Goal: Task Accomplishment & Management: Manage account settings

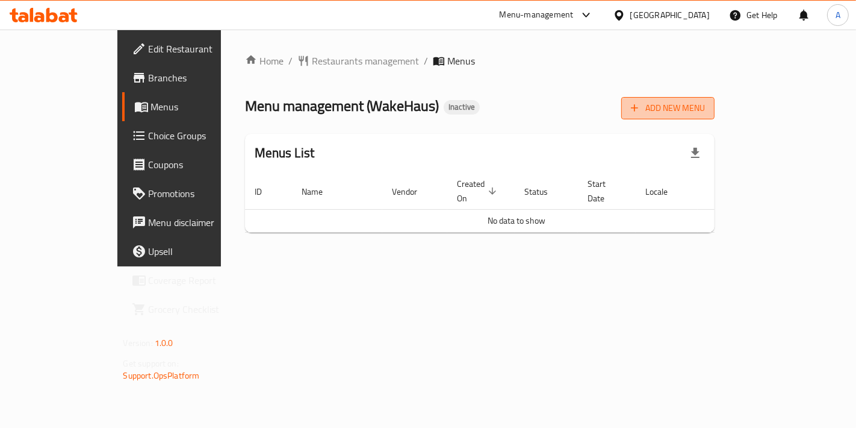
click at [705, 110] on span "Add New Menu" at bounding box center [668, 108] width 74 height 15
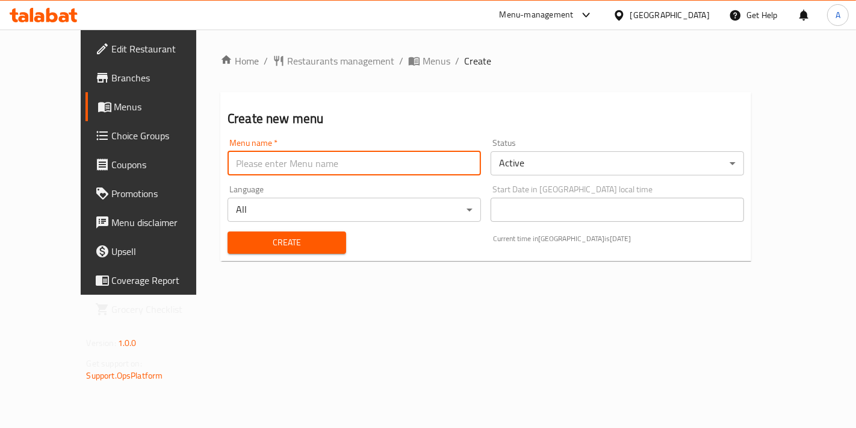
click at [340, 156] on input "text" at bounding box center [355, 163] width 254 height 24
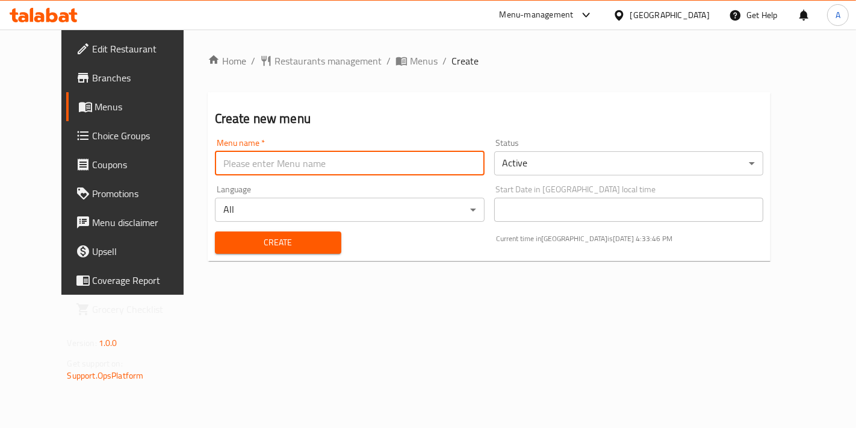
type input "New Menu"
click at [211, 254] on div "Create" at bounding box center [278, 242] width 141 height 37
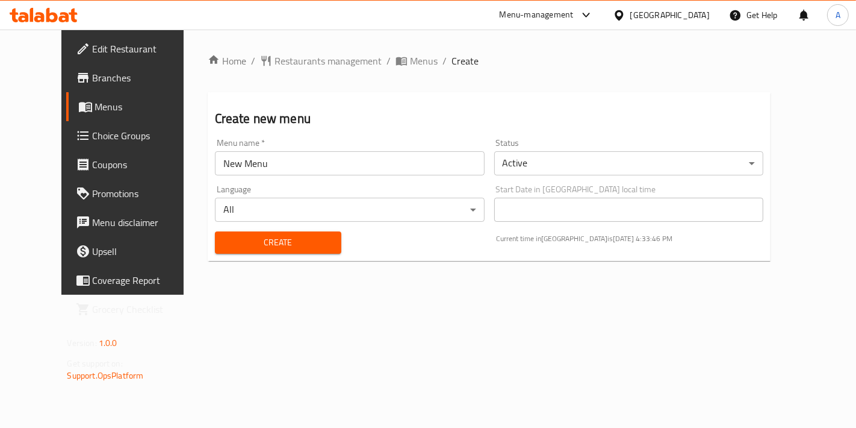
click at [307, 247] on span "Create" at bounding box center [278, 242] width 107 height 15
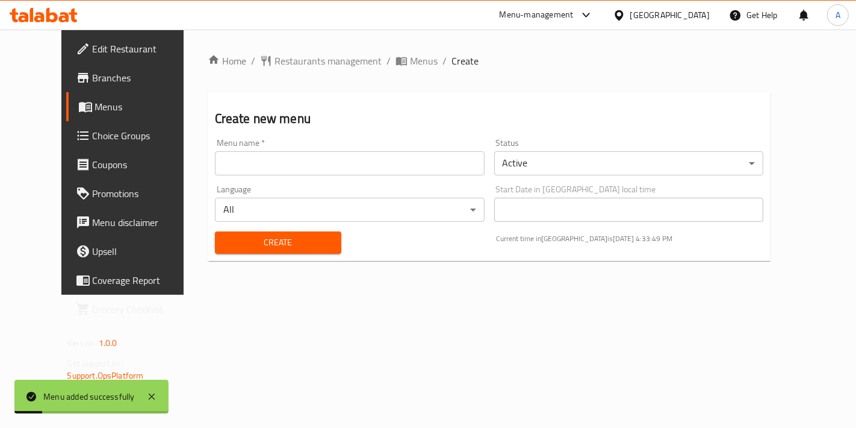
click at [436, 295] on div "Home / Restaurants management / Menus / Create Create new menu Menu name   * Me…" at bounding box center [490, 162] width 612 height 265
click at [378, 70] on div "Home / Restaurants management / Menus / Create Create new menu Menu name   * Me…" at bounding box center [490, 162] width 564 height 217
click at [410, 61] on span "Menus" at bounding box center [424, 61] width 28 height 14
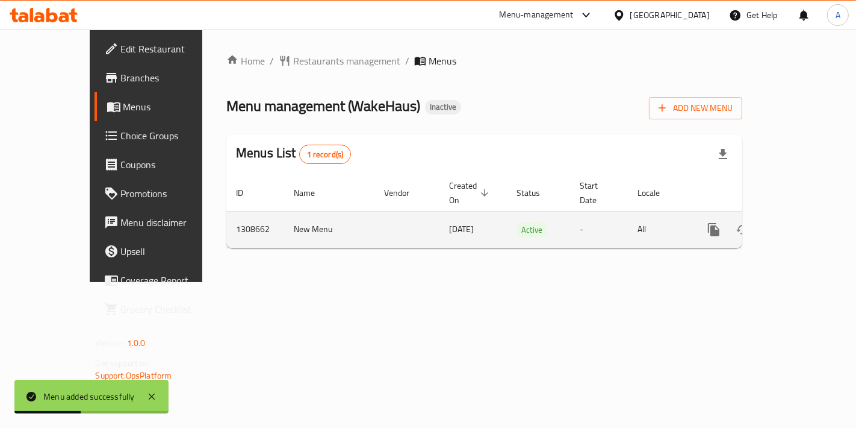
click at [808, 222] on icon "enhanced table" at bounding box center [801, 229] width 14 height 14
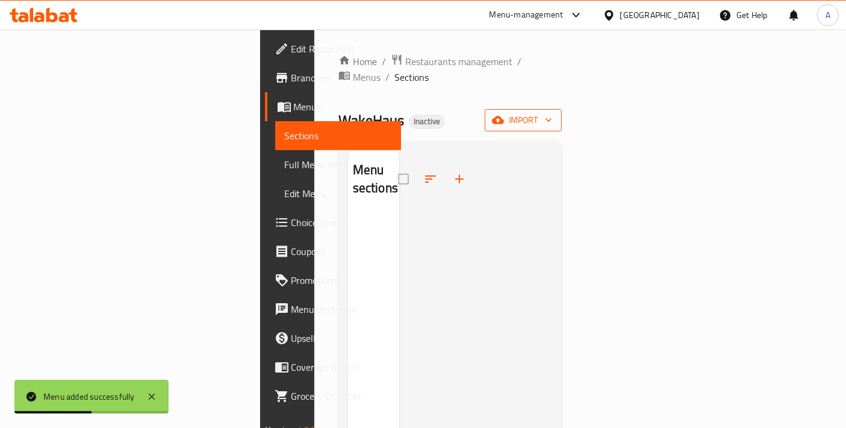
click at [504, 114] on icon "button" at bounding box center [498, 120] width 12 height 12
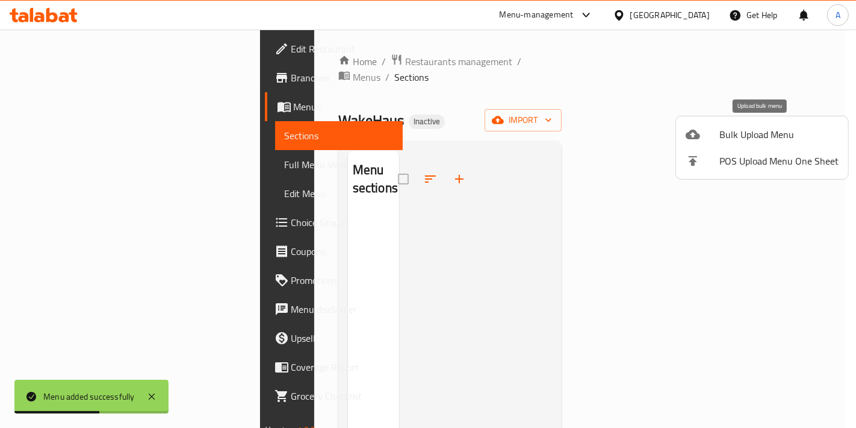
click at [706, 131] on div at bounding box center [703, 134] width 34 height 14
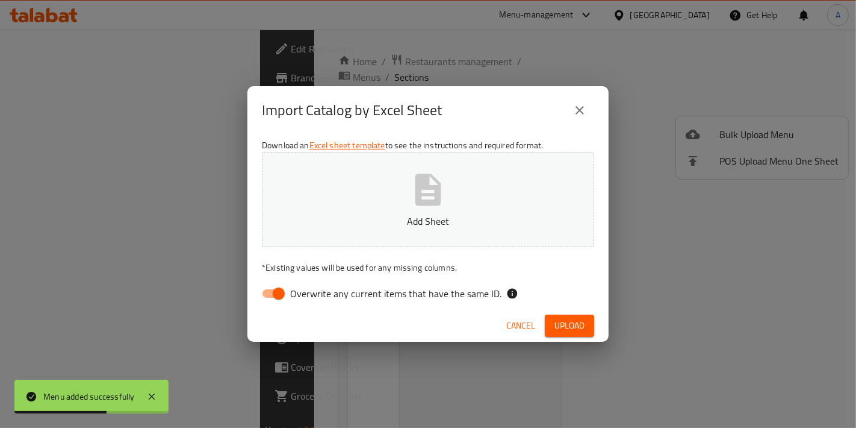
click at [452, 209] on button "Add Sheet" at bounding box center [428, 199] width 332 height 95
click at [518, 327] on span "Cancel" at bounding box center [521, 325] width 29 height 15
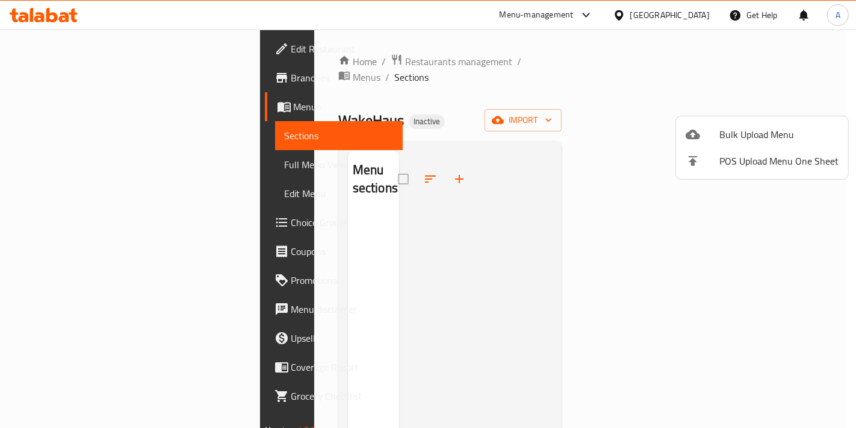
click at [489, 190] on div at bounding box center [428, 214] width 856 height 428
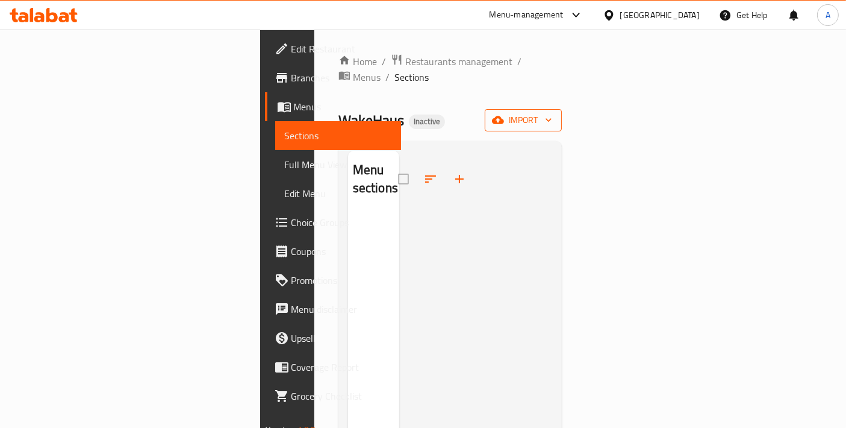
click at [552, 113] on span "import" at bounding box center [523, 120] width 58 height 15
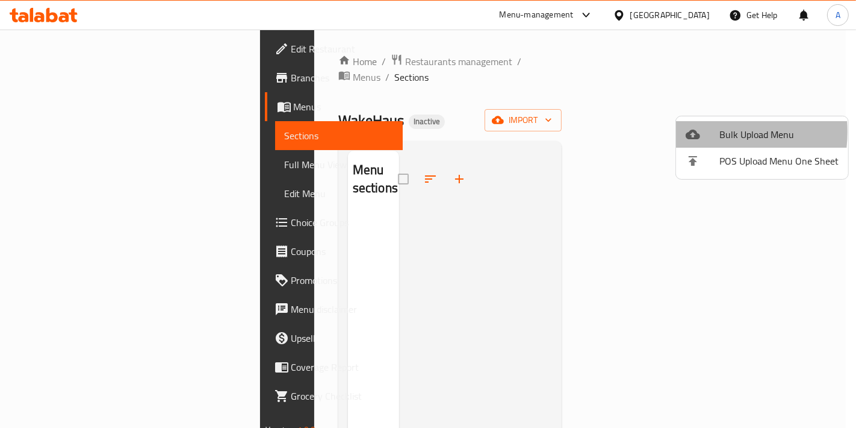
click at [687, 131] on icon at bounding box center [693, 134] width 14 height 14
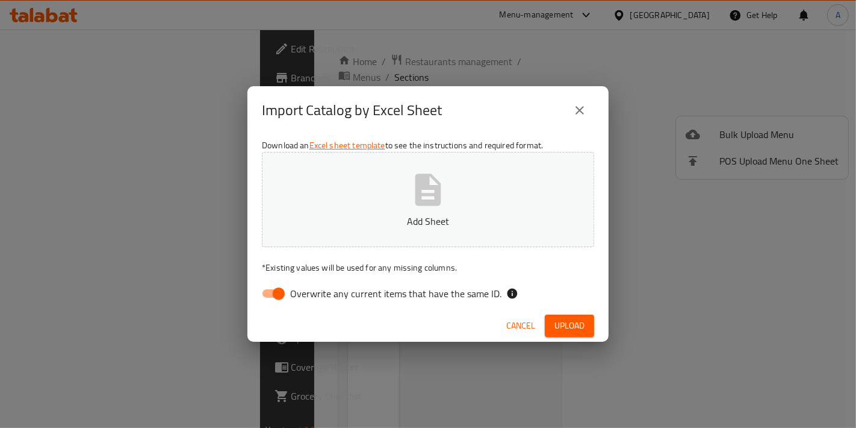
click at [455, 220] on p "Add Sheet" at bounding box center [428, 221] width 295 height 14
click at [277, 310] on div "Cancel Upload" at bounding box center [428, 326] width 361 height 32
click at [278, 302] on input "Overwrite any current items that have the same ID." at bounding box center [279, 293] width 69 height 23
checkbox input "false"
click at [585, 323] on button "Upload" at bounding box center [569, 325] width 49 height 22
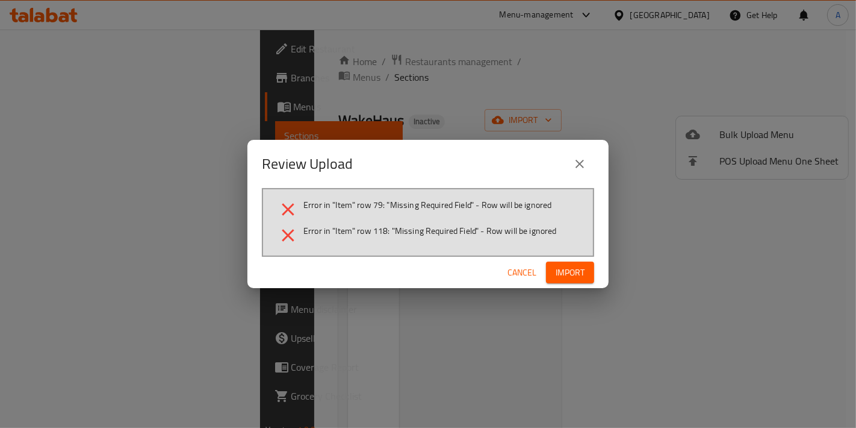
click at [511, 267] on span "Cancel" at bounding box center [522, 272] width 29 height 15
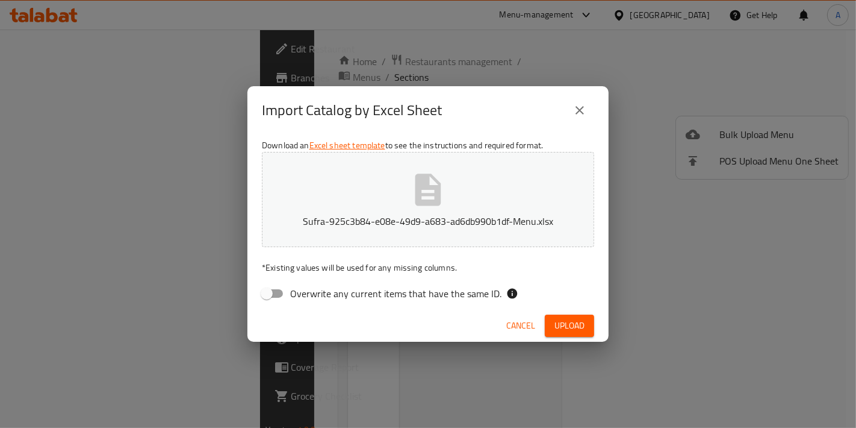
click at [513, 324] on span "Cancel" at bounding box center [521, 325] width 29 height 15
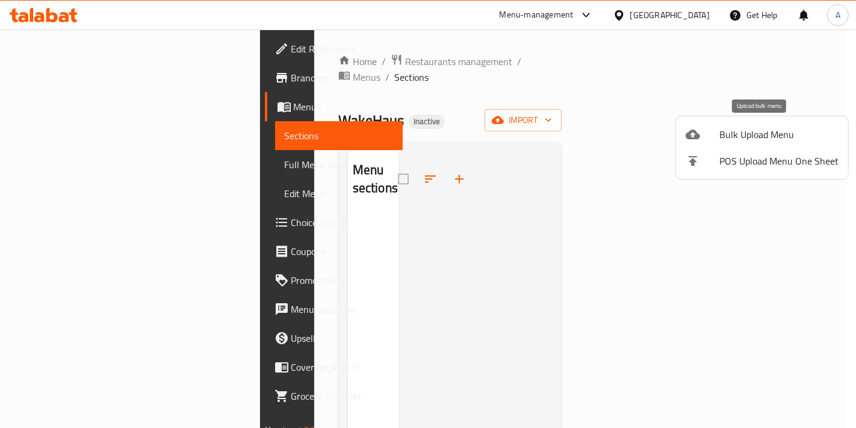
click at [784, 128] on span "Bulk Upload Menu" at bounding box center [779, 134] width 119 height 14
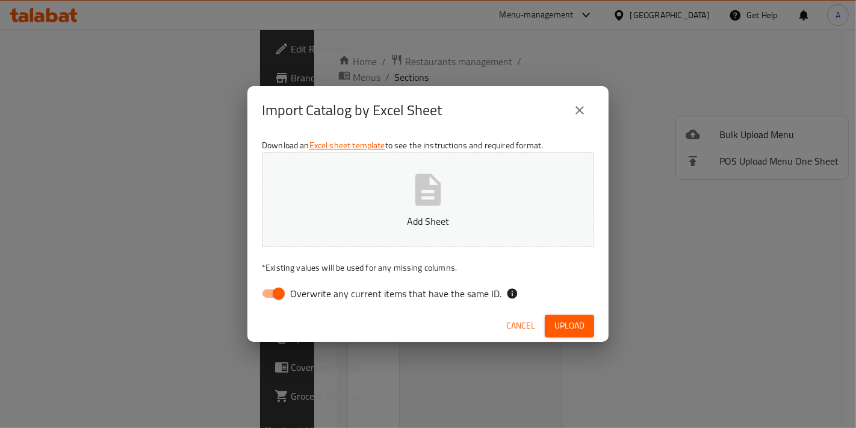
click at [499, 215] on p "Add Sheet" at bounding box center [428, 221] width 295 height 14
click at [269, 295] on input "Overwrite any current items that have the same ID." at bounding box center [279, 293] width 69 height 23
checkbox input "false"
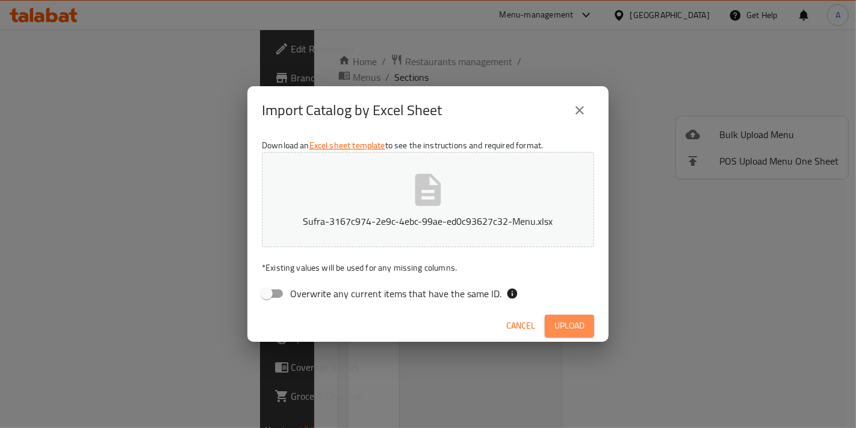
click at [569, 322] on span "Upload" at bounding box center [570, 325] width 30 height 15
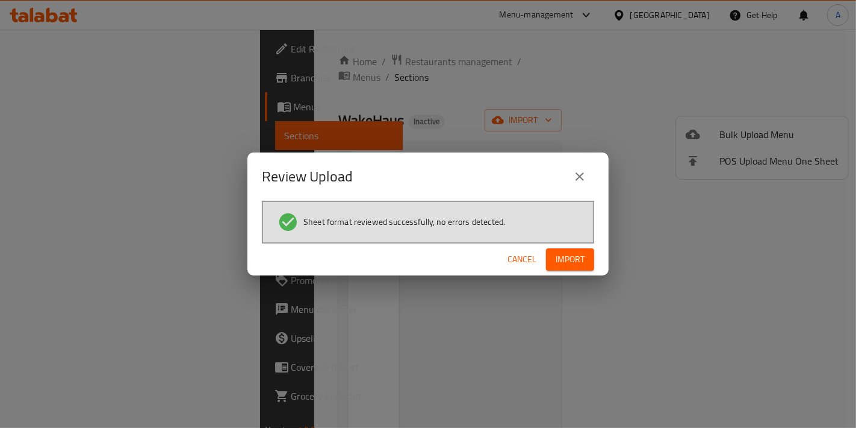
click at [545, 270] on div "Cancel Import" at bounding box center [428, 259] width 361 height 32
click at [564, 262] on span "Import" at bounding box center [570, 259] width 29 height 15
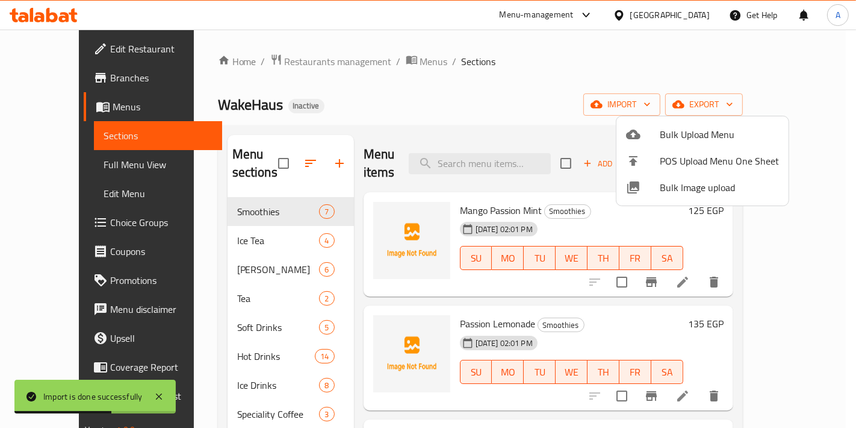
click at [452, 160] on div at bounding box center [428, 214] width 856 height 428
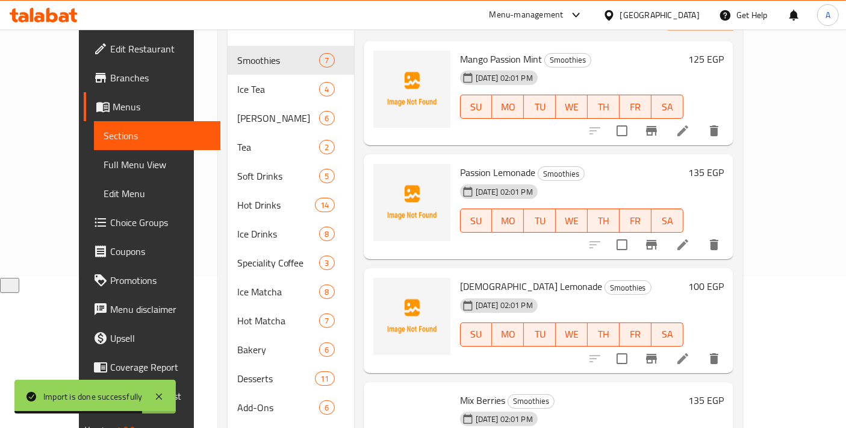
scroll to position [251, 0]
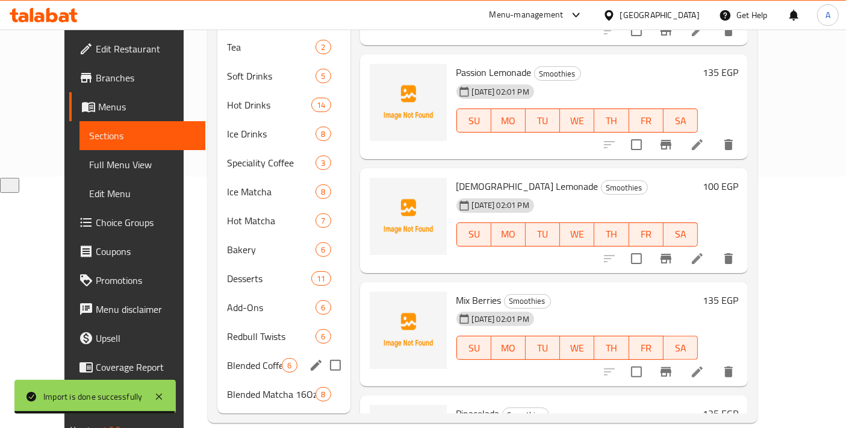
click at [232, 387] on span "Blended Matcha 16Oz" at bounding box center [271, 394] width 89 height 14
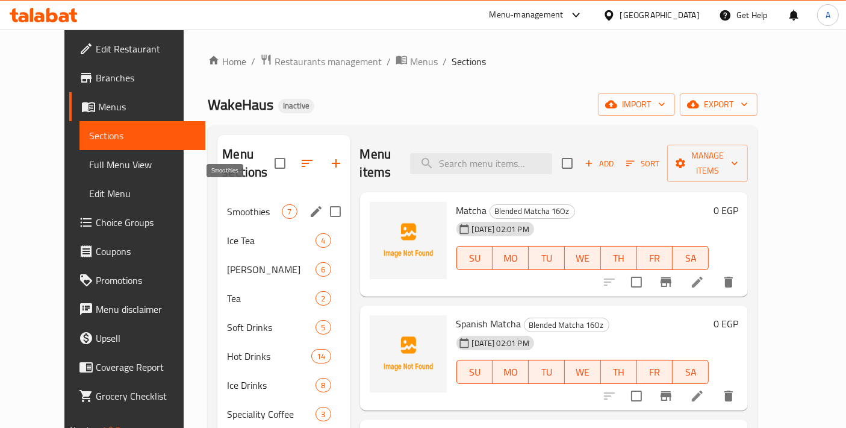
click at [239, 204] on span "Smoothies" at bounding box center [254, 211] width 55 height 14
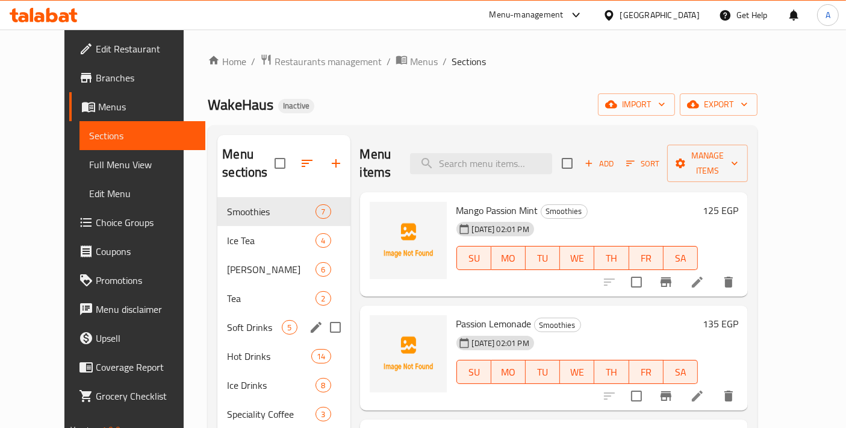
scroll to position [251, 0]
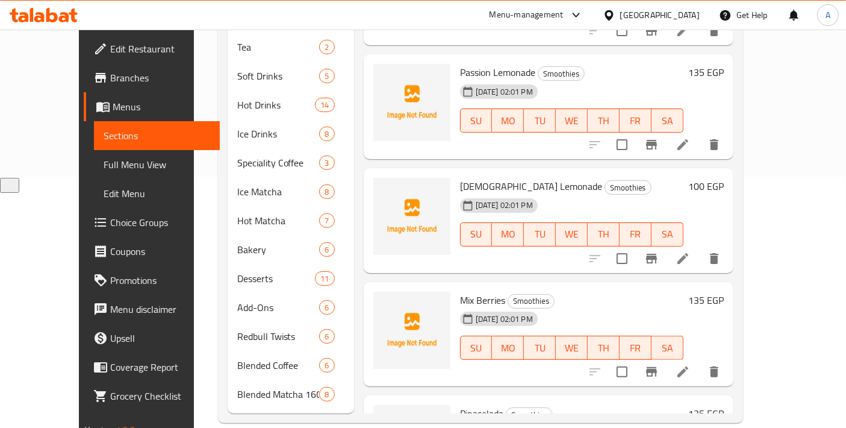
click at [255, 387] on span "Blended Matcha 16Oz" at bounding box center [278, 394] width 83 height 14
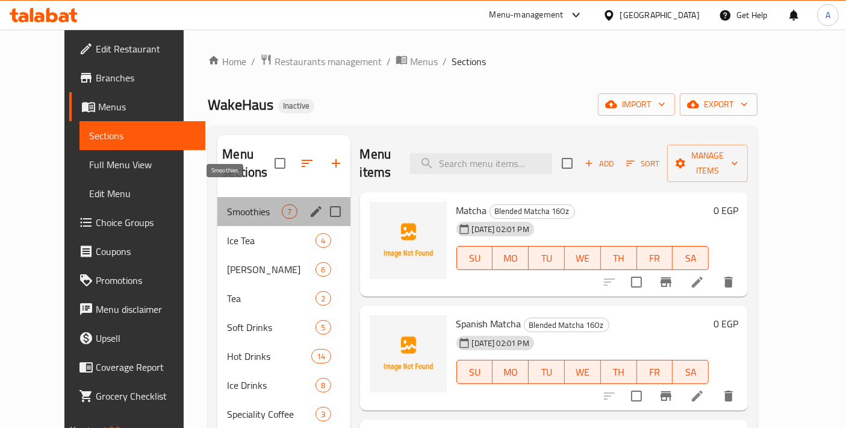
click at [244, 204] on span "Smoothies" at bounding box center [254, 211] width 55 height 14
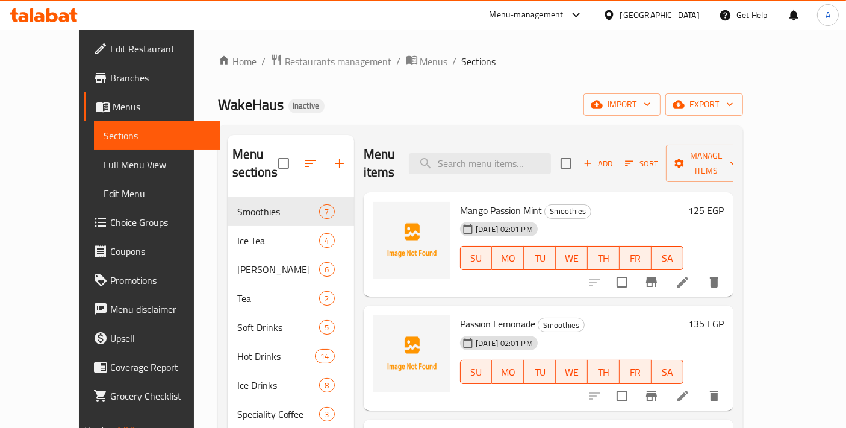
click at [700, 271] on li at bounding box center [683, 282] width 34 height 22
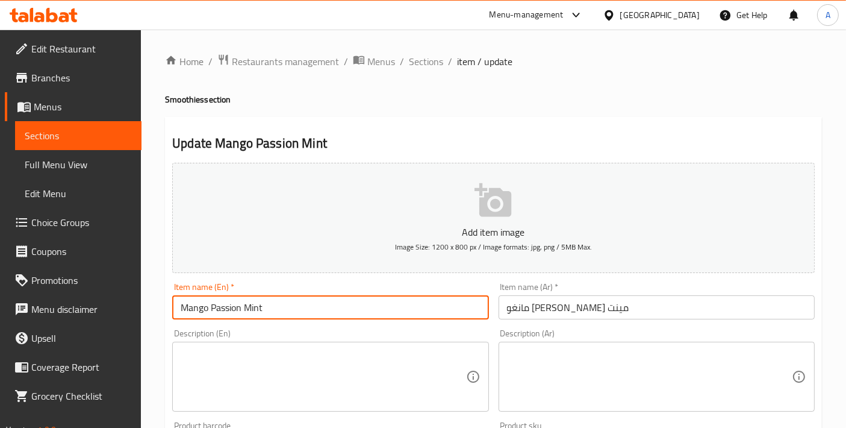
click at [296, 309] on input "Mango Passion Mint" at bounding box center [330, 307] width 316 height 24
drag, startPoint x: 297, startPoint y: 308, endPoint x: 177, endPoint y: 310, distance: 119.9
click at [177, 310] on input "Mango Passion Mint" at bounding box center [330, 307] width 316 height 24
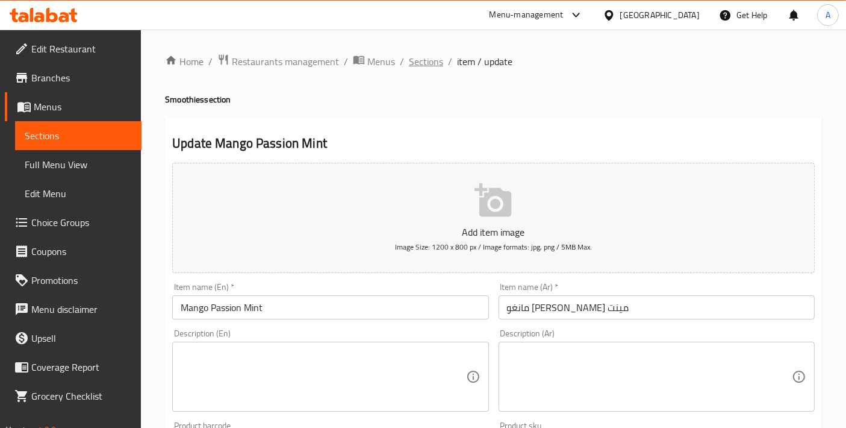
click at [423, 57] on span "Sections" at bounding box center [426, 61] width 34 height 14
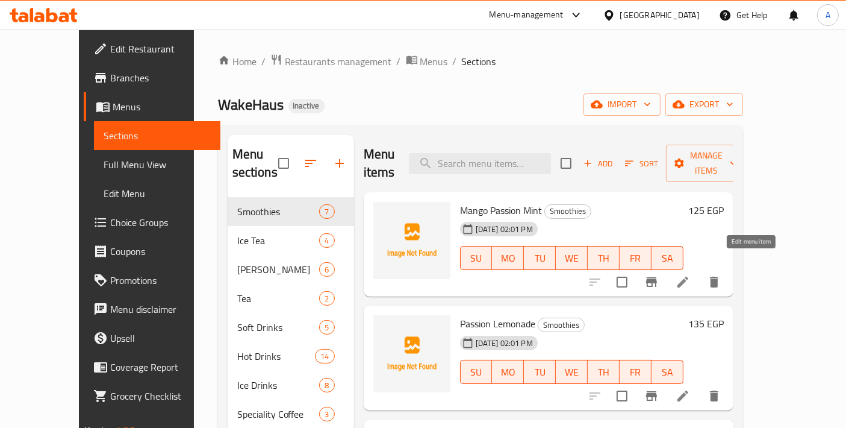
click at [688, 276] on icon at bounding box center [683, 281] width 11 height 11
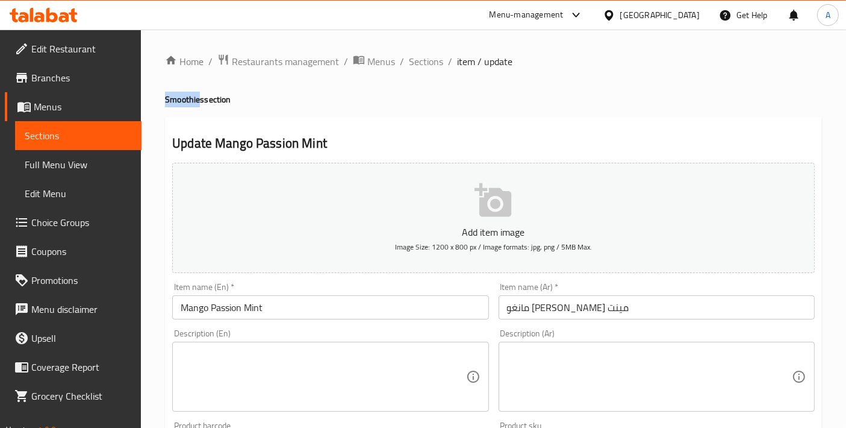
drag, startPoint x: 201, startPoint y: 95, endPoint x: 160, endPoint y: 93, distance: 40.4
copy h4 "Smoothie"
click at [291, 310] on input "Mango Passion Mint" at bounding box center [330, 307] width 316 height 24
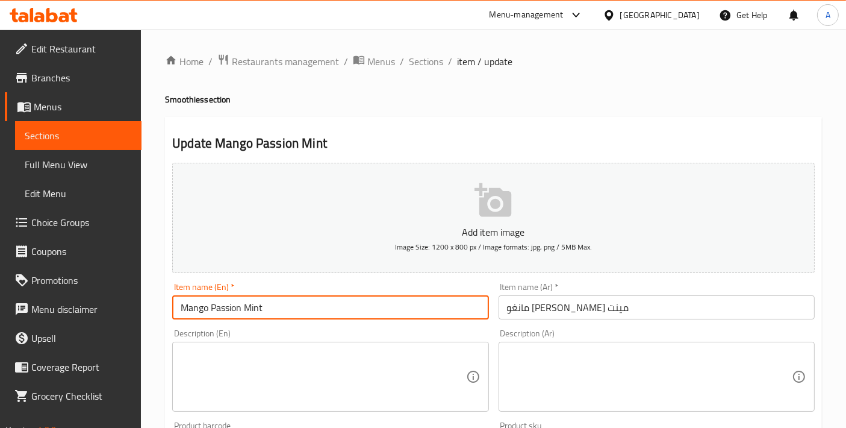
paste input "Smoothie"
click at [344, 318] on input "Mango Passion Mint Smoothie" at bounding box center [330, 307] width 316 height 24
type input "Mango Passion Mint Smoothie"
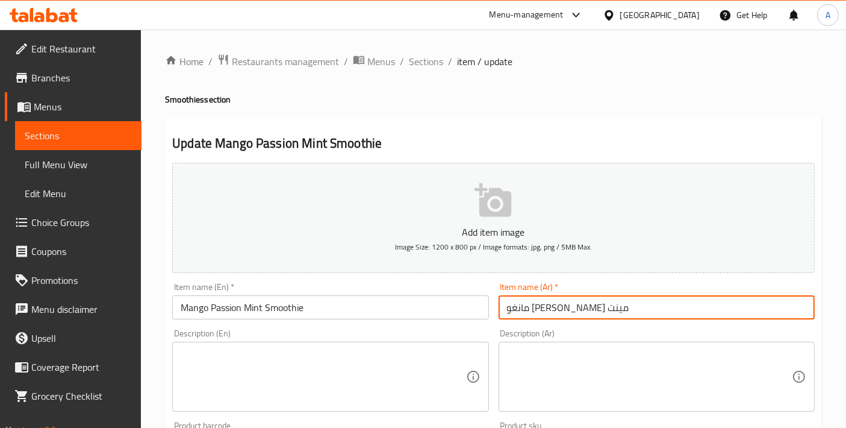
drag, startPoint x: 592, startPoint y: 305, endPoint x: 451, endPoint y: 308, distance: 141.6
click at [451, 308] on div "Add item image Image Size: 1200 x 800 px / Image formats: jpg, png / 5MB Max. I…" at bounding box center [493, 417] width 652 height 519
paste input "سموثي المانجو والنعناع"
click at [534, 311] on input "سموثي المانجو والنعناع" at bounding box center [657, 307] width 316 height 24
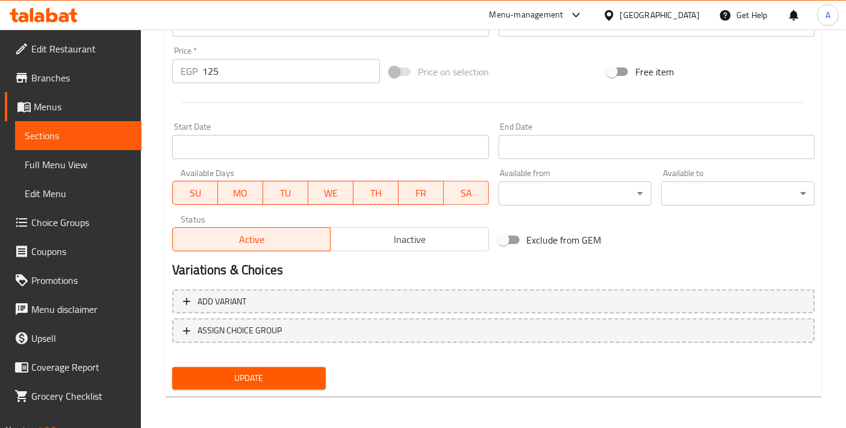
type input "سموثي المانجو والباشون والنعناع"
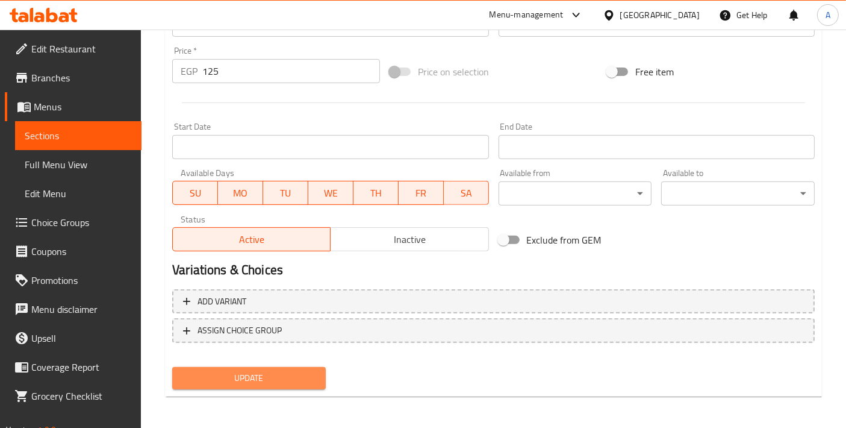
click at [215, 378] on span "Update" at bounding box center [249, 377] width 134 height 15
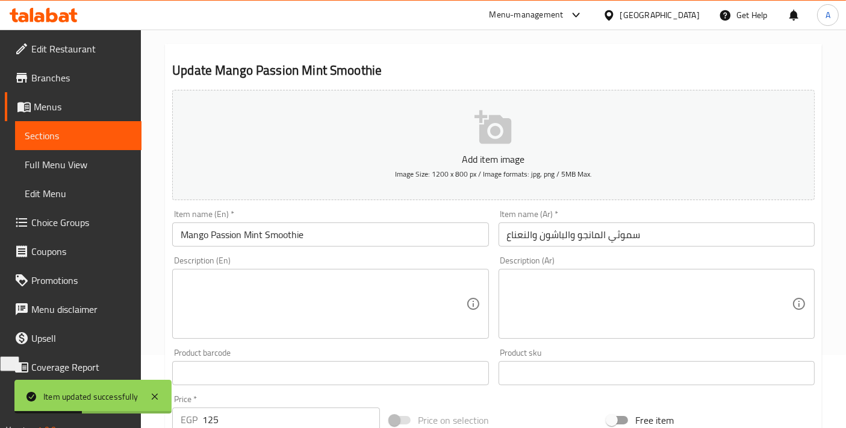
scroll to position [19, 0]
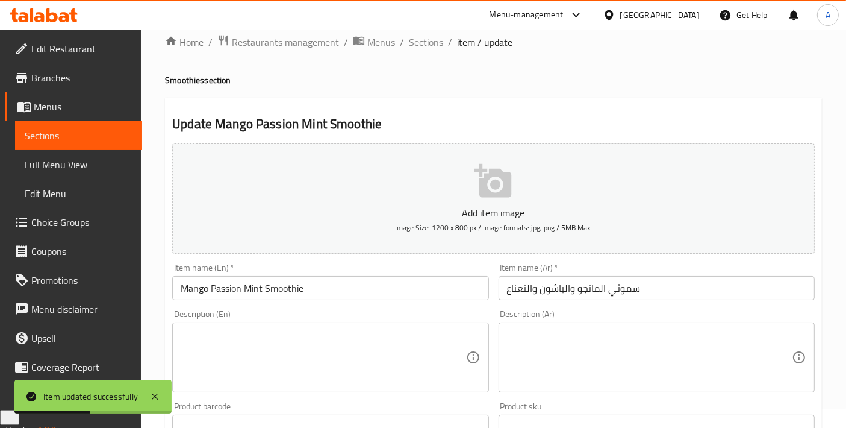
click at [348, 288] on input "Mango Passion Mint Smoothie" at bounding box center [330, 288] width 316 height 24
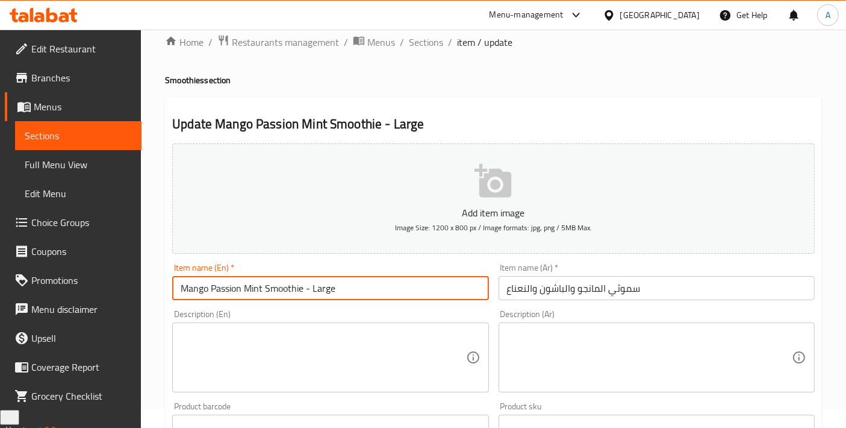
type input "Mango Passion Mint Smoothie - Large"
click at [685, 296] on input "سموثي المانجو والباشون والنعناع" at bounding box center [657, 288] width 316 height 24
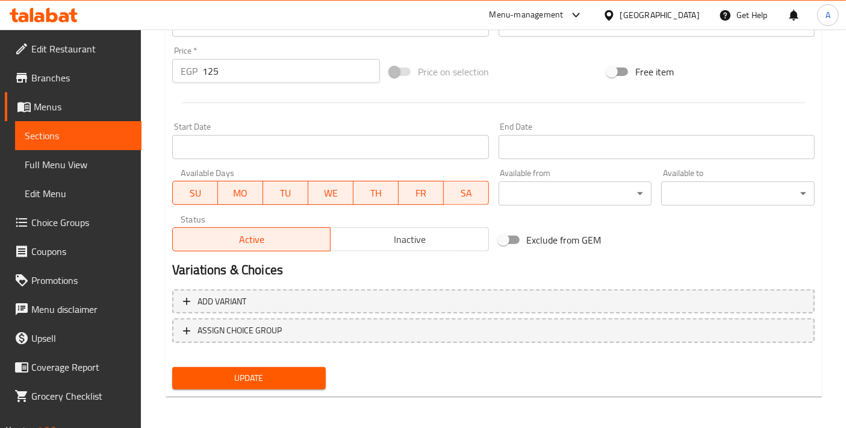
type input "سموثي المانجو والباشون والنعناع - كبير"
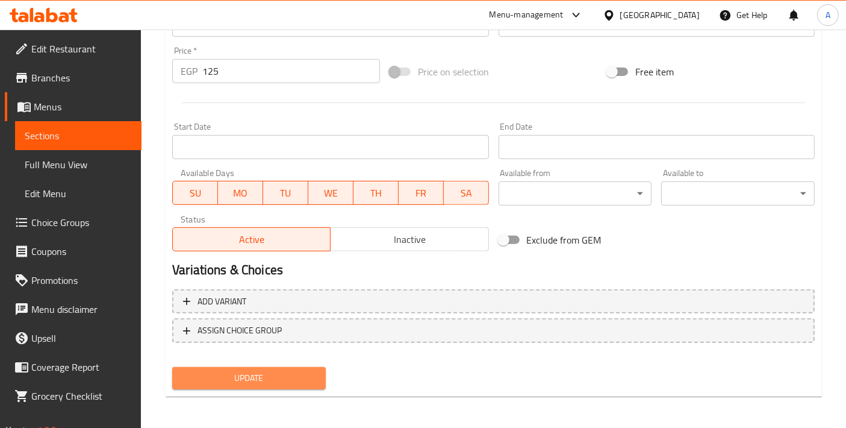
click at [223, 385] on button "Update" at bounding box center [249, 378] width 154 height 22
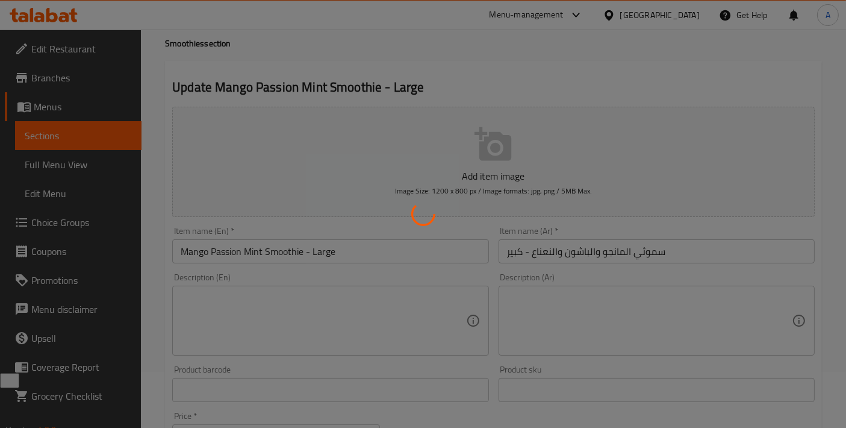
scroll to position [0, 0]
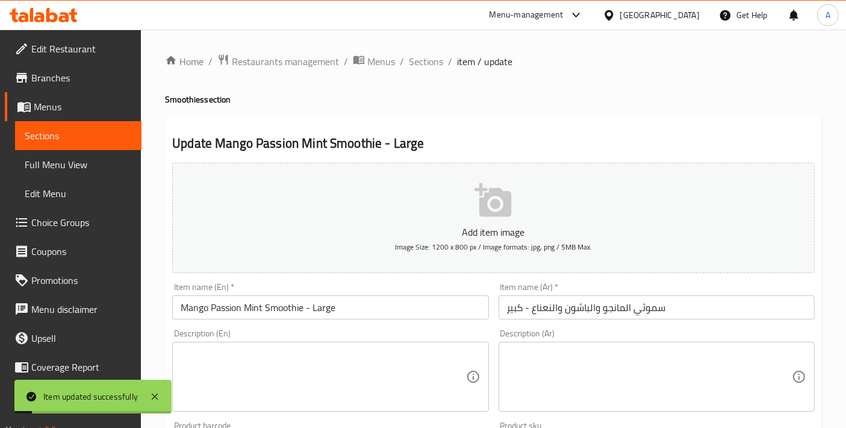
click at [342, 355] on textarea at bounding box center [323, 376] width 285 height 57
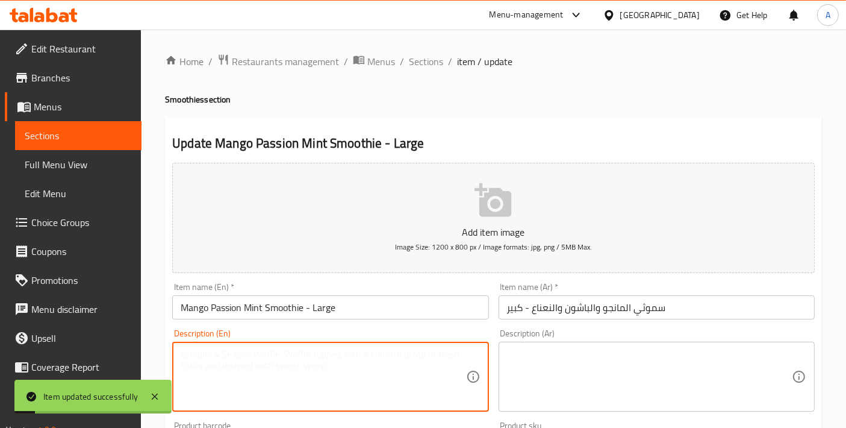
paste textarea "Tropical mango blended with passion fruit and mint, offering refreshing fruity …"
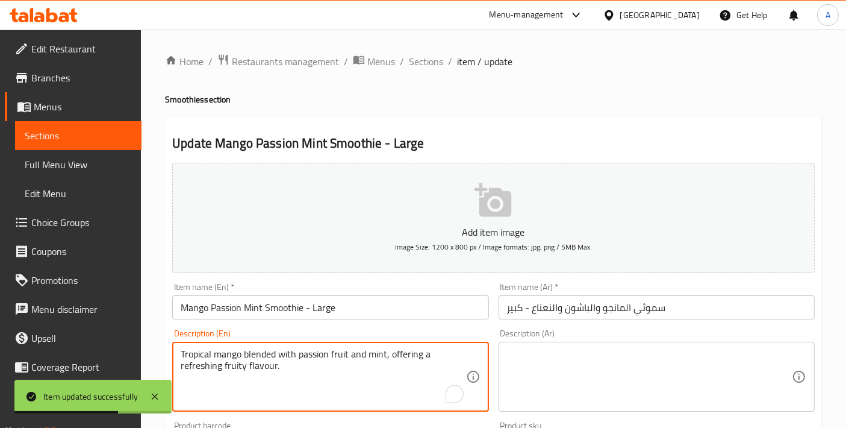
click at [285, 356] on textarea "Tropical mango blended with passion fruit and mint, offering a refreshing fruit…" at bounding box center [323, 376] width 285 height 57
type textarea "Tropical mango blended with passion fruit and mint, offering a refreshing fruit…"
click at [547, 400] on textarea at bounding box center [649, 376] width 285 height 57
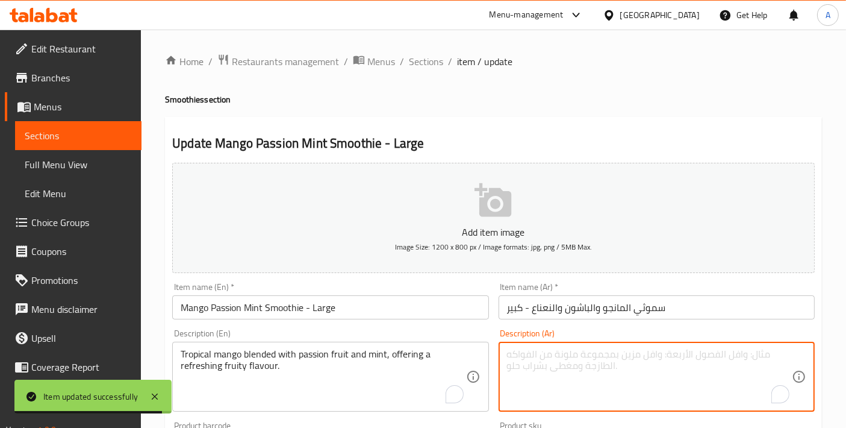
paste textarea "مزيج المانجو الاستوائي مع فاكهة العاطفة والنعناع، ​​يقدم نكهة فاكهية منعشة."
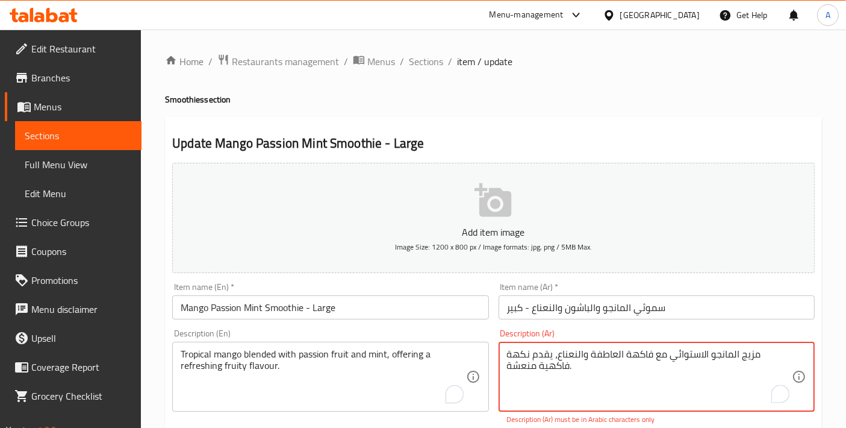
click at [785, 354] on textarea "مزيج المانجو الاستوائي مع فاكهة العاطفة والنعناع، ​​يقدم نكهة فاكهية منعشة." at bounding box center [649, 376] width 285 height 57
click at [694, 370] on textarea "المانجو الاستوائي مع فاكهة العاطفة والنعناع، ​​يقدم نكهة فاكهية منعشة." at bounding box center [649, 376] width 285 height 57
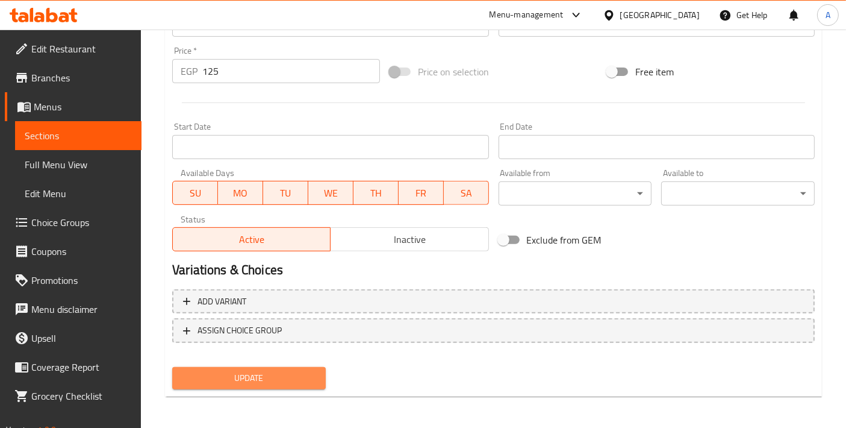
click at [292, 370] on span "Update" at bounding box center [249, 377] width 134 height 15
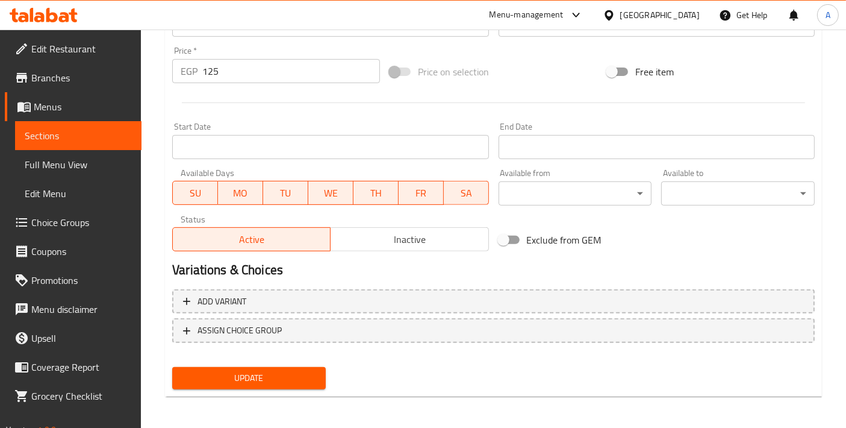
type textarea "المانجو الاستوائي مع فاكهة العاطفة والنعناع، ​​يقدم نكهة فاكهية منعشة"
click at [313, 381] on span "Update" at bounding box center [249, 377] width 134 height 15
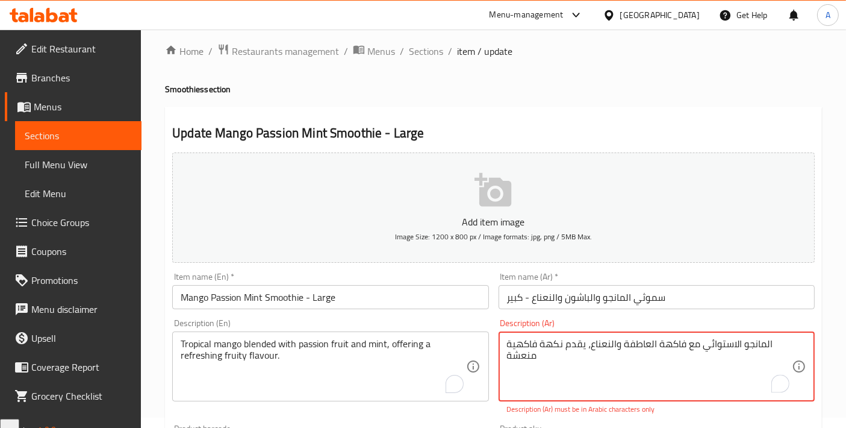
scroll to position [0, 0]
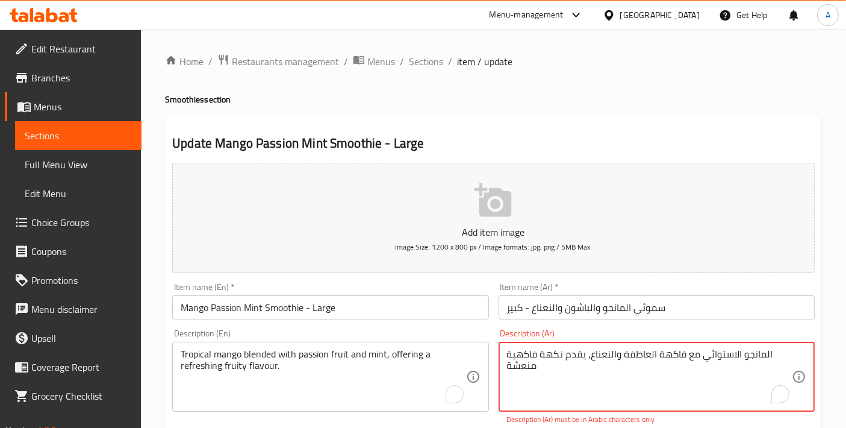
click at [540, 373] on textarea "المانجو الاستوائي مع فاكهة العاطفة والنعناع، ​​يقدم نكهة فاكهية منعشة" at bounding box center [649, 376] width 285 height 57
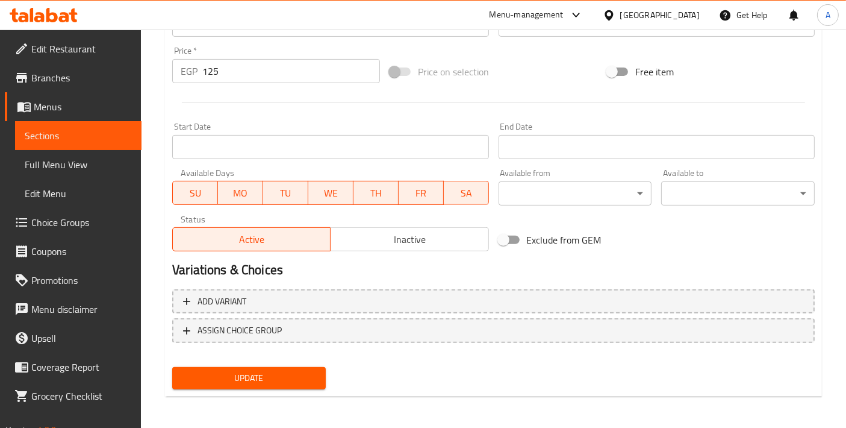
type textarea "مانجو إستوائى ممزوج مع باشون فروت ونعناع مما يقدم نكهة فاكهية منعشة"
click at [277, 370] on span "Update" at bounding box center [249, 377] width 134 height 15
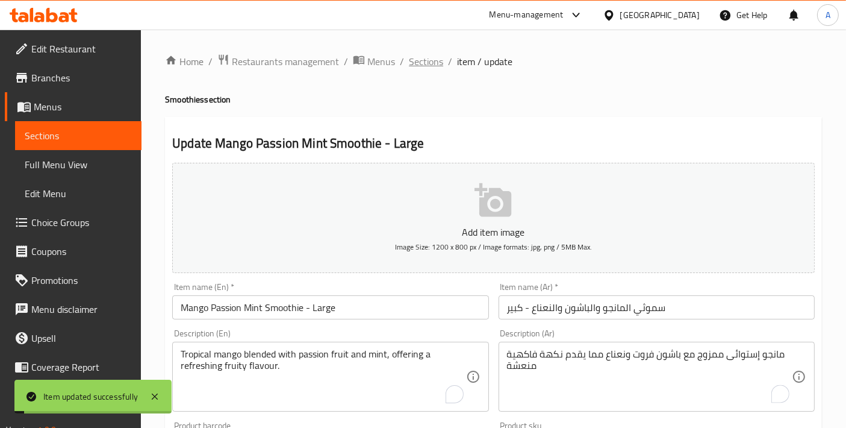
click at [425, 61] on span "Sections" at bounding box center [426, 61] width 34 height 14
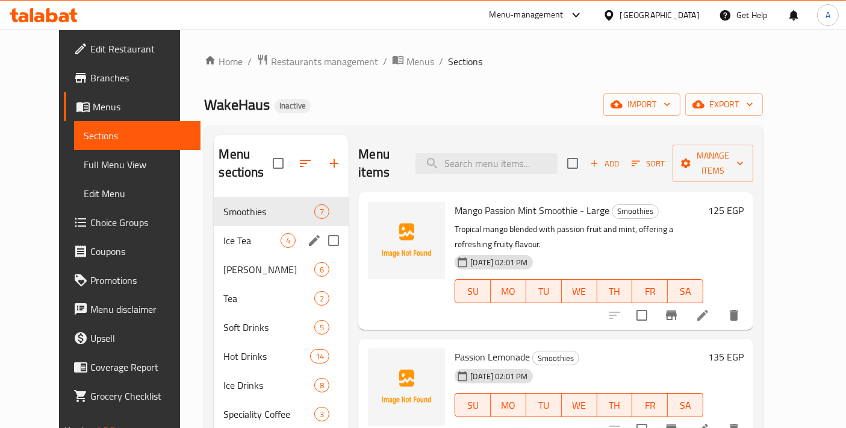
click at [236, 233] on span "Ice Tea" at bounding box center [251, 240] width 57 height 14
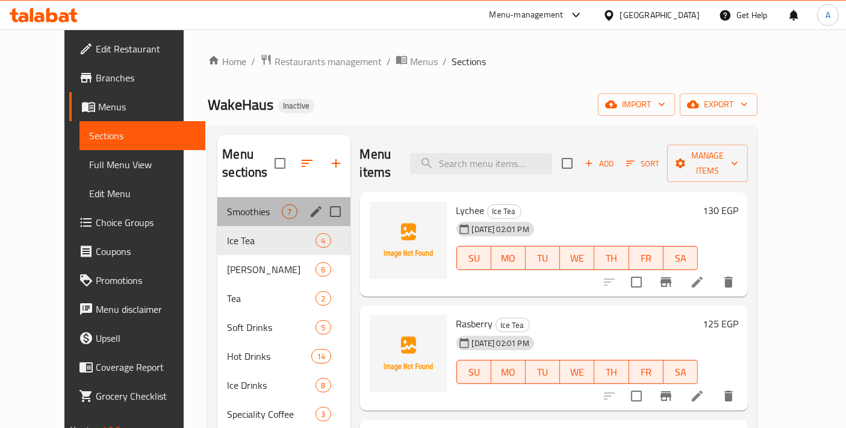
click at [247, 202] on div "Smoothies 7" at bounding box center [283, 211] width 133 height 29
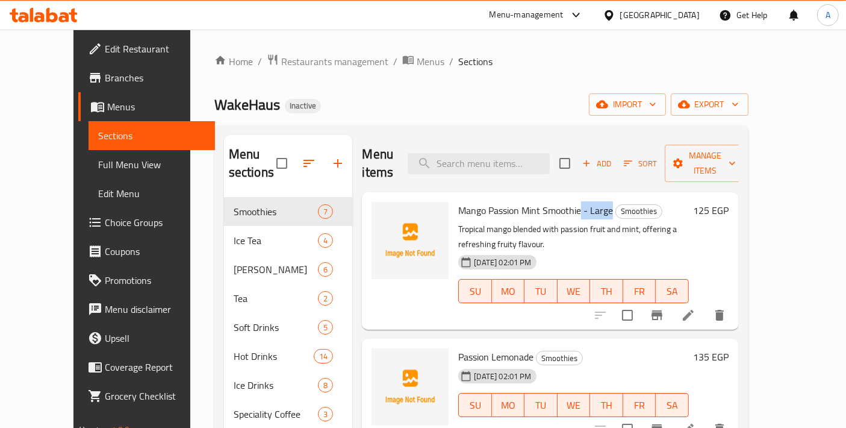
drag, startPoint x: 564, startPoint y: 188, endPoint x: 593, endPoint y: 188, distance: 29.5
click at [593, 201] on span "Mango Passion Mint Smoothie - Large" at bounding box center [535, 210] width 155 height 18
copy span "- Large"
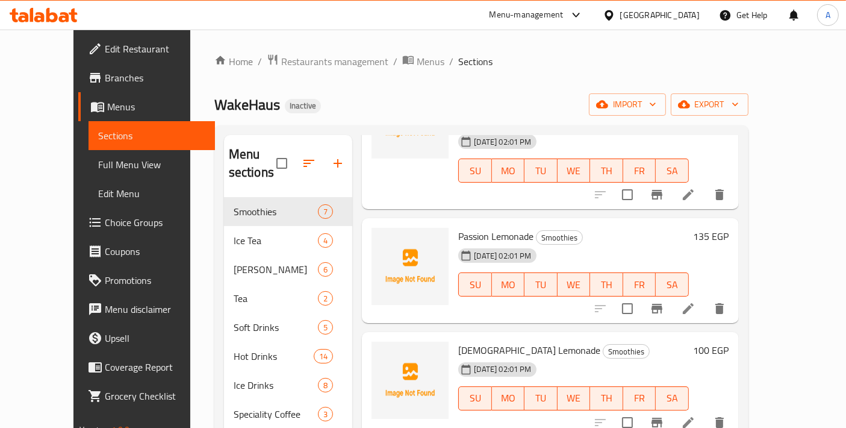
scroll to position [134, 0]
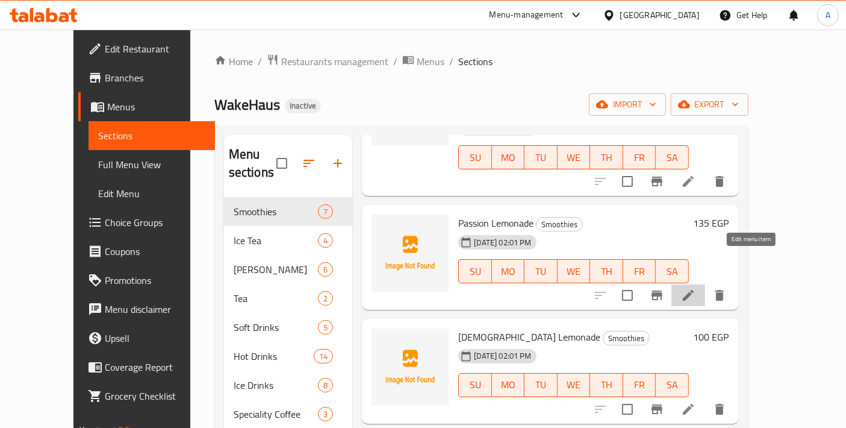
click at [696, 288] on icon at bounding box center [688, 295] width 14 height 14
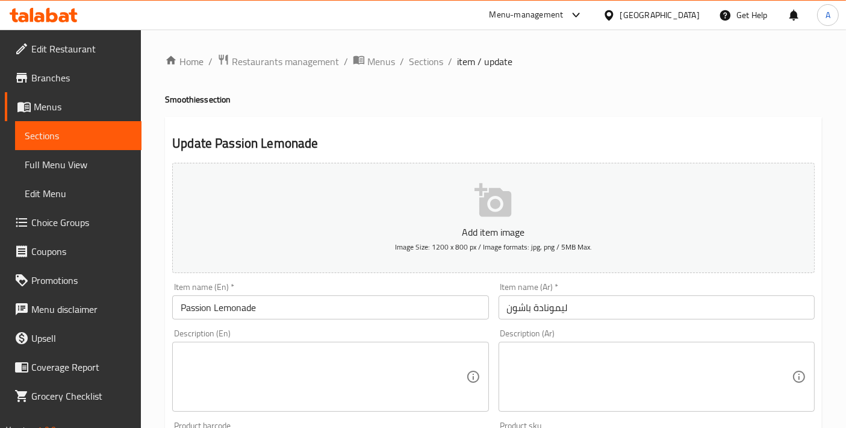
click at [302, 324] on div "Description (En) Description (En)" at bounding box center [330, 370] width 326 height 92
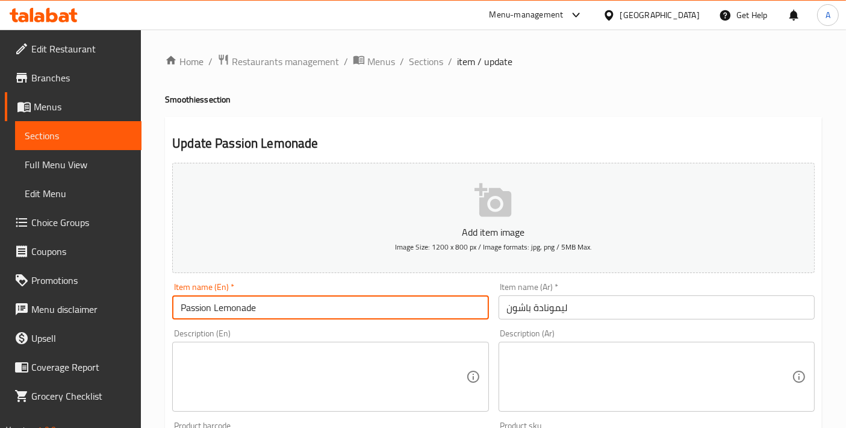
click at [305, 312] on input "Passion Lemonade" at bounding box center [330, 307] width 316 height 24
paste input "- Large"
type input "Passion Lemonade - Large"
click at [505, 310] on input "ليمونادة باشون" at bounding box center [657, 307] width 316 height 24
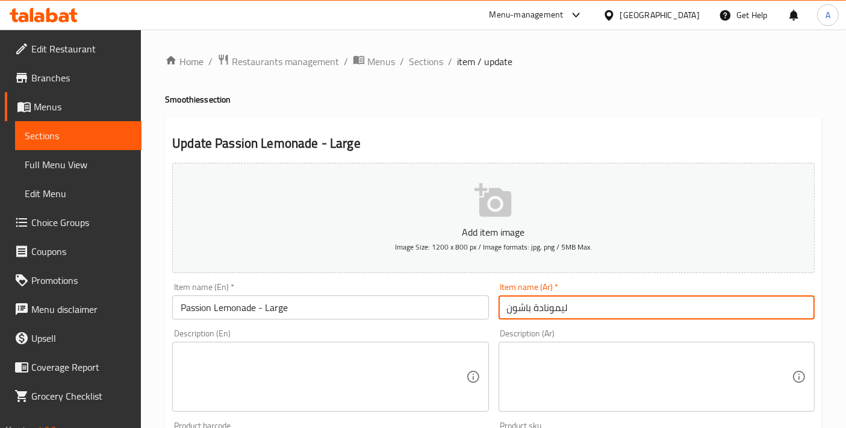
click at [629, 292] on div "Item name (Ar)   * ليمونادة باشون Item name (Ar) *" at bounding box center [657, 300] width 316 height 37
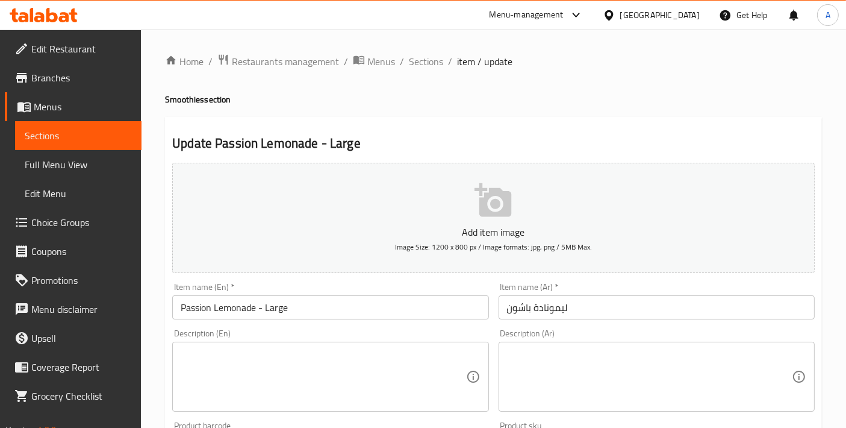
click at [623, 304] on input "ليمونادة باشون" at bounding box center [657, 307] width 316 height 24
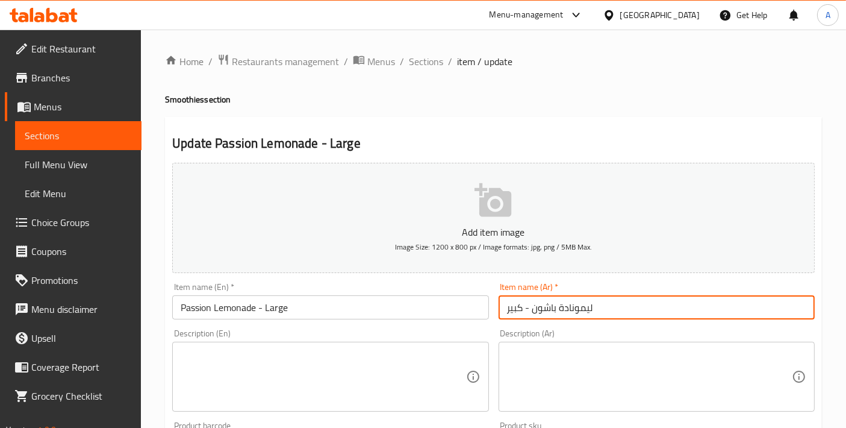
type input "ليمونادة باشون - كبير"
click at [318, 391] on textarea at bounding box center [323, 376] width 285 height 57
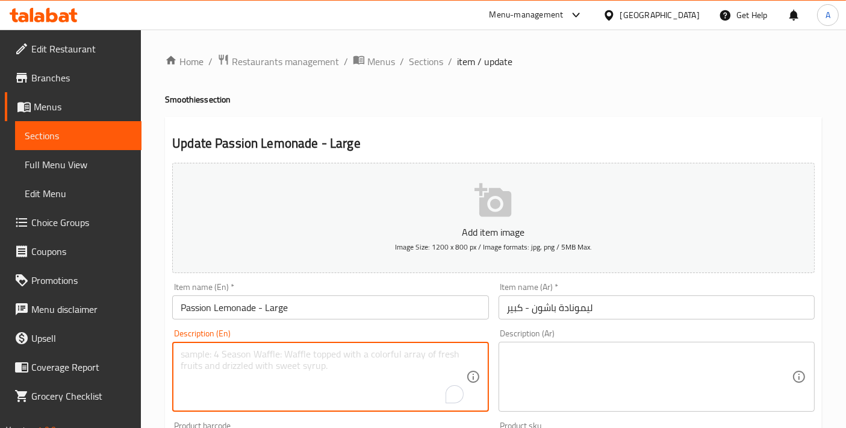
paste textarea "Tangy lemonade infused with sweet passion fruit, creating a refreshing citrus t…"
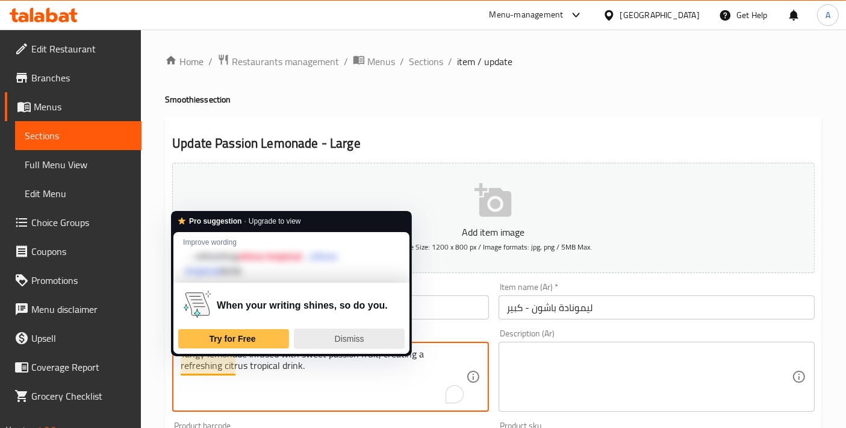
click at [338, 347] on div "Dismiss" at bounding box center [349, 338] width 100 height 19
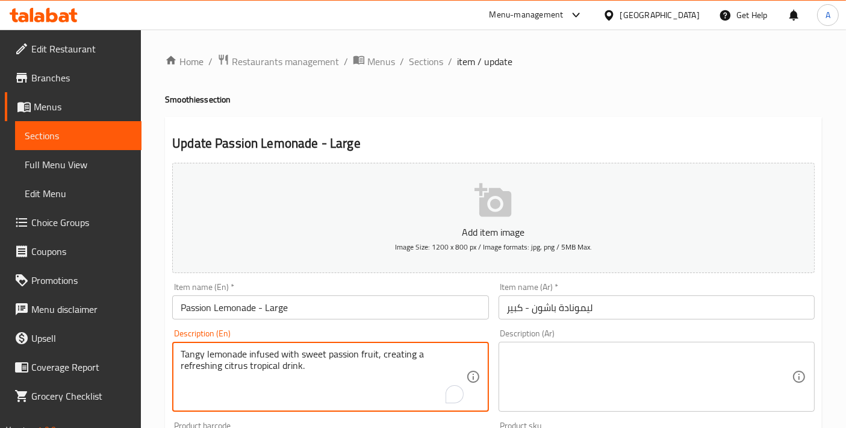
click at [295, 361] on textarea "Tangy lemonade infused with sweet passion fruit, creating a refreshing citrus t…" at bounding box center [323, 376] width 285 height 57
type textarea "Tangy lemonade infused with sweet passion fruit, creating a refreshing citrus t…"
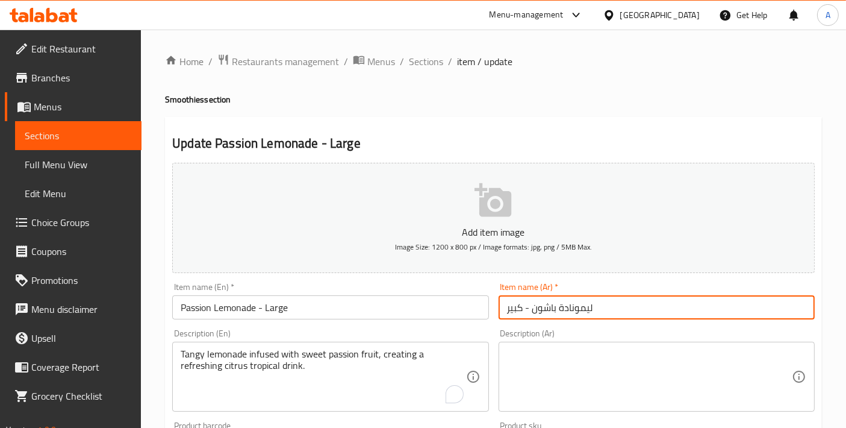
drag, startPoint x: 594, startPoint y: 307, endPoint x: 569, endPoint y: 350, distance: 49.4
click at [560, 311] on input "ليمونادة باشون - كبير" at bounding box center [657, 307] width 316 height 24
click at [569, 385] on textarea at bounding box center [649, 376] width 285 height 57
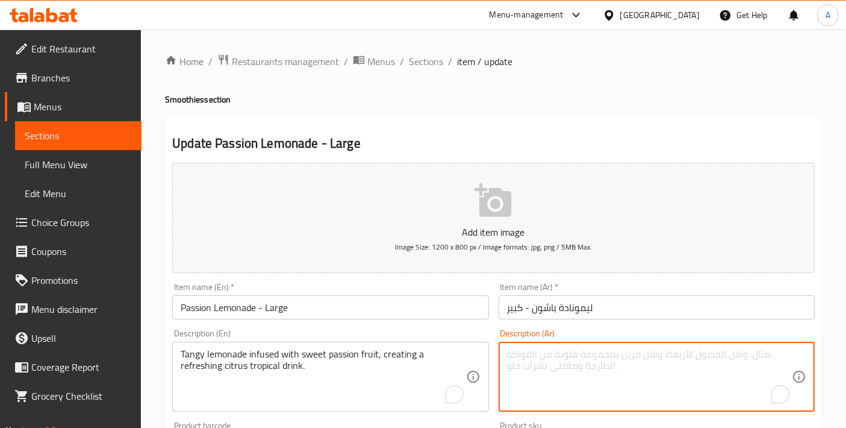
paste textarea "Tangy lemonade infused with sweet passion fruit, creating a refreshing citrus t…"
type textarea "Tangy lemonade infused with sweet passion fruit, creating a refreshing citrus t…"
click at [567, 309] on input "ليمونادة باشون - كبير" at bounding box center [657, 307] width 316 height 24
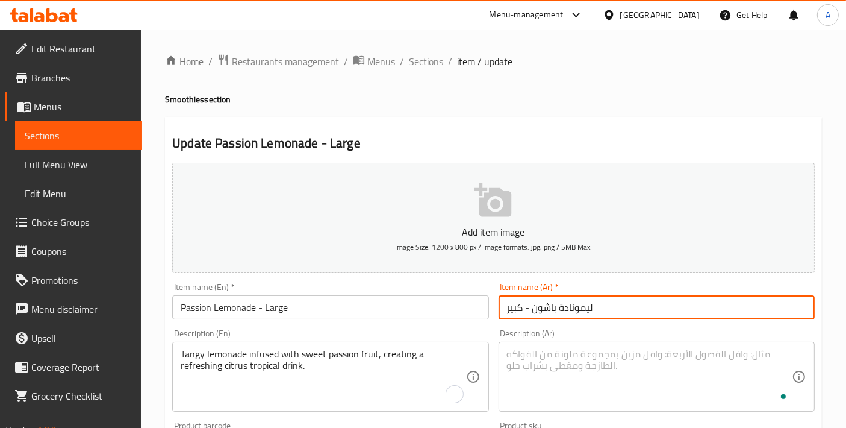
click at [567, 309] on input "ليمونادة باشون - كبير" at bounding box center [657, 307] width 316 height 24
click at [579, 363] on textarea "To enrich screen reader interactions, please activate Accessibility in Grammarl…" at bounding box center [649, 376] width 285 height 57
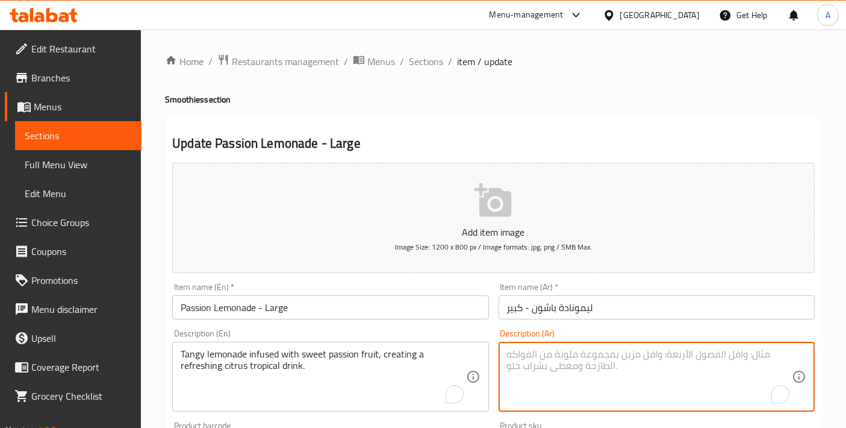
paste textarea "ليمونادة"
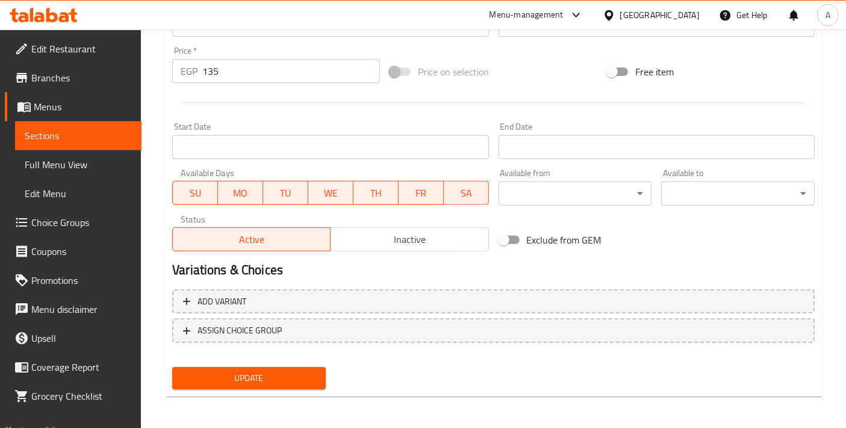
click at [243, 367] on button "Update" at bounding box center [249, 378] width 154 height 22
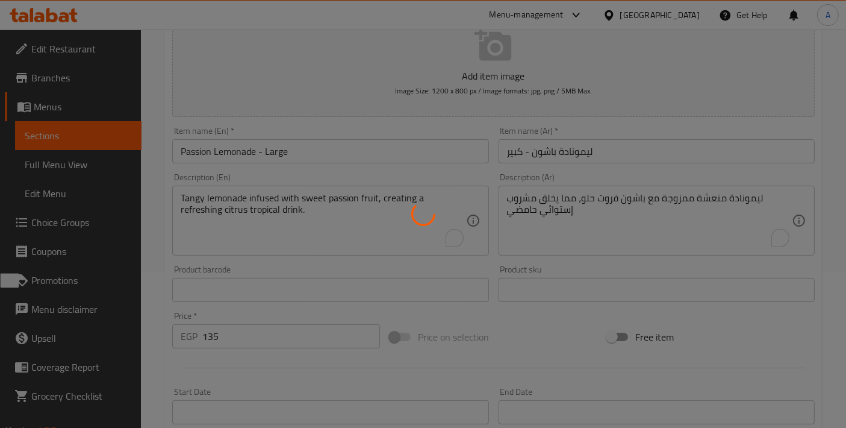
scroll to position [153, 0]
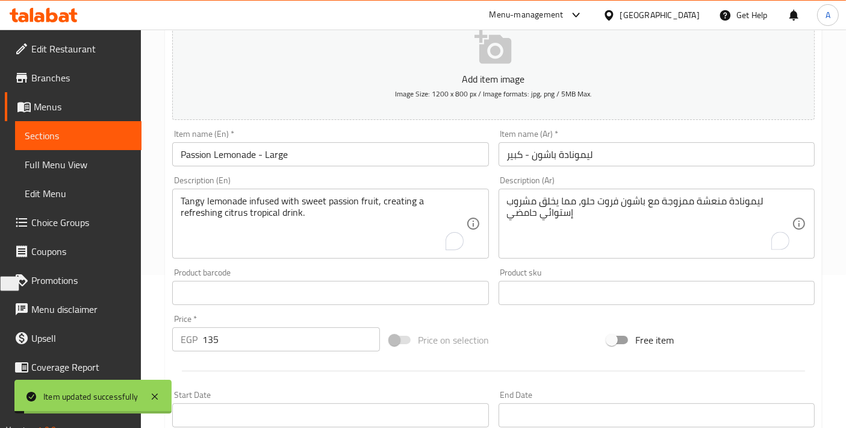
click at [211, 216] on textarea "Tangy lemonade infused with sweet passion fruit, creating a refreshing citrus t…" at bounding box center [323, 223] width 285 height 57
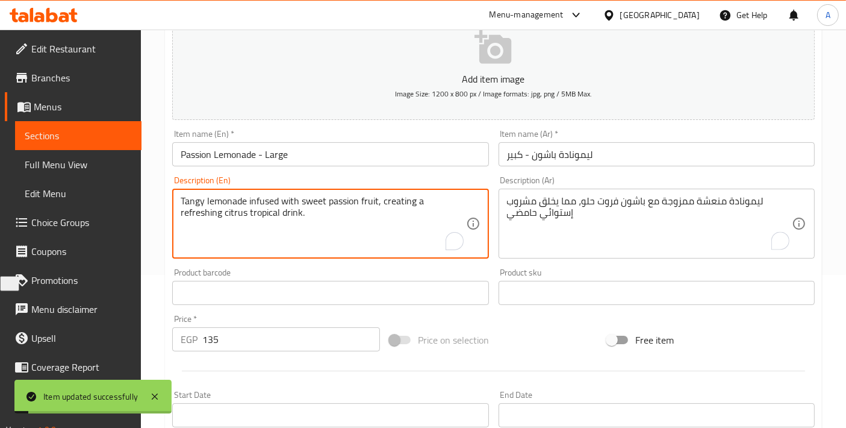
click at [211, 216] on textarea "Tangy lemonade infused with sweet passion fruit, creating a refreshing citrus t…" at bounding box center [323, 223] width 285 height 57
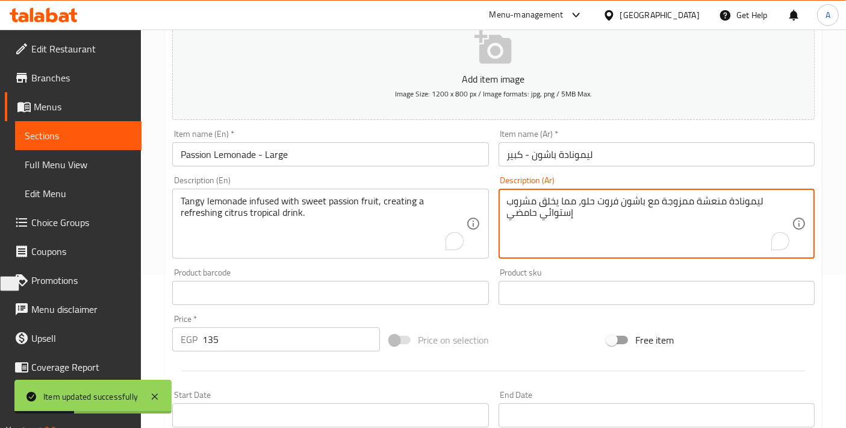
click at [519, 212] on textarea "ليمونادة منعشة ممزوجة مع باشون فروت حلو، مما يخلق مشروب إستوائي حامضي" at bounding box center [649, 223] width 285 height 57
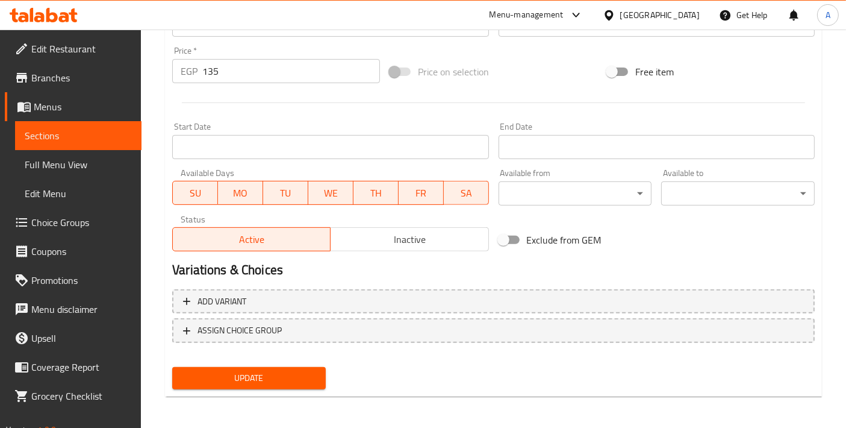
type textarea "ليمونادة منعشة ممزوجة مع باشون فروت حلو، مما يخلق مشروب إستوائي من الحمضيات"
click at [268, 374] on span "Update" at bounding box center [249, 377] width 134 height 15
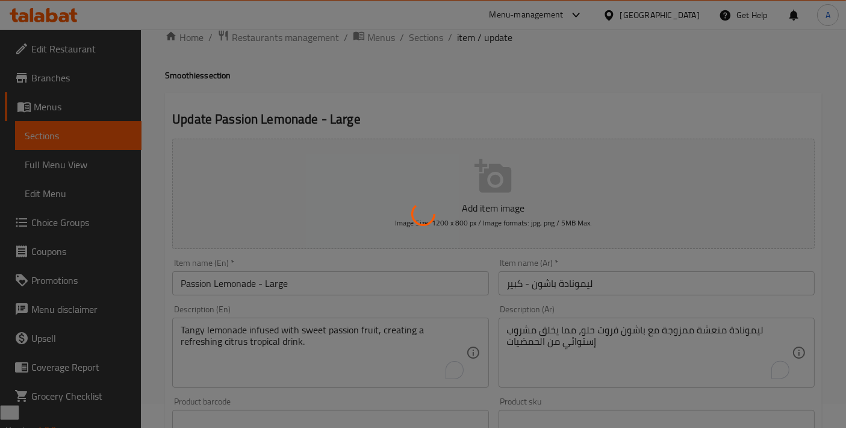
scroll to position [19, 0]
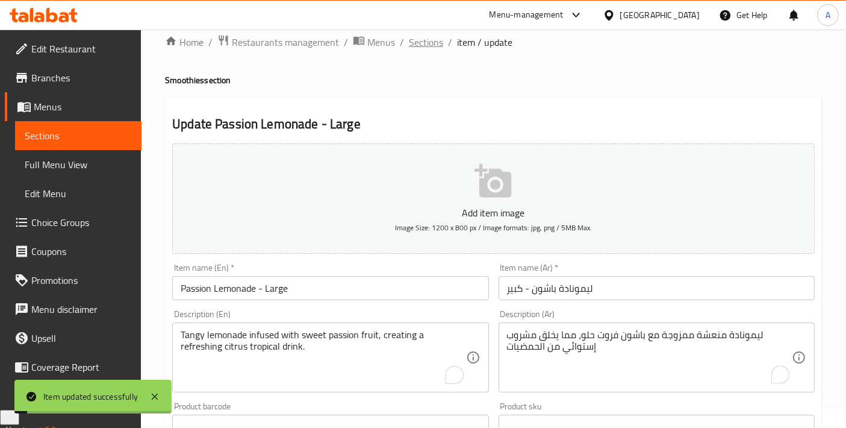
click at [423, 45] on span "Sections" at bounding box center [426, 42] width 34 height 14
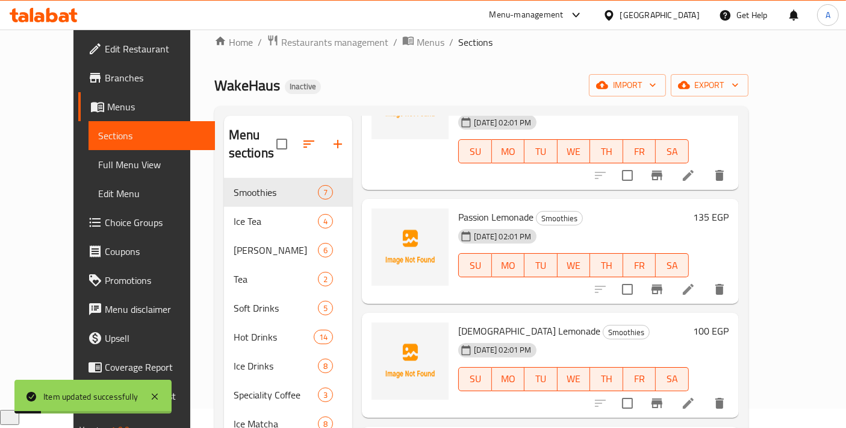
scroll to position [134, 0]
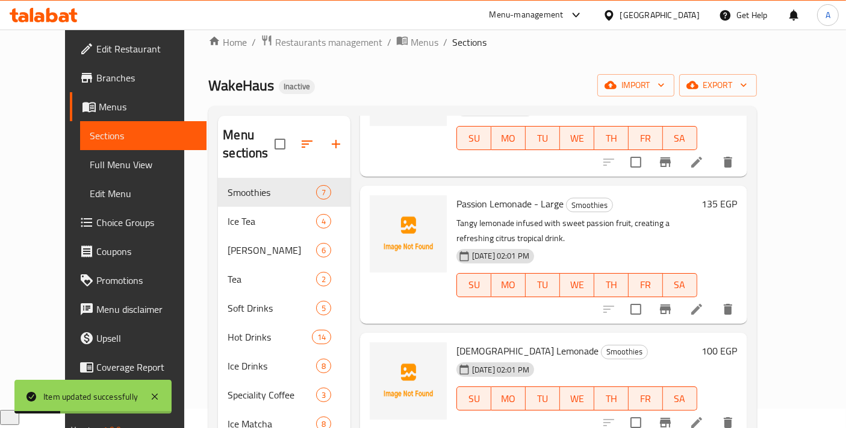
click at [714, 411] on li at bounding box center [697, 422] width 34 height 22
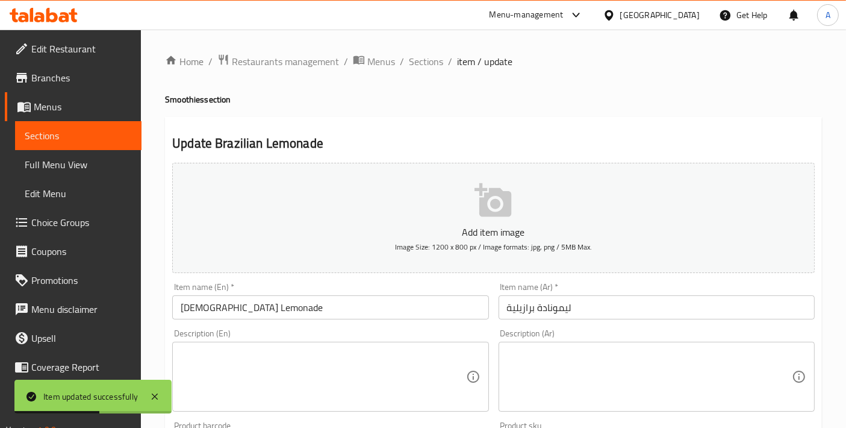
click at [345, 376] on textarea at bounding box center [323, 376] width 285 height 57
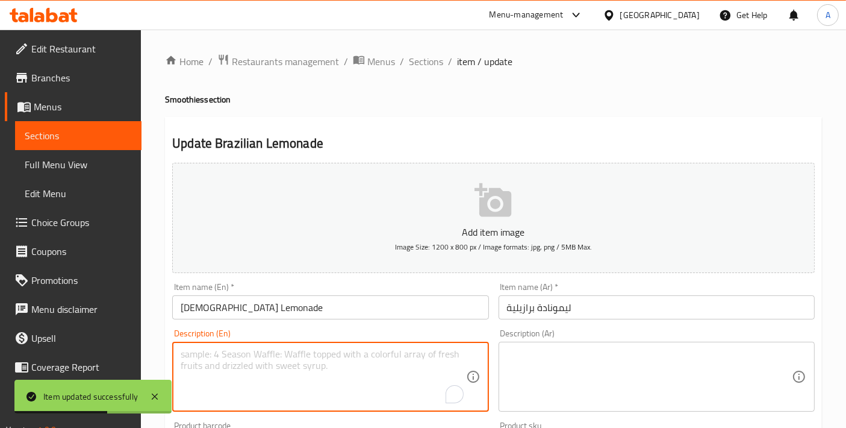
paste textarea "Creamy Brazilian-style lemonade mixed with zesty lime, sugar, and smooth refres…"
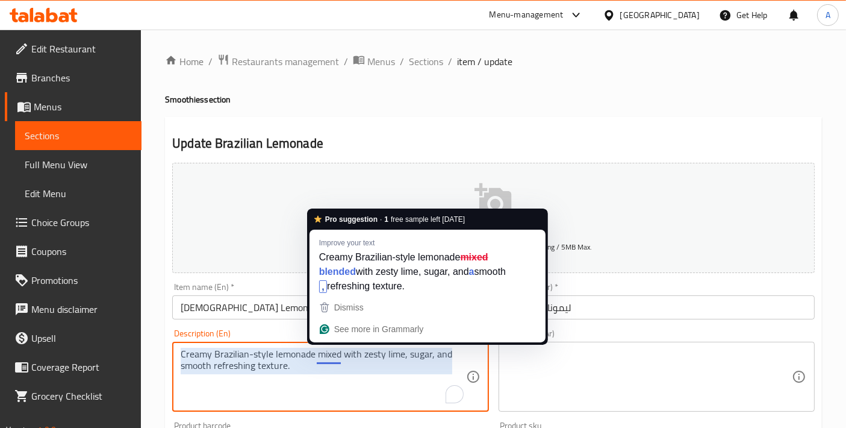
click at [320, 379] on textarea "Creamy Brazilian-style lemonade mixed with zesty lime, sugar, and smooth refres…" at bounding box center [323, 376] width 285 height 57
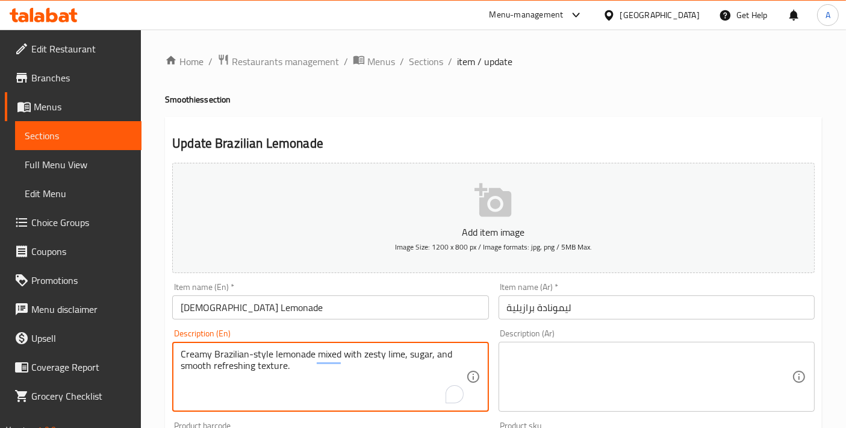
click at [320, 379] on textarea "Creamy Brazilian-style lemonade mixed with zesty lime, sugar, and smooth refres…" at bounding box center [323, 376] width 285 height 57
type textarea "Creamy Brazilian-style lemonade mixed with zesty lime, sugar, and smooth refres…"
click at [596, 372] on textarea at bounding box center [649, 376] width 285 height 57
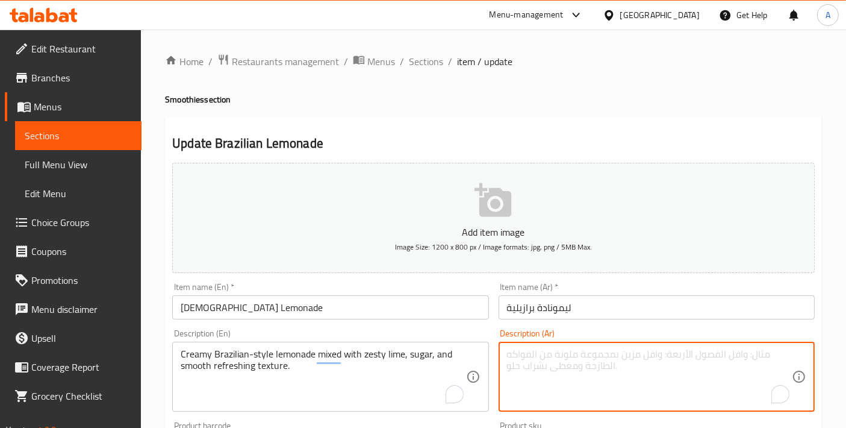
paste textarea "عصير ل[PERSON_NAME] على الطريقة البرازيلية ممزوج بالليمون الحامض والسكر وملمس ن…"
type textarea "عصير ل[PERSON_NAME] على الطريقة البرازيلية ممزوج بالليمون الحامض والسكر وملمس ن…"
click at [366, 311] on input "[DEMOGRAPHIC_DATA] Lemonade" at bounding box center [330, 307] width 316 height 24
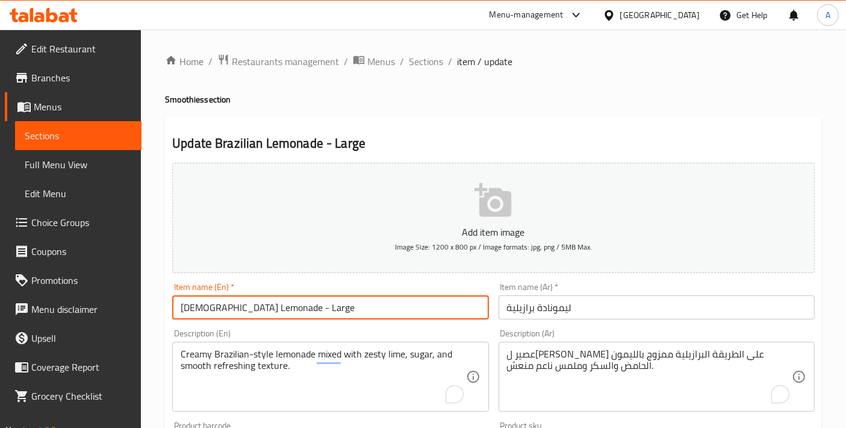
type input "Brazilian Lemonade - Large"
click at [611, 320] on div "Item name (Ar)   * ليمونادة برازيلية Item name (Ar) *" at bounding box center [657, 301] width 326 height 46
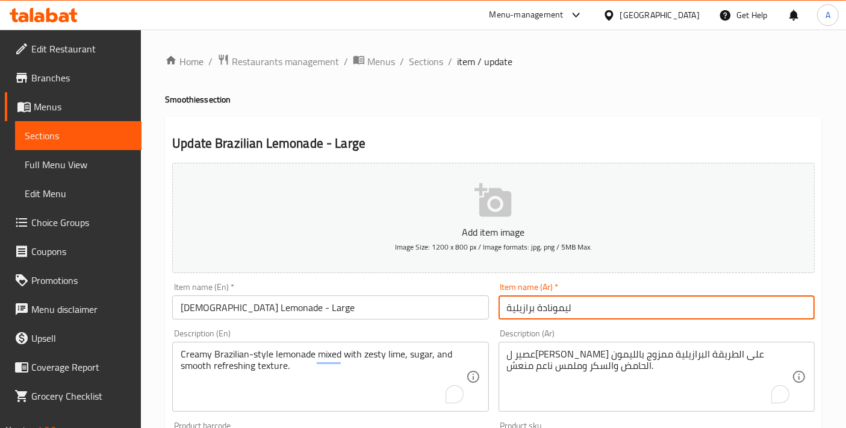
click at [613, 314] on input "ليمونادة برازيلية" at bounding box center [657, 307] width 316 height 24
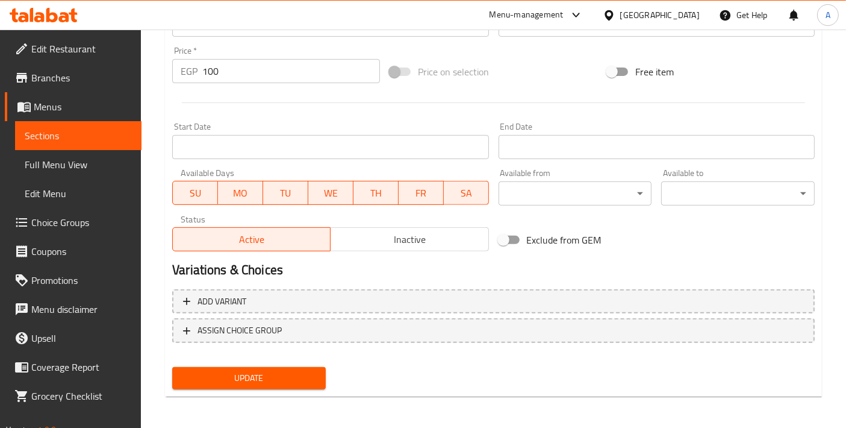
type input "ليمونادة برازيلية - كبير"
click at [297, 363] on div "Update" at bounding box center [248, 378] width 163 height 32
click at [291, 372] on span "Update" at bounding box center [249, 377] width 134 height 15
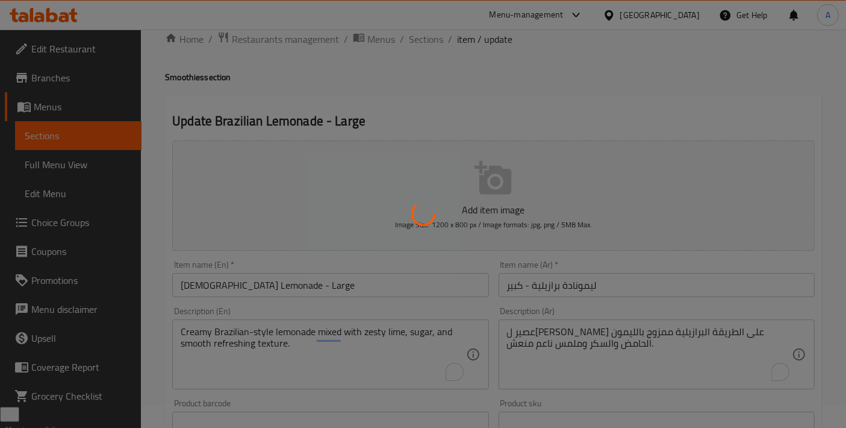
scroll to position [19, 0]
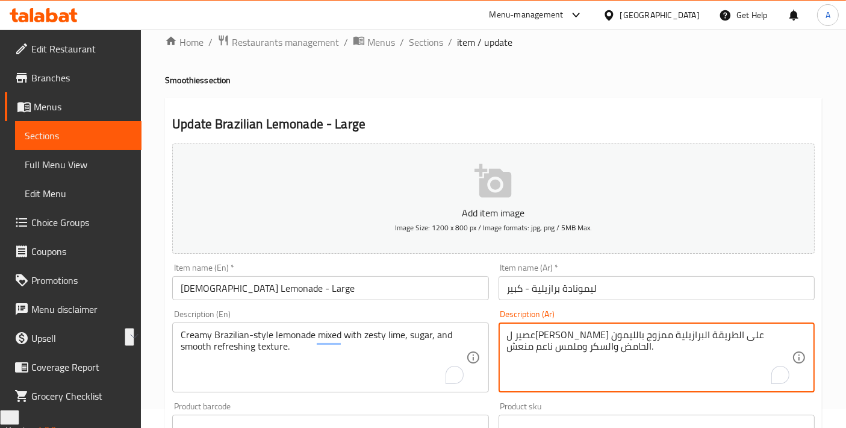
drag, startPoint x: 508, startPoint y: 331, endPoint x: 564, endPoint y: 331, distance: 56.6
click at [586, 345] on textarea "عصير ليمون كريمي على الطريقة البرازيلية ممزوج بالحامض الزيستي والسكر وملمس ناعم…" at bounding box center [649, 357] width 285 height 57
type textarea "عصير ليمون كريمي على الطريقة البرازيلية ممزوج بالحامض الزيستي والسكر ذو ملمس نا…"
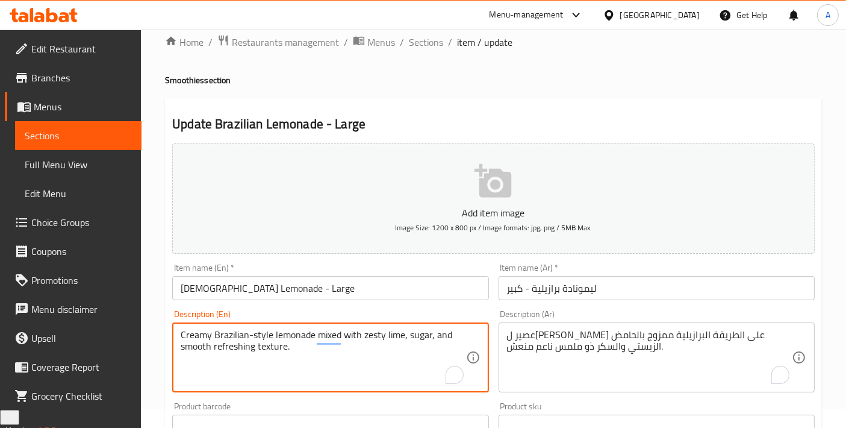
drag, startPoint x: 435, startPoint y: 332, endPoint x: 447, endPoint y: 333, distance: 12.1
click at [458, 334] on textarea "Creamy Brazilian-style lemonade mixed with zesty lime, sugar, and smooth refres…" at bounding box center [323, 357] width 285 height 57
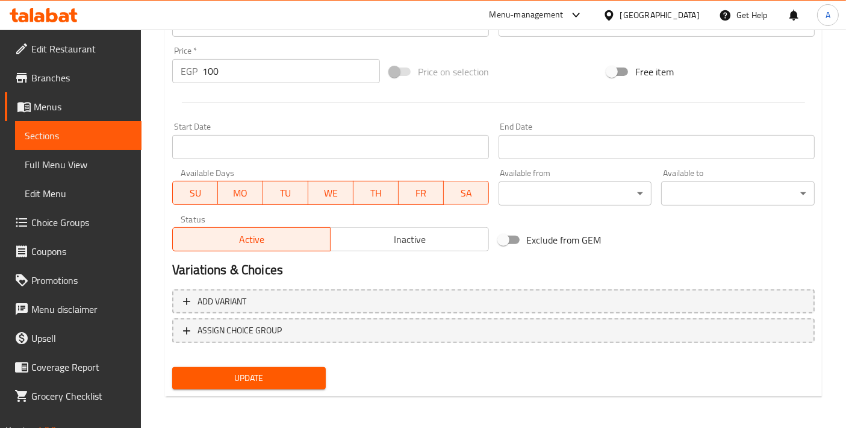
type textarea "Creamy Brazilian-style lemonade mixed with zesty lime, sugar, and has a smooth,…"
click at [289, 387] on div "Update" at bounding box center [248, 378] width 163 height 32
click at [296, 375] on span "Update" at bounding box center [249, 377] width 134 height 15
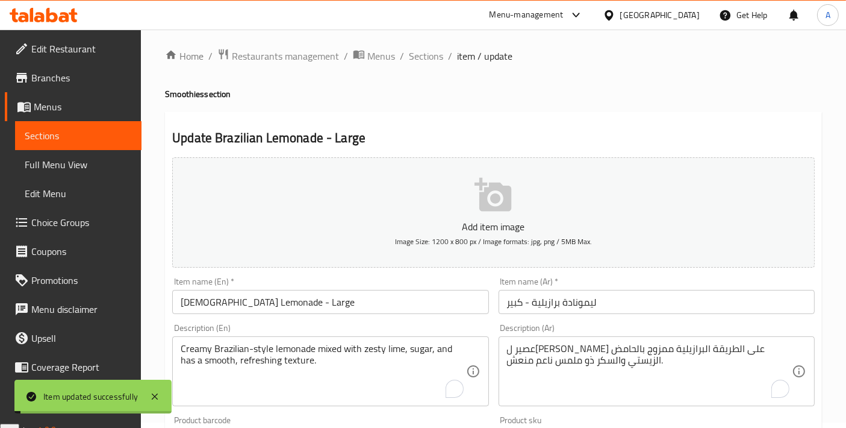
scroll to position [0, 0]
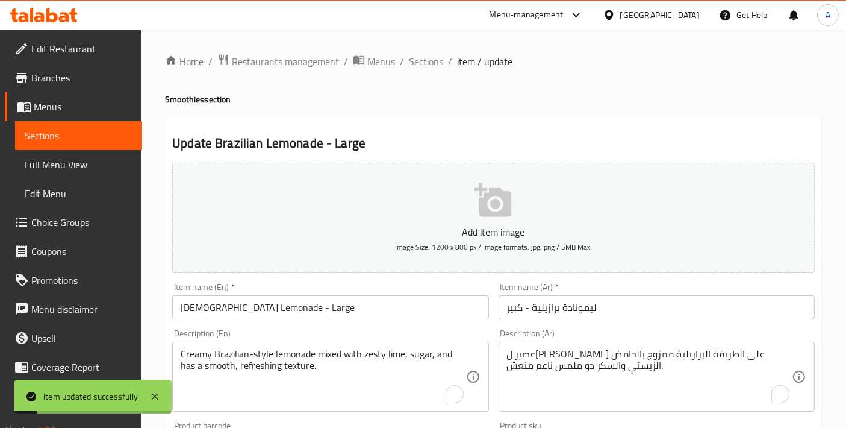
click at [427, 63] on span "Sections" at bounding box center [426, 61] width 34 height 14
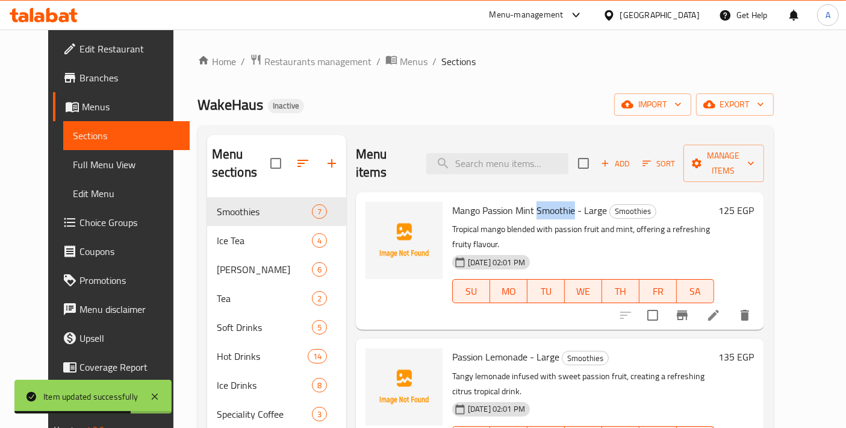
drag, startPoint x: 526, startPoint y: 189, endPoint x: 563, endPoint y: 189, distance: 36.7
click at [563, 201] on span "Mango Passion Mint Smoothie - Large" at bounding box center [529, 210] width 155 height 18
copy span "Smoothie"
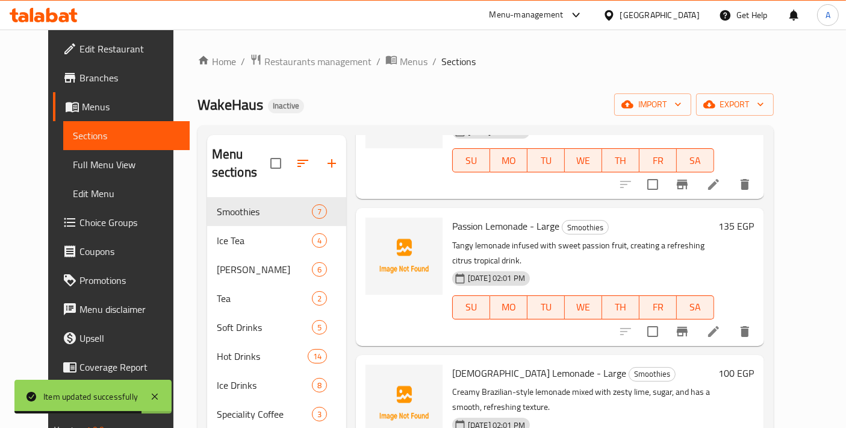
scroll to position [134, 0]
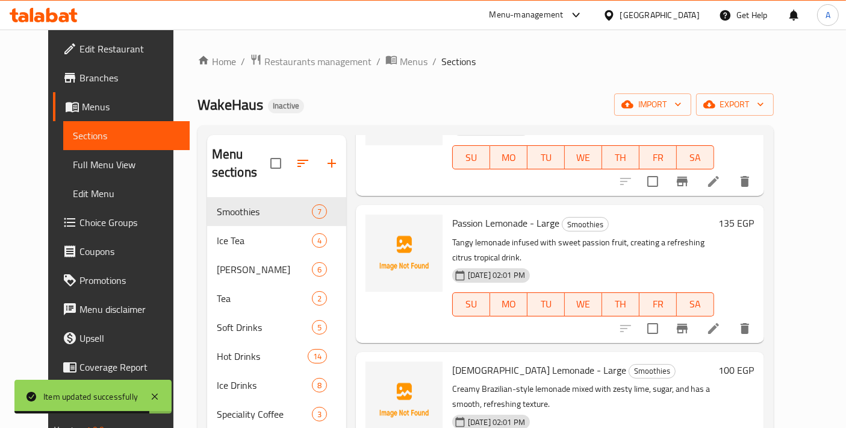
click at [721, 321] on icon at bounding box center [713, 328] width 14 height 14
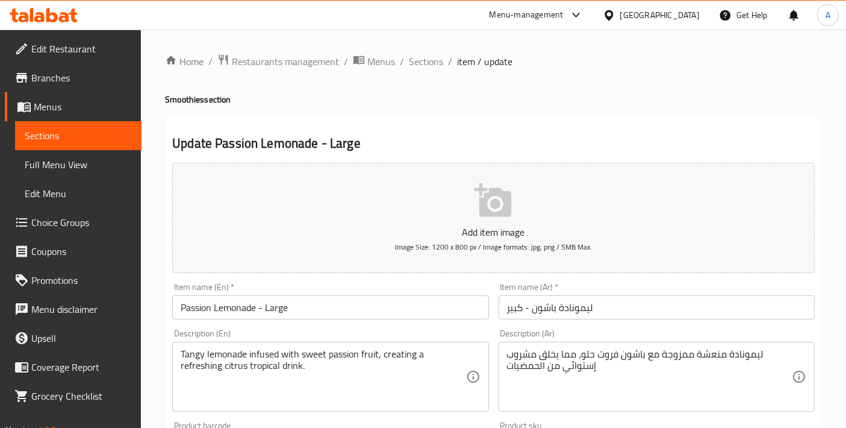
click at [259, 308] on input "Passion Lemonade - Large" at bounding box center [330, 307] width 316 height 24
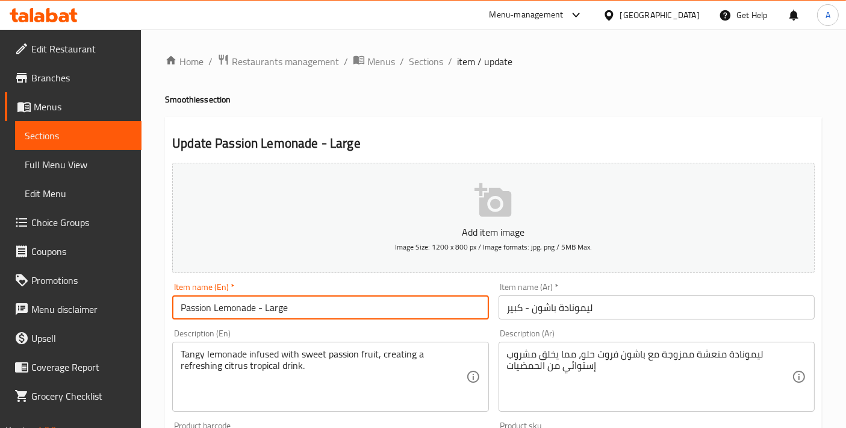
paste input "Smoothie"
type input "Passion Lemonade Smoothie - Large"
click at [504, 310] on input "ليمونادة باشون - كبير" at bounding box center [657, 307] width 316 height 24
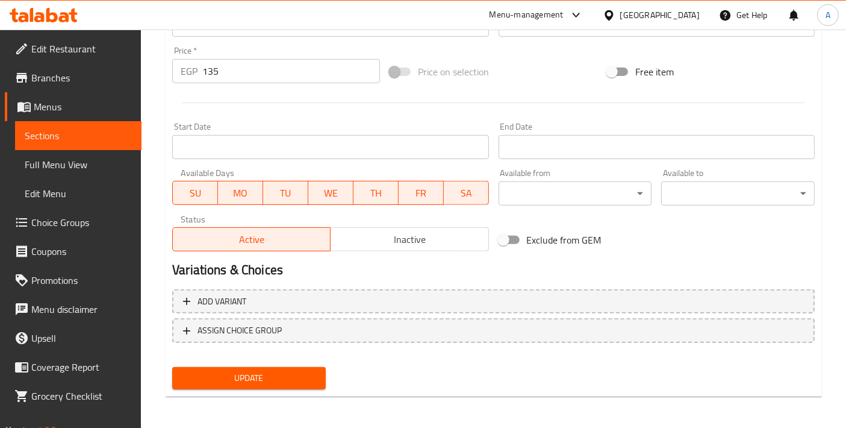
type input "سموثي ليمونادة باشون - كبير"
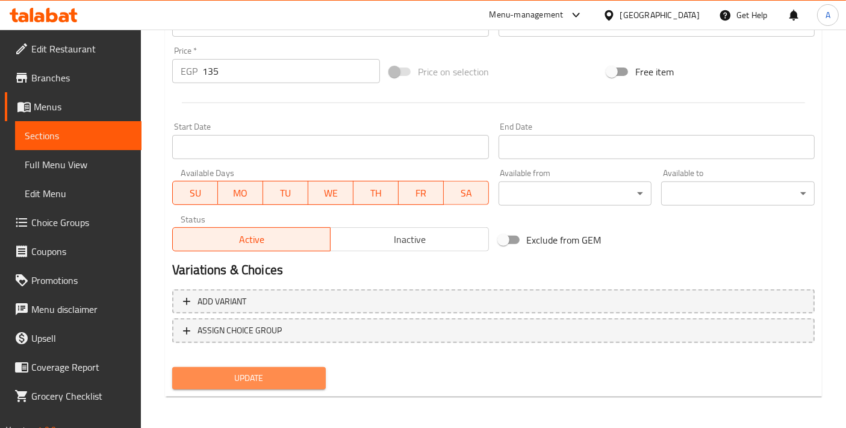
click at [270, 375] on span "Update" at bounding box center [249, 377] width 134 height 15
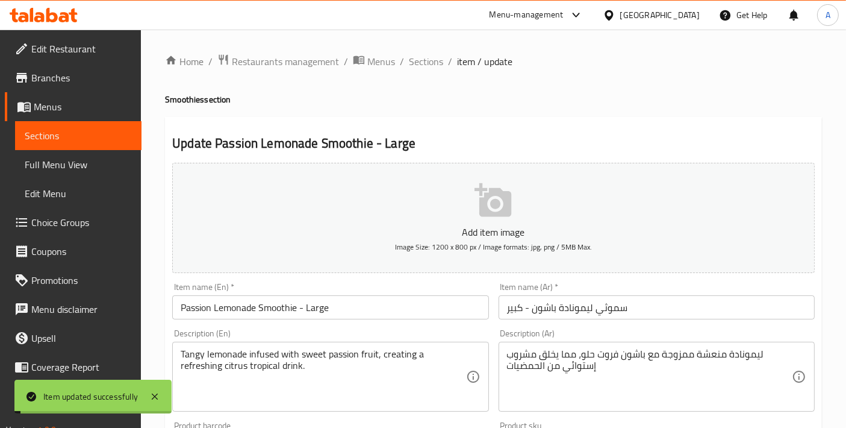
click at [422, 63] on span "Sections" at bounding box center [426, 61] width 34 height 14
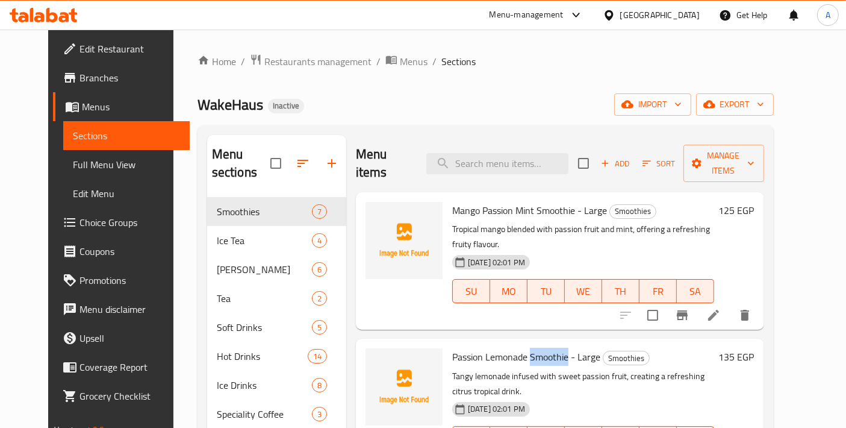
drag, startPoint x: 520, startPoint y: 324, endPoint x: 556, endPoint y: 324, distance: 36.1
click at [556, 348] on span "Passion Lemonade Smoothie - Large" at bounding box center [526, 357] width 148 height 18
copy span "Smoothie"
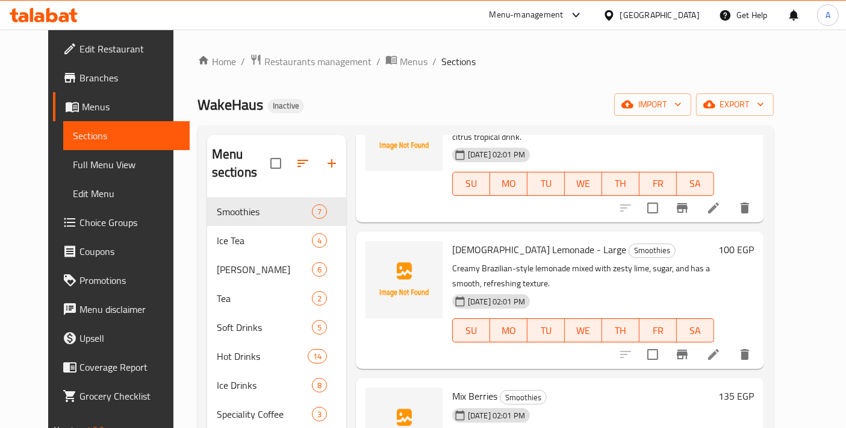
scroll to position [267, 0]
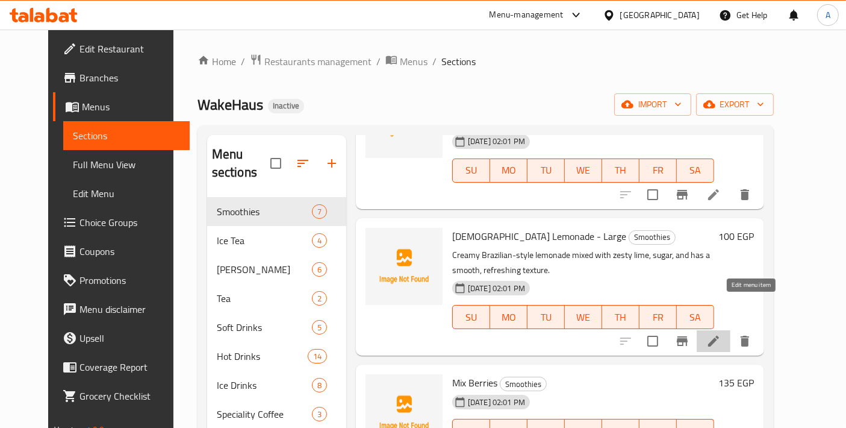
click at [721, 334] on icon at bounding box center [713, 341] width 14 height 14
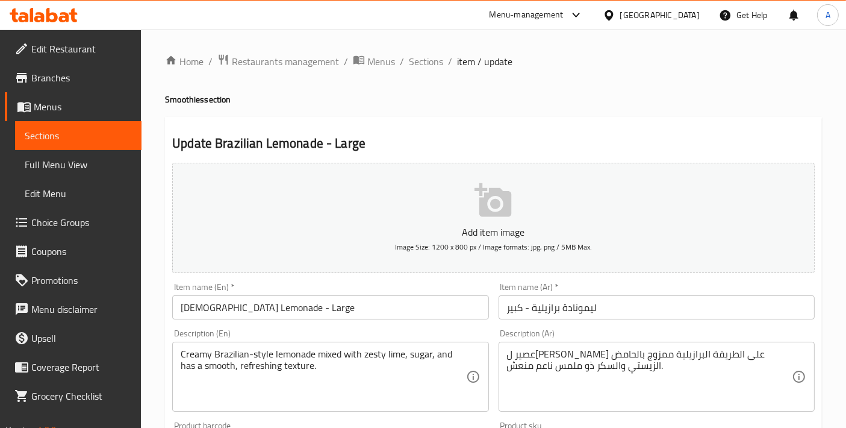
click at [264, 312] on input "Brazilian Lemonade - Large" at bounding box center [330, 307] width 316 height 24
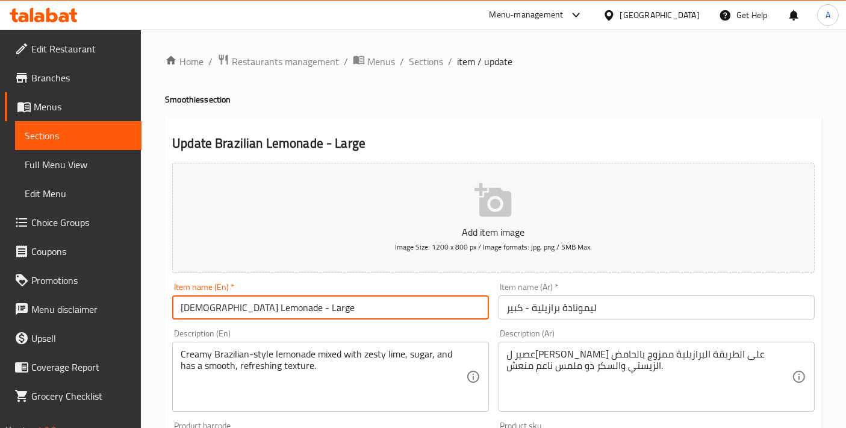
paste input "Smoothie"
type input "Brazilian Lemonade Smoothie - Large"
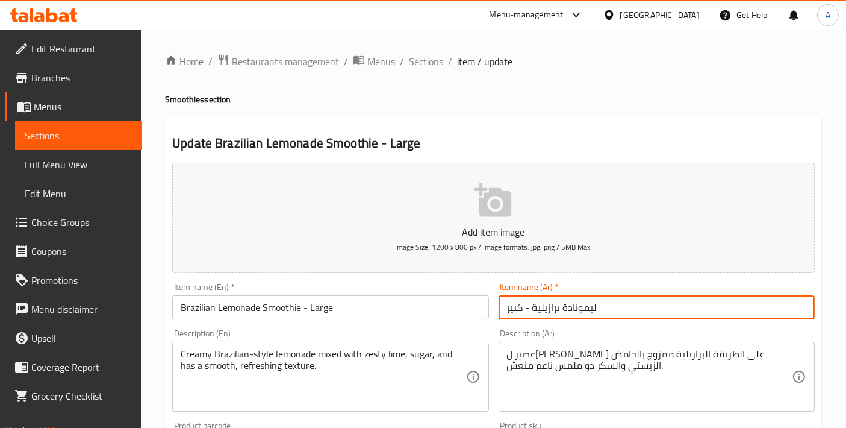
click at [505, 308] on input "ليمونادة برازيلية - كبير" at bounding box center [657, 307] width 316 height 24
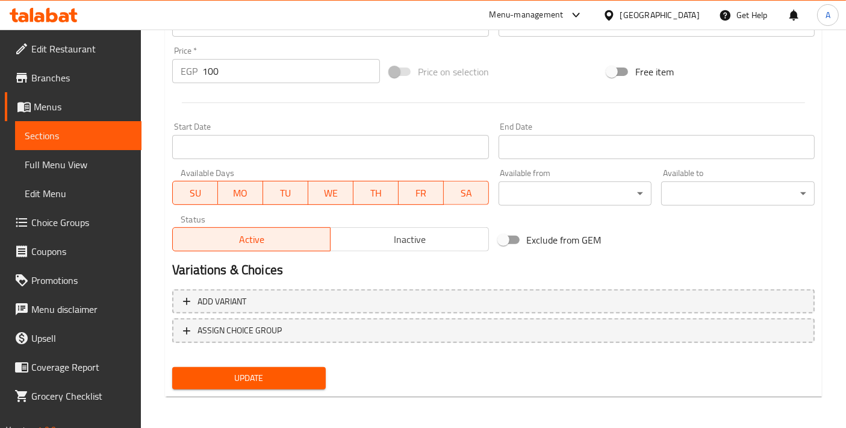
type input "سموثي ليمونادة برازيلية - كبير"
click at [276, 372] on span "Update" at bounding box center [249, 377] width 134 height 15
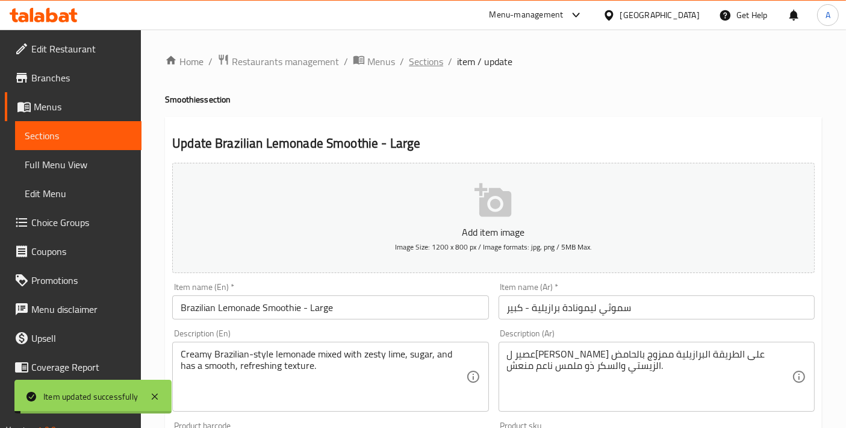
click at [423, 67] on span "Sections" at bounding box center [426, 61] width 34 height 14
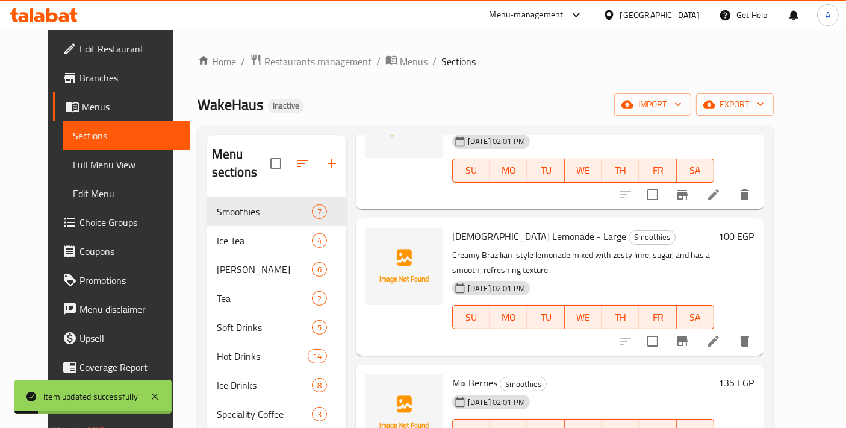
scroll to position [398, 0]
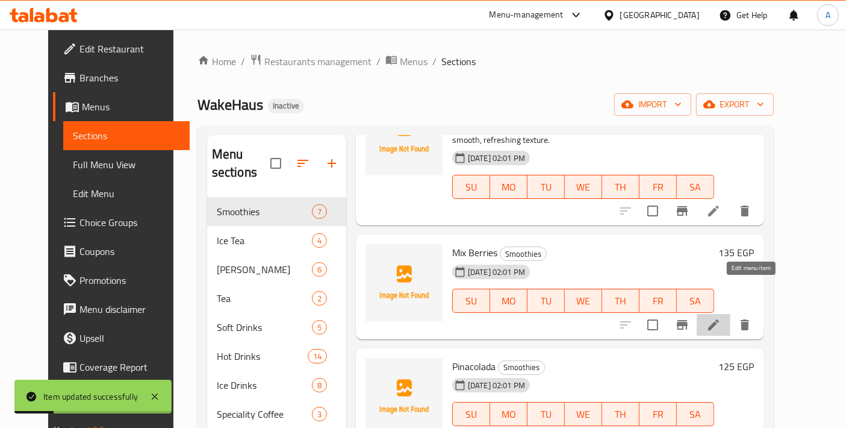
click at [721, 317] on icon at bounding box center [713, 324] width 14 height 14
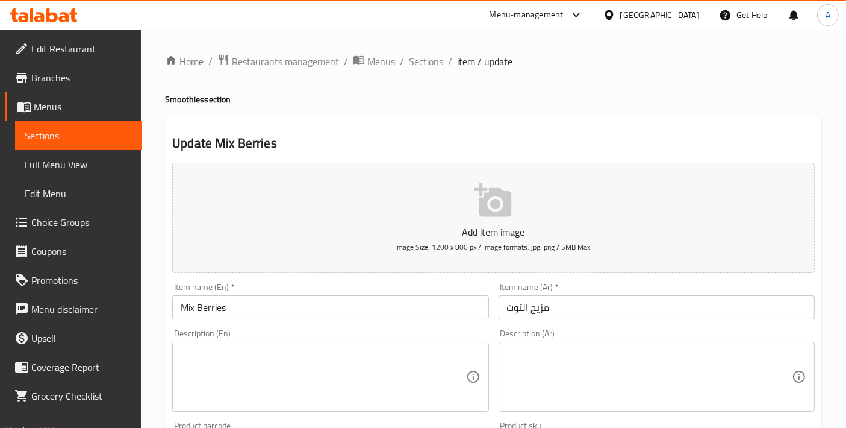
click at [256, 298] on input "Mix Berries" at bounding box center [330, 307] width 316 height 24
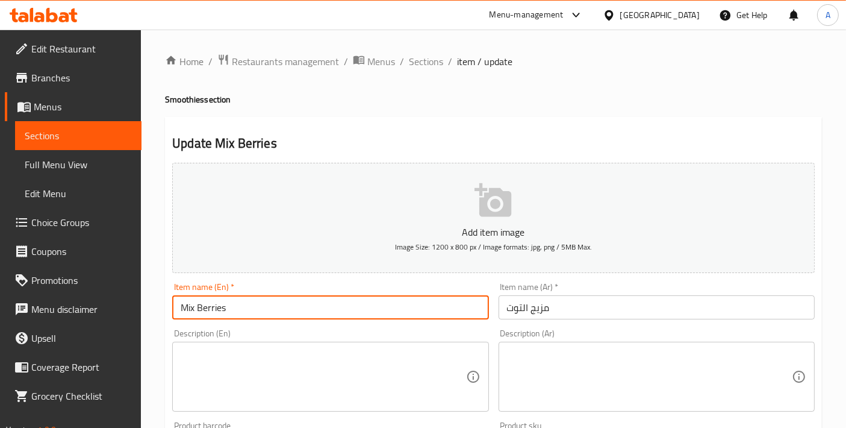
click at [251, 376] on textarea at bounding box center [323, 376] width 285 height 57
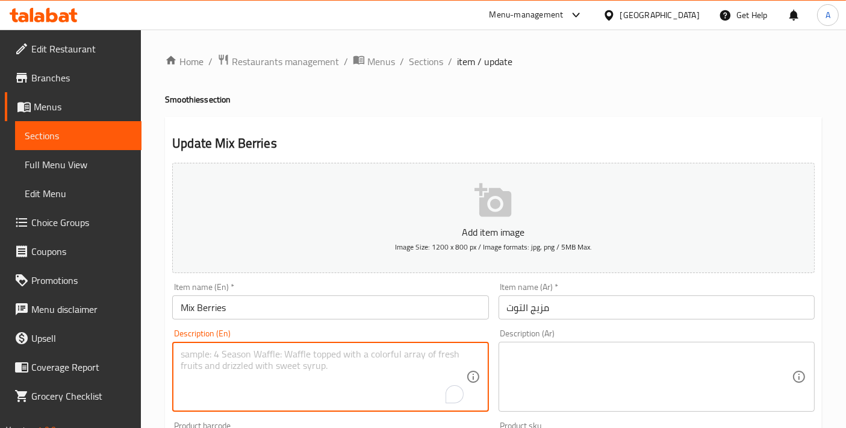
paste textarea "Blend of strawberries, blueberries, raspberries, and blackberries, delivering s…"
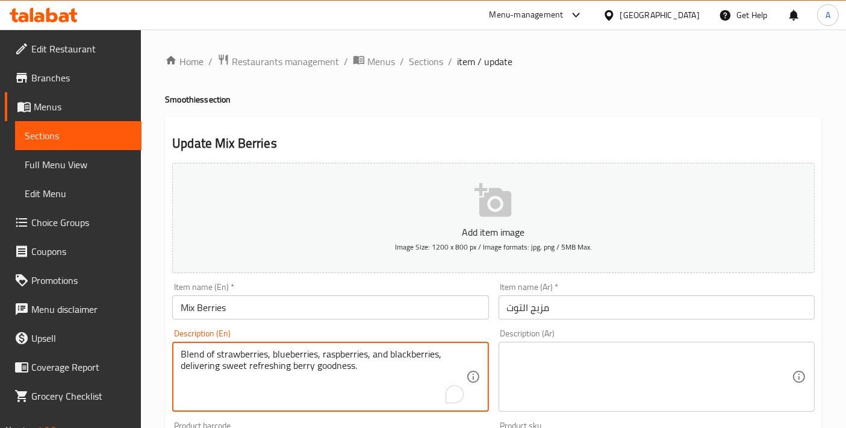
type textarea "Blend of strawberries, blueberries, raspberries, and blackberries, delivering s…"
click at [273, 313] on input "Mix Berries" at bounding box center [330, 307] width 316 height 24
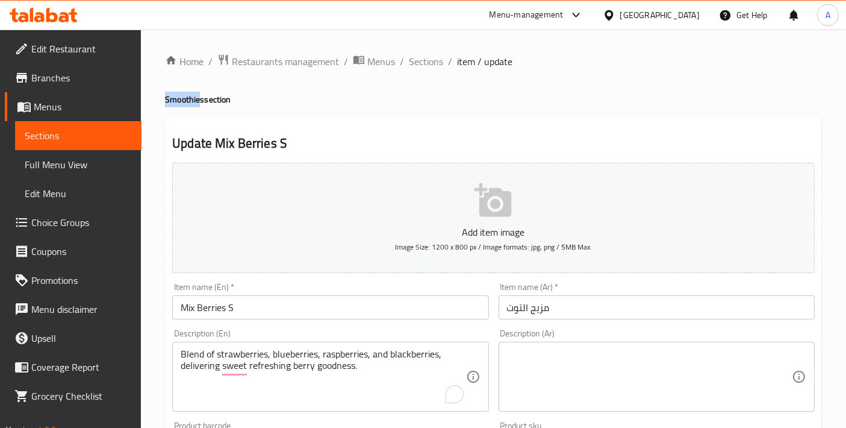
drag, startPoint x: 166, startPoint y: 99, endPoint x: 198, endPoint y: 102, distance: 32.7
click at [198, 102] on h4 "Smoothies section" at bounding box center [493, 99] width 657 height 12
copy h4 "Smoothie"
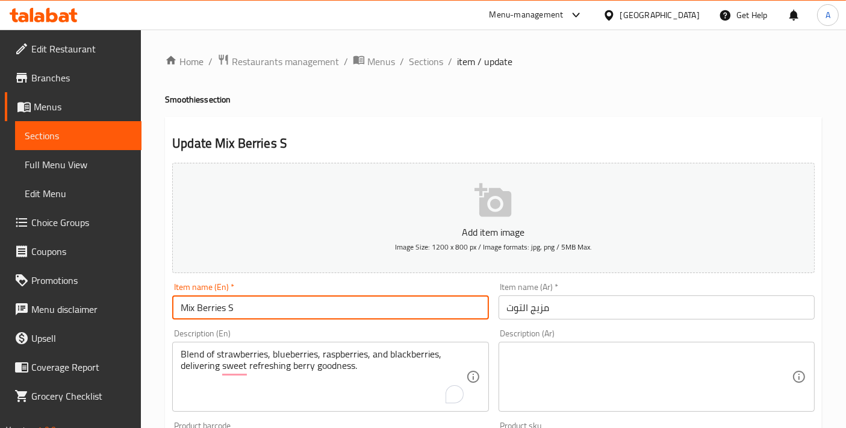
click at [266, 305] on input "Mix Berries S" at bounding box center [330, 307] width 316 height 24
click at [232, 305] on input "Mix Berries S" at bounding box center [330, 307] width 316 height 24
click at [231, 305] on input "Mix Berries S" at bounding box center [330, 307] width 316 height 24
click at [233, 304] on input "Mix Berries S" at bounding box center [330, 307] width 316 height 24
paste input "moothie"
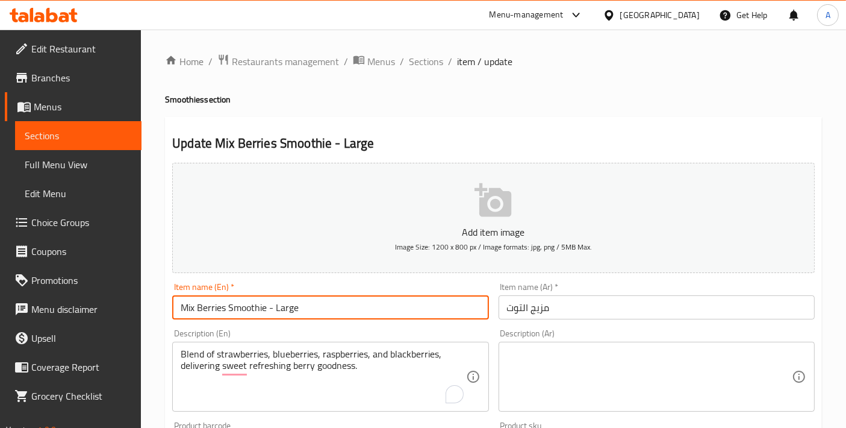
type input "Mix Berries Smoothie - Large"
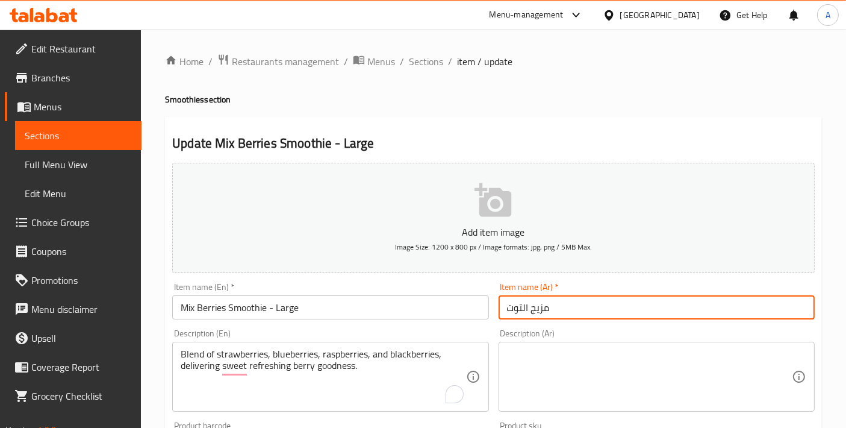
drag, startPoint x: 559, startPoint y: 310, endPoint x: 442, endPoint y: 305, distance: 116.9
click at [442, 305] on div "Add item image Image Size: 1200 x 800 px / Image formats: jpg, png / 5MB Max. I…" at bounding box center [493, 417] width 652 height 519
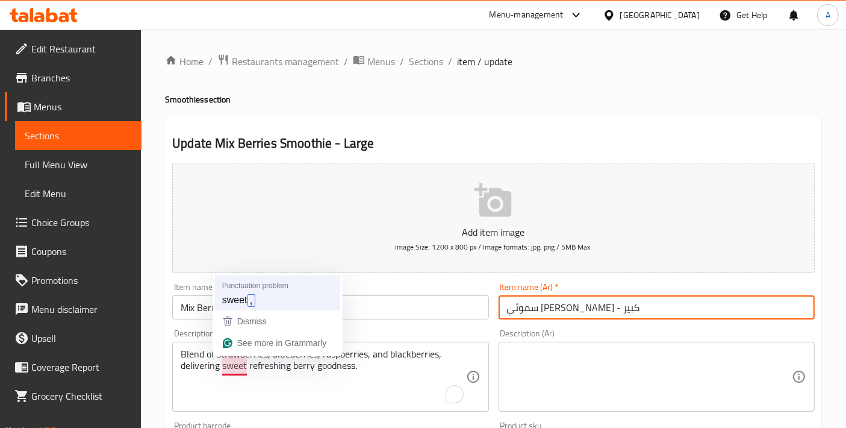
type input "سموثي ميكس بيري - كبير"
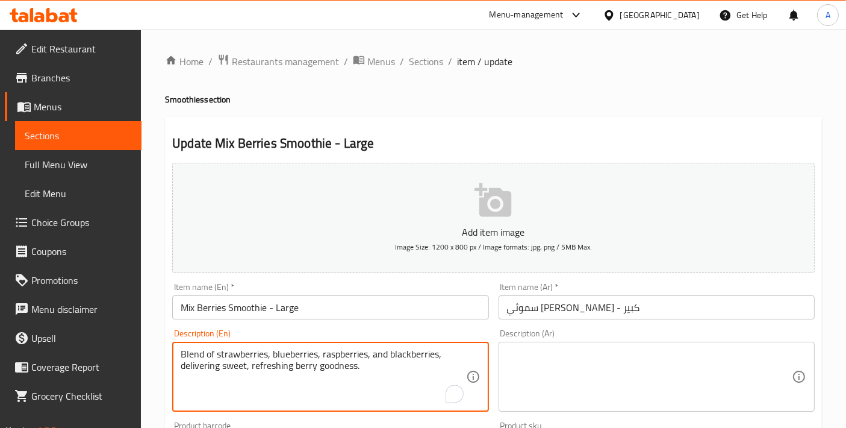
click at [255, 359] on textarea "Blend of strawberries, blueberries, raspberries, and blackberries, delivering s…" at bounding box center [323, 376] width 285 height 57
type textarea "Blend of strawberries, blueberries, raspberries, and blackberries, delivering s…"
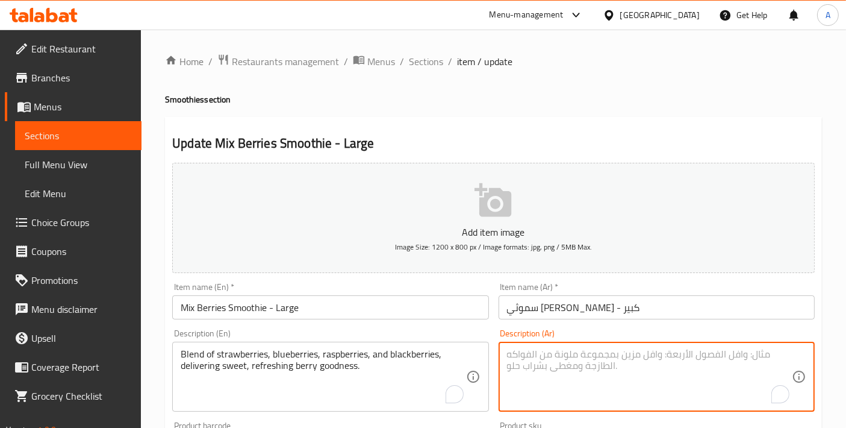
click at [593, 357] on textarea "To enrich screen reader interactions, please activate Accessibility in Grammarl…" at bounding box center [649, 376] width 285 height 57
paste textarea "مزيج من الفراولة والتوت الأزرق والتوت الأحمر والتوت الأسود، يقدم نكهة التوت الح…"
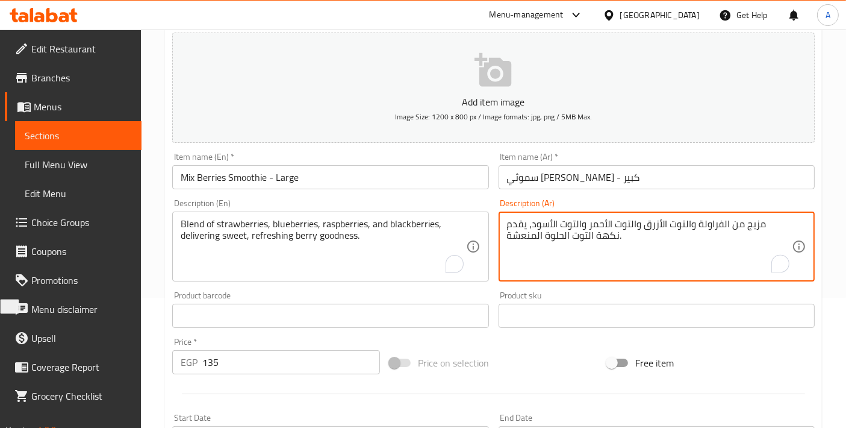
scroll to position [134, 0]
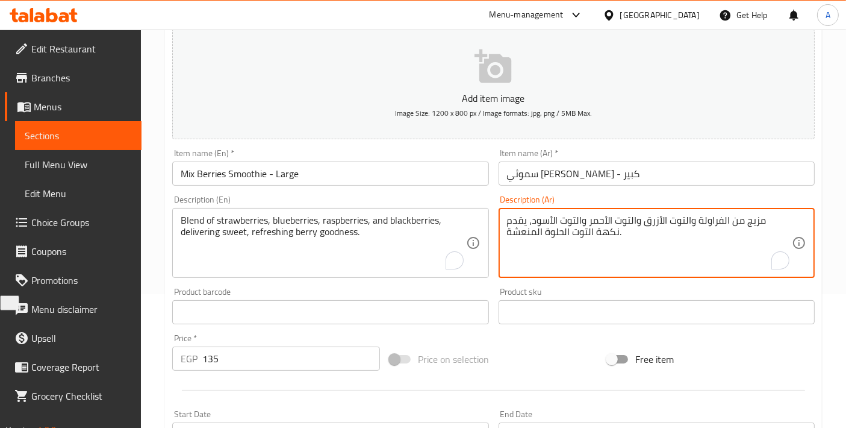
click at [641, 219] on textarea "مزيج من الفراولة والتوت الأزرق والتوت الأحمر والتوت الأسود، يقدم نكهة التوت الح…" at bounding box center [649, 242] width 285 height 57
click at [527, 220] on textarea "مزيج من الفراولة والتوت الأزرق والتوت البري الأحمر والتوت الأسود، يقدم نكهة الت…" at bounding box center [649, 242] width 285 height 57
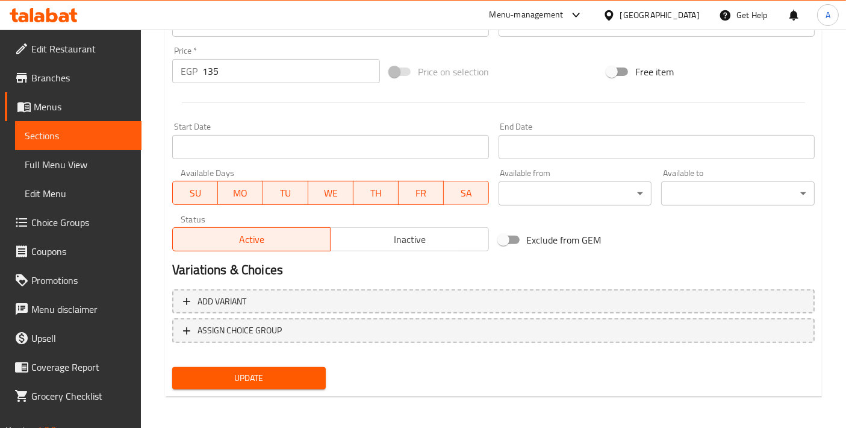
type textarea "مزيج من الفراولة والتوت الأزرق والتوت البري الأحمر والتوت الأسود، مما يقدم نكهة…"
click at [220, 378] on span "Update" at bounding box center [249, 377] width 134 height 15
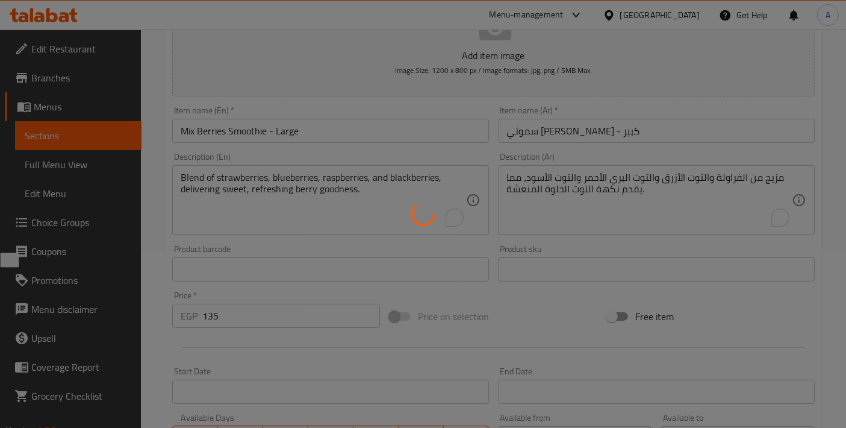
scroll to position [0, 0]
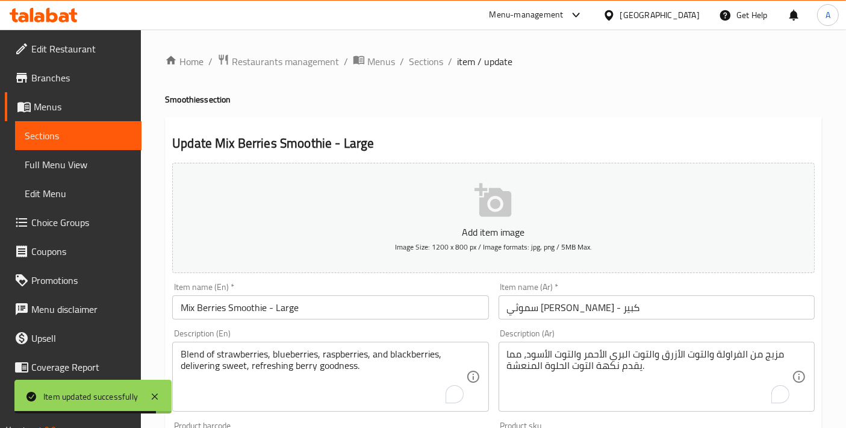
click at [538, 312] on input "سموثي ميكس بيري - كبير" at bounding box center [657, 307] width 316 height 24
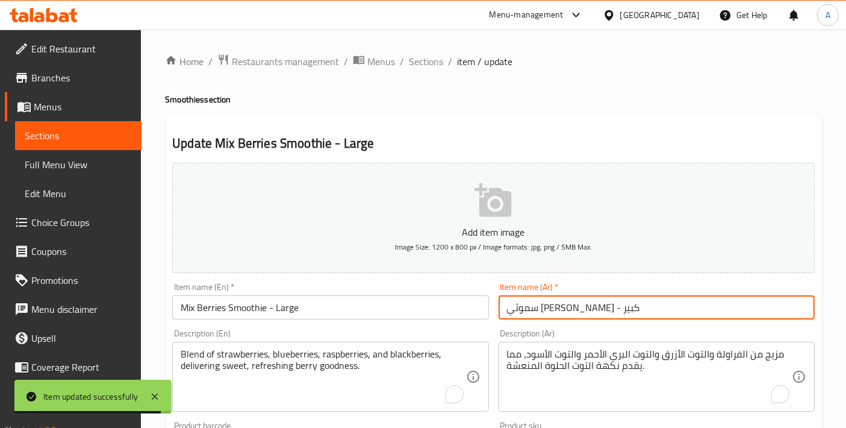
click at [538, 312] on input "سموثي ميكس بيري - كبير" at bounding box center [657, 307] width 316 height 24
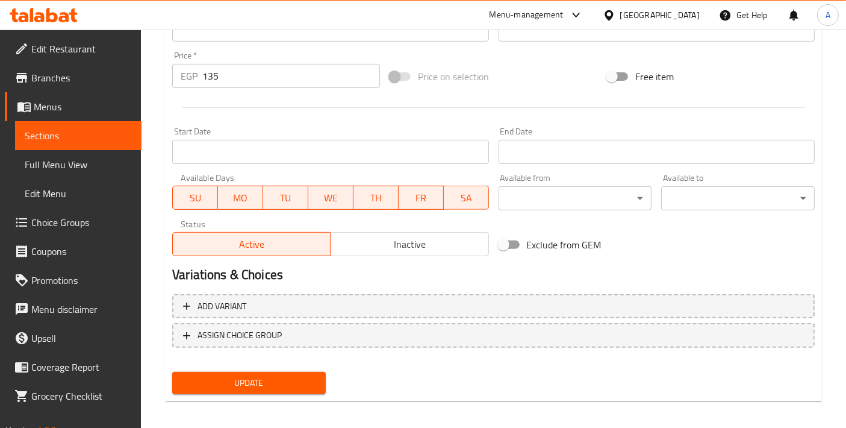
scroll to position [421, 0]
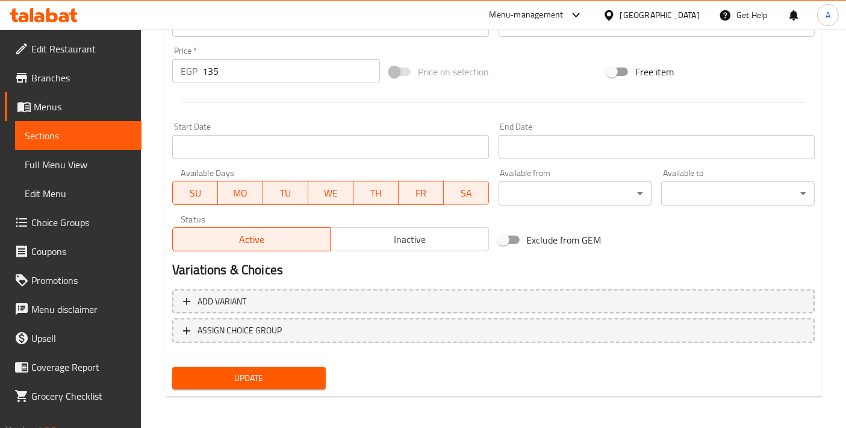
type input "سموثي ميكس توت - كبير"
click at [247, 390] on div "Update" at bounding box center [248, 378] width 163 height 32
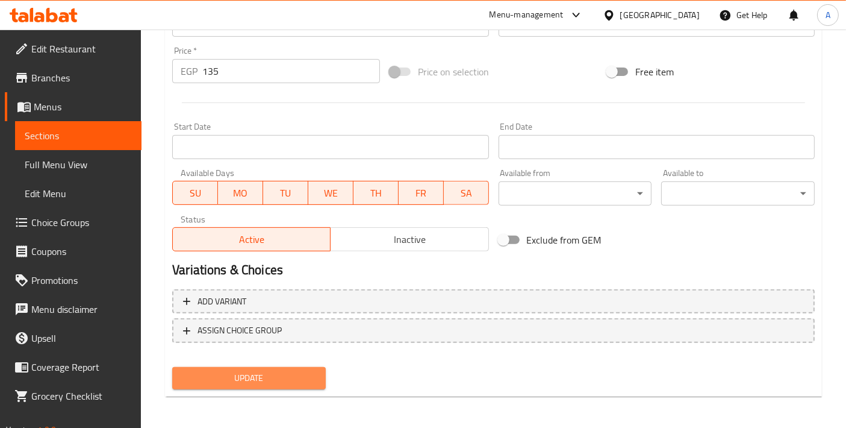
click at [251, 380] on span "Update" at bounding box center [249, 377] width 134 height 15
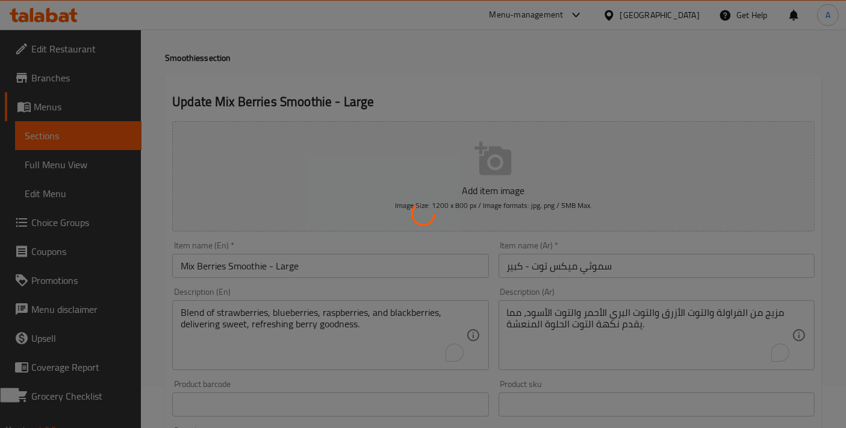
scroll to position [0, 0]
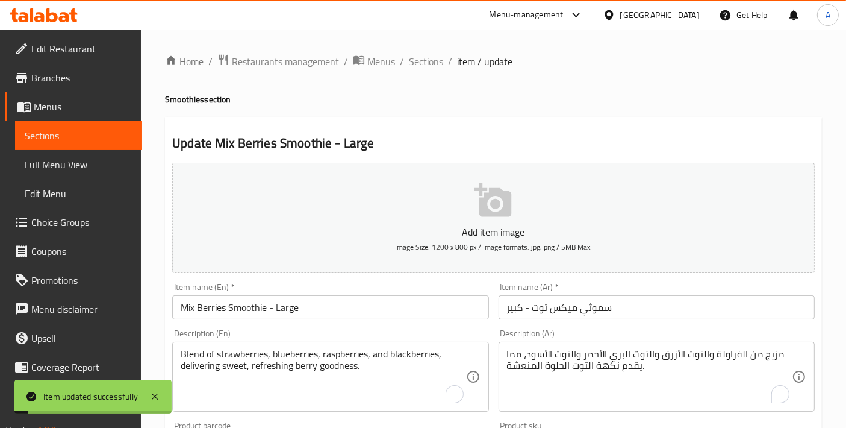
click at [422, 64] on span "Sections" at bounding box center [426, 61] width 34 height 14
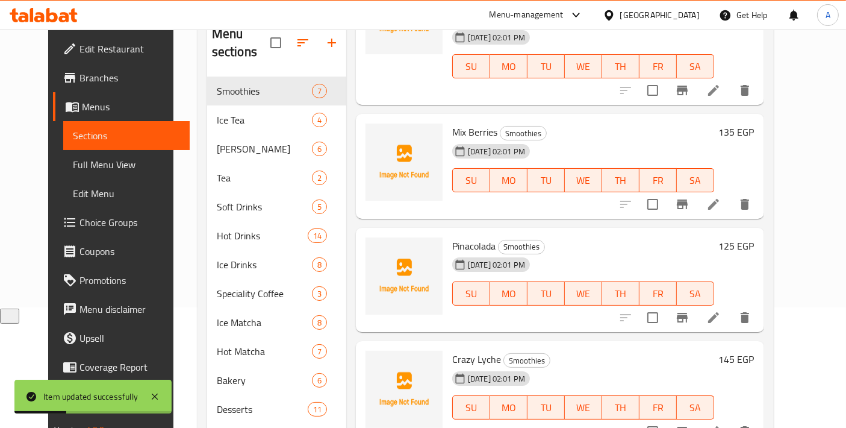
scroll to position [134, 0]
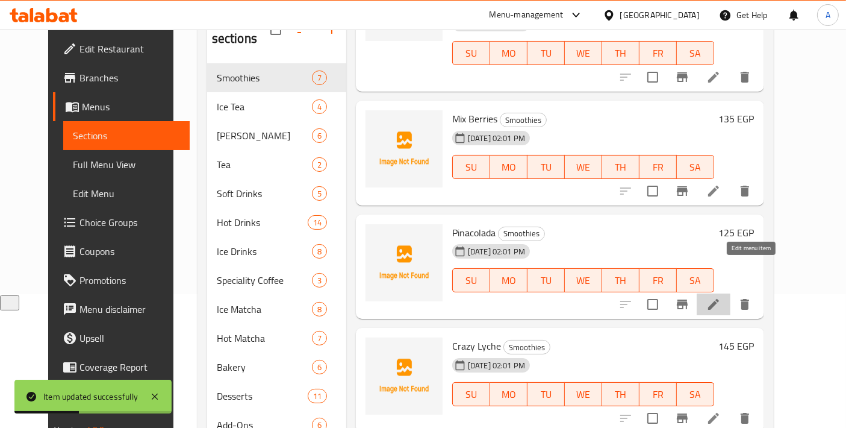
click at [721, 297] on icon at bounding box center [713, 304] width 14 height 14
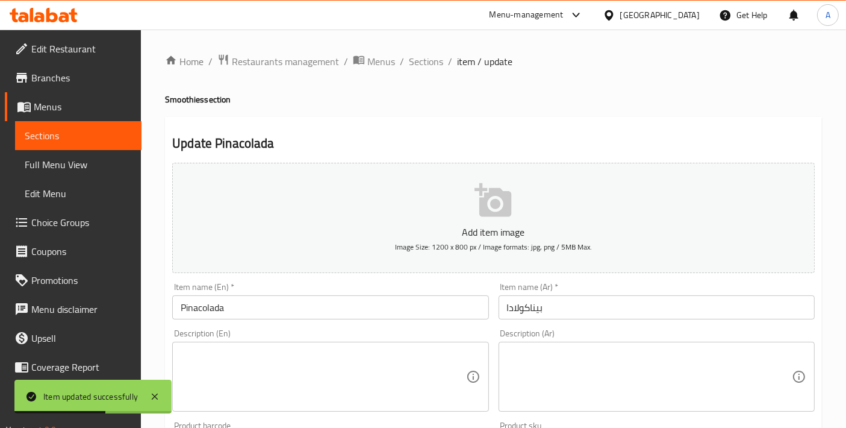
click at [306, 399] on textarea at bounding box center [323, 376] width 285 height 57
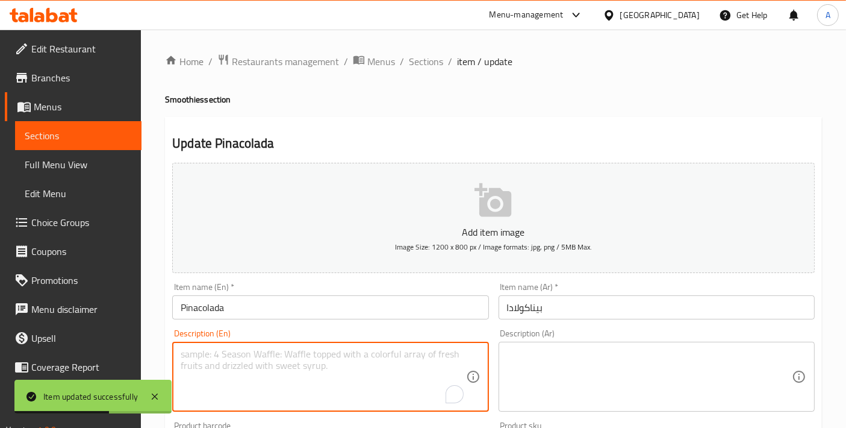
paste textarea "Pineapple and coconut smoothie blended with ice, offering creamy tropical vacat…"
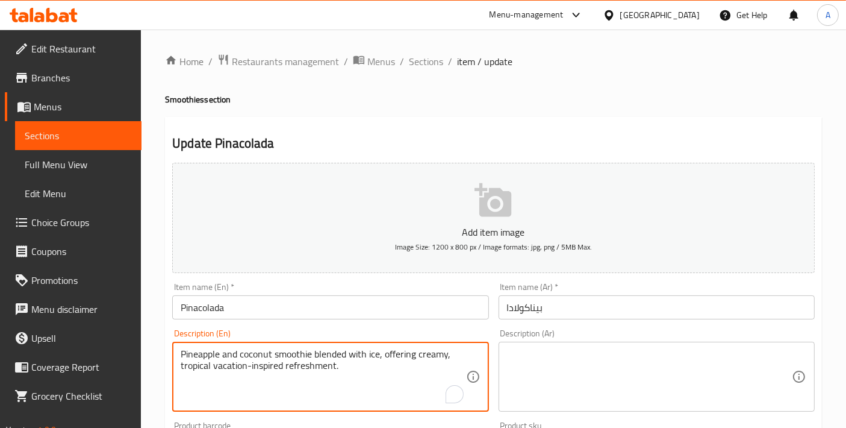
click at [245, 356] on textarea "Pineapple and coconut smoothie blended with ice, offering creamy, tropical vaca…" at bounding box center [323, 376] width 285 height 57
type textarea "Pineapple and coconut smoothie blended with ice, offering creamy, tropical vaca…"
click at [557, 384] on textarea at bounding box center [649, 376] width 285 height 57
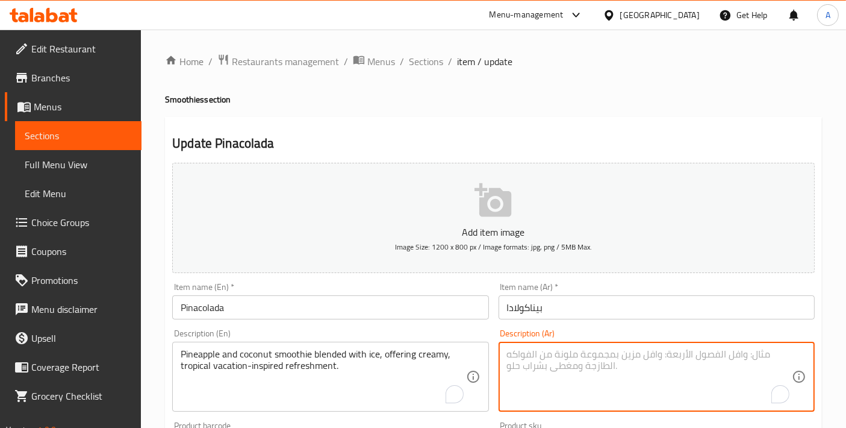
paste textarea "عصير الأناناس وجوز الهند المخلوط مع الثلج، يقدم مشروبًا كريميًا منعشًا مستوحى م…"
click at [771, 357] on textarea "عصير الأناناس وجوز الهند المخلوط مع الثلج، يقدم مشروبًا كريميًا منعشًا مستوحى م…" at bounding box center [649, 376] width 285 height 57
click at [641, 350] on textarea "سموثي الأناناس وجوز الهند المخلوط مع الثلج، يقدم مشروبًا كريميًا منعشًا مستوحى …" at bounding box center [649, 376] width 285 height 57
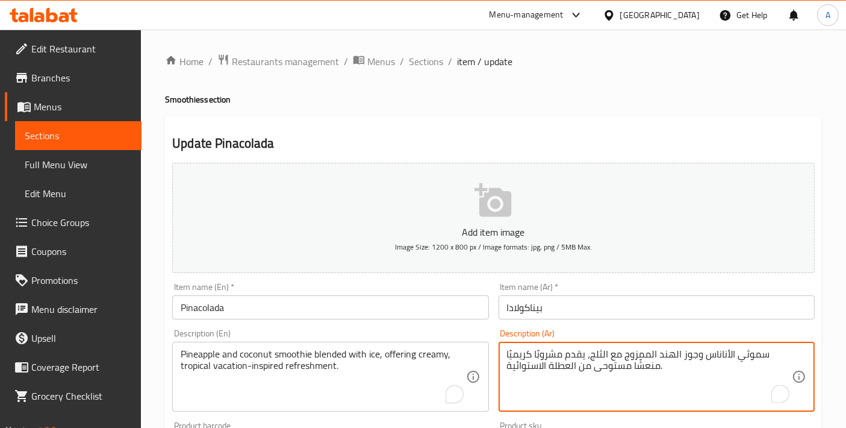
click at [585, 348] on textarea "سموثي الأناناس وجوز الهند الممزوج مع الثلج، يقدم مشروبًا كريميًا منعشًا مستوحى …" at bounding box center [649, 376] width 285 height 57
type textarea "سموثي الأناناس وجوز الهند الممزوج مع الثلج، مما يقدم مشروبًا كريميًا منعشًا مست…"
click at [279, 310] on input "Pinacolada" at bounding box center [330, 307] width 316 height 24
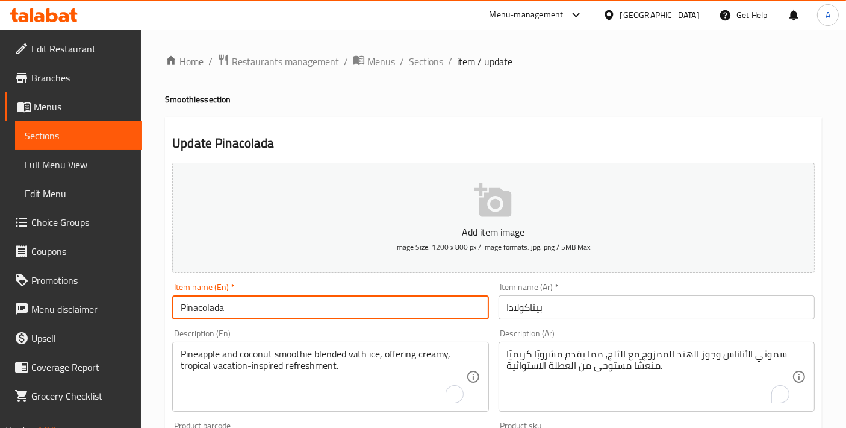
drag, startPoint x: 213, startPoint y: 307, endPoint x: 521, endPoint y: 301, distance: 307.8
click at [521, 301] on input "بيناكولادا" at bounding box center [657, 307] width 316 height 24
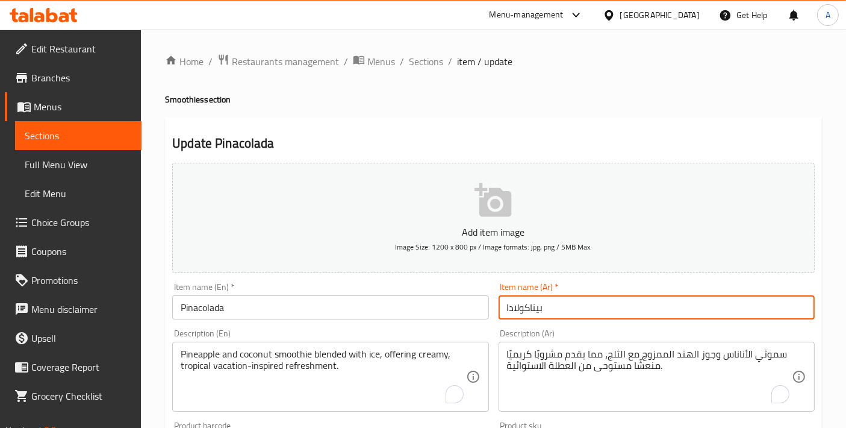
click at [521, 301] on input "بيناكولادا" at bounding box center [657, 307] width 316 height 24
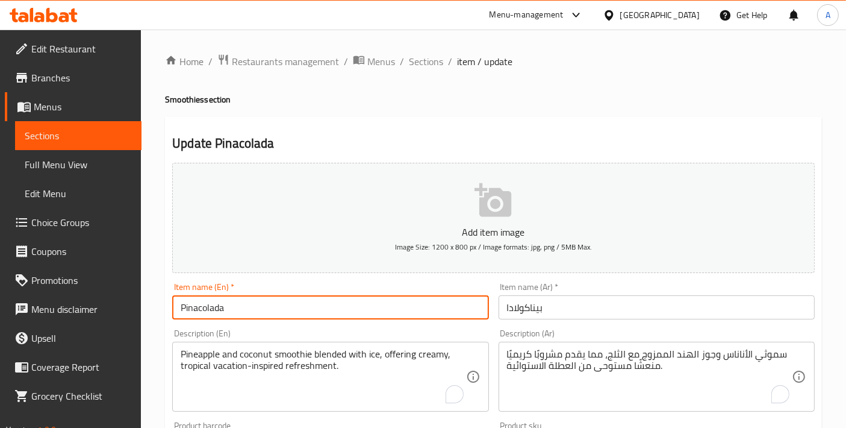
drag, startPoint x: 284, startPoint y: 308, endPoint x: 145, endPoint y: 313, distance: 139.2
paste input "C"
type input "Pina Colada"
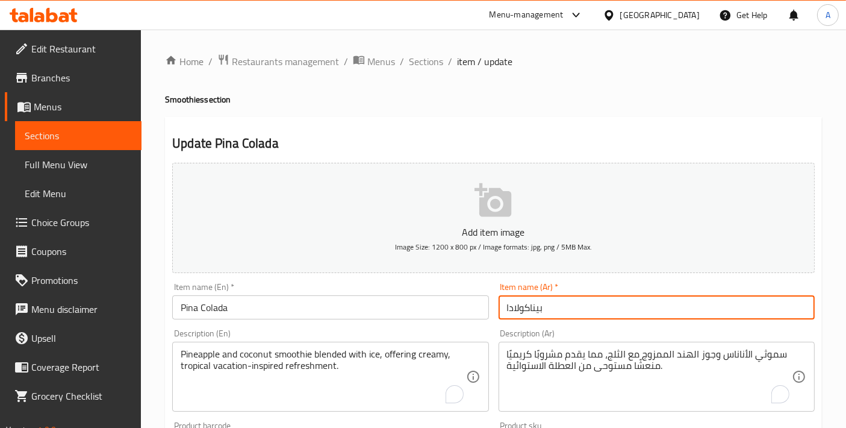
drag, startPoint x: 568, startPoint y: 311, endPoint x: 457, endPoint y: 305, distance: 111.0
click at [458, 305] on div "Add item image Image Size: 1200 x 800 px / Image formats: jpg, png / 5MB Max. I…" at bounding box center [493, 417] width 652 height 519
paste input "text"
type input "بينا كولادا"
click at [283, 309] on input "Pina Colada" at bounding box center [330, 307] width 316 height 24
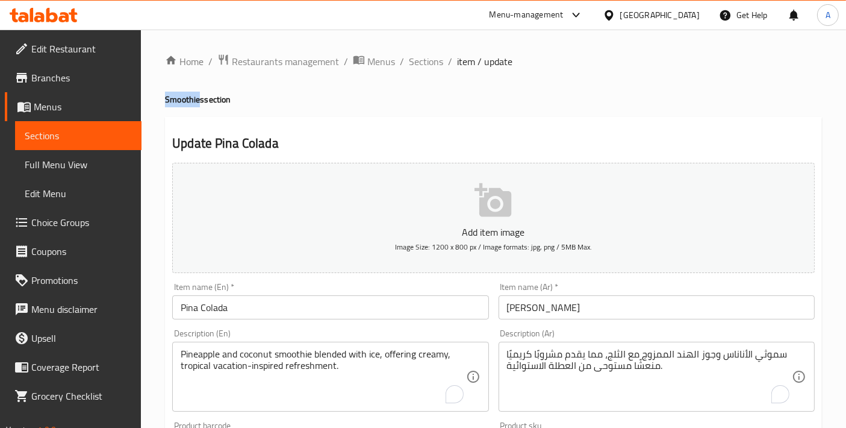
drag, startPoint x: 199, startPoint y: 102, endPoint x: 151, endPoint y: 100, distance: 48.2
copy h4 "Smoothie"
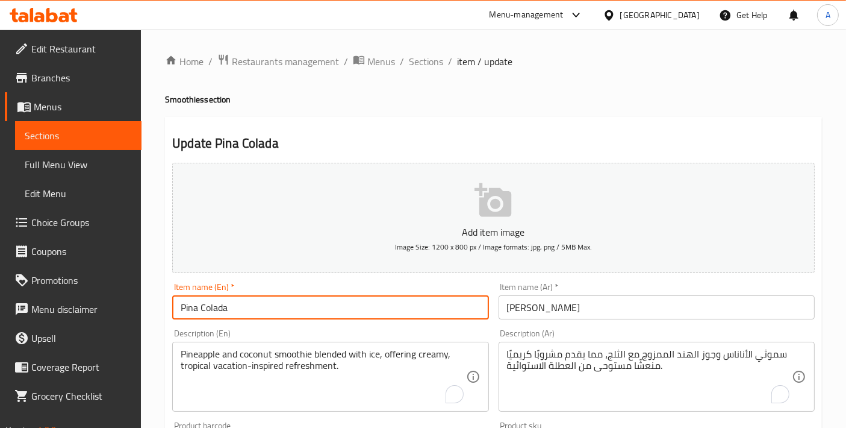
click at [275, 310] on input "Pina Colada" at bounding box center [330, 307] width 316 height 24
paste input "Smoothie"
type input "Pina Colada Smoothie"
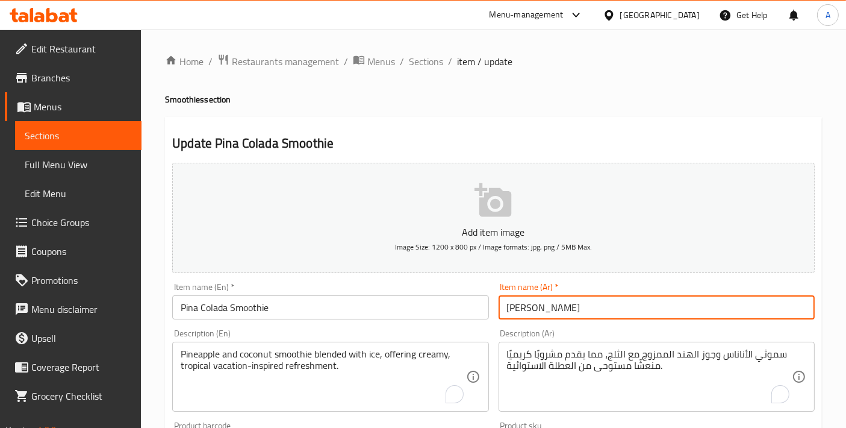
click at [500, 308] on input "بينا كولادا" at bounding box center [657, 307] width 316 height 24
type input "سموثي بينا كولادا"
click at [363, 305] on input "Pina Colada Smoothie" at bounding box center [330, 307] width 316 height 24
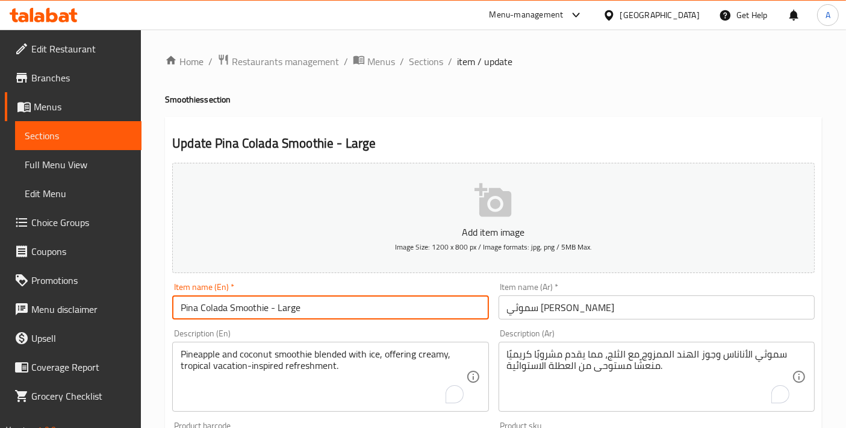
type input "Pina Colada Smoothie - Large"
click at [579, 308] on input "سموثي بينا كولادا" at bounding box center [657, 307] width 316 height 24
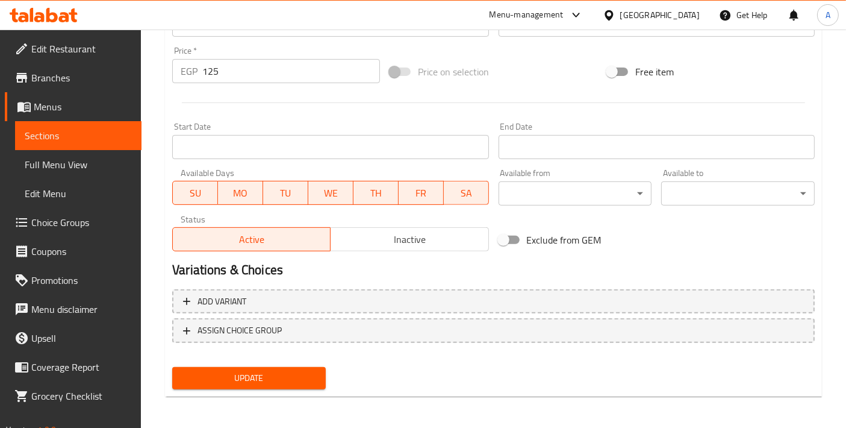
type input "سموثي بينا كولادا - كبير"
click at [290, 381] on span "Update" at bounding box center [249, 377] width 134 height 15
click at [296, 373] on span "Update" at bounding box center [249, 377] width 134 height 15
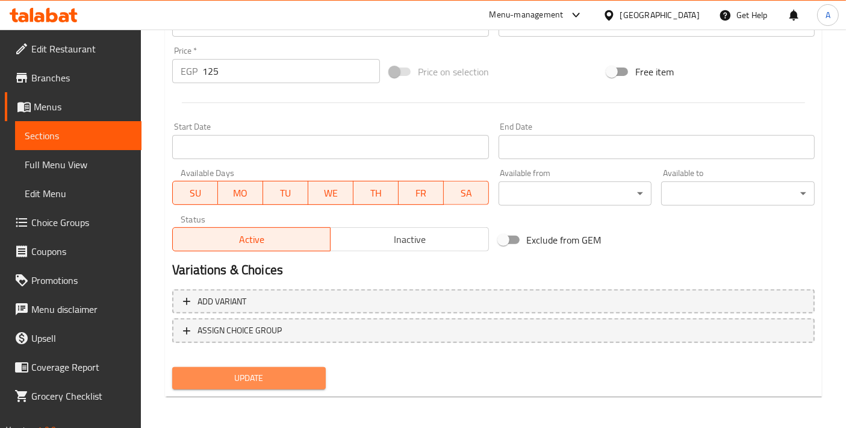
click at [285, 383] on button "Update" at bounding box center [249, 378] width 154 height 22
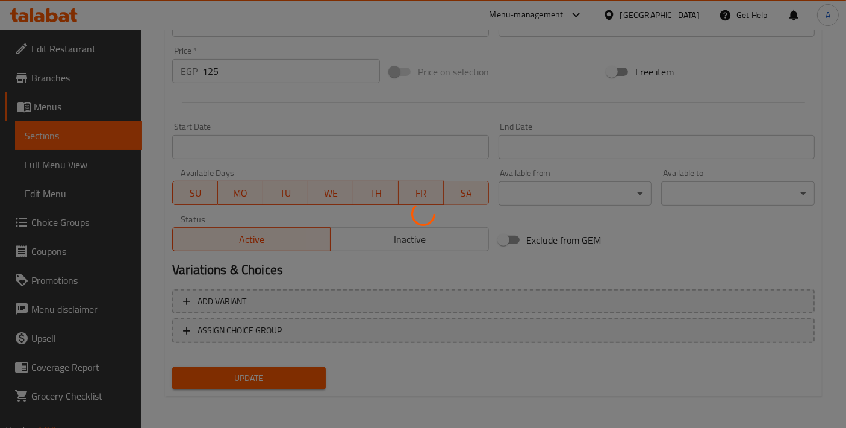
scroll to position [153, 0]
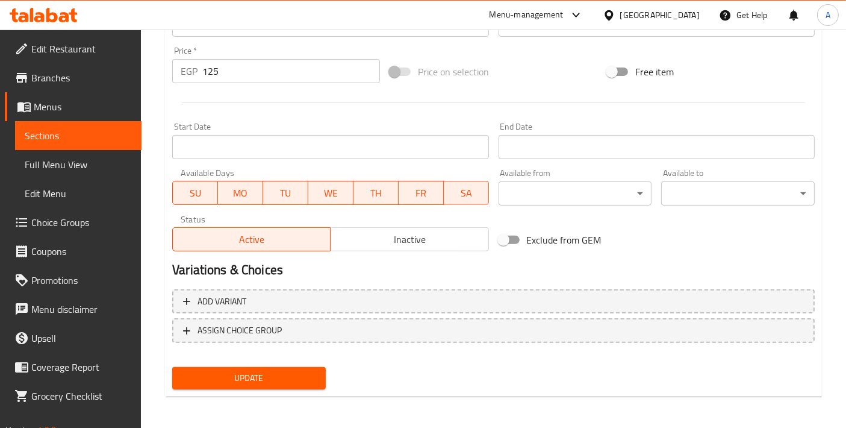
type textarea "Pineapple and coconut smoothie blended with ice, offering creamy, tropical vaca…"
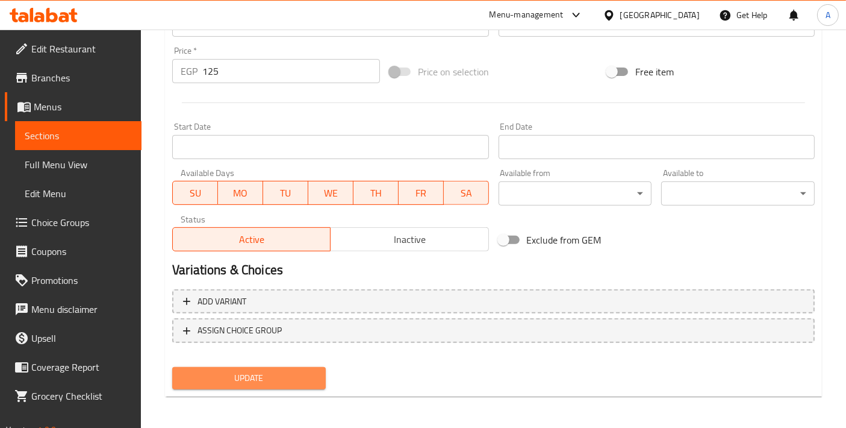
click at [231, 379] on span "Update" at bounding box center [249, 377] width 134 height 15
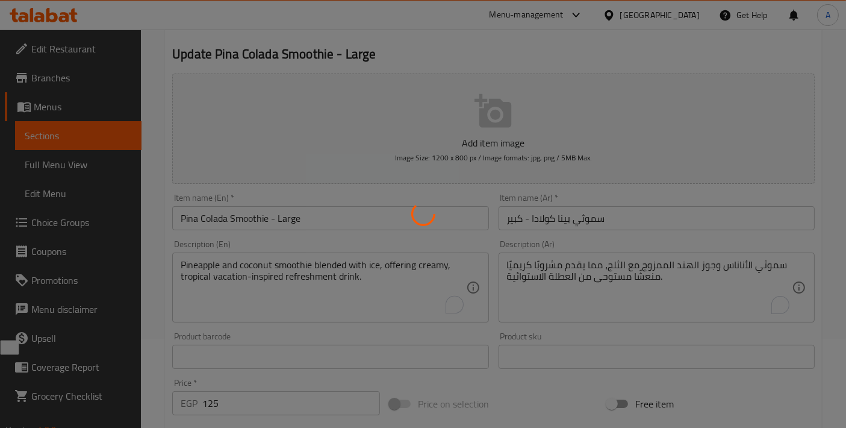
scroll to position [19, 0]
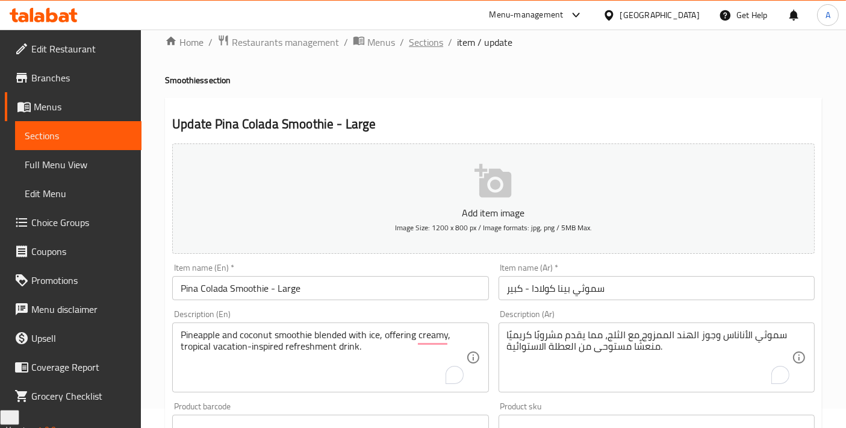
click at [432, 45] on span "Sections" at bounding box center [426, 42] width 34 height 14
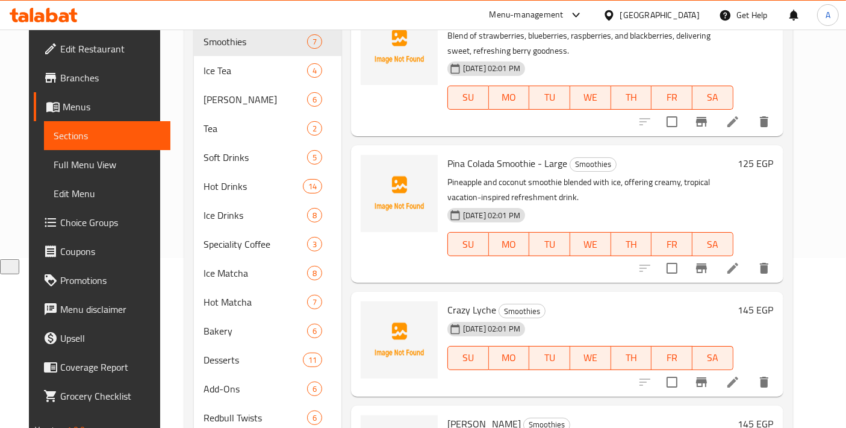
scroll to position [251, 0]
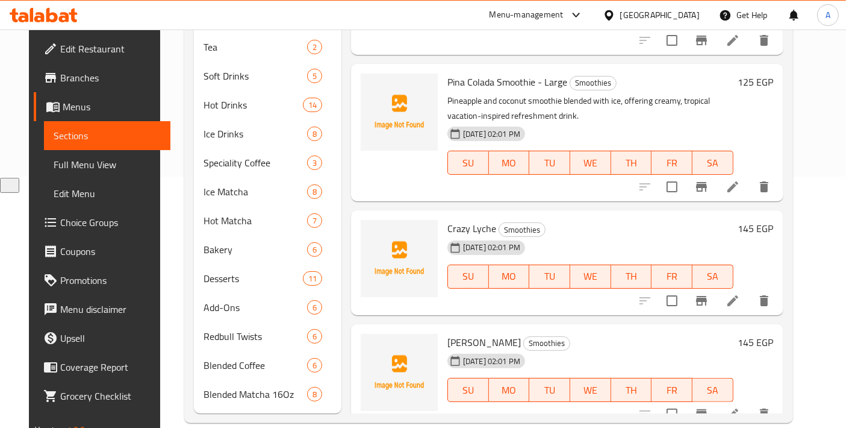
click at [742, 290] on li at bounding box center [733, 301] width 34 height 22
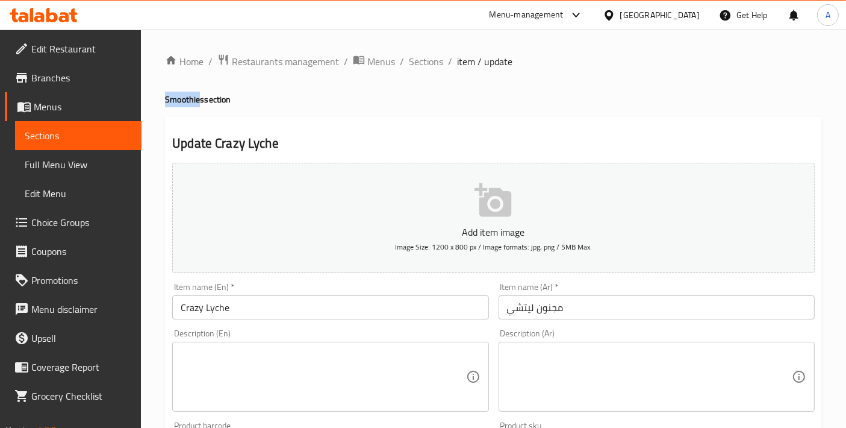
drag, startPoint x: 199, startPoint y: 102, endPoint x: 157, endPoint y: 98, distance: 42.4
copy h4 "Smoothie"
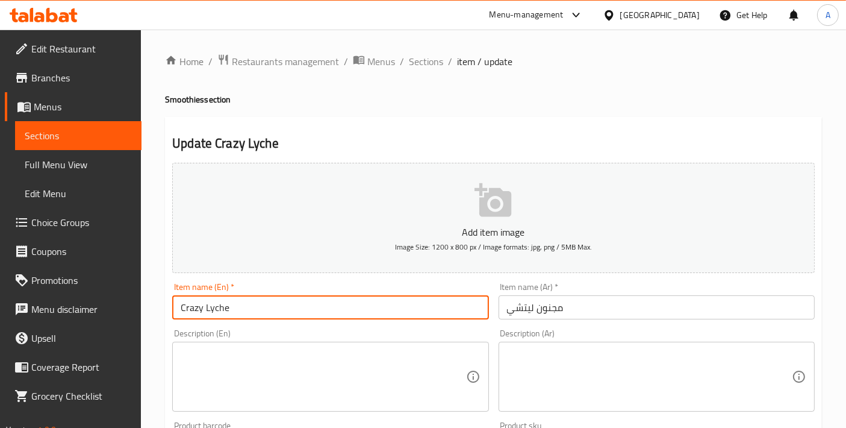
click at [256, 312] on input "Crazy Lyche" at bounding box center [330, 307] width 316 height 24
paste input "Smoothie"
type input "Crazy Lyche Smoothie - Large"
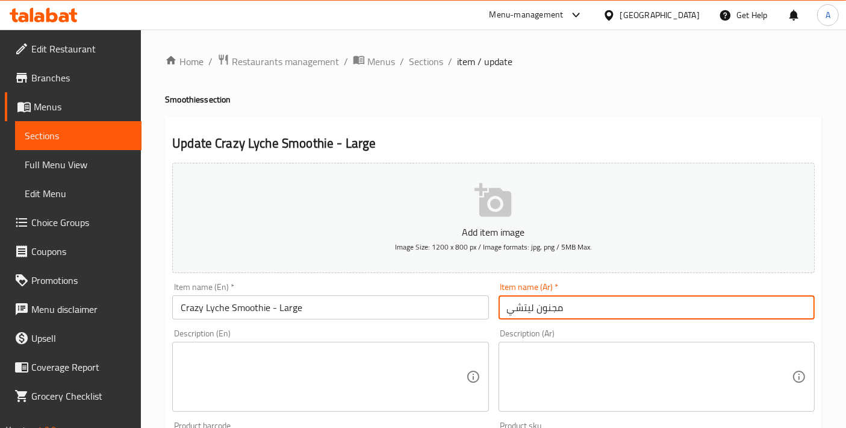
drag, startPoint x: 576, startPoint y: 302, endPoint x: 450, endPoint y: 307, distance: 126.0
click at [451, 306] on div "Add item image Image Size: 1200 x 800 px / Image formats: jpg, png / 5MB Max. I…" at bounding box center [493, 417] width 652 height 519
type input "كريزي ليتشي - كبير"
click at [325, 373] on textarea at bounding box center [323, 376] width 285 height 57
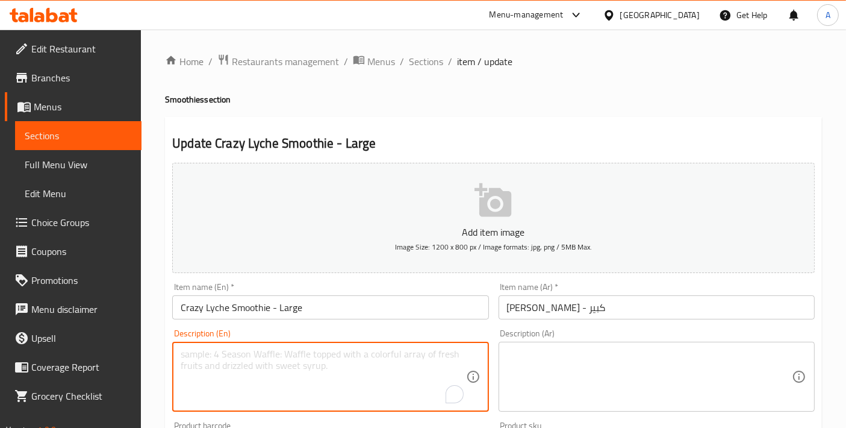
paste textarea "Exotic lychee fruit smoothie with light sweetness, refreshing tropical characte…"
click at [297, 361] on textarea "Exotic lychee fruit smoothie with light sweetness, refreshing tropical characte…" at bounding box center [323, 376] width 285 height 57
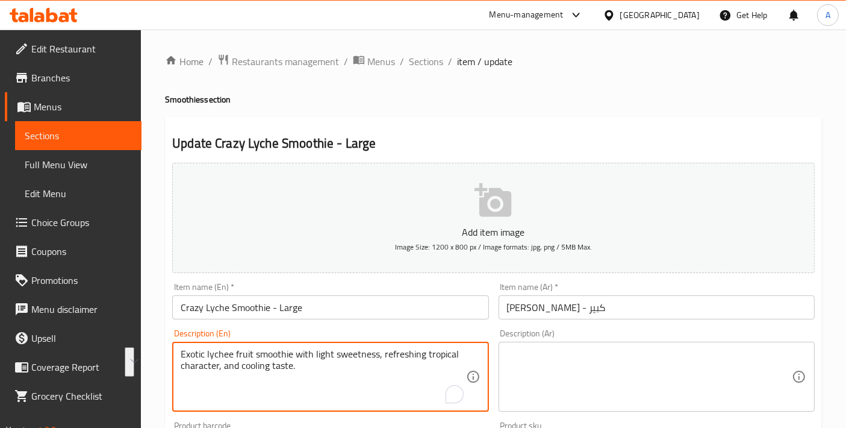
type textarea "Exotic lychee fruit smoothie with light sweetness, refreshing tropical characte…"
click at [552, 355] on textarea at bounding box center [649, 376] width 285 height 57
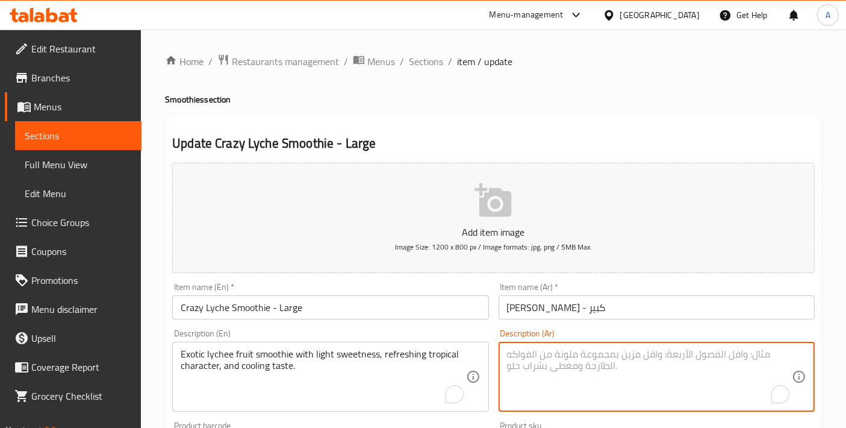
paste textarea "عصير فاكهة الليتشي الغريبة ذو الحلاوة الخفيفة والطابع الاستوائي المنعش والمذاق …"
click at [763, 348] on textarea "عصير فاكهة الليتشي الغريبة ذو الحلاوة الخفيفة والطابع الاستوائي المنعش والمذاق …" at bounding box center [649, 376] width 285 height 57
click at [758, 354] on textarea "سموثي فاكهة الليتشي الغريبة ذو الحلاوة الخفيفة والطابع الاستوائي المنعش والمذاق…" at bounding box center [649, 376] width 285 height 57
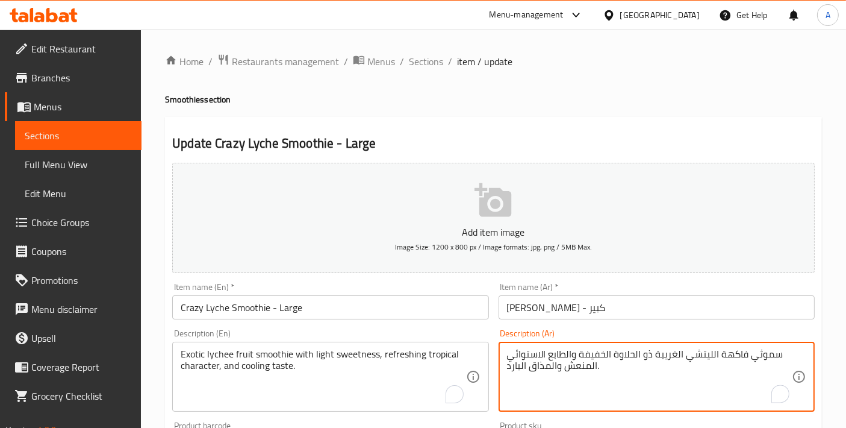
click at [758, 354] on textarea "سموثي فاكهة الليتشي الغريبة ذو الحلاوة الخفيفة والطابع الاستوائي المنعش والمذاق…" at bounding box center [649, 376] width 285 height 57
type textarea "سموثي فاكهة الليتشي الغريبة ذو الحلاوة الخفيفة والطابع الاستوائي المنعش والمذاق…"
click at [508, 305] on input "كريزي ليتشي - كبير" at bounding box center [657, 307] width 316 height 24
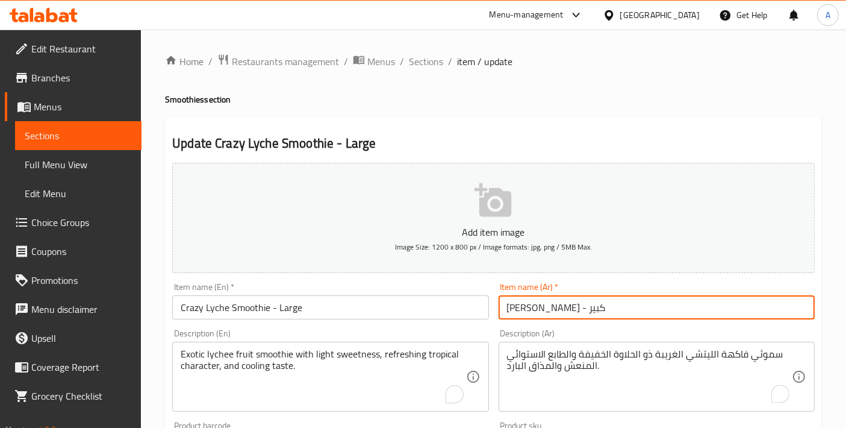
paste input "عصير فاكهة الليتشي الغريبة ذو الحلاوة الخفيفة والطابع الاستوائي المنعش والمذاق …"
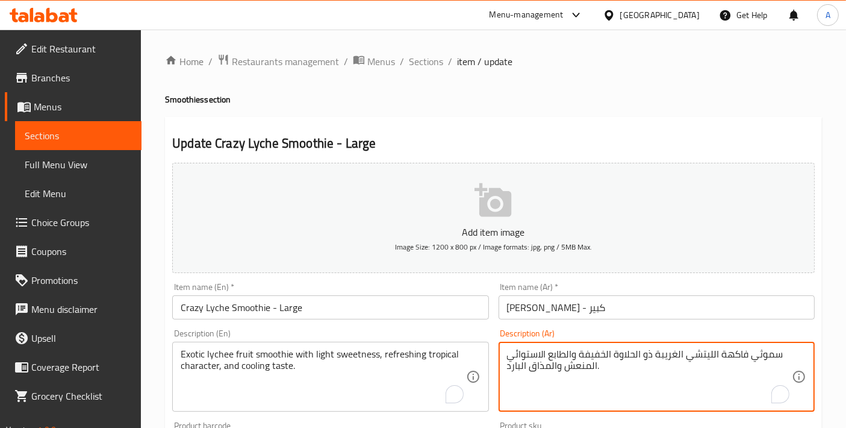
click at [760, 354] on textarea "سموثي فاكهة الليتشي الغريبة ذو الحلاوة الخفيفة والطابع الاستوائي المنعش والمذاق…" at bounding box center [649, 376] width 285 height 57
click at [506, 310] on input "كريزي ليتشي - كبير" at bounding box center [657, 307] width 316 height 24
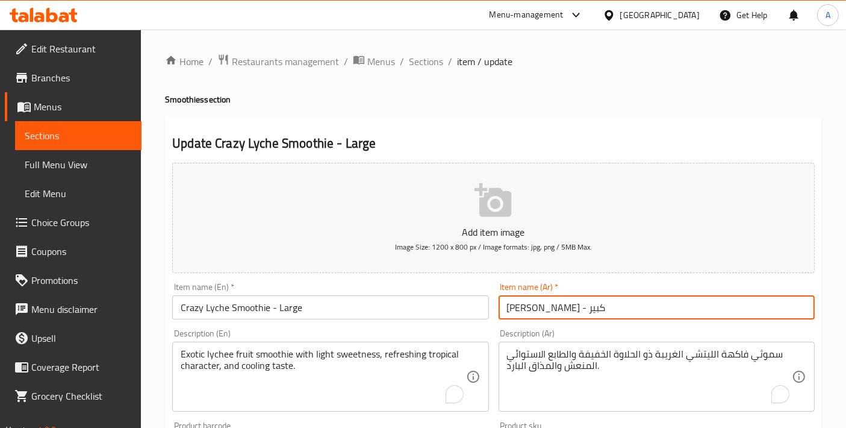
paste input "سموثي"
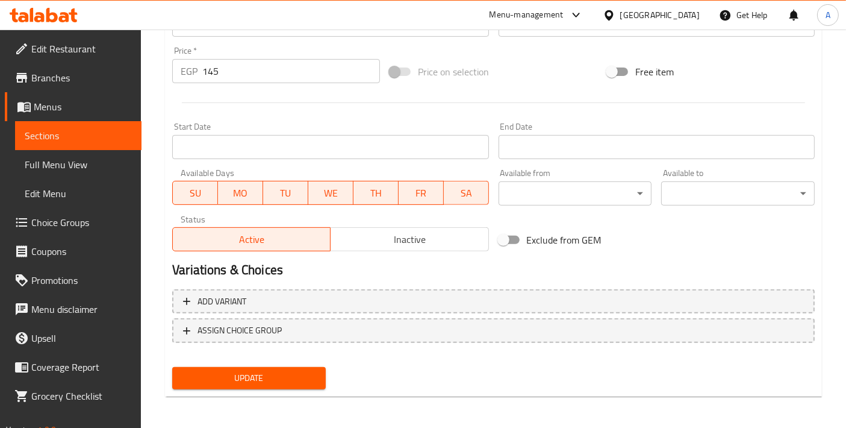
type input "سموثي كريزي ليتشي - كبير"
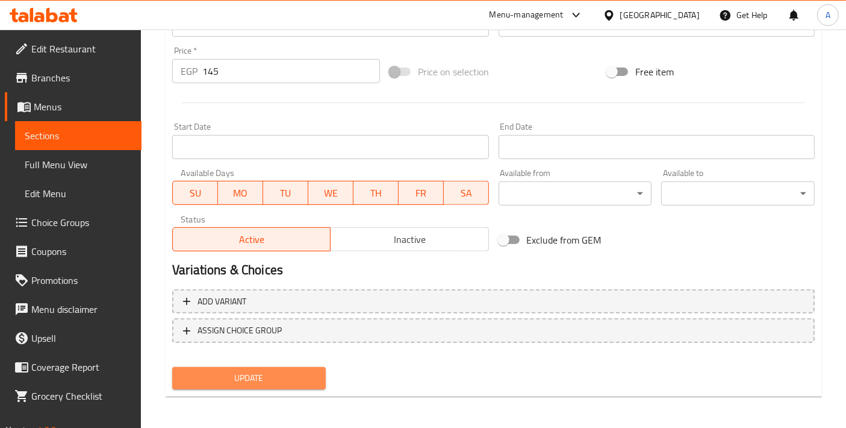
click at [278, 383] on button "Update" at bounding box center [249, 378] width 154 height 22
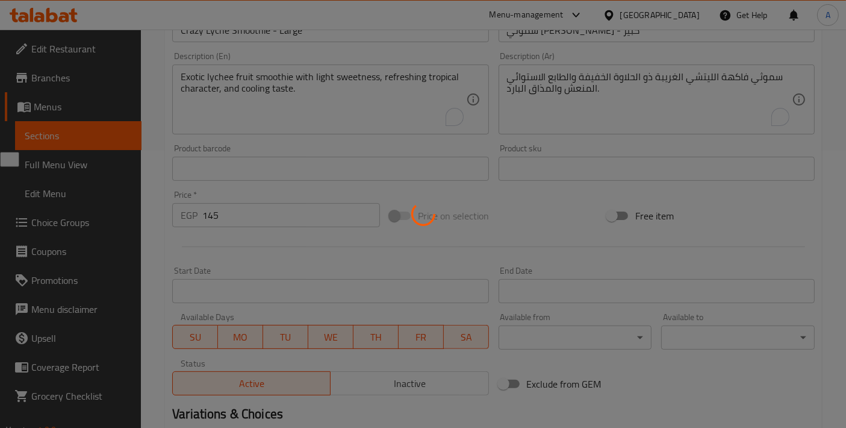
scroll to position [19, 0]
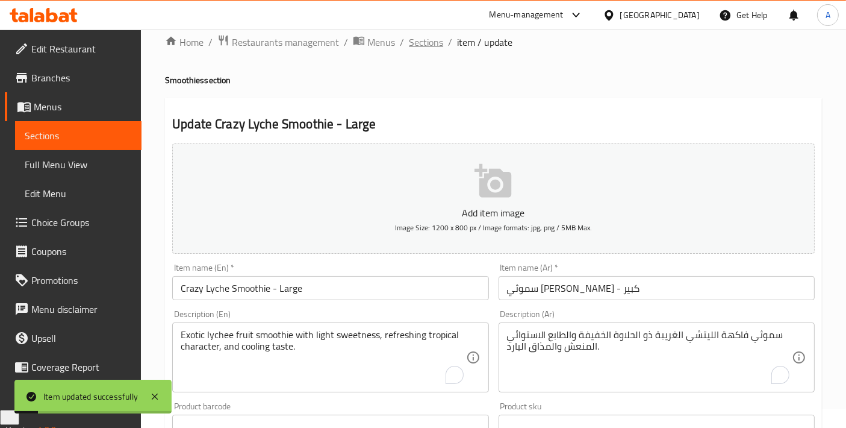
click at [425, 45] on span "Sections" at bounding box center [426, 42] width 34 height 14
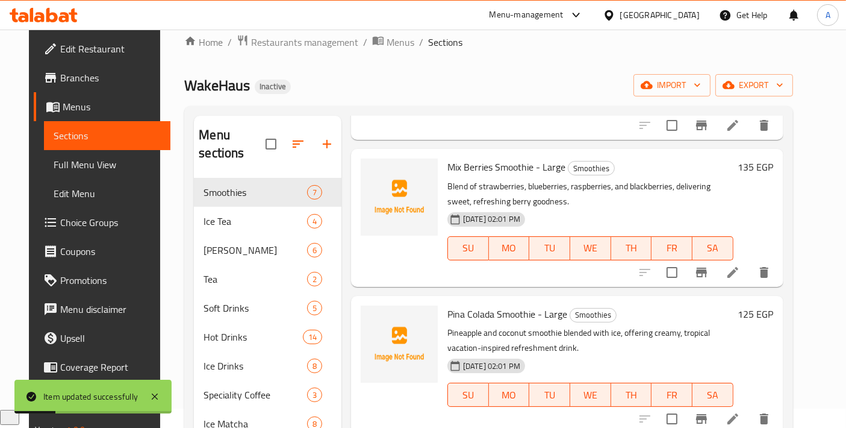
scroll to position [251, 0]
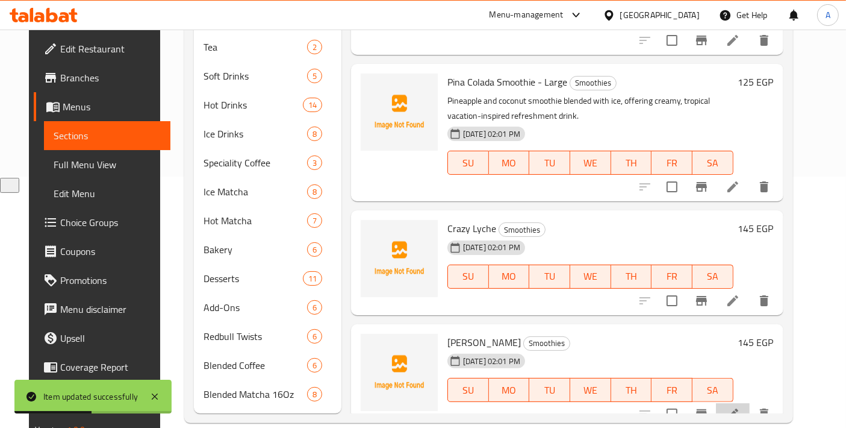
click at [745, 403] on li at bounding box center [733, 414] width 34 height 22
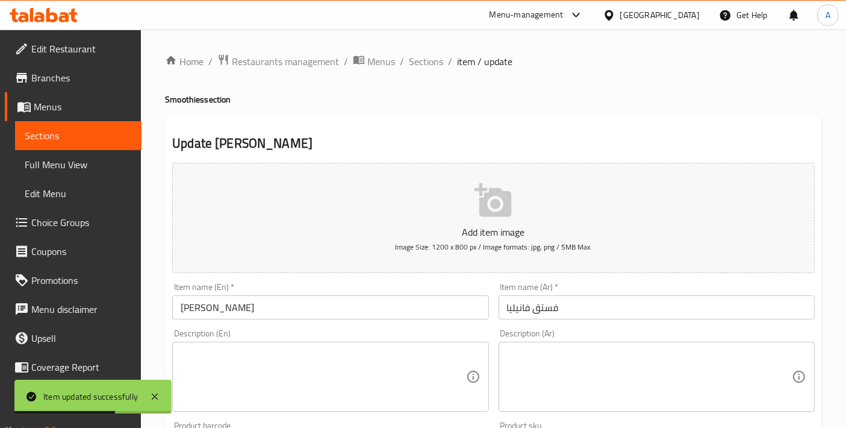
click at [295, 352] on textarea at bounding box center [323, 376] width 285 height 57
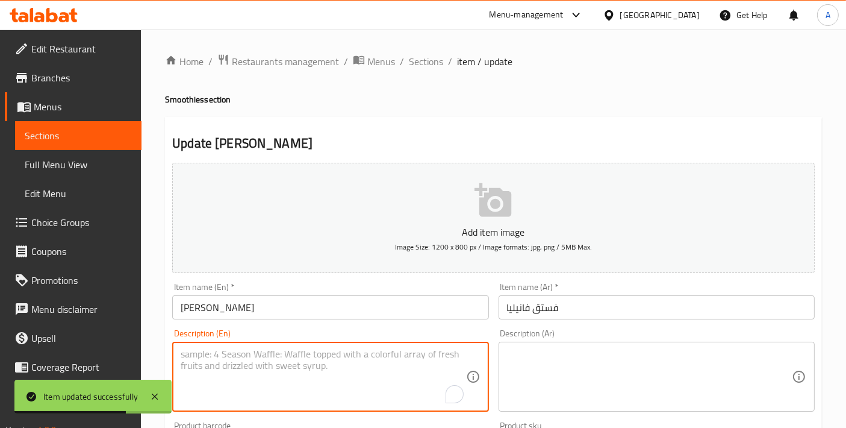
click at [277, 365] on textarea "To enrich screen reader interactions, please activate Accessibility in Grammarl…" at bounding box center [323, 376] width 285 height 57
paste textarea "Smooth pistachio blended with vanilla, creating creamy nutty sweetness with bal…"
click at [277, 365] on textarea "Smooth pistachio blended with vanilla, creating creamy nutty sweetness with bal…" at bounding box center [323, 376] width 285 height 57
type textarea "Smooth pistachio blended with vanilla, creating creamy nutty sweetness with bal…"
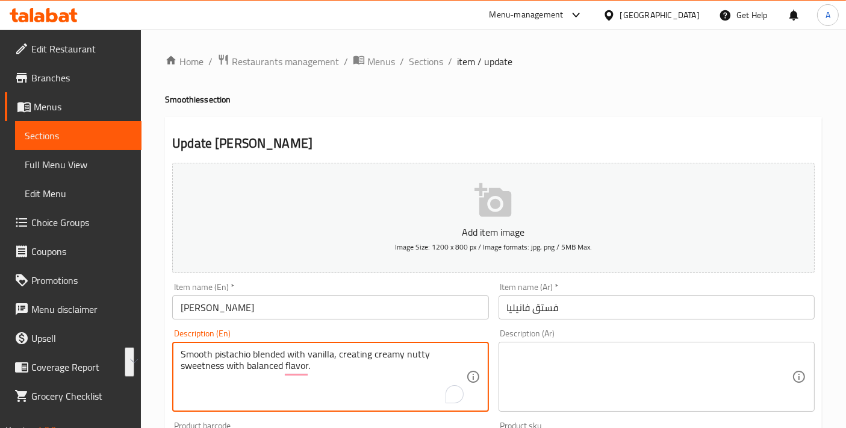
click at [617, 385] on textarea at bounding box center [649, 376] width 285 height 57
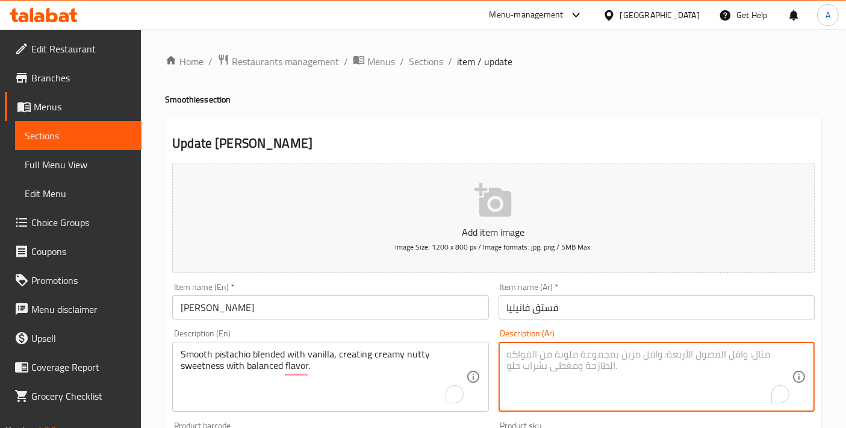
paste textarea "فستق ناعم مخلوط مع الفانيليا، لخلق حلاوة جوزية كريمية مع نكهة متوازنة."
click at [714, 355] on textarea "فستق ناعم مخلوط مع الفانيليا، لخلق حلاوة جوزية كريمية مع نكهة متوازنة." at bounding box center [649, 376] width 285 height 57
click at [639, 351] on textarea "فستق ناعم ممزوج مع الفانيليا، لخلق حلاوة جوزية كريمية مع نكهة متوازنة." at bounding box center [649, 376] width 285 height 57
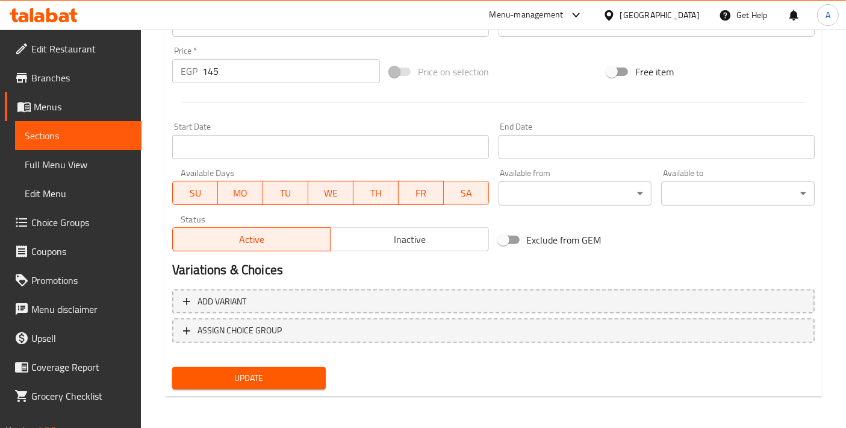
type textarea "فستق ناعم ممزوج مع الفانيليا، لخلق حلاوة جوزية كريمية مع نكهة متوازنة."
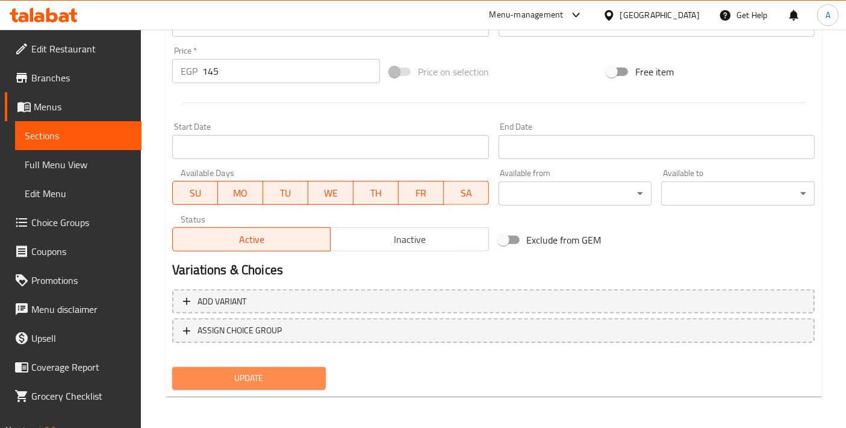
click at [305, 381] on span "Update" at bounding box center [249, 377] width 134 height 15
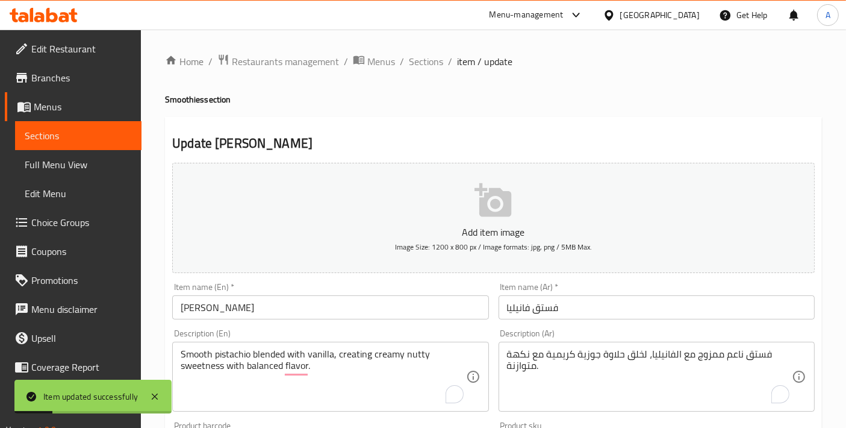
click at [325, 319] on div "Item name (En)   * Pistachio Vanilla Item name (En) *" at bounding box center [330, 301] width 326 height 46
click at [329, 310] on input "Pistachio Vanilla" at bounding box center [330, 307] width 316 height 24
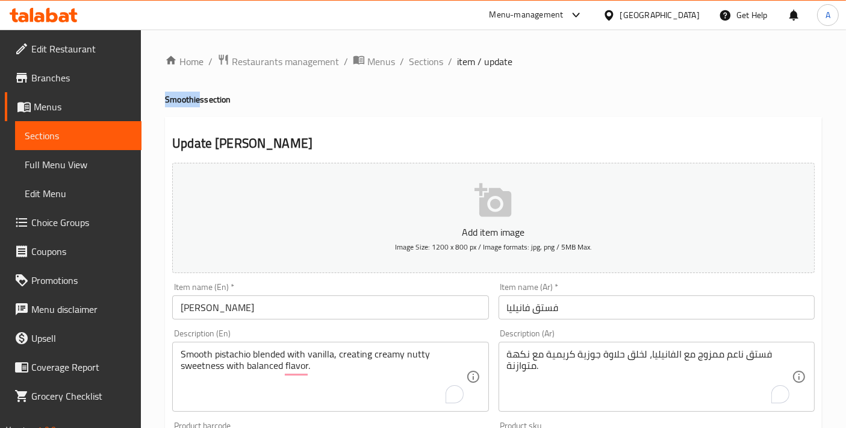
drag, startPoint x: 199, startPoint y: 102, endPoint x: 155, endPoint y: 101, distance: 44.6
copy h4 "Smoothie"
click at [337, 311] on input "Pistachio Vanilla" at bounding box center [330, 307] width 316 height 24
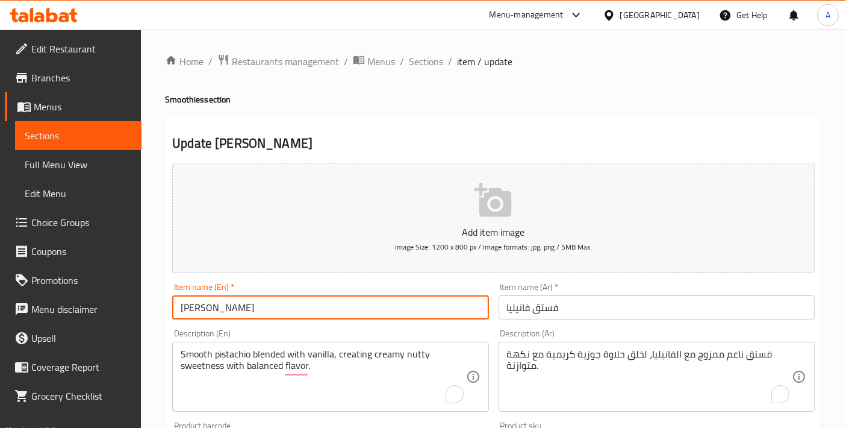
paste input "Smoothie"
type input "Pistachio Vanilla Smoothie - Large"
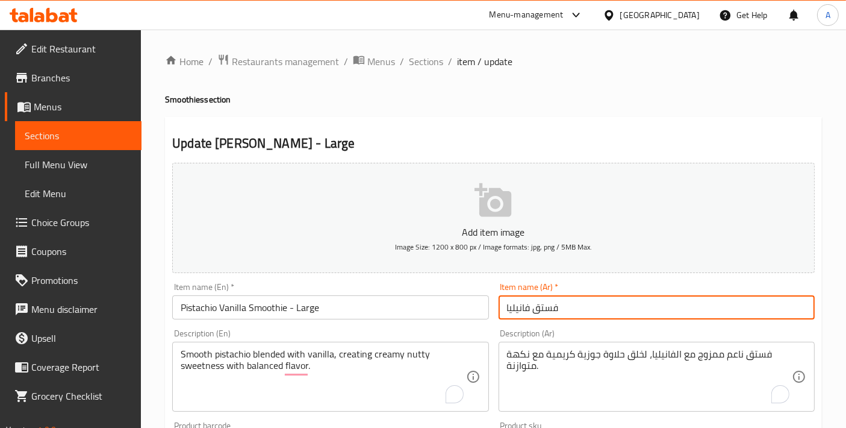
click at [602, 302] on input "فستق فانيليا" at bounding box center [657, 307] width 316 height 24
click at [507, 307] on input "فستق فانيليا" at bounding box center [657, 307] width 316 height 24
click at [532, 302] on input "سموثي فستق فانيليا" at bounding box center [657, 307] width 316 height 24
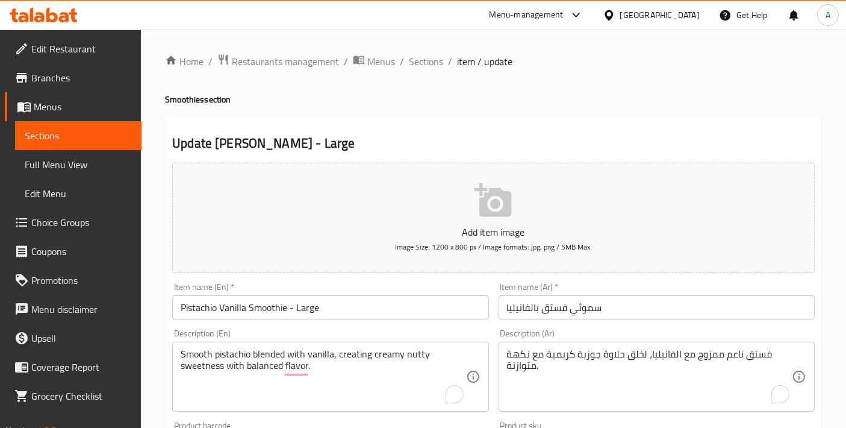
click at [630, 328] on div "Description (Ar) فستق ناعم ممزوج مع الفانيليا، لخلق حلاوة جوزية كريمية مع نكهة …" at bounding box center [657, 370] width 326 height 92
click at [638, 316] on input "سموثي فستق بالفانيليا" at bounding box center [657, 307] width 316 height 24
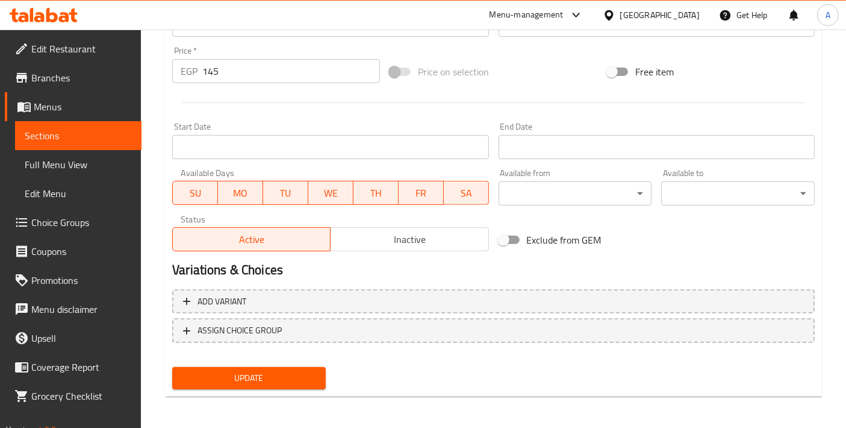
type input "سموثي فستق بالفانيليا - كبير"
click at [242, 385] on button "Update" at bounding box center [249, 378] width 154 height 22
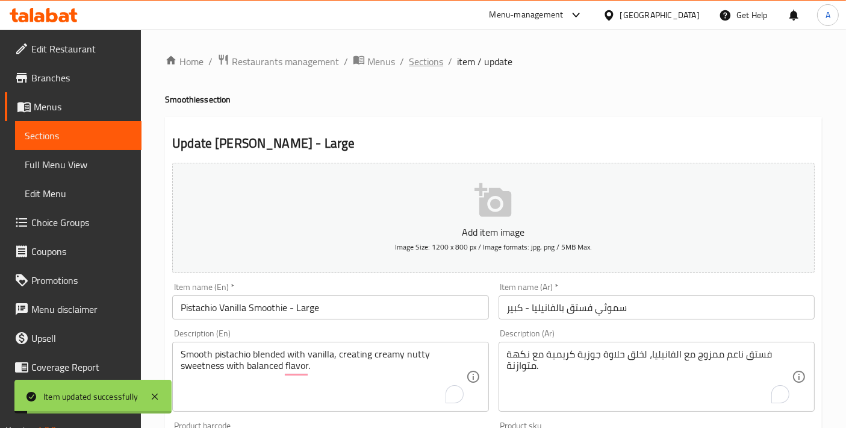
click at [420, 59] on span "Sections" at bounding box center [426, 61] width 34 height 14
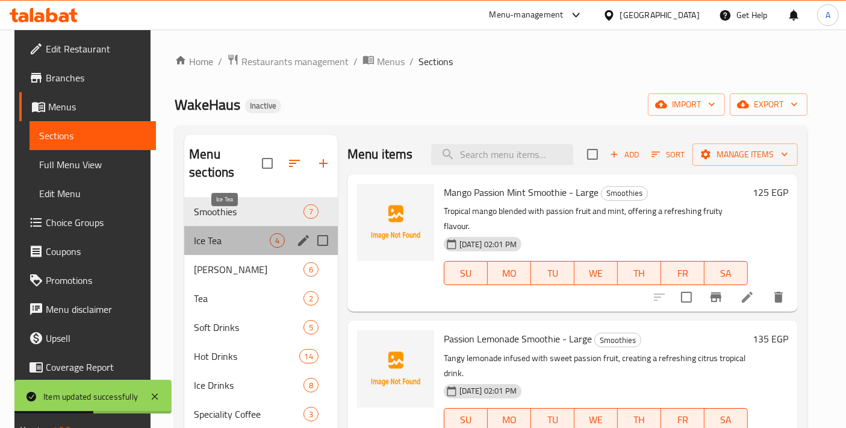
click at [237, 233] on span "Ice Tea" at bounding box center [232, 240] width 76 height 14
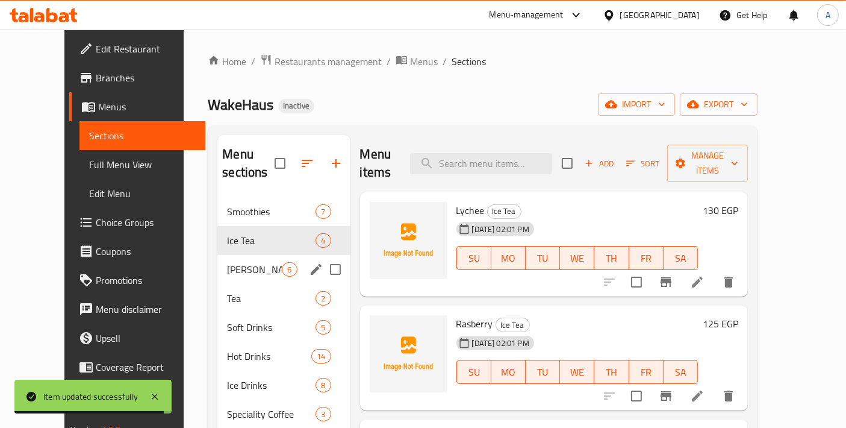
click at [247, 262] on div "Fizzy Mojito 6" at bounding box center [283, 269] width 133 height 29
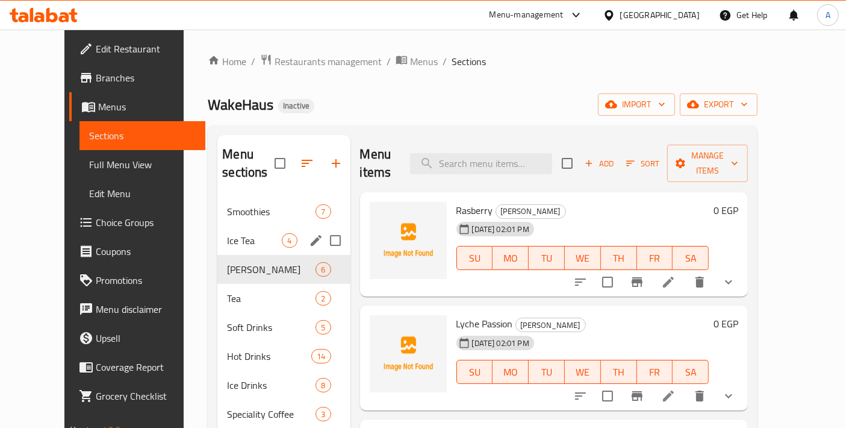
click at [248, 226] on div "Ice Tea 4" at bounding box center [283, 240] width 133 height 29
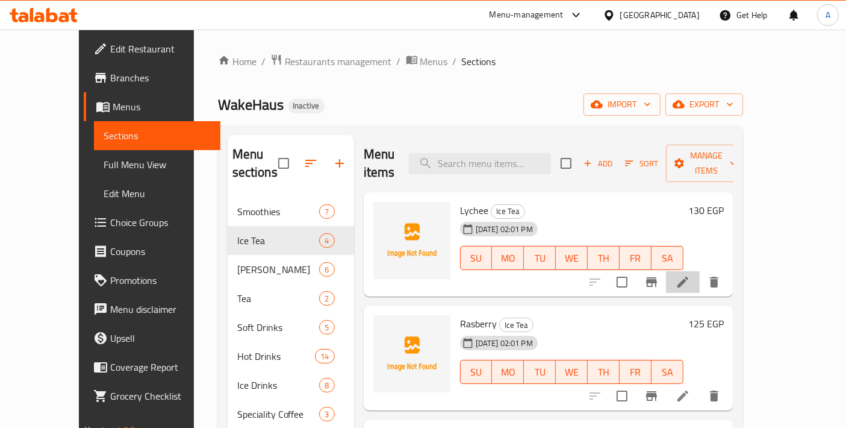
click at [700, 271] on li at bounding box center [683, 282] width 34 height 22
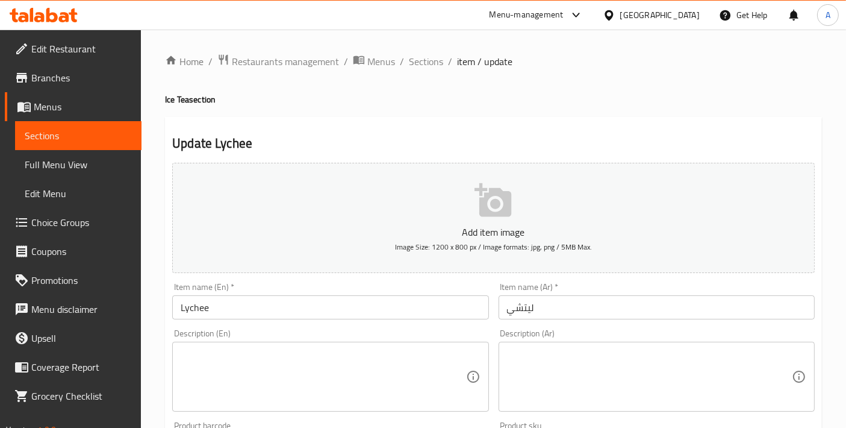
click at [296, 357] on textarea at bounding box center [323, 376] width 285 height 57
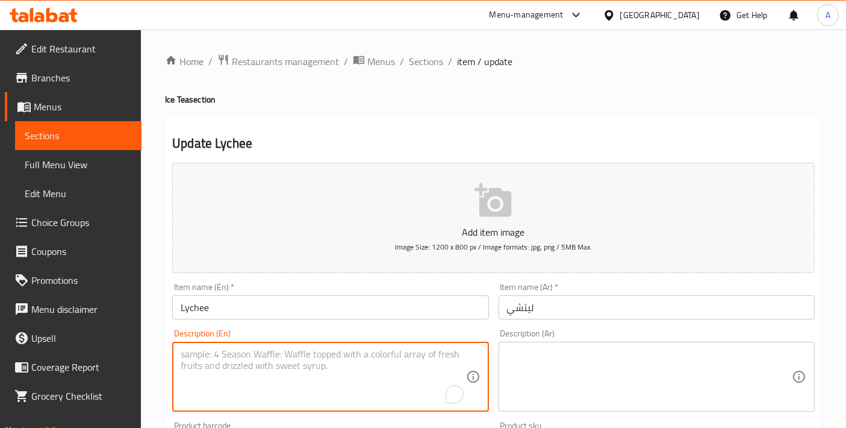
paste textarea "Black tea infused with lychee fruit, combining floral sweetness with refreshing…"
click at [304, 370] on textarea "Black tea infused with lychee fruit, combining floral sweetness with refreshing…" at bounding box center [323, 376] width 285 height 57
type textarea "Black tea infused with lychee fruit, combining floral sweetness with refreshing…"
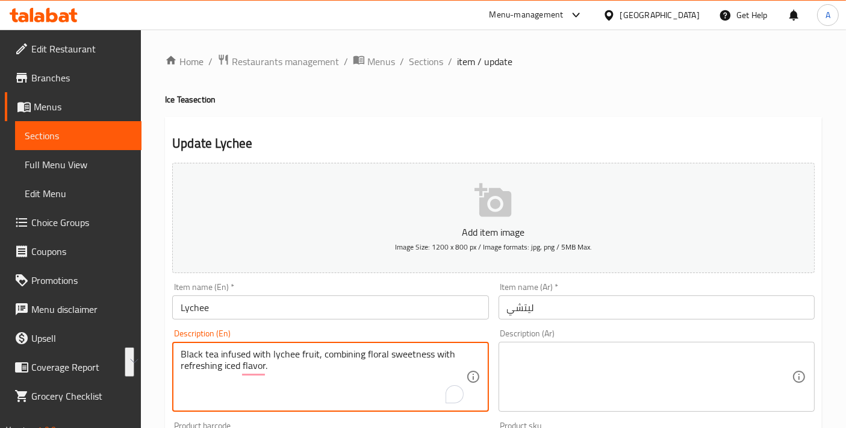
click at [591, 388] on textarea at bounding box center [649, 376] width 285 height 57
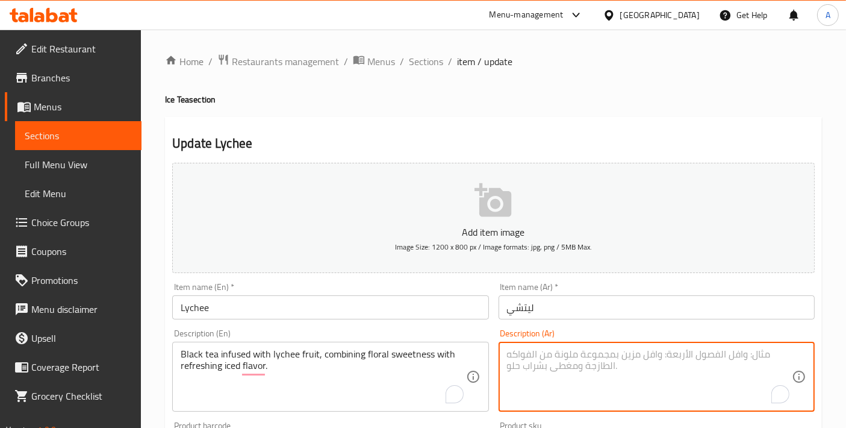
paste textarea "شاي أسود منقوع بفاكهة الليتشي، يجمع بين الحلاوة الزهرية والنكهة المثلجة المنعشة."
type textarea "شاي أسود منقوع بفاكهة الليتشي، يجمع بين الحلاوة الزهرية والنكهة المثلجة المنعشة."
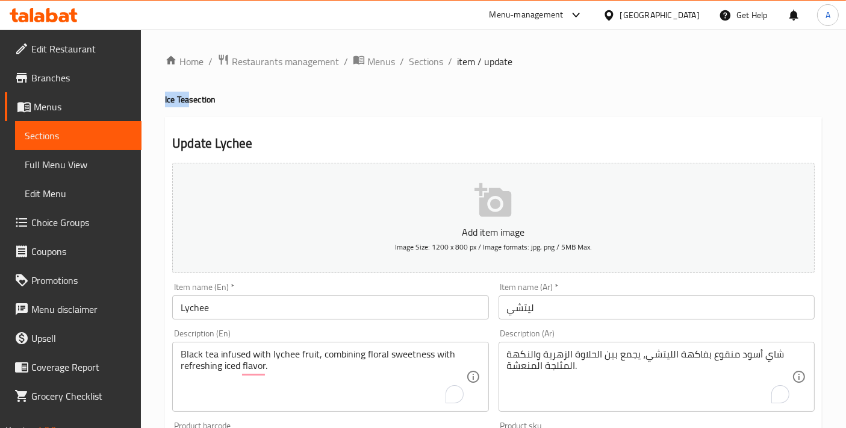
drag, startPoint x: 163, startPoint y: 98, endPoint x: 189, endPoint y: 98, distance: 25.9
copy h4 "Ice Tea"
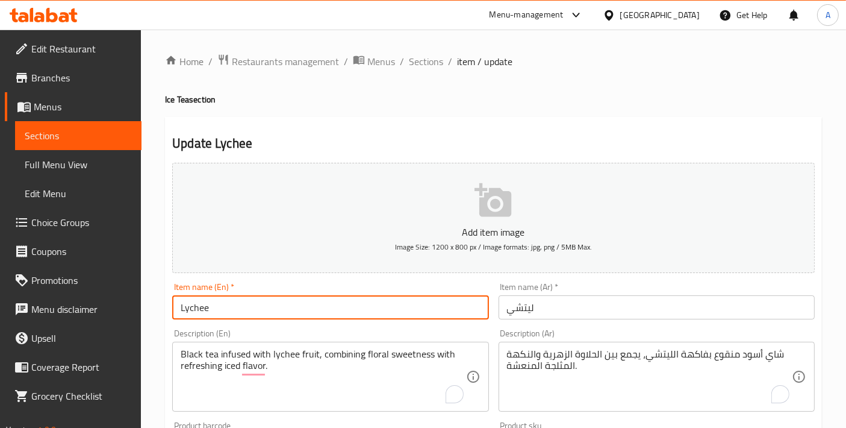
click at [241, 315] on input "Lychee" at bounding box center [330, 307] width 316 height 24
paste input "Ice Tea"
type input "Lychee Ice Tea - Large"
click at [576, 306] on input "ليتشي" at bounding box center [657, 307] width 316 height 24
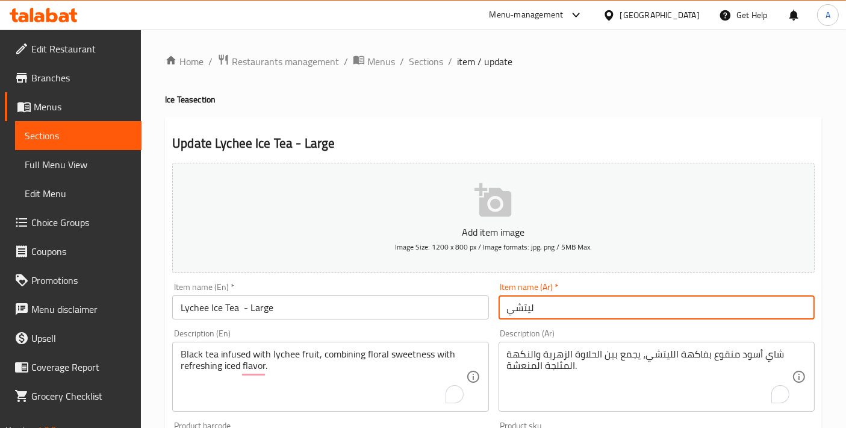
click at [507, 313] on input "ليتشي" at bounding box center [657, 307] width 316 height 24
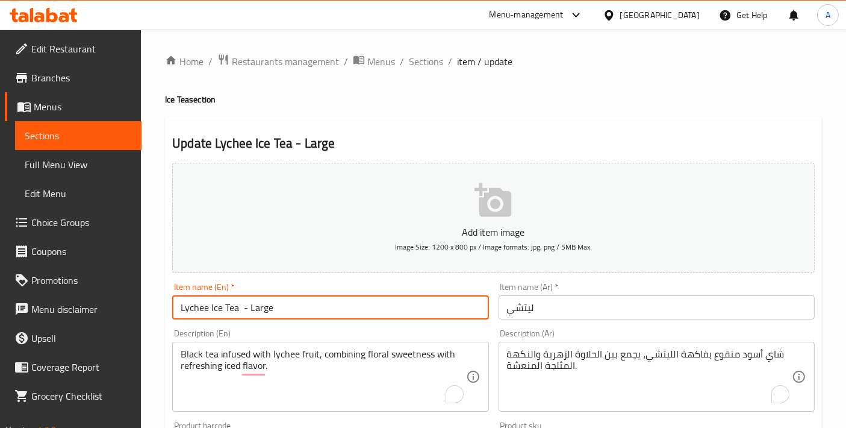
drag, startPoint x: 210, startPoint y: 307, endPoint x: 237, endPoint y: 306, distance: 27.7
click at [237, 306] on input "Lychee Ice Tea - Large" at bounding box center [330, 307] width 316 height 24
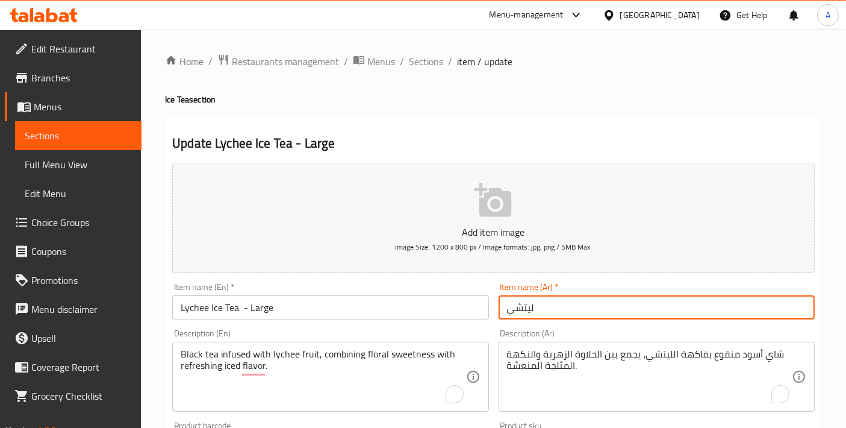
click at [505, 307] on input "ليتشي" at bounding box center [657, 307] width 316 height 24
click at [641, 308] on input "شاي مثلج ليتشي" at bounding box center [657, 307] width 316 height 24
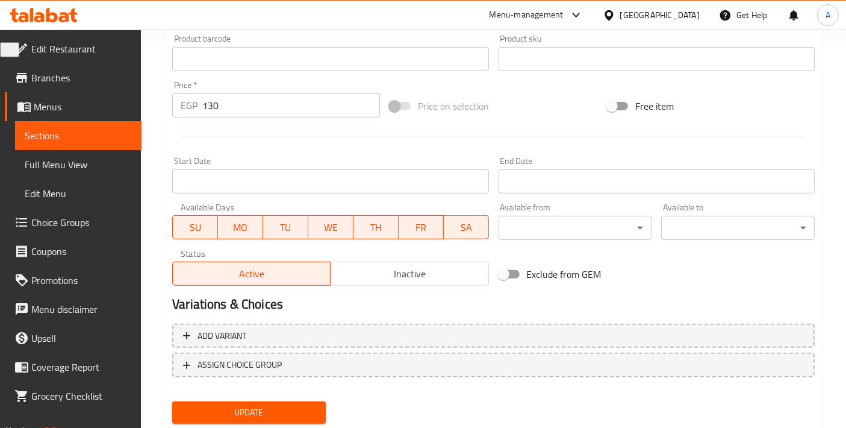
scroll to position [421, 0]
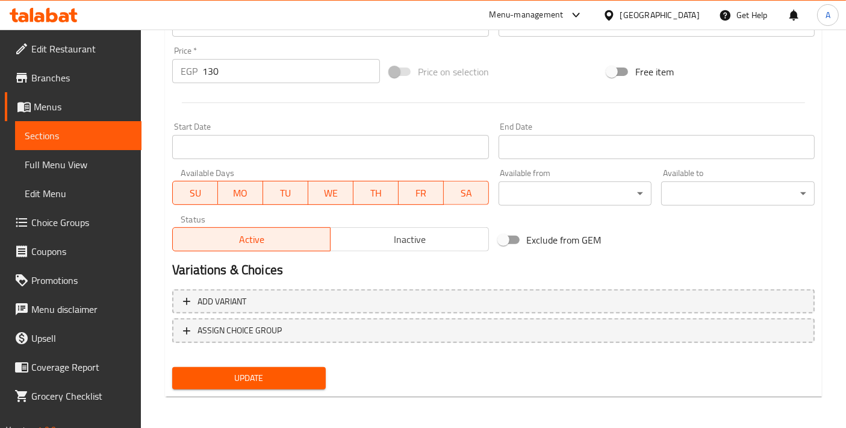
type input "شاي مثلج ليتشي - كبير"
click at [308, 357] on div "Add variant ASSIGN CHOICE GROUP" at bounding box center [493, 323] width 652 height 78
click at [302, 362] on div "Update" at bounding box center [248, 378] width 163 height 32
click at [299, 370] on span "Update" at bounding box center [249, 377] width 134 height 15
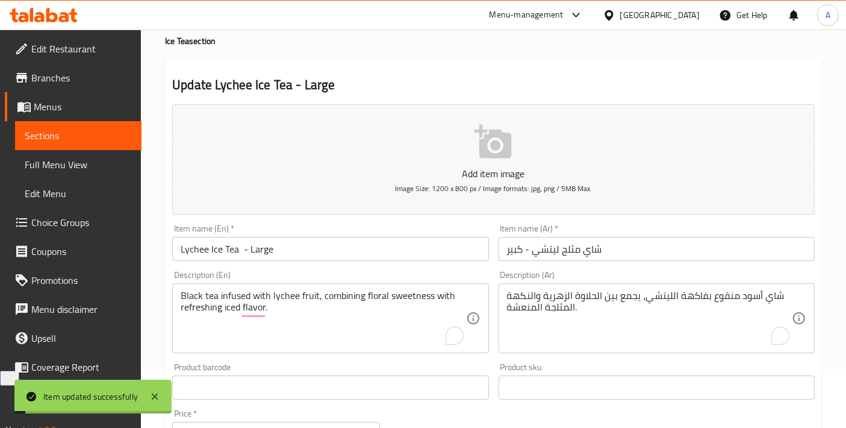
scroll to position [19, 0]
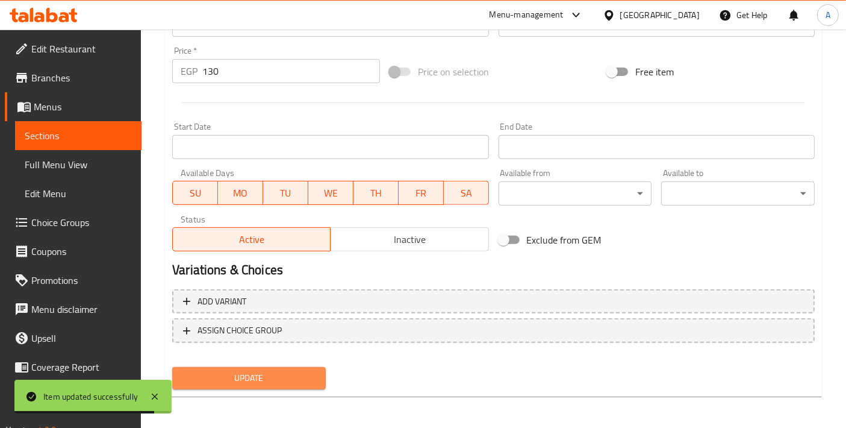
click at [311, 372] on span "Update" at bounding box center [249, 377] width 134 height 15
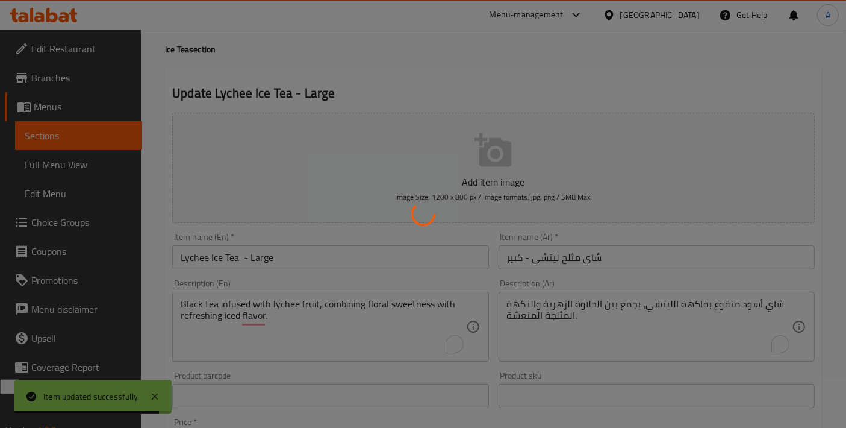
scroll to position [0, 0]
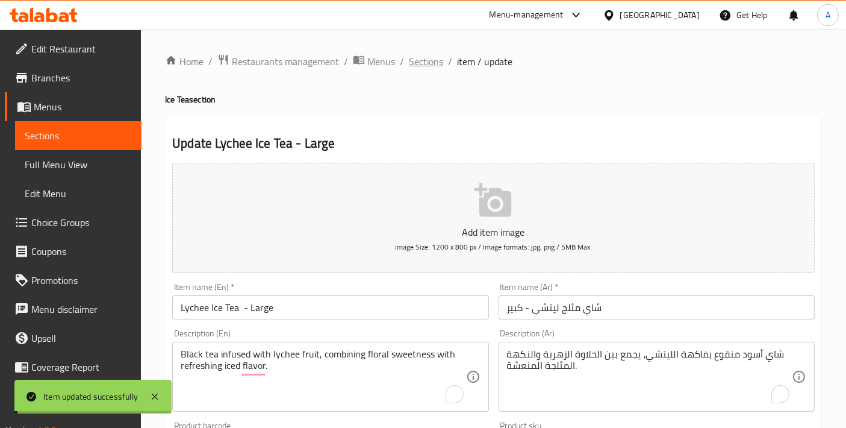
click at [432, 54] on span "Sections" at bounding box center [426, 61] width 34 height 14
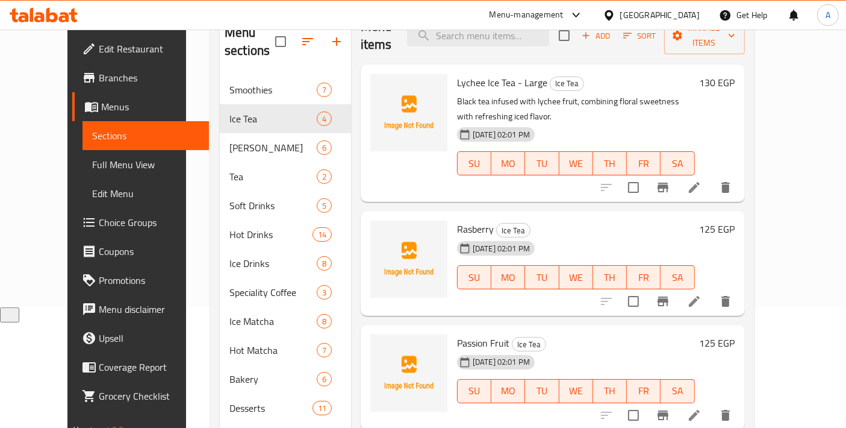
scroll to position [134, 0]
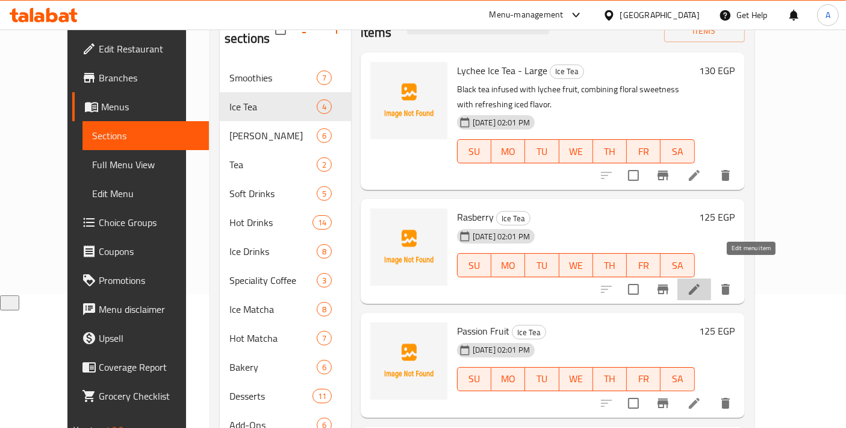
click at [702, 282] on icon at bounding box center [694, 289] width 14 height 14
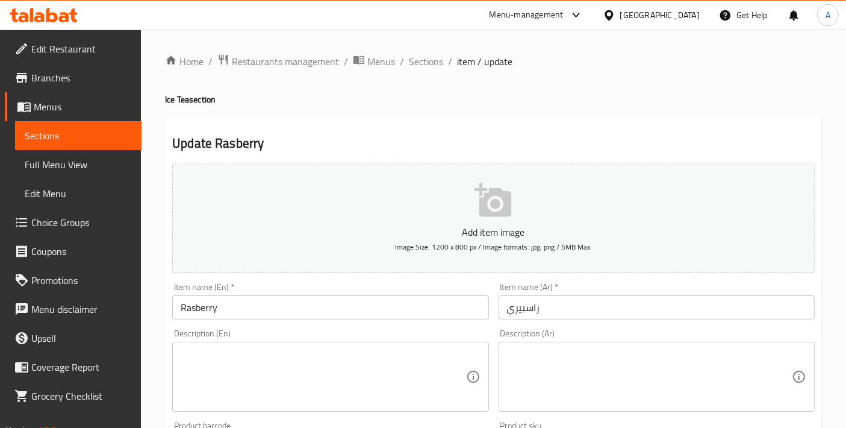
click at [249, 354] on textarea at bounding box center [323, 376] width 285 height 57
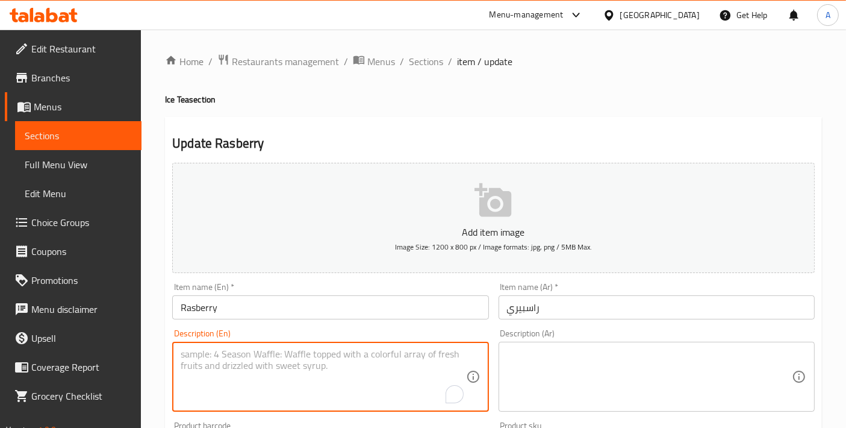
paste textarea "Black tea brewed with raspberries, offering tangy, fruity sweetness with chille…"
click at [263, 375] on textarea "Black tea brewed with raspberries, offering tangy, fruity sweetness with chille…" at bounding box center [323, 376] width 285 height 57
type textarea "Black tea brewed with raspberries, offering tangy, fruity sweetness with chille…"
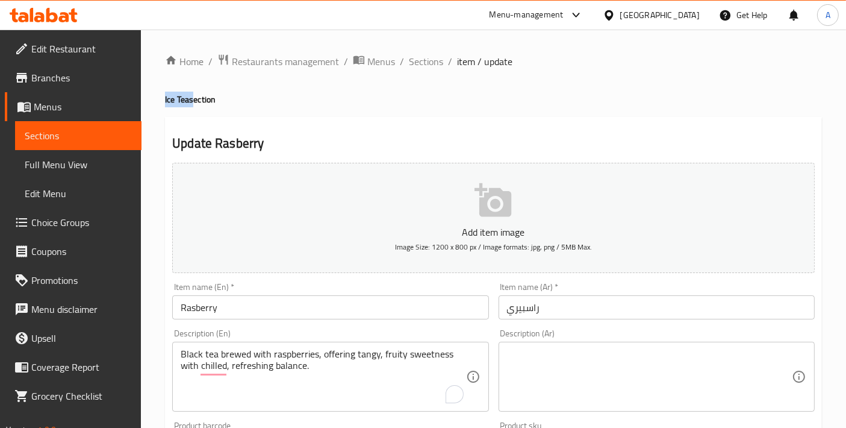
drag, startPoint x: 191, startPoint y: 96, endPoint x: 153, endPoint y: 89, distance: 38.6
copy h4 "Ice Tea"
drag, startPoint x: 248, startPoint y: 324, endPoint x: 248, endPoint y: 313, distance: 10.8
click at [248, 321] on div "Add item image Image Size: 1200 x 800 px / Image formats: jpg, png / 5MB Max. I…" at bounding box center [493, 417] width 652 height 519
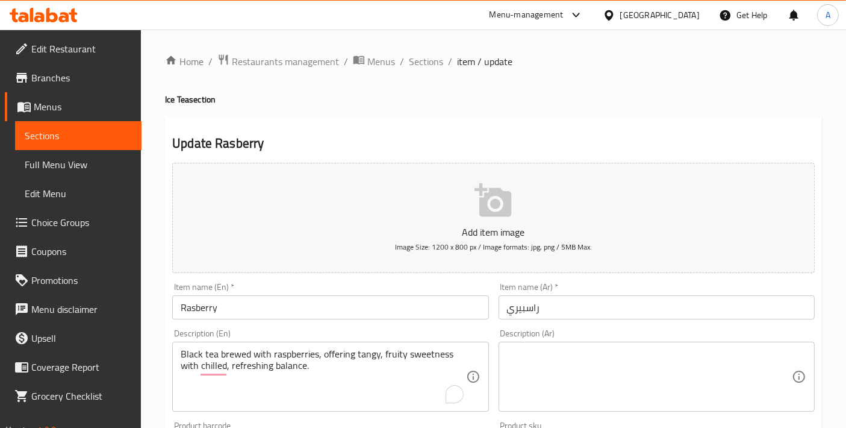
click at [248, 308] on input "Rasberry" at bounding box center [330, 307] width 316 height 24
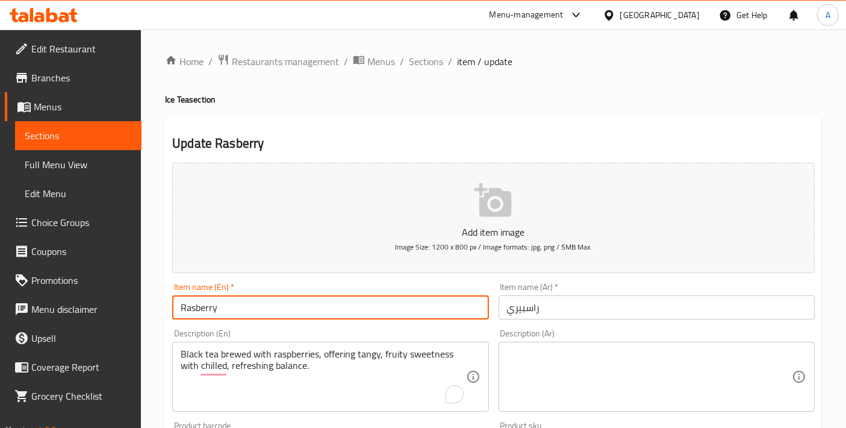
paste input "Ice Tea"
type input "Rasberry Ice Tea -"
click at [289, 298] on input "Raspberry Ice Tea -" at bounding box center [330, 307] width 316 height 24
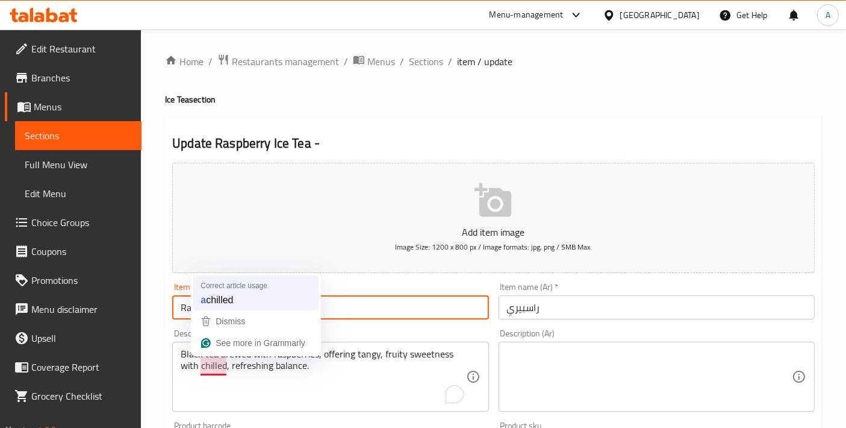
type input "Raspberry Ice Tea -"
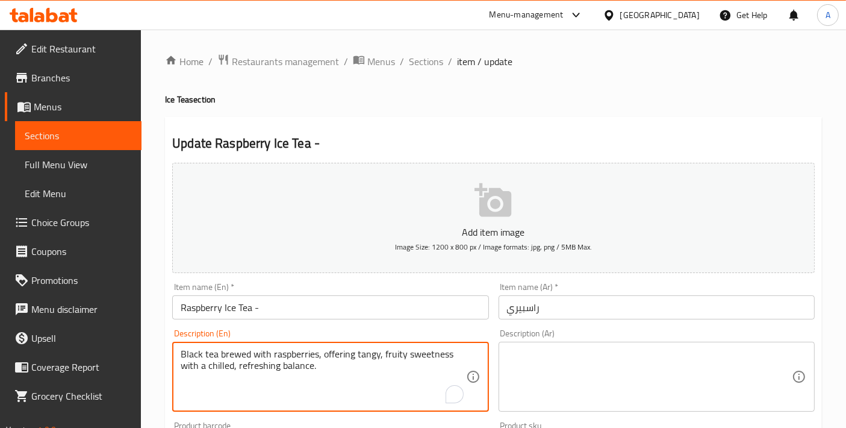
type textarea "Black tea brewed with raspberries, offering tangy, fruity sweetness with a chil…"
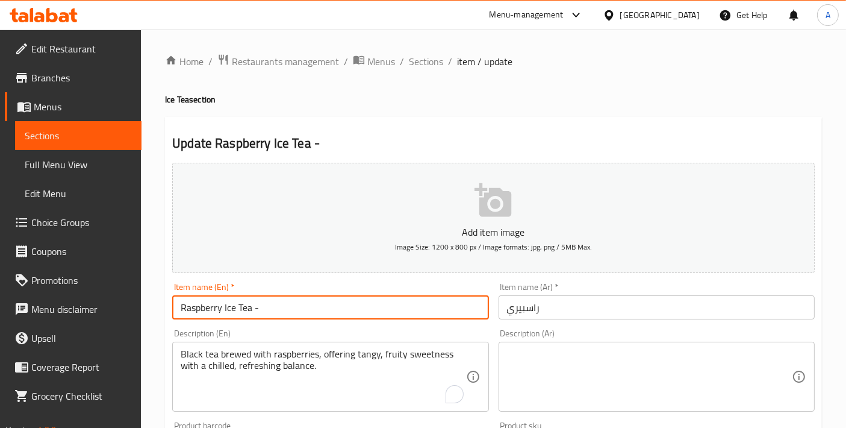
click at [298, 317] on input "Raspberry Ice Tea -" at bounding box center [330, 307] width 316 height 24
click at [304, 309] on input "Raspberry Ice Tea - Large" at bounding box center [330, 307] width 316 height 24
type input "Raspberry Ice Tea - Large"
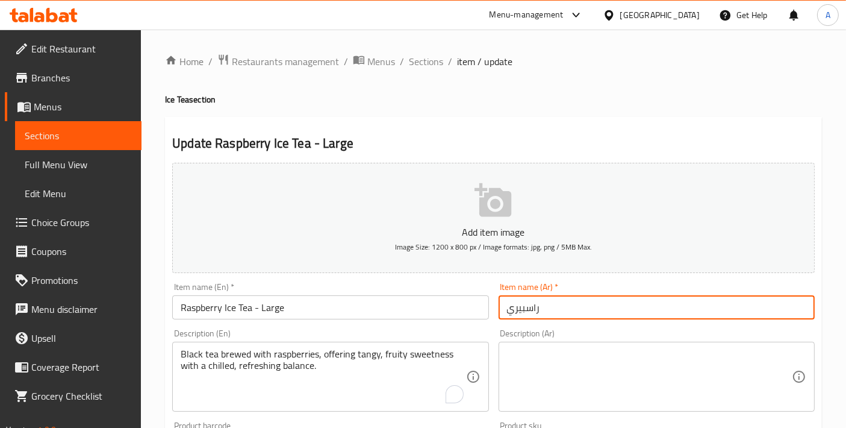
drag, startPoint x: 578, startPoint y: 302, endPoint x: 394, endPoint y: 278, distance: 185.9
click at [394, 278] on div "Add item image Image Size: 1200 x 800 px / Image formats: jpg, png / 5MB Max. I…" at bounding box center [493, 417] width 652 height 519
type input "شاي مثلج بالتوت البري الأحمر - كبير"
click at [350, 387] on textarea "Black tea brewed with raspberries, offering tangy, fruity sweetness with a chil…" at bounding box center [323, 376] width 285 height 57
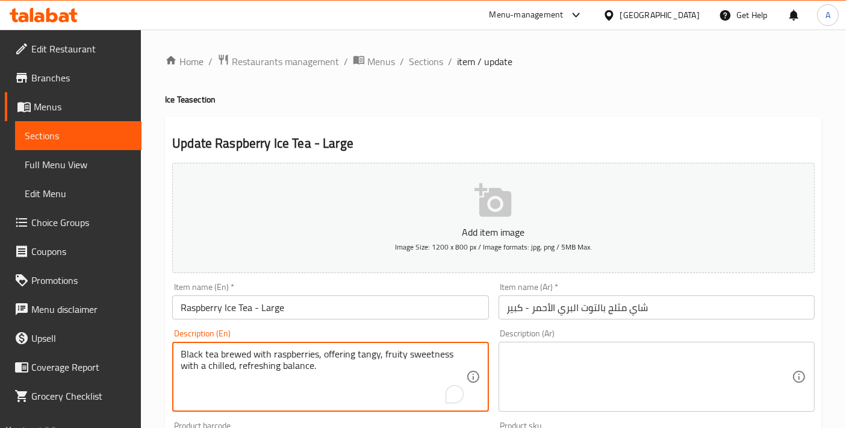
click at [350, 387] on textarea "Black tea brewed with raspberries, offering tangy, fruity sweetness with a chil…" at bounding box center [323, 376] width 285 height 57
click at [600, 395] on textarea at bounding box center [649, 376] width 285 height 57
drag, startPoint x: 325, startPoint y: 349, endPoint x: 327, endPoint y: 364, distance: 15.2
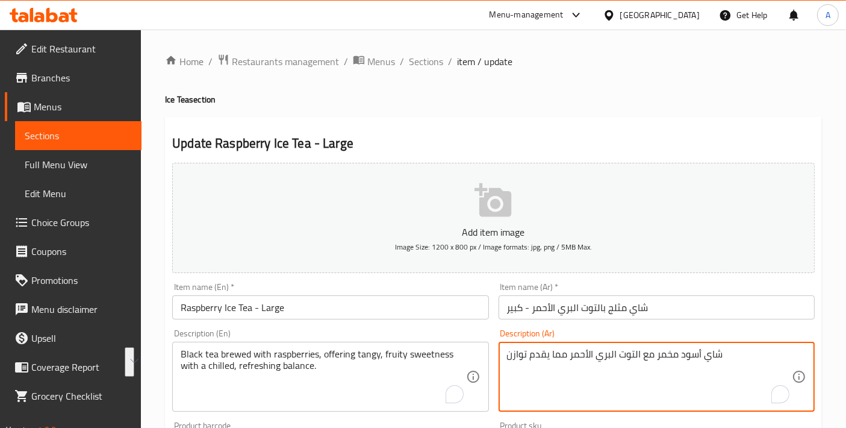
click at [519, 355] on textarea "شاي أسود مخمر مع التوت البري الأحمر مما يقدم توازن" at bounding box center [649, 376] width 285 height 57
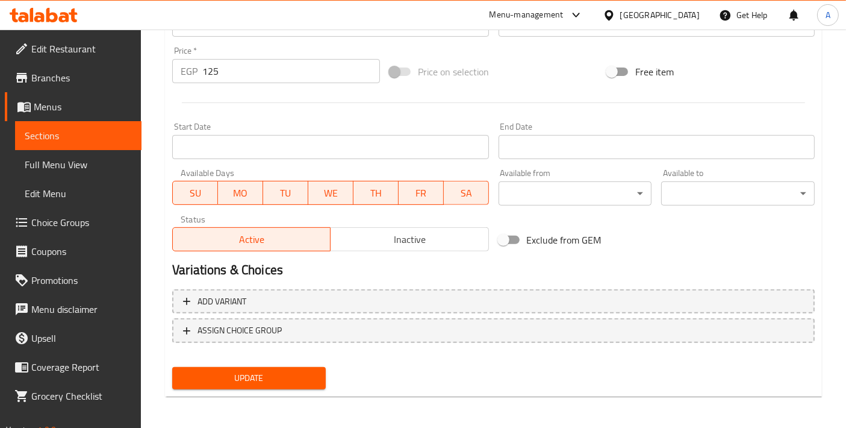
type textarea "شاي أسود مخمر مع التوت البري الأحمر مما يقدم حلاوة فاكهية لاذعة مع توازن مبرد و…"
click at [279, 376] on span "Update" at bounding box center [249, 377] width 134 height 15
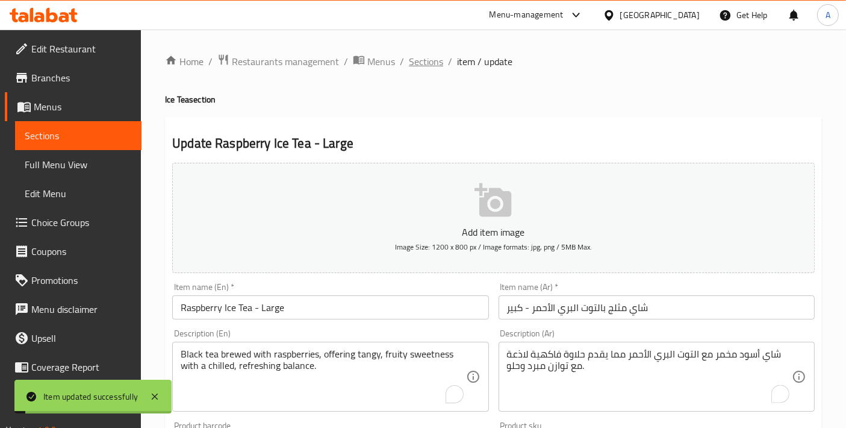
click at [427, 67] on span "Sections" at bounding box center [426, 61] width 34 height 14
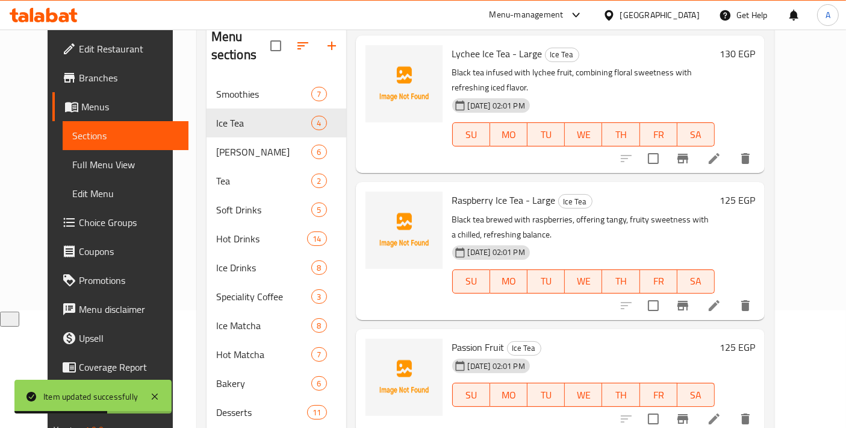
scroll to position [251, 0]
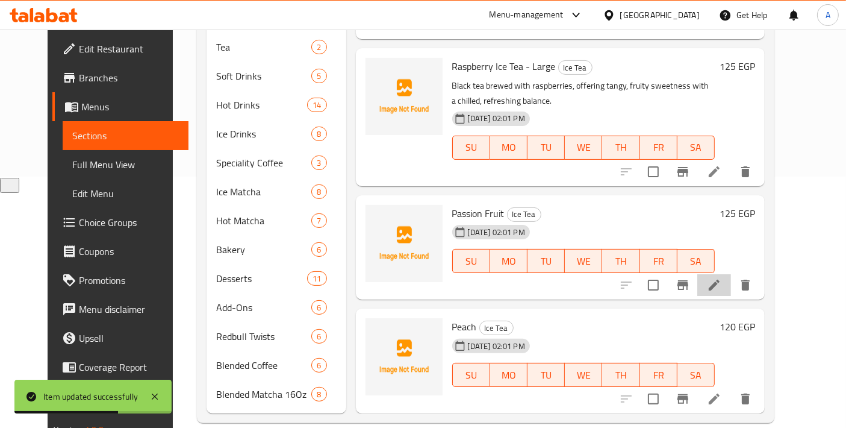
click at [722, 278] on icon at bounding box center [714, 285] width 14 height 14
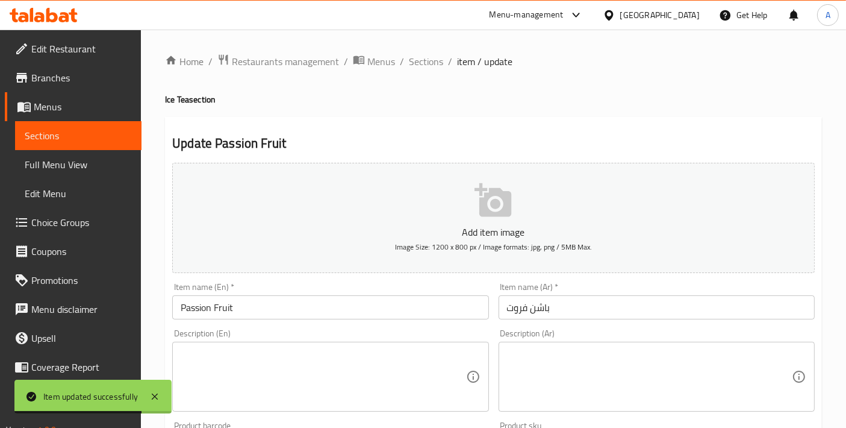
click at [296, 315] on input "Passion Fruit" at bounding box center [330, 307] width 316 height 24
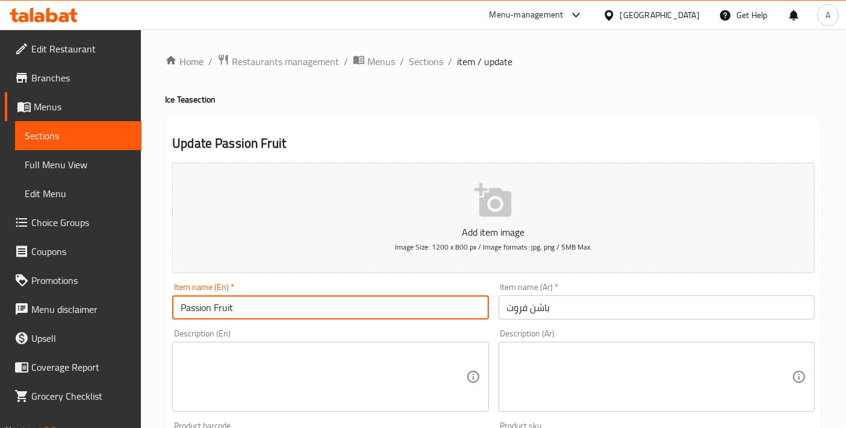
click at [292, 315] on input "Passion Fruit" at bounding box center [330, 307] width 316 height 24
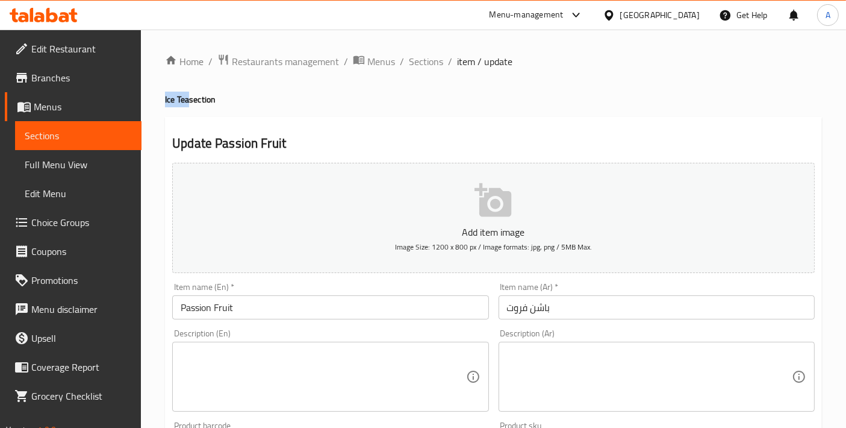
drag, startPoint x: 189, startPoint y: 104, endPoint x: 159, endPoint y: 97, distance: 30.2
copy h4 "Ice Tea"
click at [252, 306] on input "Passion Fruit" at bounding box center [330, 307] width 316 height 24
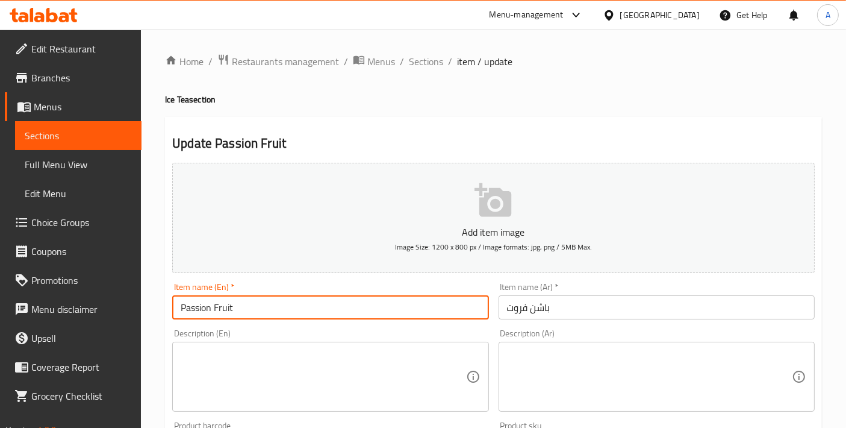
paste input "Ice Tea"
type input "Passion Fruit Ice Tea - Large"
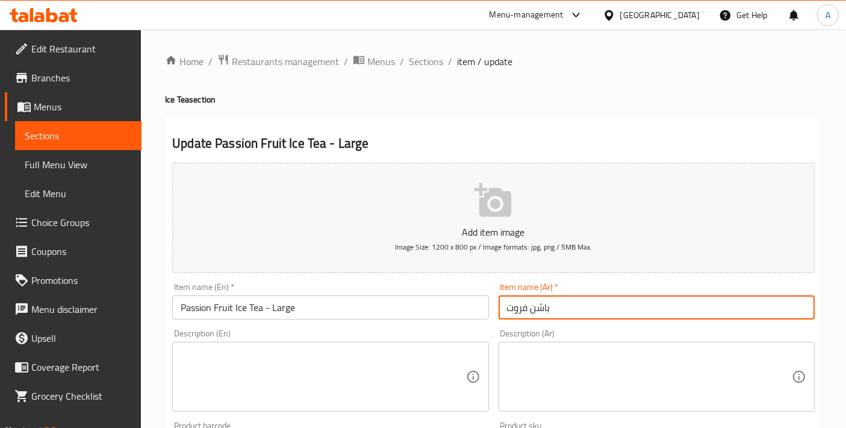
drag, startPoint x: 580, startPoint y: 310, endPoint x: 447, endPoint y: 308, distance: 133.1
click at [447, 308] on div "Add item image Image Size: 1200 x 800 px / Image formats: jpg, png / 5MB Max. I…" at bounding box center [493, 417] width 652 height 519
click at [537, 313] on input "باشن فروت" at bounding box center [657, 307] width 316 height 24
click at [505, 310] on input "باشون فروت" at bounding box center [657, 307] width 316 height 24
click at [696, 302] on input "شاي مثلج باشون فروت" at bounding box center [657, 307] width 316 height 24
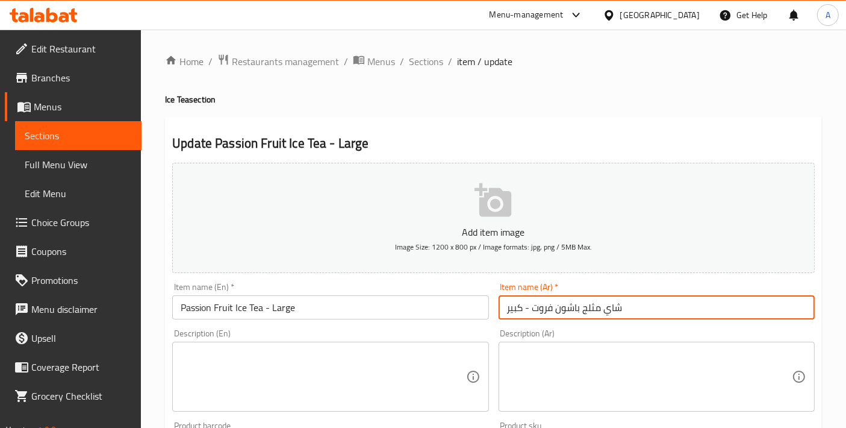
type input "شاي مثلج باشون فروت - كبير"
click at [330, 372] on textarea at bounding box center [323, 376] width 285 height 57
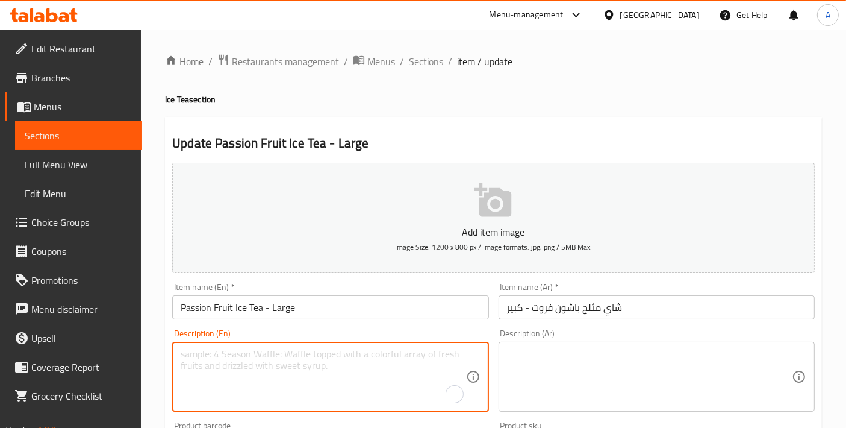
paste textarea "Tropical passion fruit flavor blended with tea, creating fruity refreshing iced…"
click at [330, 372] on textarea "Tropical passion fruit flavor blended with tea, creating fruity refreshing iced…" at bounding box center [323, 376] width 285 height 57
click at [362, 370] on textarea "Tropical passion fruit flavor blended with tea, creating a fruity, refreshing i…" at bounding box center [323, 376] width 285 height 57
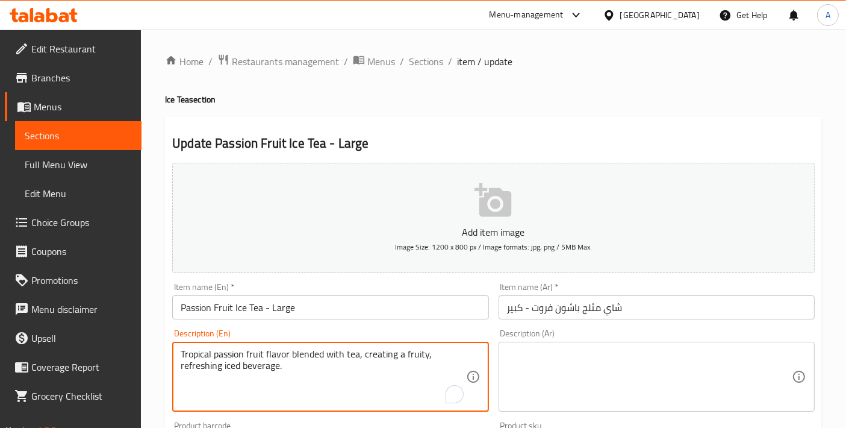
click at [362, 370] on textarea "Tropical passion fruit flavor blended with tea, creating a fruity, refreshing i…" at bounding box center [323, 376] width 285 height 57
type textarea "Tropical passion fruit flavor blended with tea, creating a fruity, refreshing i…"
click at [556, 379] on textarea at bounding box center [649, 376] width 285 height 57
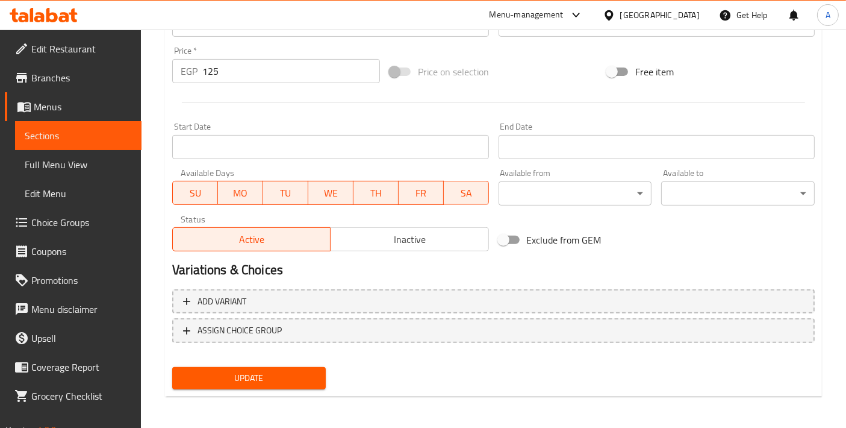
type textarea "نكهة الباشون فروت الاستوائية ممزوجة مع الشاي مما يخلق مشروب مثلج فاكهي ومنعش"
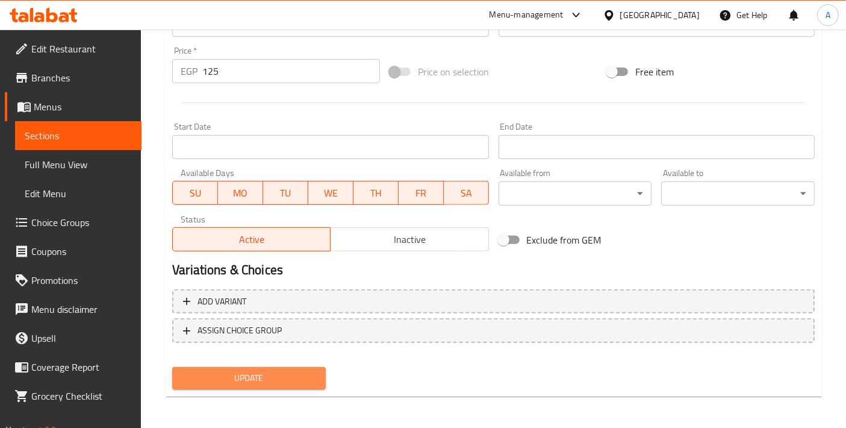
click at [276, 367] on button "Update" at bounding box center [249, 378] width 154 height 22
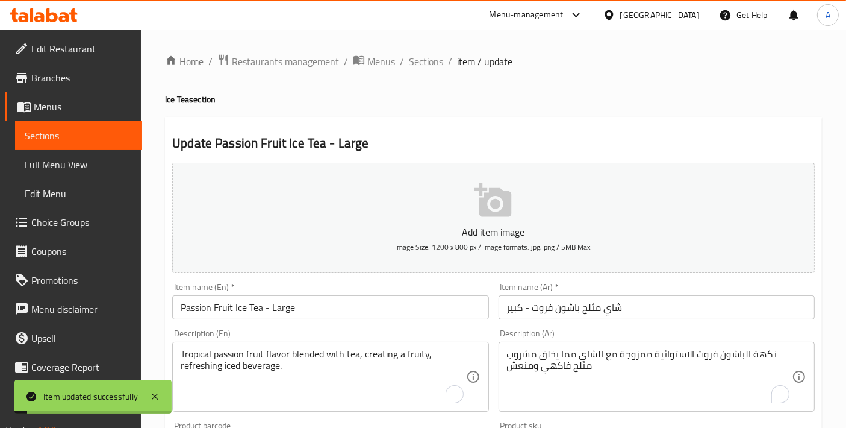
click at [413, 66] on span "Sections" at bounding box center [426, 61] width 34 height 14
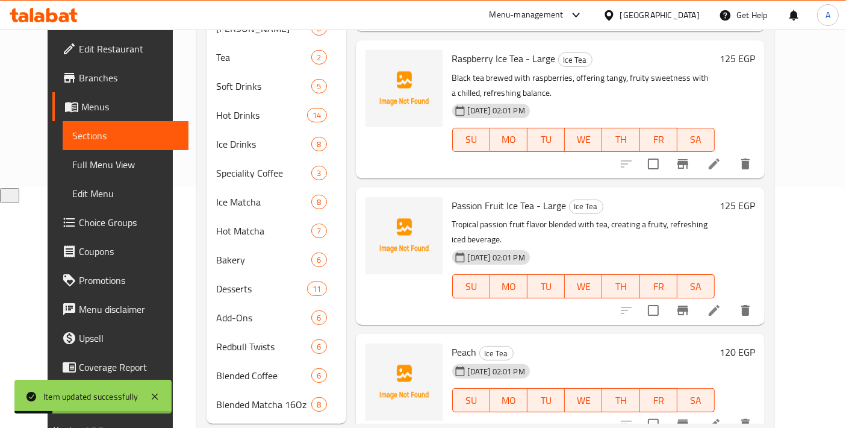
scroll to position [251, 0]
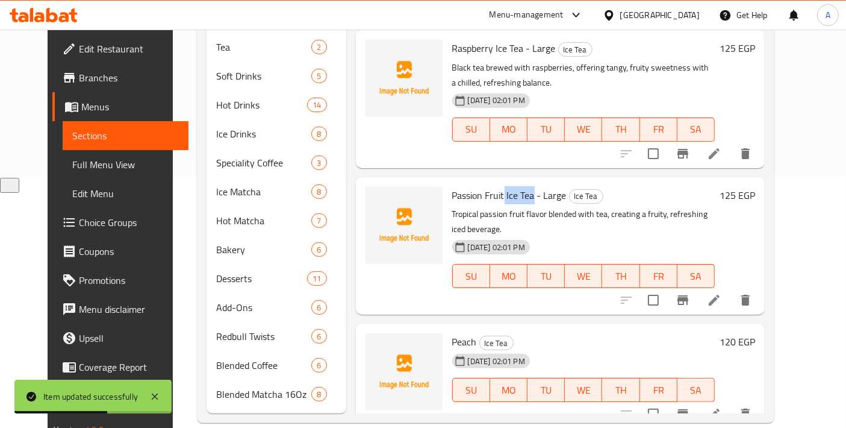
drag, startPoint x: 493, startPoint y: 179, endPoint x: 522, endPoint y: 173, distance: 28.9
click at [522, 186] on span "Passion Fruit Ice Tea - Large" at bounding box center [509, 195] width 114 height 18
click at [511, 186] on span "Passion Fruit Ice Tea - Large" at bounding box center [509, 195] width 114 height 18
drag, startPoint x: 495, startPoint y: 173, endPoint x: 520, endPoint y: 173, distance: 24.7
click at [520, 186] on span "Passion Fruit Ice Tea - Large" at bounding box center [509, 195] width 114 height 18
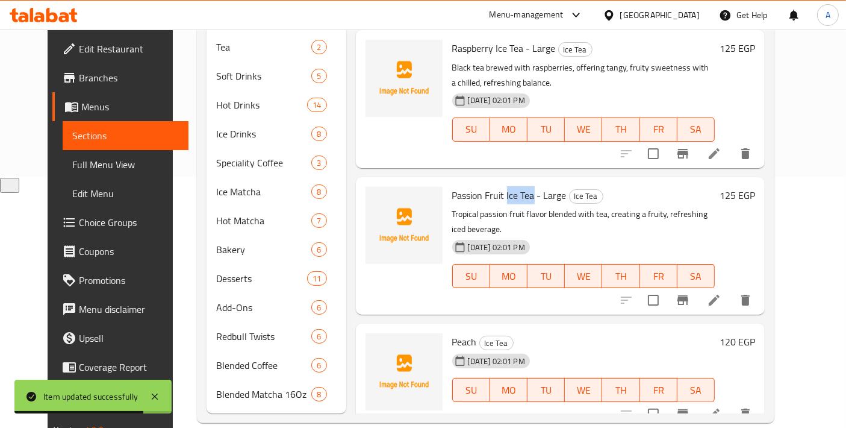
copy span "Ice Tea"
click at [731, 403] on li at bounding box center [714, 414] width 34 height 22
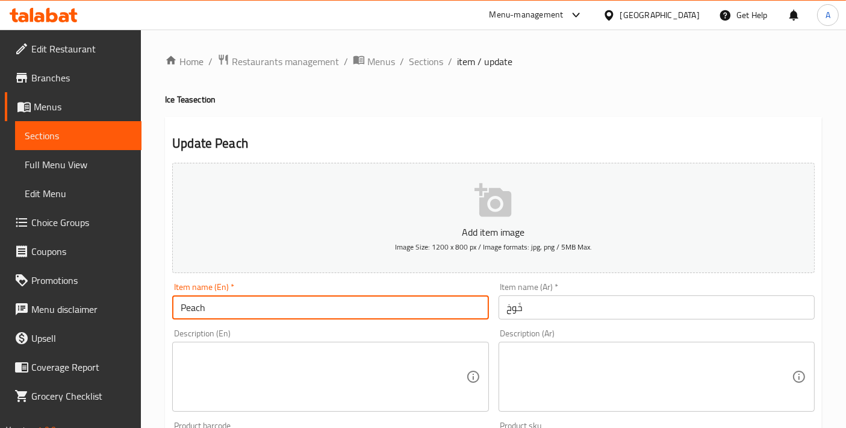
click at [367, 314] on input "Peach" at bounding box center [330, 307] width 316 height 24
paste input "Ice Tea"
click at [207, 308] on input "PeachIce Tea" at bounding box center [330, 307] width 316 height 24
click at [206, 307] on input "PeachIce Tea" at bounding box center [330, 307] width 316 height 24
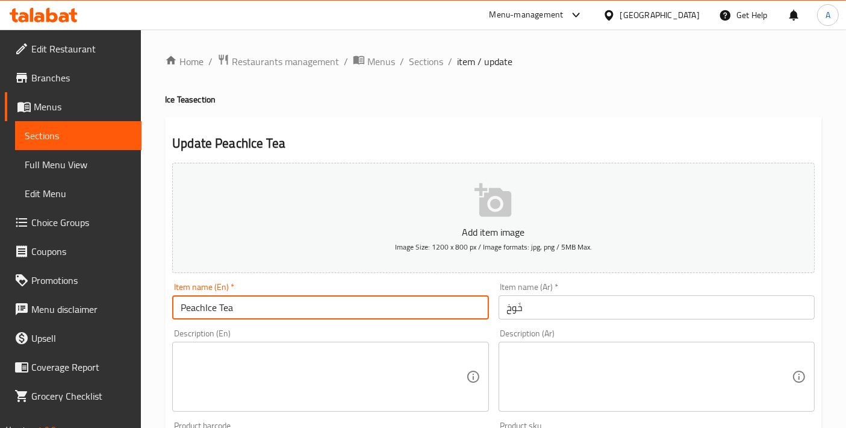
click at [206, 302] on input "PeachIce Tea" at bounding box center [330, 307] width 316 height 24
click at [266, 302] on input "Peach Ice Tea" at bounding box center [330, 307] width 316 height 24
type input "Peach Ice Tea - Large"
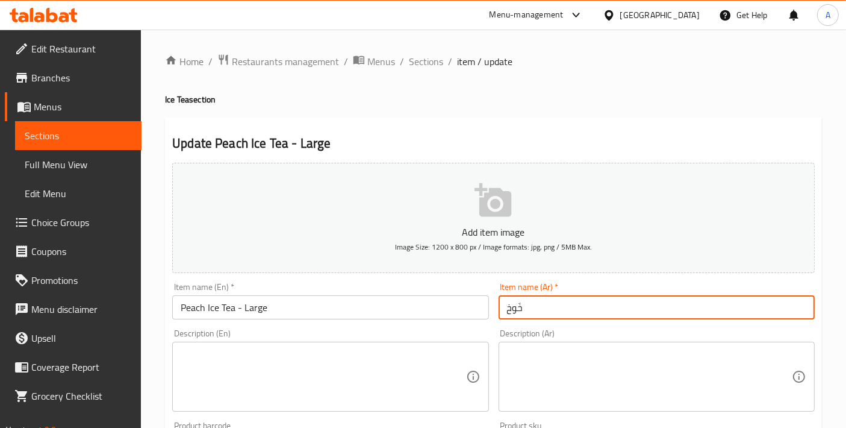
drag, startPoint x: 540, startPoint y: 307, endPoint x: 459, endPoint y: 298, distance: 81.2
click at [459, 298] on div "Add item image Image Size: 1200 x 800 px / Image formats: jpg, png / 5MB Max. I…" at bounding box center [493, 417] width 652 height 519
type input "شاي مثلج بالخوخ - كبير"
click at [311, 380] on textarea at bounding box center [323, 376] width 285 height 57
paste textarea "Classic iced tea infused with peach, providing fruity sweetness and refreshing …"
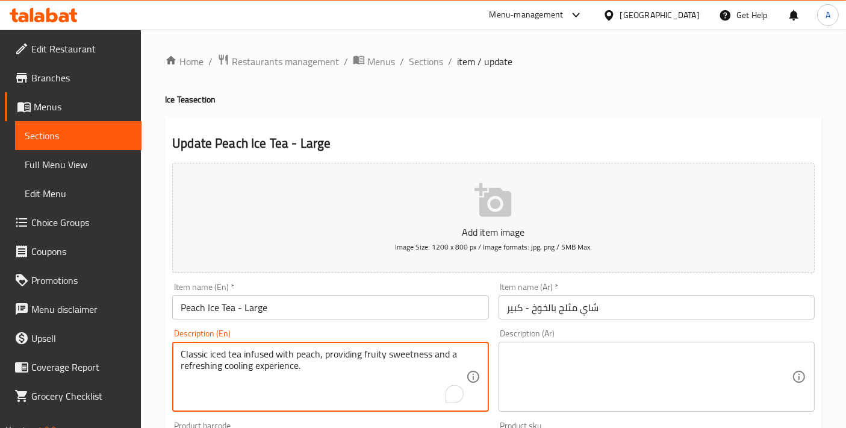
type textarea "Classic iced tea infused with peach, providing fruity sweetness and a refreshin…"
click at [322, 359] on textarea "Classic iced tea infused with peach, providing fruity sweetness and a refreshin…" at bounding box center [323, 376] width 285 height 57
click at [610, 383] on textarea at bounding box center [649, 376] width 285 height 57
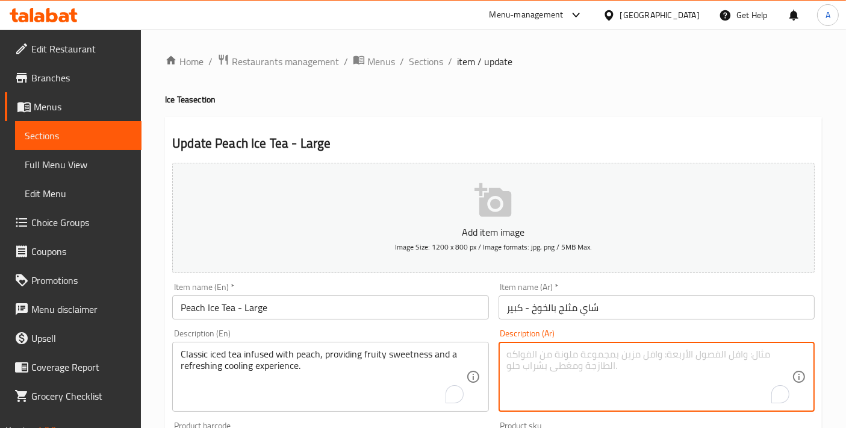
paste textarea "شاي مثلج كلاسيكي منقوع بالخوخ، يوفر حلاوة فاكهية وتجربة تبريد منعشة."
type textarea "شاي مثلج كلاسيكي منقوع بالخوخ، يوفر حلاوة فاكهية وتجربة تبريد منعشة."
drag, startPoint x: 663, startPoint y: 352, endPoint x: 684, endPoint y: 355, distance: 21.2
click at [684, 355] on textarea "شاي مثلج كلاسيكي منقوع بالخوخ، يوفر حلاوة فاكهية وتجربة تبريد منعشة." at bounding box center [649, 376] width 285 height 57
click at [643, 355] on textarea "شاي مثلج كلاسيكي منقوع بالخوخ، يوفر حلاوة فاكهية وتجربة تبريد منعشة." at bounding box center [649, 376] width 285 height 57
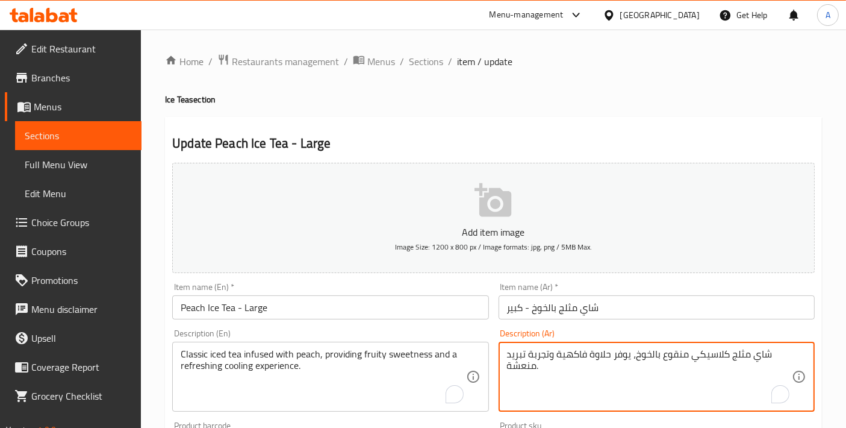
click at [523, 357] on textarea "شاي مثلج كلاسيكي منقوع بالخوخ، يوفر حلاوة فاكهية وتجربة تبريد منعشة." at bounding box center [649, 376] width 285 height 57
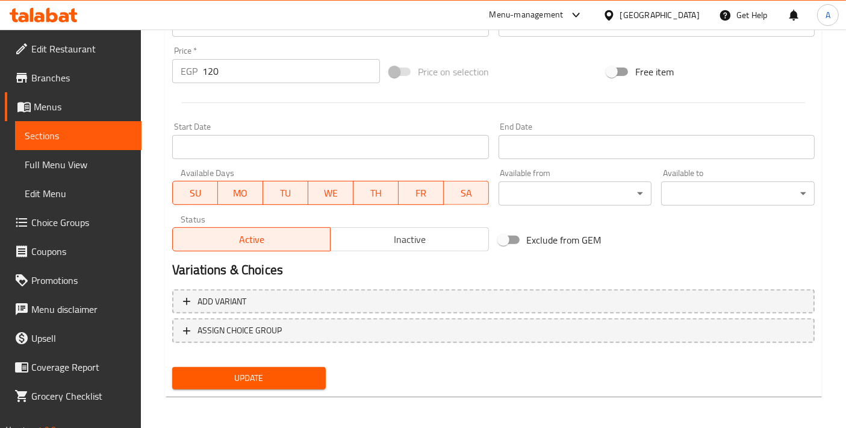
type textarea "شاي مثلج كلاسيكي منقوع بالخوخ، يوفر حلاوة فاكهية وتجربة باردة منعشة."
click at [257, 389] on div "Update" at bounding box center [248, 378] width 163 height 32
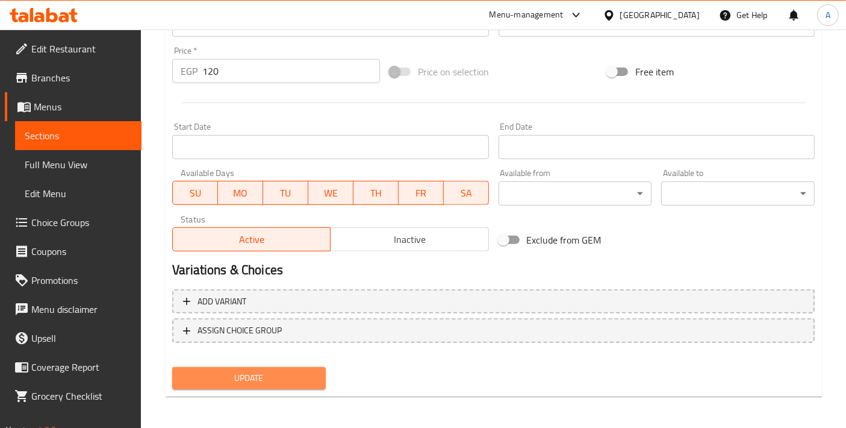
click at [256, 381] on span "Update" at bounding box center [249, 377] width 134 height 15
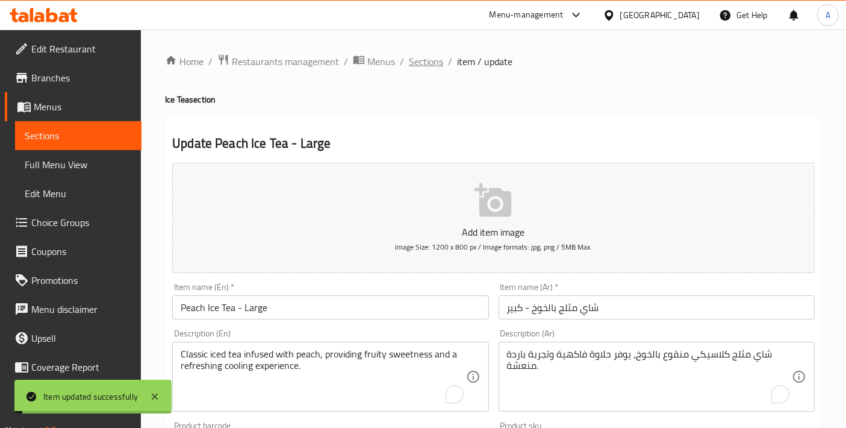
click at [425, 64] on span "Sections" at bounding box center [426, 61] width 34 height 14
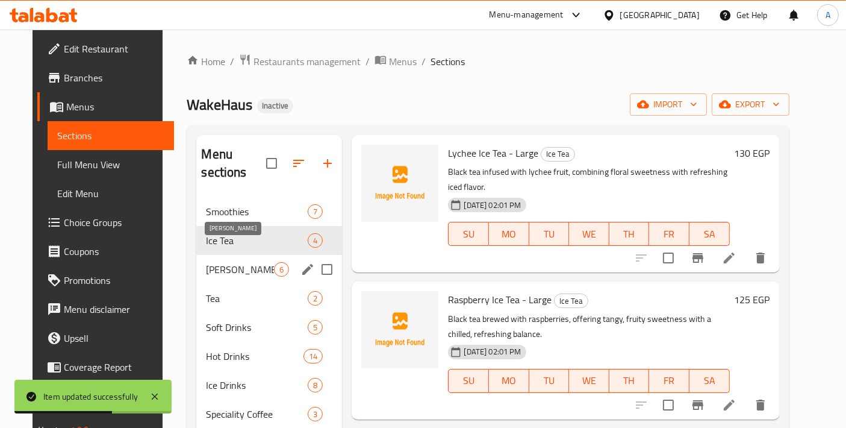
click at [264, 262] on span "[PERSON_NAME]" at bounding box center [240, 269] width 68 height 14
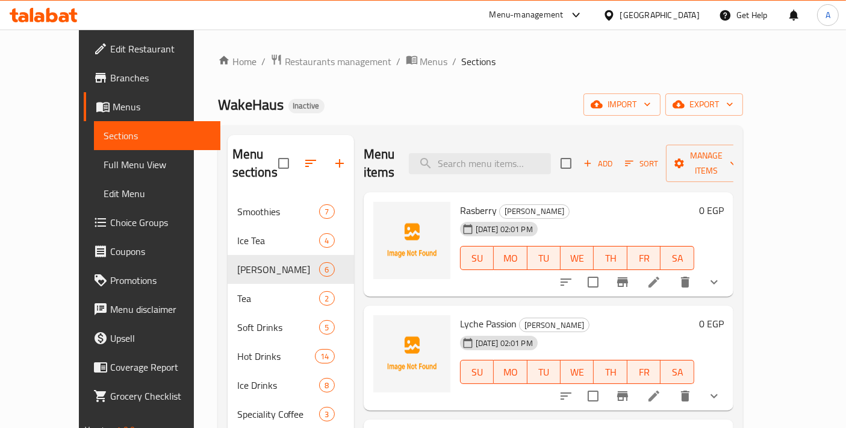
click at [671, 274] on li at bounding box center [654, 282] width 34 height 22
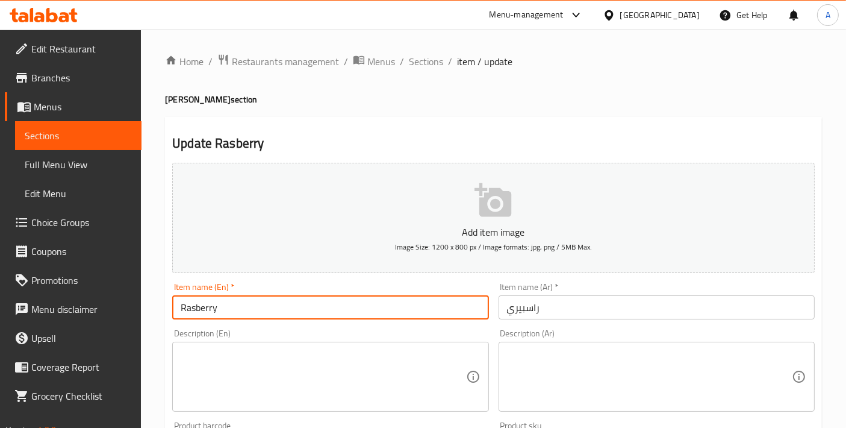
click at [370, 314] on input "Rasberry" at bounding box center [330, 307] width 316 height 24
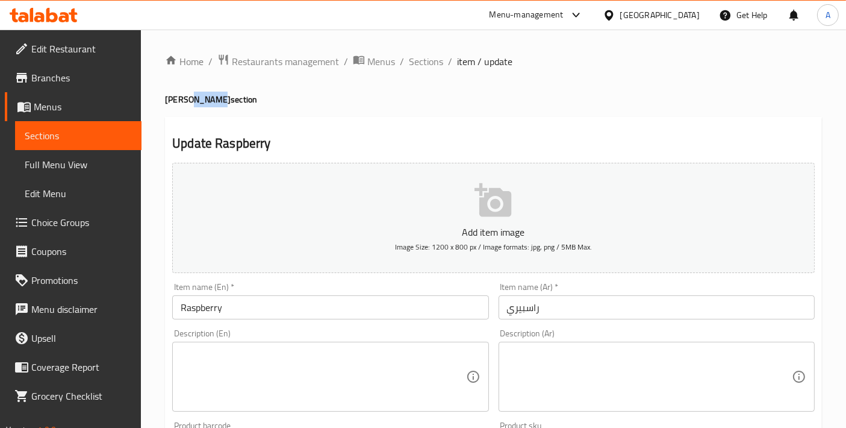
drag, startPoint x: 186, startPoint y: 99, endPoint x: 207, endPoint y: 95, distance: 21.4
click at [207, 95] on h4 "Fizzy Mojito section" at bounding box center [493, 99] width 657 height 12
copy h4 "Mojito"
click at [292, 317] on input "Raspberry" at bounding box center [330, 307] width 316 height 24
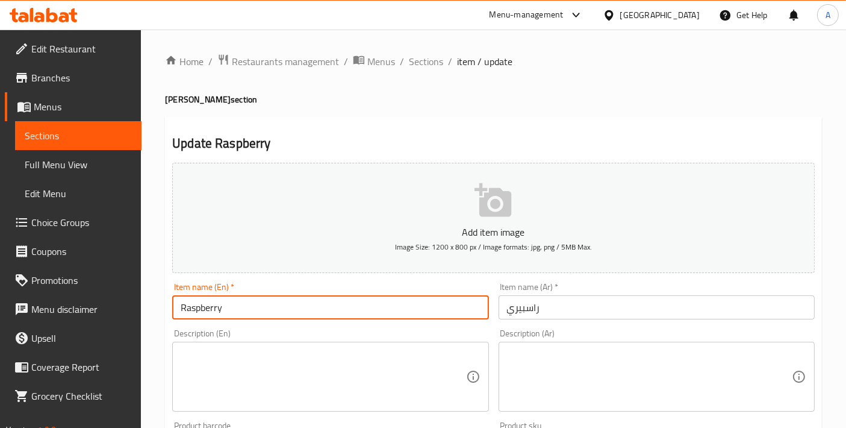
paste input "Mojito"
type input "Raspberry Mojito"
click at [509, 310] on input "راسبيري" at bounding box center [657, 307] width 316 height 24
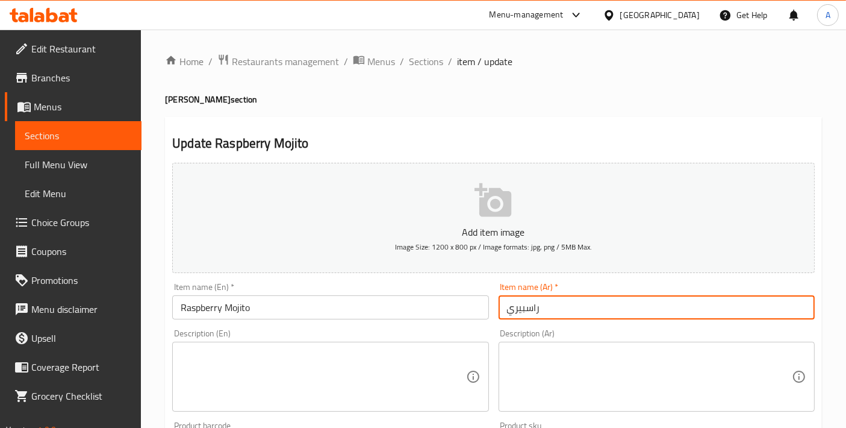
click at [509, 310] on input "راسبيري" at bounding box center [657, 307] width 316 height 24
click at [366, 316] on input "Raspberry Mojito" at bounding box center [330, 307] width 316 height 24
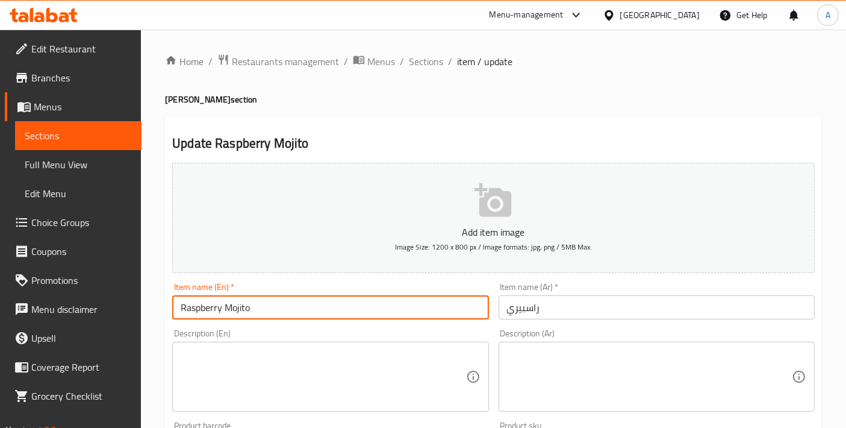
click at [366, 316] on input "Raspberry Mojito" at bounding box center [330, 307] width 316 height 24
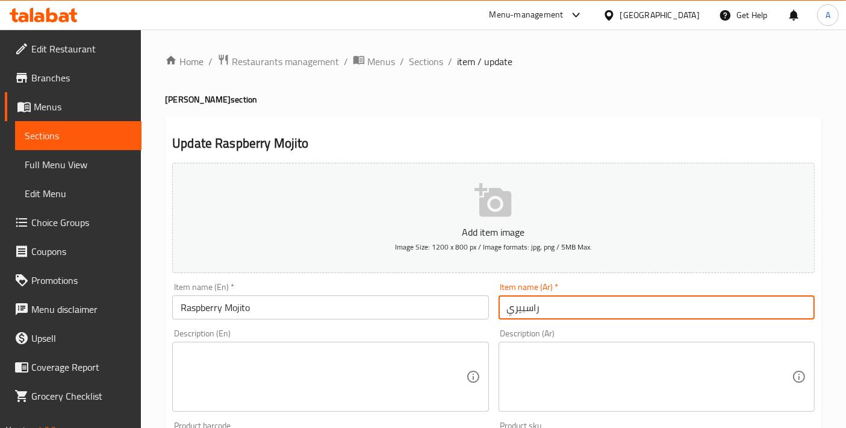
drag, startPoint x: 594, startPoint y: 308, endPoint x: 404, endPoint y: 292, distance: 191.0
click at [404, 292] on div "Add item image Image Size: 1200 x 800 px / Image formats: jpg, png / 5MB Max. I…" at bounding box center [493, 417] width 652 height 519
paste input "موهيتو التوت"
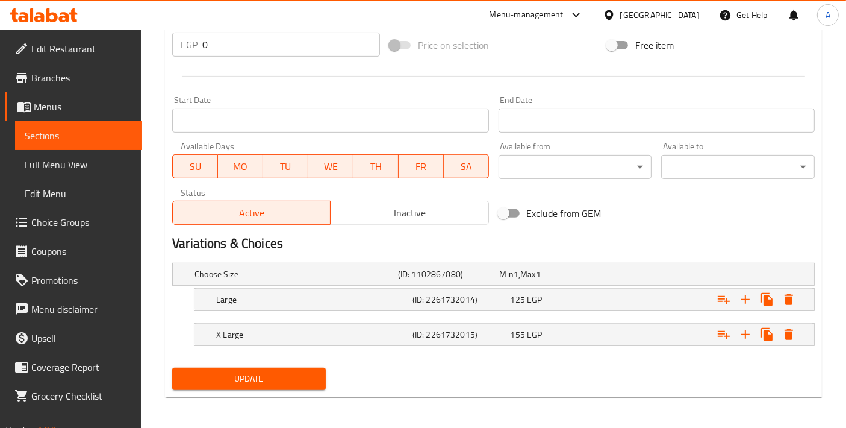
type input "[PERSON_NAME] البري الأحمر"
click at [297, 372] on span "Update" at bounding box center [249, 378] width 134 height 15
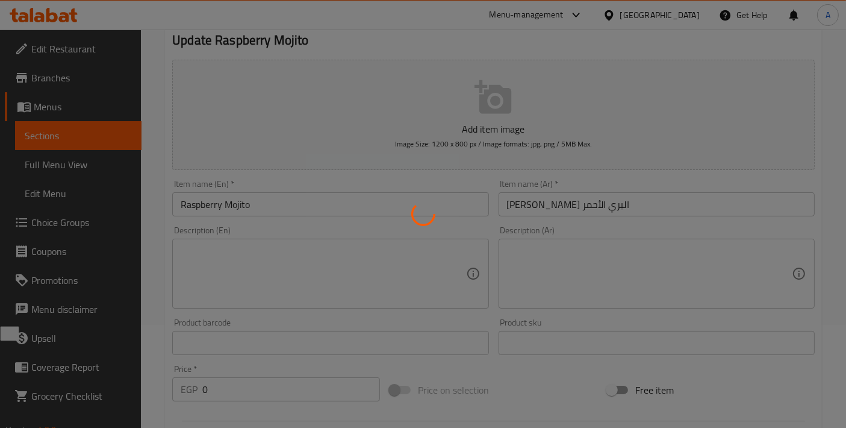
scroll to position [46, 0]
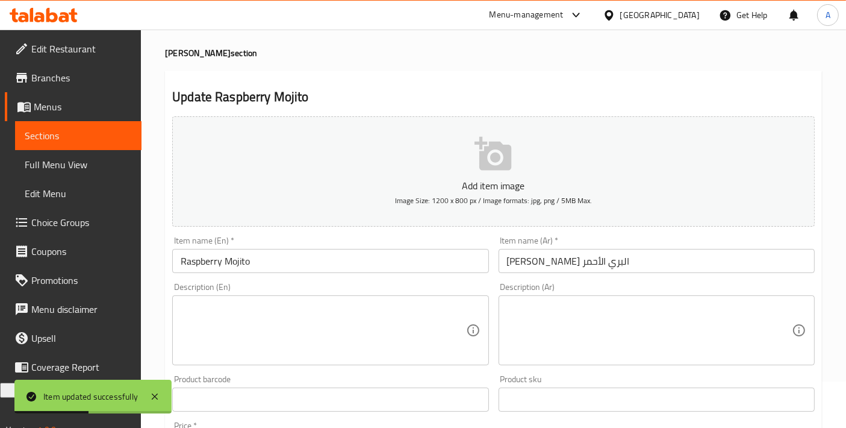
click at [354, 362] on div "Description (En)" at bounding box center [330, 330] width 316 height 70
paste textarea "Sparkling mojito infused with raspberry, combining mint freshness, bubbles, and…"
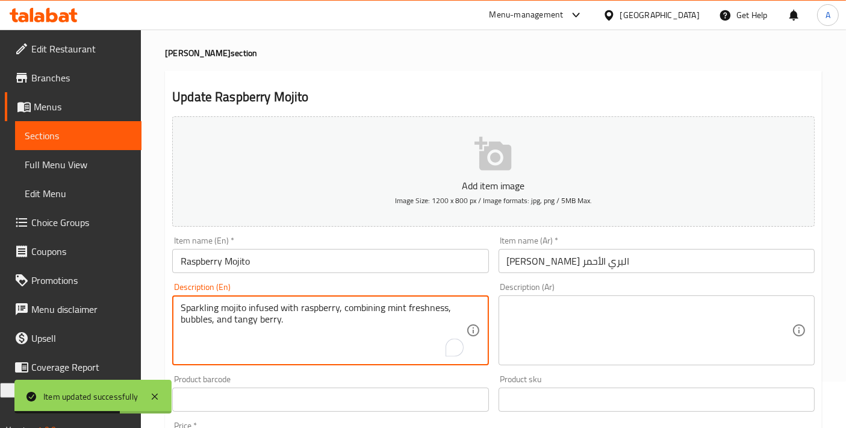
click at [337, 314] on textarea "Sparkling mojito infused with raspberry, combining mint freshness, bubbles, and…" at bounding box center [323, 330] width 285 height 57
click at [331, 310] on textarea "Sparkling mojito infused with raspberry, combining mint freshness, bubbles, and…" at bounding box center [323, 330] width 285 height 57
type textarea "Sparkling mojito infused with raspberry, combining mint freshness, bubbles, and…"
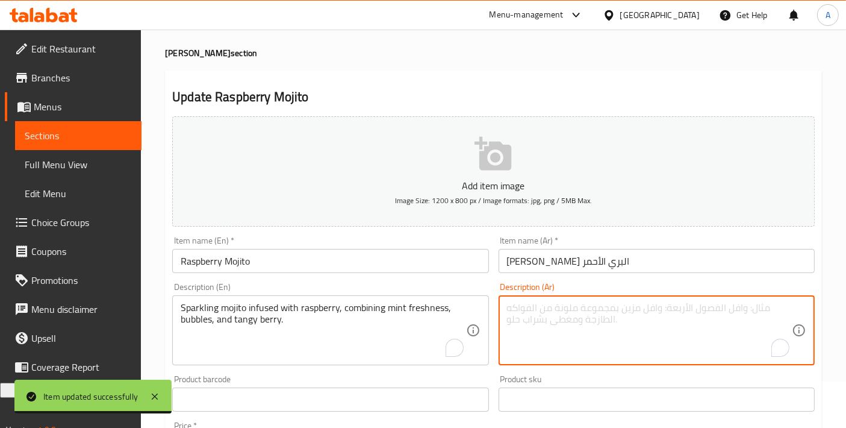
click at [628, 318] on textarea "To enrich screen reader interactions, please activate Accessibility in Grammarl…" at bounding box center [649, 330] width 285 height 57
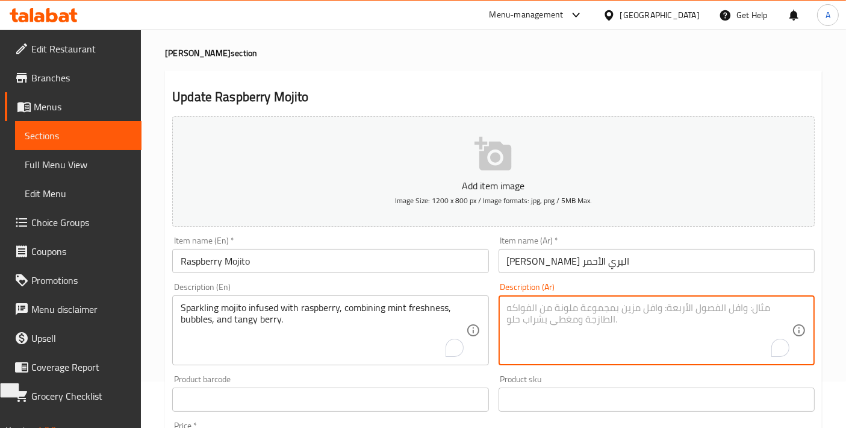
paste textarea "موخيتو فوار معبأ بالتوت، يجمع بين نضارة النعناع والفقاعات والتوت اللاذع."
click at [590, 254] on input "[PERSON_NAME] البري الأحمر" at bounding box center [657, 261] width 316 height 24
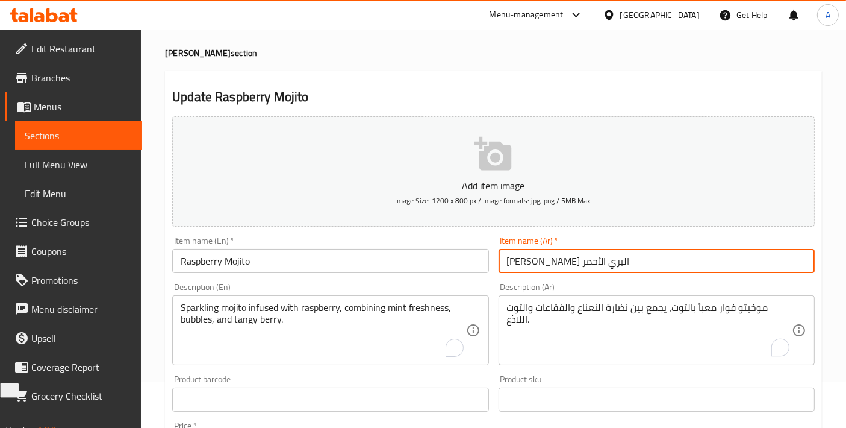
click at [590, 254] on input "[PERSON_NAME] البري الأحمر" at bounding box center [657, 261] width 316 height 24
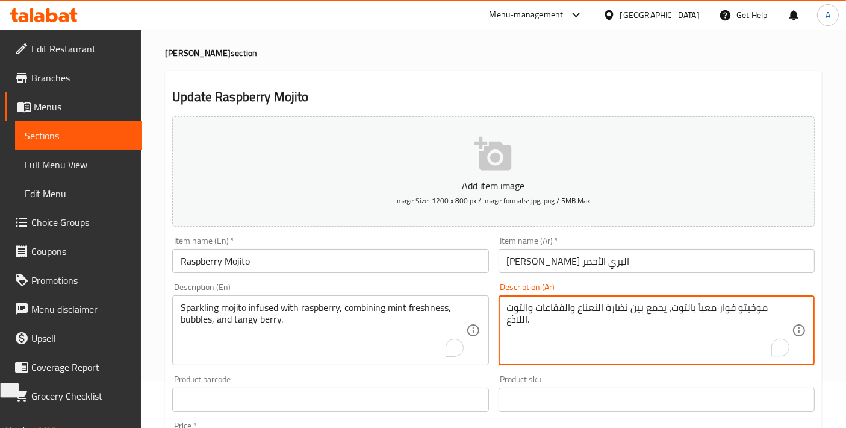
click at [773, 310] on textarea "موخيتو فوار معبأ بالتوت، يجمع بين نضارة النعناع والفقاعات والتوت اللاذع." at bounding box center [649, 330] width 285 height 57
paste textarea "ه"
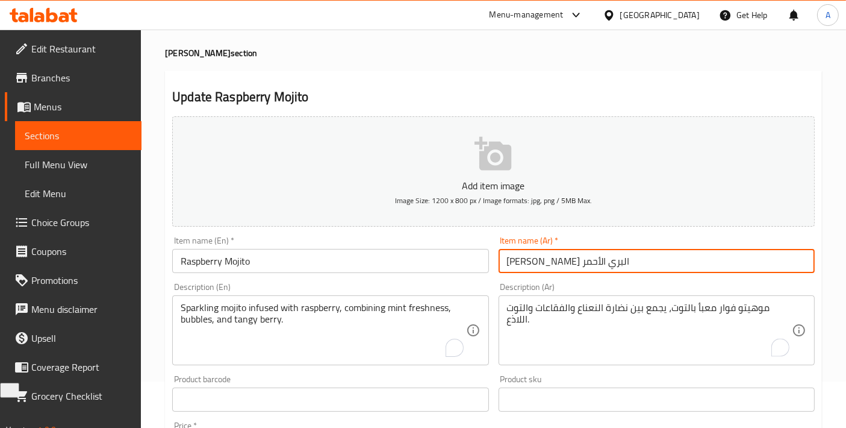
drag, startPoint x: 577, startPoint y: 261, endPoint x: 460, endPoint y: 254, distance: 117.1
click at [460, 254] on div "Add item image Image Size: 1200 x 800 px / Image formats: jpg, png / 5MB Max. I…" at bounding box center [493, 370] width 652 height 519
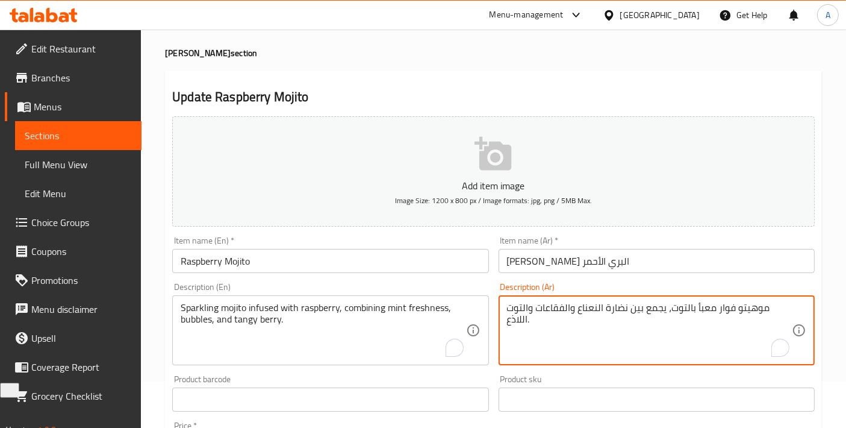
drag, startPoint x: 691, startPoint y: 308, endPoint x: 673, endPoint y: 306, distance: 18.2
paste textarea "البري الأحمر"
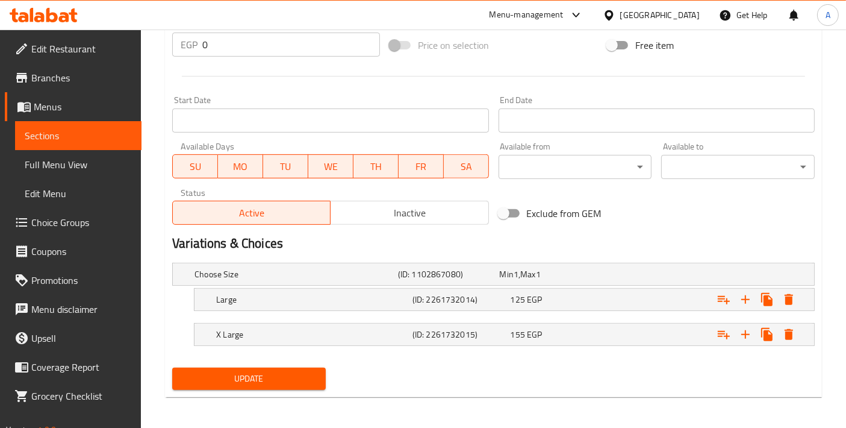
type textarea "موهيتو فوار معبأ بالتوت البري الأحمر، يجمع بين نضارة النعناع والفقاعات والتوت ا…"
click at [280, 373] on span "Update" at bounding box center [249, 378] width 134 height 15
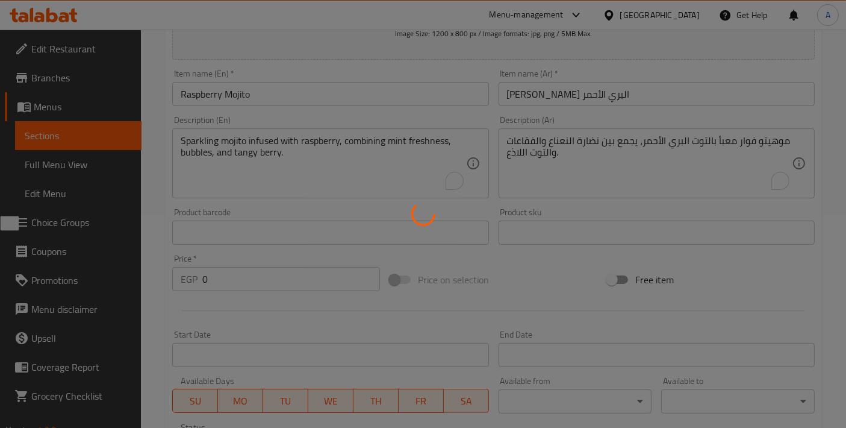
scroll to position [0, 0]
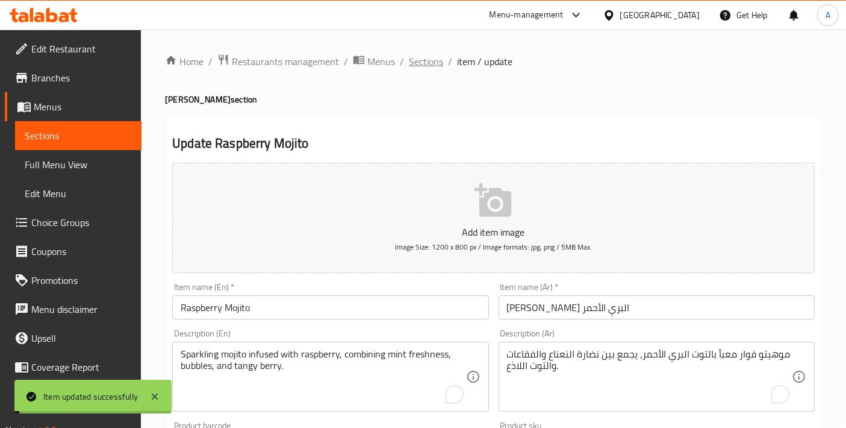
click at [420, 67] on span "Sections" at bounding box center [426, 61] width 34 height 14
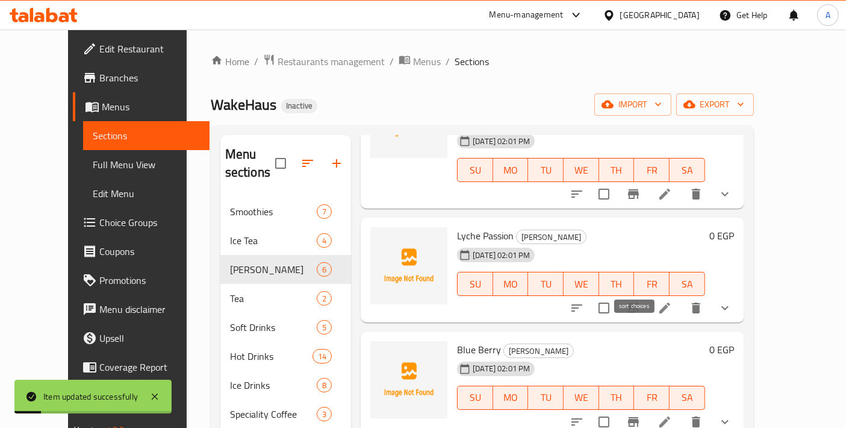
scroll to position [134, 0]
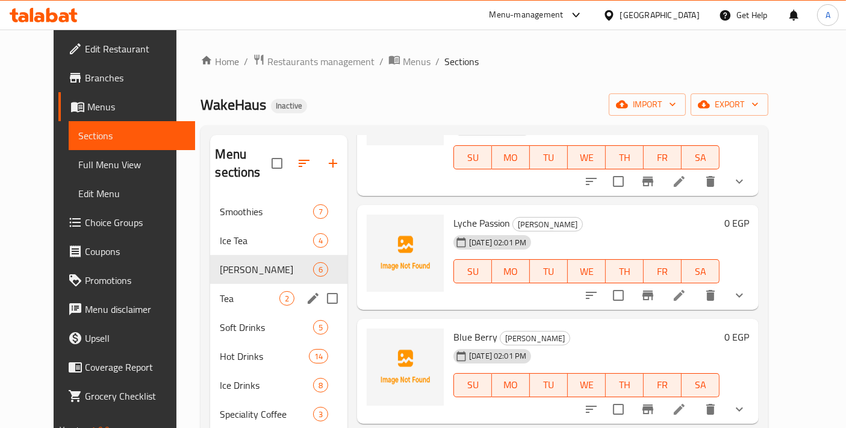
click at [239, 289] on div "Tea 2" at bounding box center [278, 298] width 137 height 29
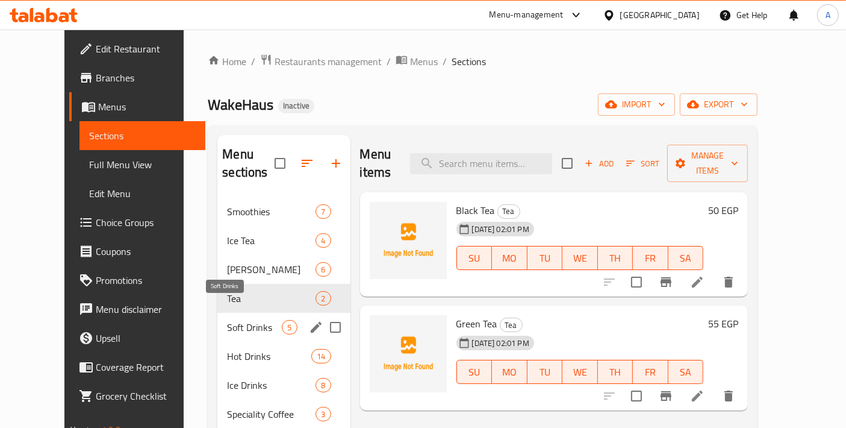
click at [232, 320] on span "Soft Drinks" at bounding box center [254, 327] width 55 height 14
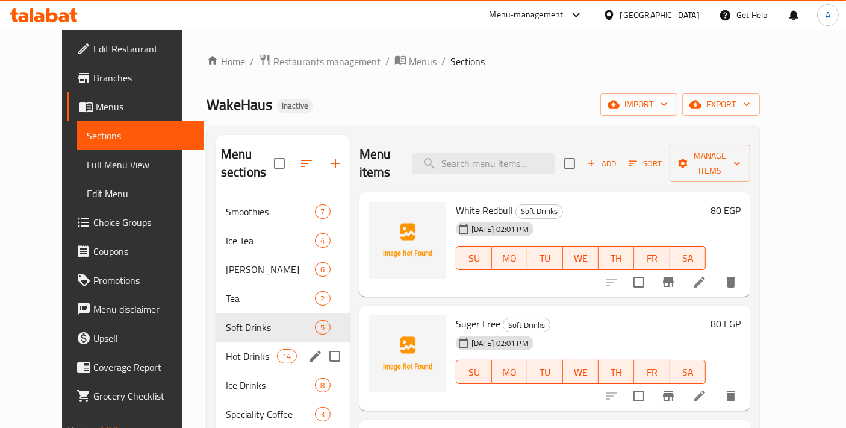
click at [229, 341] on div "Hot Drinks 14" at bounding box center [283, 355] width 134 height 29
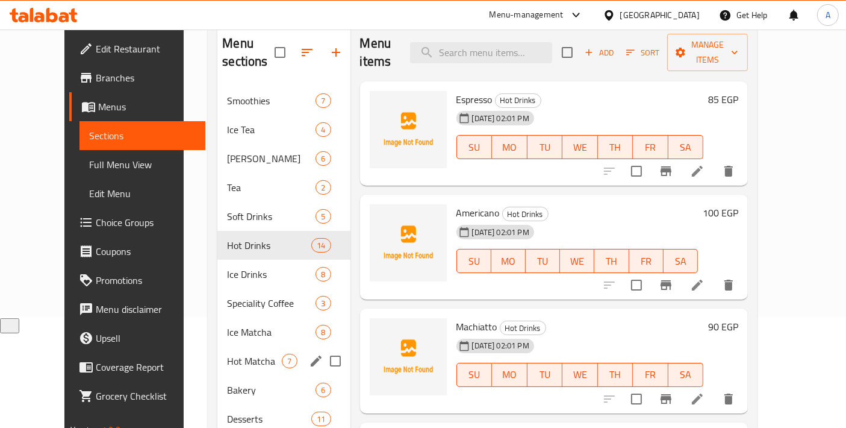
scroll to position [134, 0]
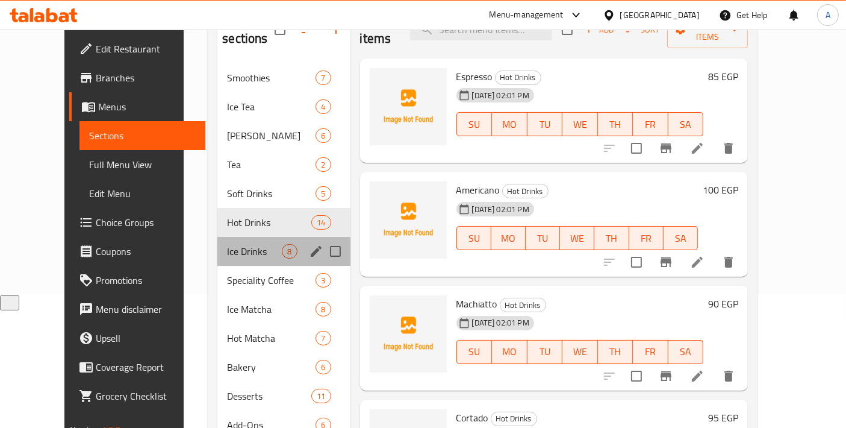
click at [223, 243] on div "Ice Drinks 8" at bounding box center [283, 251] width 133 height 29
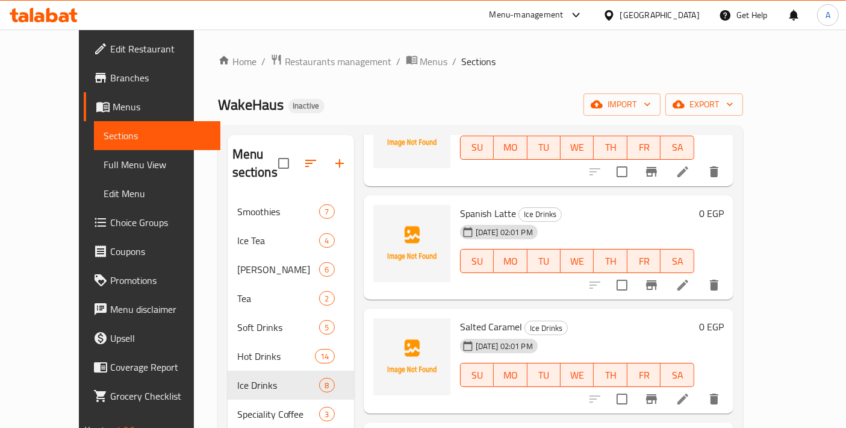
scroll to position [401, 0]
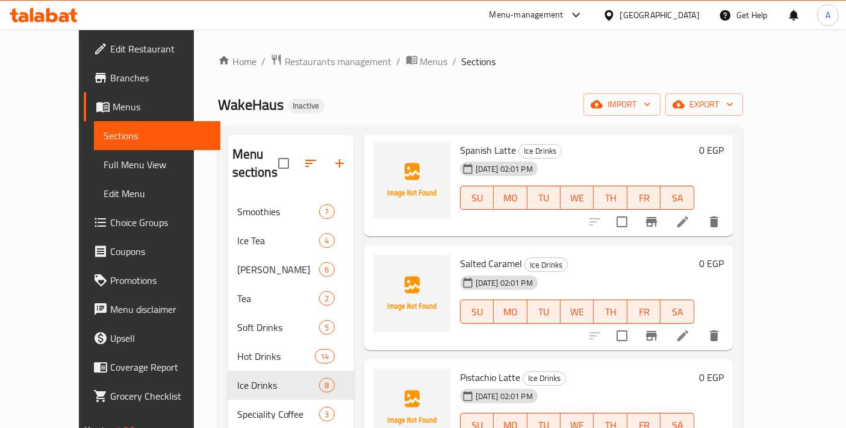
click at [690, 328] on icon at bounding box center [683, 335] width 14 height 14
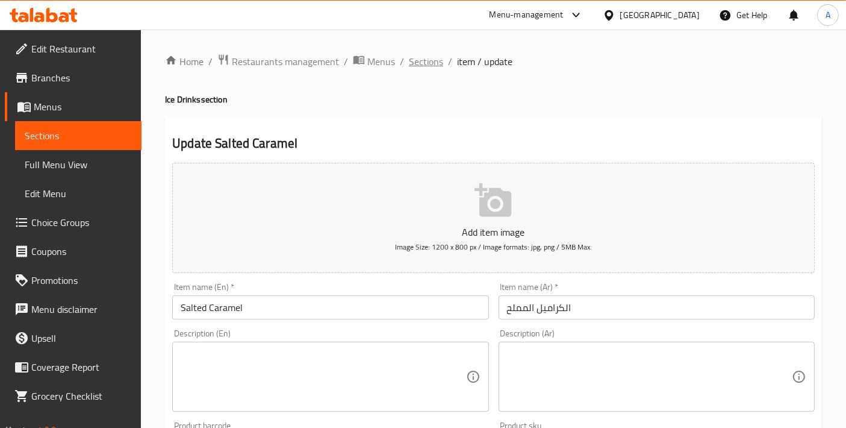
click at [434, 58] on span "Sections" at bounding box center [426, 61] width 34 height 14
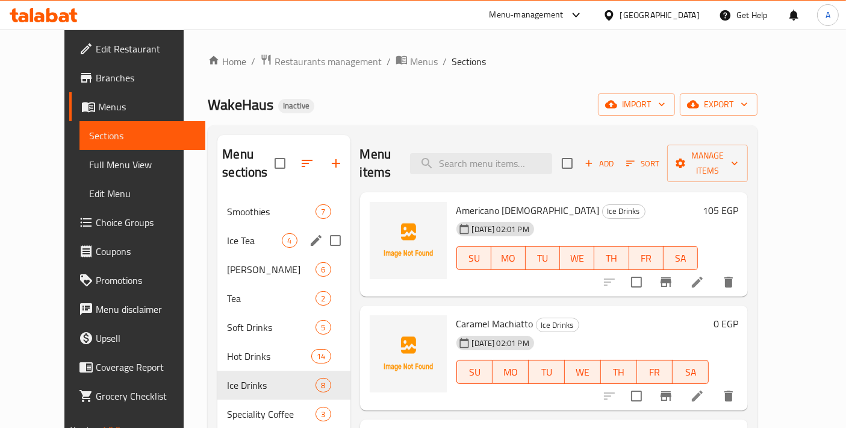
click at [232, 233] on span "Ice Tea" at bounding box center [254, 240] width 55 height 14
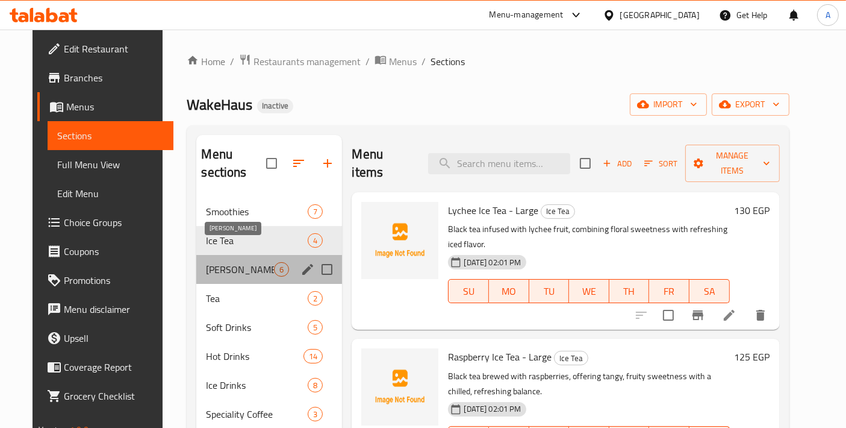
click at [235, 262] on span "[PERSON_NAME]" at bounding box center [240, 269] width 68 height 14
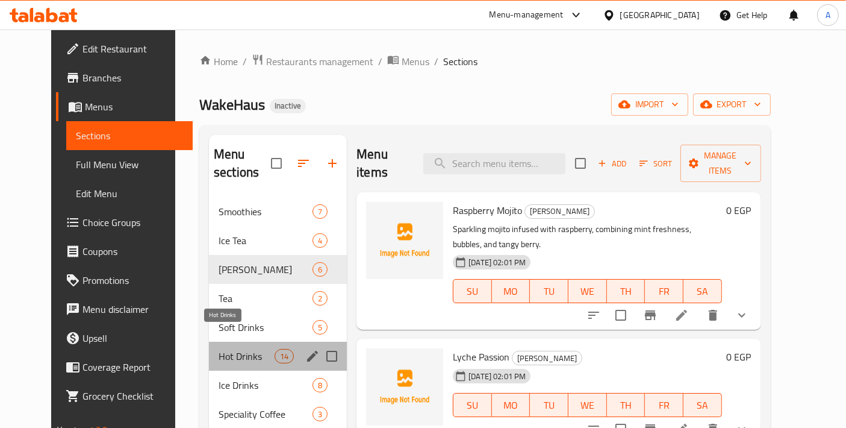
click at [237, 349] on span "Hot Drinks" at bounding box center [247, 356] width 56 height 14
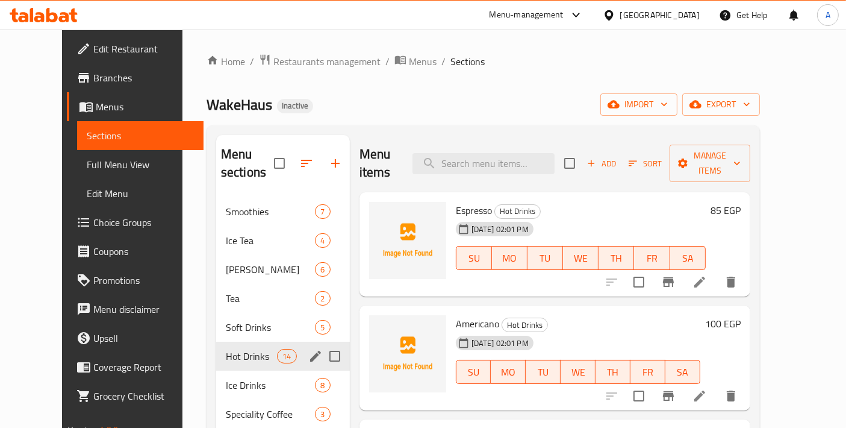
click at [232, 320] on span "Soft Drinks" at bounding box center [271, 327] width 90 height 14
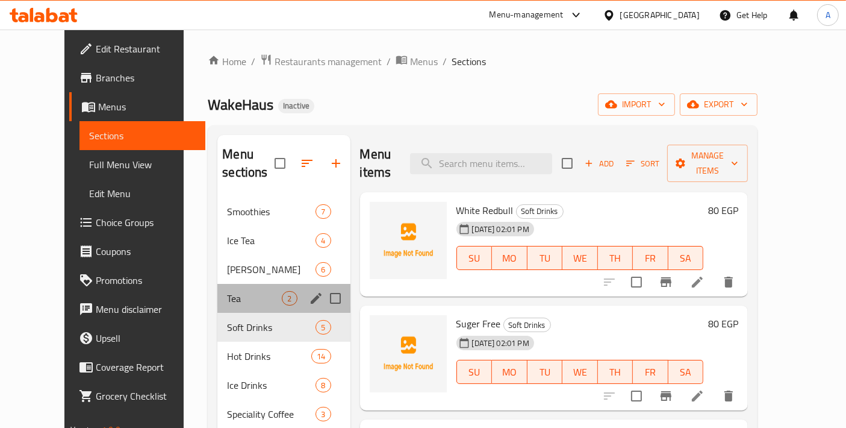
click at [235, 291] on div "Tea 2" at bounding box center [283, 298] width 133 height 29
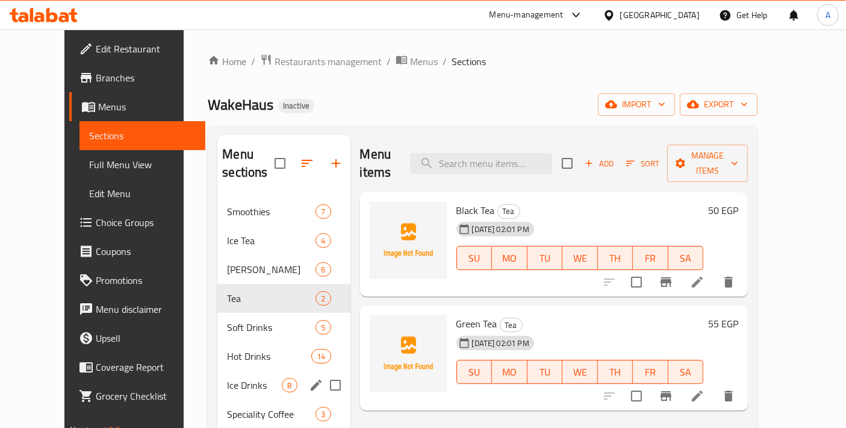
click at [238, 370] on div "Ice Drinks 8" at bounding box center [283, 384] width 133 height 29
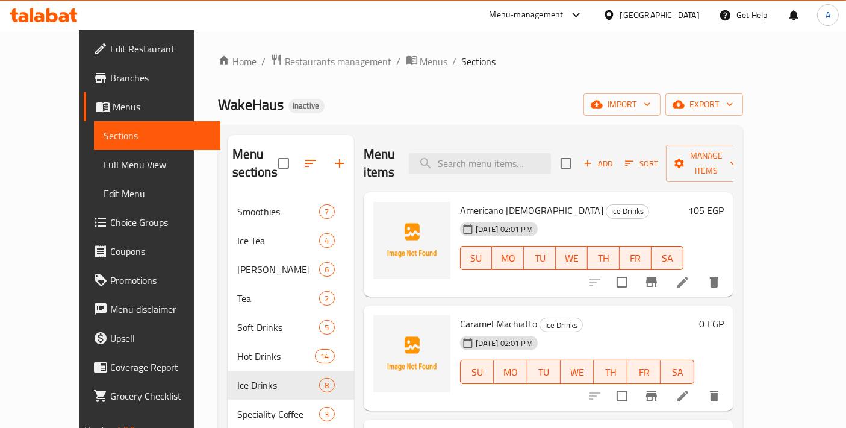
click at [468, 314] on span "Caramel Machiatto" at bounding box center [498, 323] width 77 height 18
copy h6 "Caramel Machiatto"
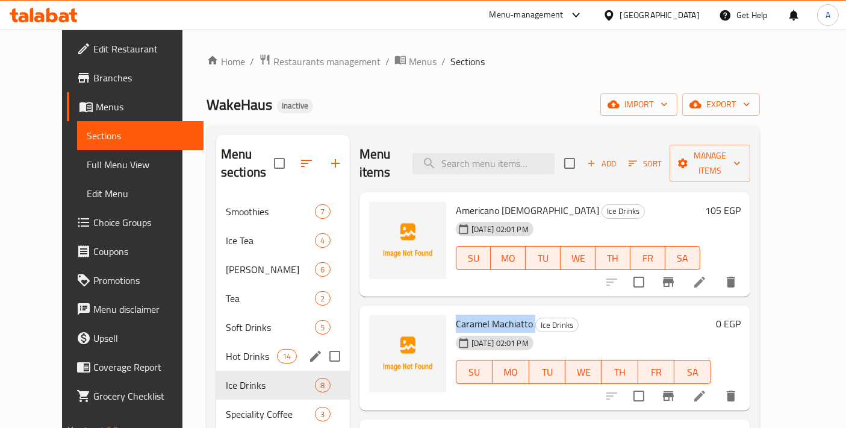
click at [248, 347] on div "Hot Drinks 14" at bounding box center [283, 355] width 134 height 29
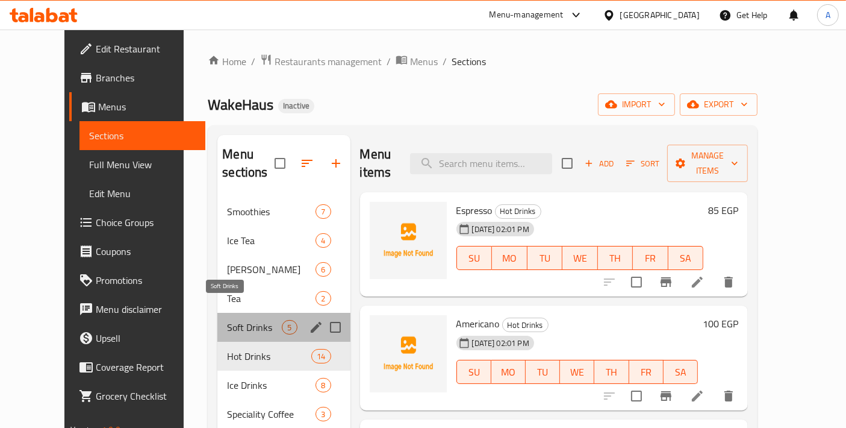
click at [251, 320] on span "Soft Drinks" at bounding box center [254, 327] width 55 height 14
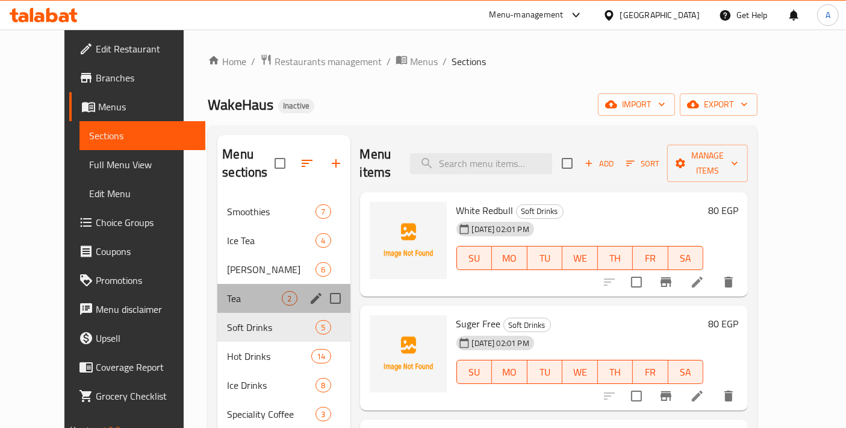
click at [254, 288] on div "Tea 2" at bounding box center [283, 298] width 133 height 29
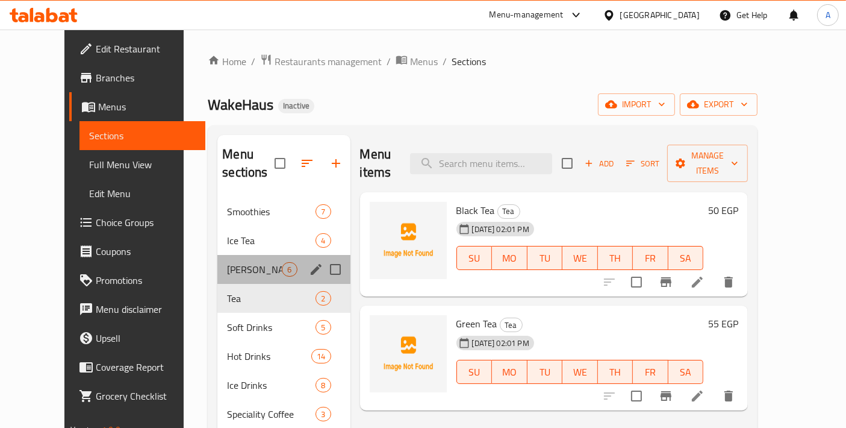
click at [255, 260] on div "Fizzy Mojito 6" at bounding box center [283, 269] width 133 height 29
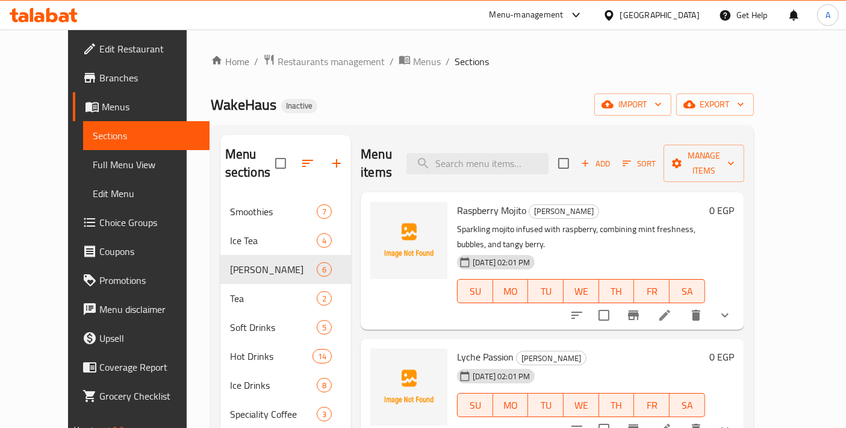
scroll to position [134, 0]
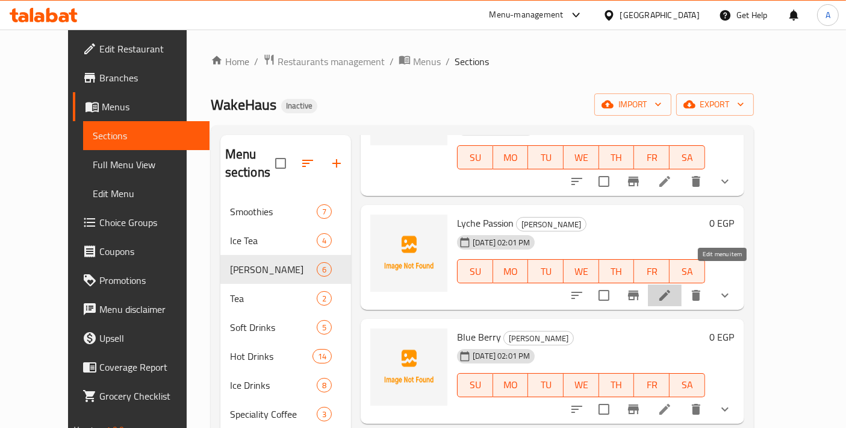
click at [672, 288] on icon at bounding box center [665, 295] width 14 height 14
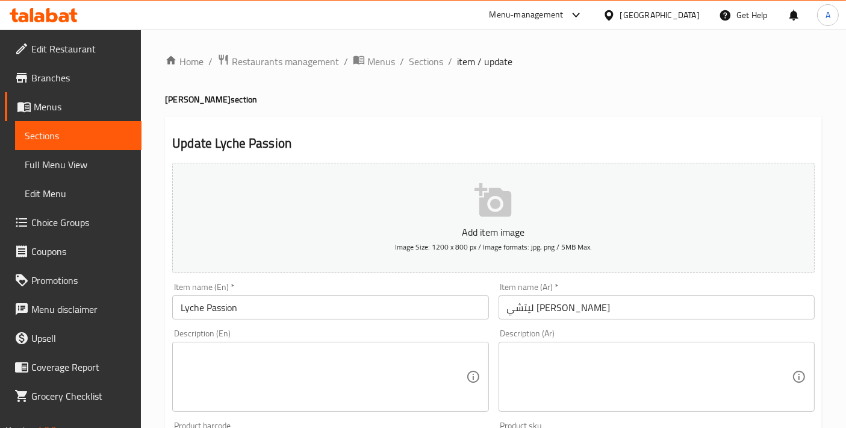
click at [190, 101] on h4 "Fizzy Mojito section" at bounding box center [493, 99] width 657 height 12
copy h4 "Mojito"
click at [274, 313] on input "Lyche Passion" at bounding box center [330, 307] width 316 height 24
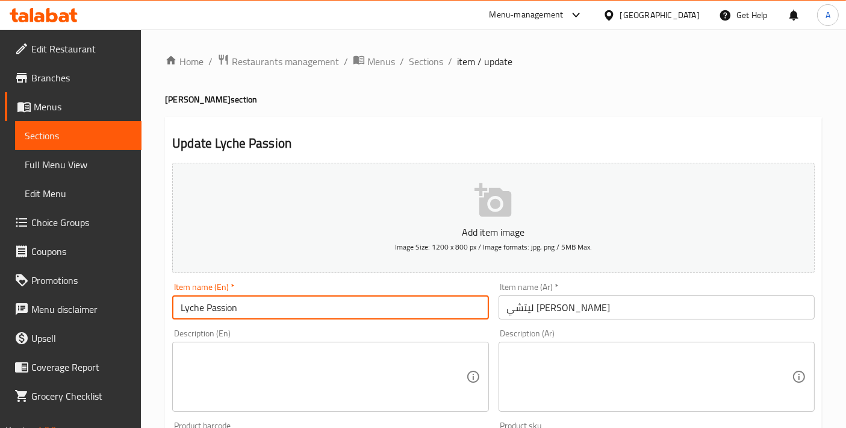
paste input "Mojito"
click at [320, 307] on input "Lychee Passion Mojito" at bounding box center [330, 307] width 316 height 24
drag, startPoint x: 320, startPoint y: 307, endPoint x: 95, endPoint y: 301, distance: 226.0
type input "Lychee Passion Mojito"
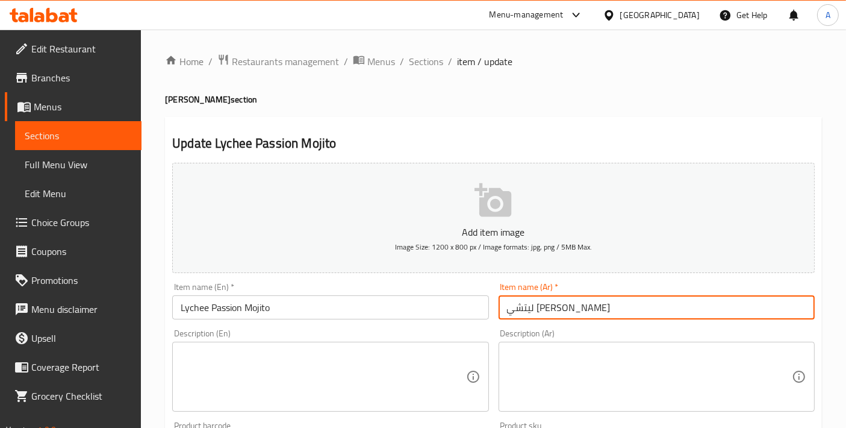
drag, startPoint x: 584, startPoint y: 307, endPoint x: 352, endPoint y: 279, distance: 233.0
click at [352, 279] on div "Add item image Image Size: 1200 x 800 px / Image formats: jpg, png / 5MB Max. I…" at bounding box center [493, 417] width 652 height 519
paste input "موهيتو"
click at [511, 307] on input "موهيتو ليتشي باشن" at bounding box center [657, 307] width 316 height 24
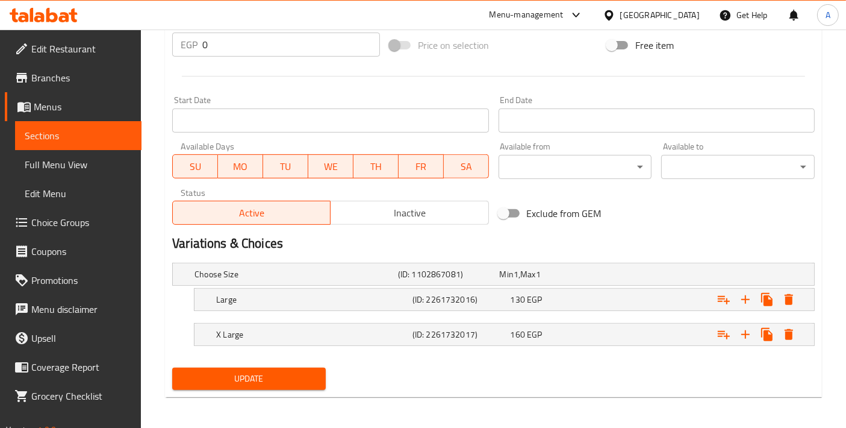
type input "[PERSON_NAME] باشون"
click at [264, 379] on span "Update" at bounding box center [249, 378] width 134 height 15
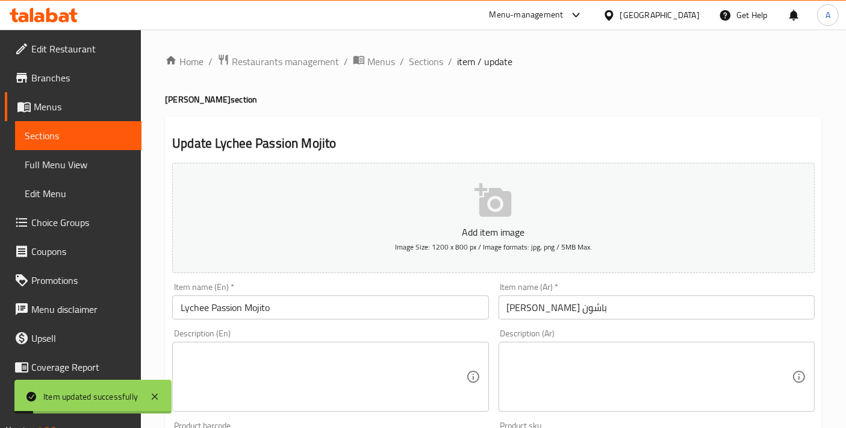
click at [284, 375] on textarea at bounding box center [323, 376] width 285 height 57
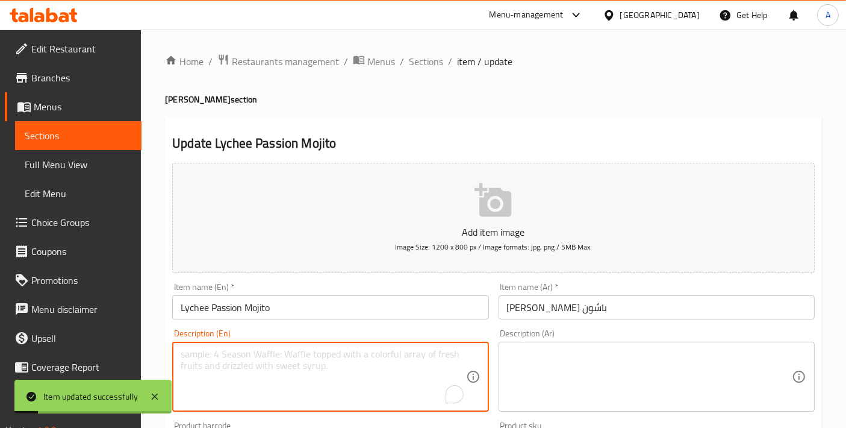
paste textarea "Mojito blend with lychee and passion fruit, sparkling citrus tropical refreshin…"
click at [284, 375] on textarea "Mojito blend with lychee and passion fruit, sparkling citrus tropical refreshin…" at bounding box center [323, 376] width 285 height 57
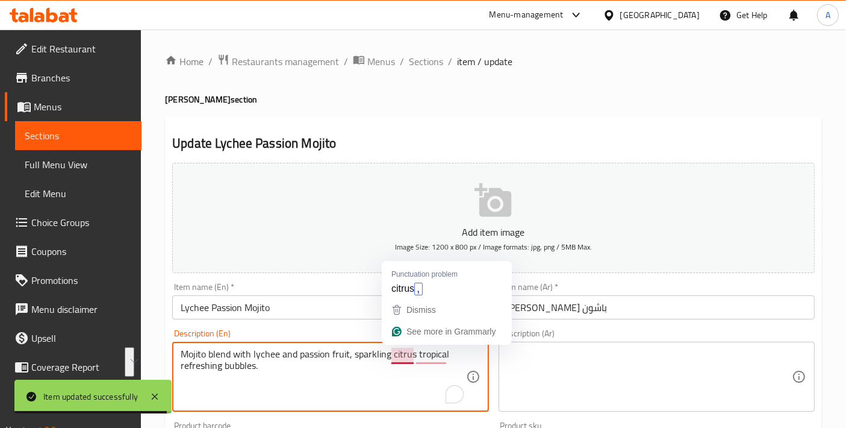
click at [320, 379] on textarea "Mojito blend with lychee and passion fruit, sparkling citrus tropical refreshin…" at bounding box center [323, 376] width 285 height 57
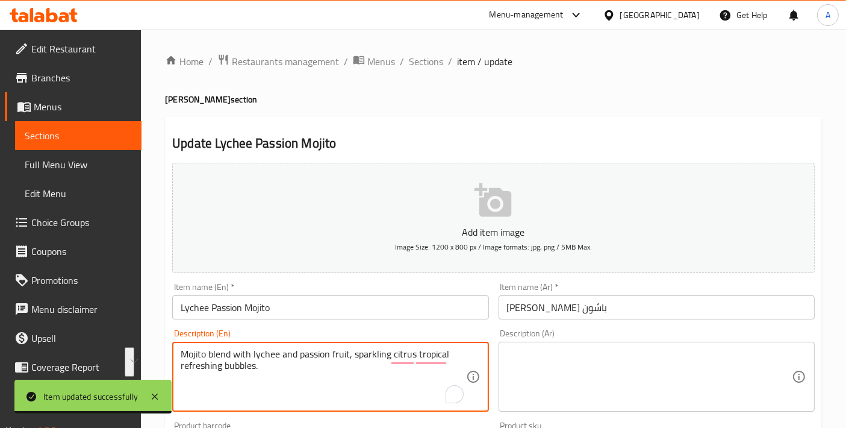
click at [320, 379] on textarea "Mojito blend with lychee and passion fruit, sparkling citrus tropical refreshin…" at bounding box center [323, 376] width 285 height 57
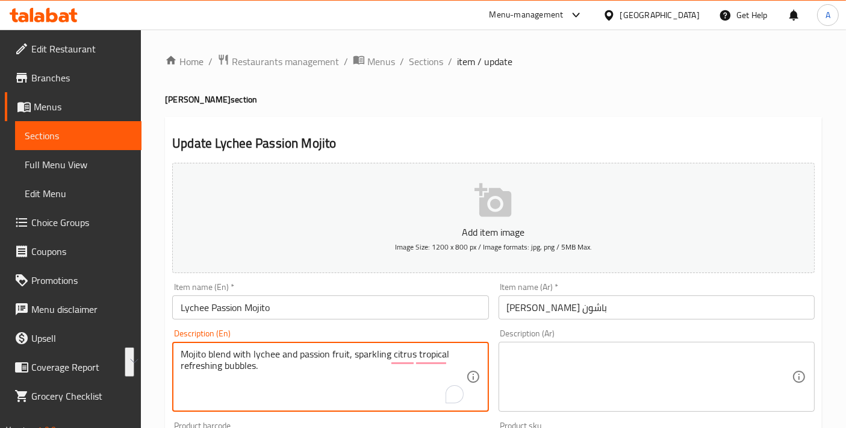
type textarea "Mojito blend with lychee and passion fruit, sparkling citrus tropical refreshin…"
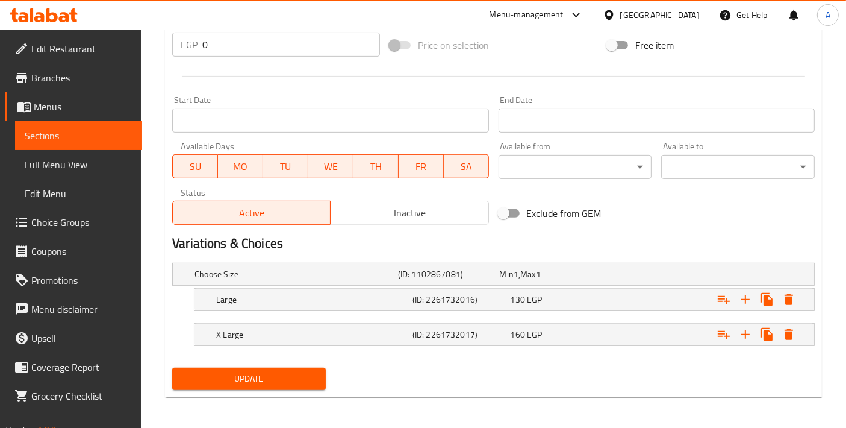
type textarea "مزيج الموهيتو مع الليتشي والباشون فروت، فقاعات الحمضيات الاستوائية المنعشة."
click at [315, 375] on button "Update" at bounding box center [249, 378] width 154 height 22
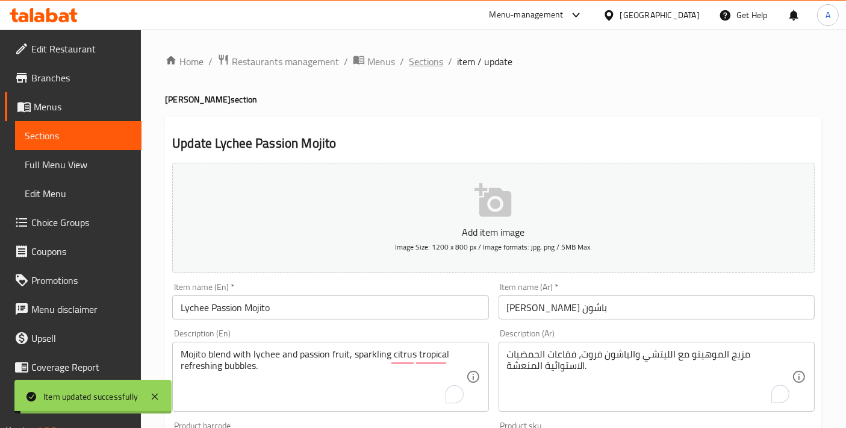
click at [432, 68] on span "Sections" at bounding box center [426, 61] width 34 height 14
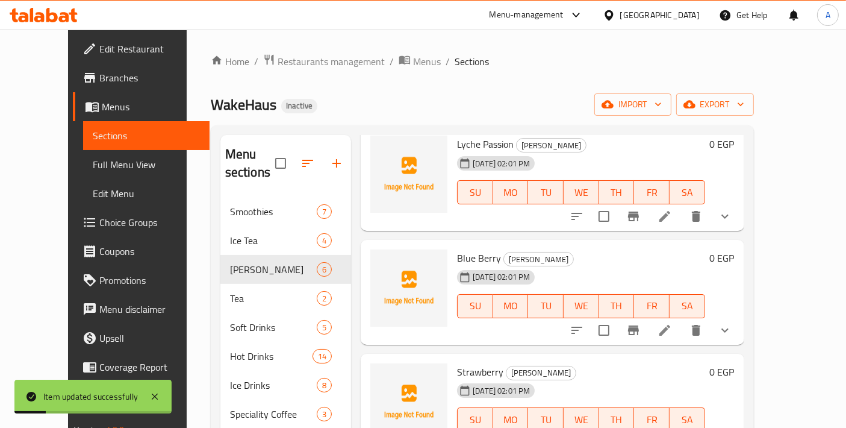
scroll to position [233, 0]
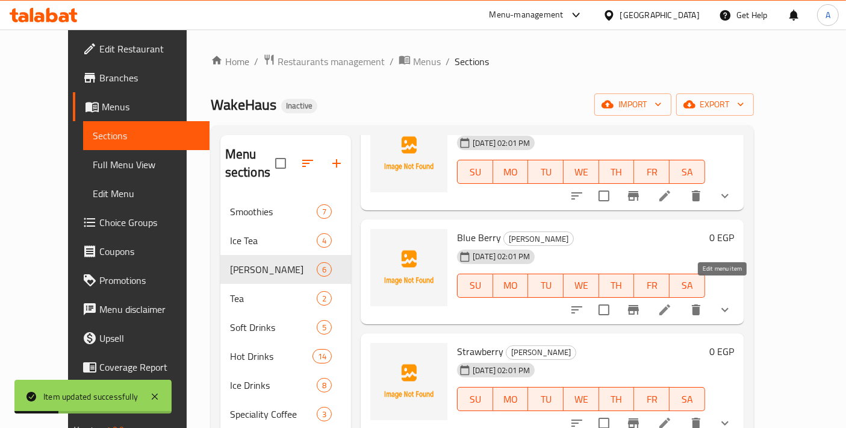
click at [672, 302] on icon at bounding box center [665, 309] width 14 height 14
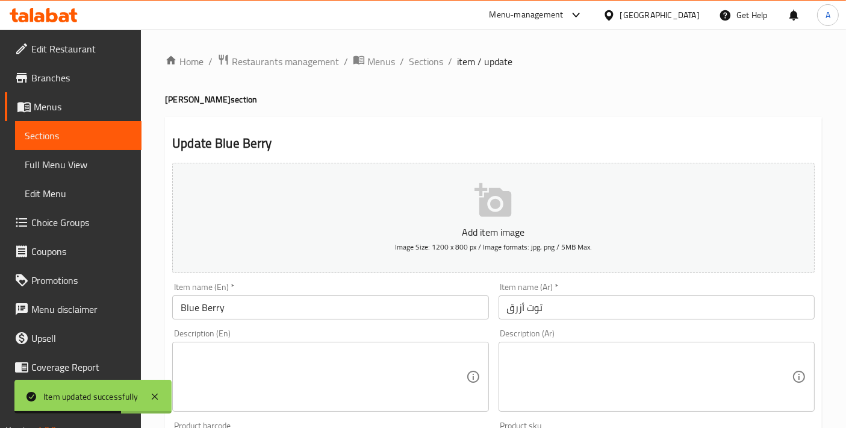
scroll to position [134, 0]
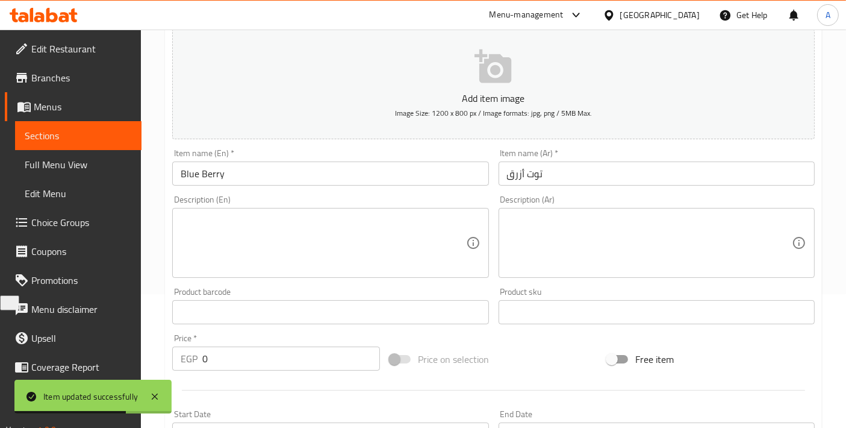
click at [276, 204] on div "Description (En) Description (En)" at bounding box center [330, 236] width 316 height 83
click at [258, 269] on textarea at bounding box center [323, 242] width 285 height 57
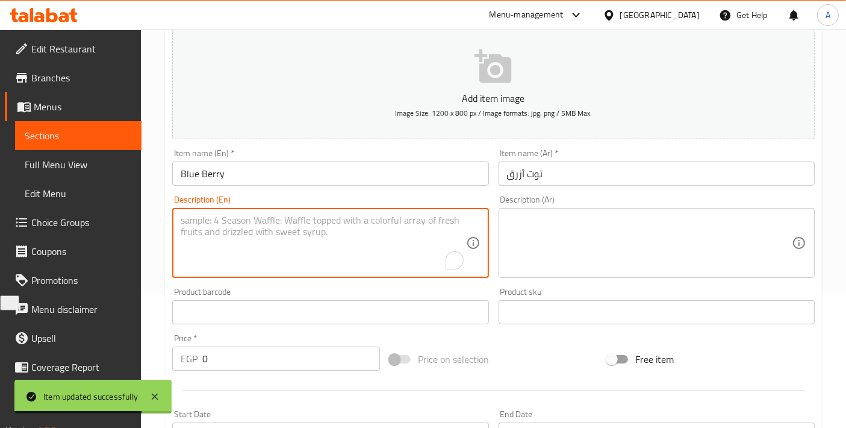
paste textarea "Sparkling mojito crafted with blueberries, combining minty coolness and fruity …"
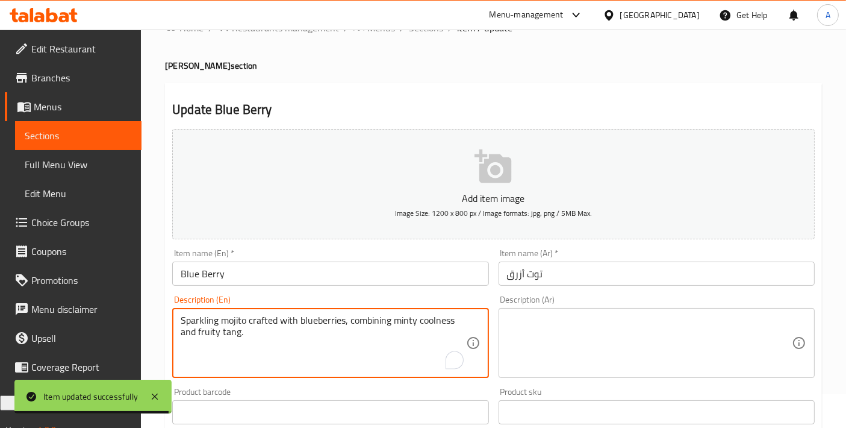
scroll to position [0, 0]
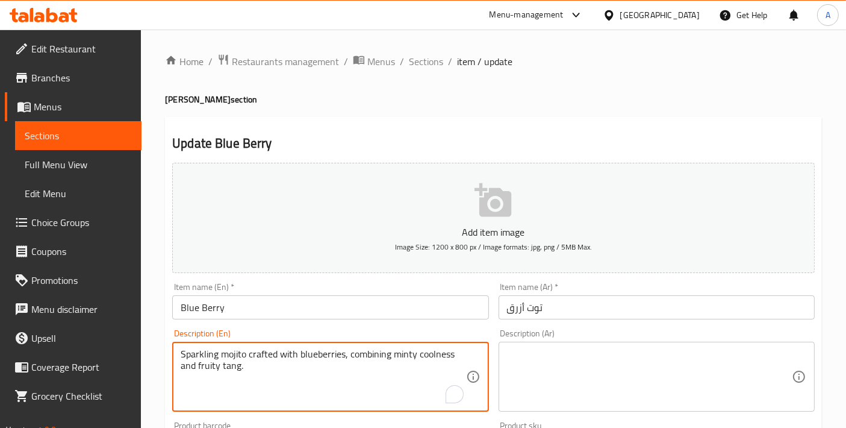
click at [290, 367] on textarea "Sparkling mojito crafted with blueberries, combining minty coolness and fruity …" at bounding box center [323, 376] width 285 height 57
type textarea "Sparkling mojito crafted with blueberries, combining minty coolness and fruity …"
click at [254, 312] on input "Blue Berry" at bounding box center [330, 307] width 316 height 24
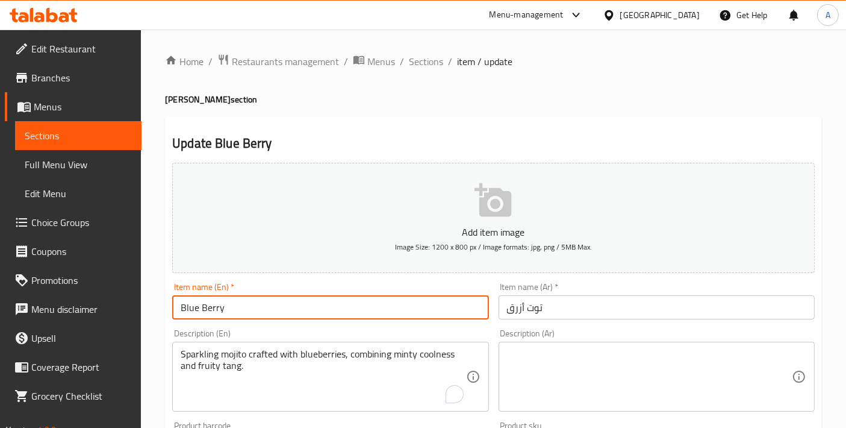
click at [196, 105] on h4 "Fizzy Mojito section" at bounding box center [493, 99] width 657 height 12
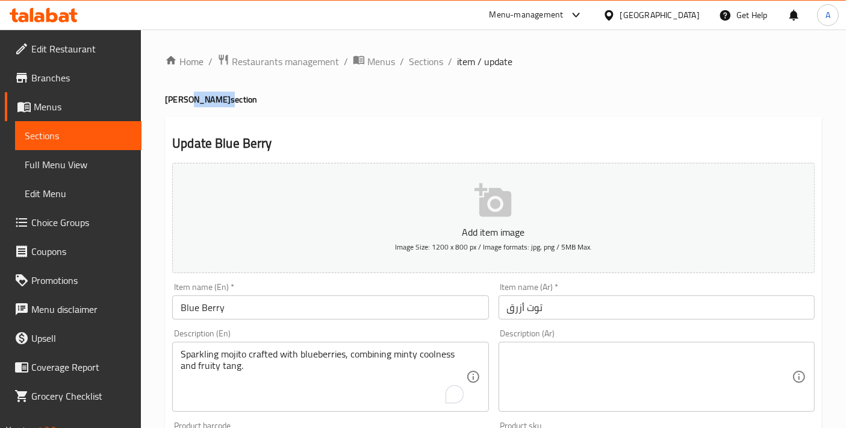
click at [196, 105] on h4 "Fizzy Mojito section" at bounding box center [493, 99] width 657 height 12
copy h4 "Mojito"
click at [261, 296] on input "Blue Berry" at bounding box center [330, 307] width 316 height 24
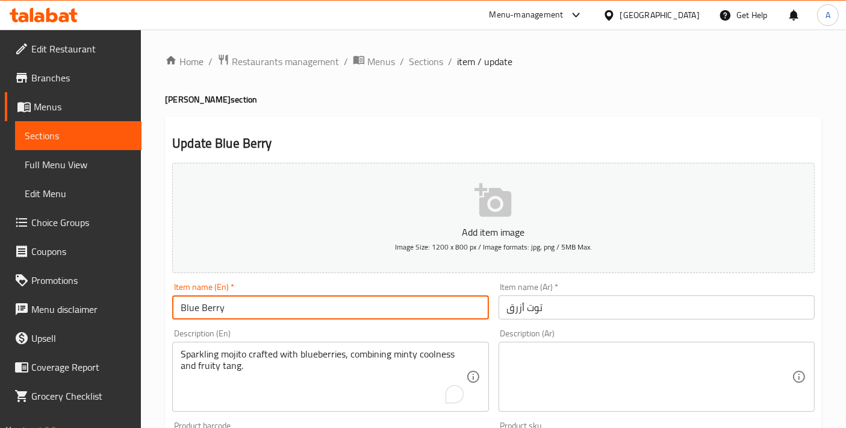
paste input "Mojito"
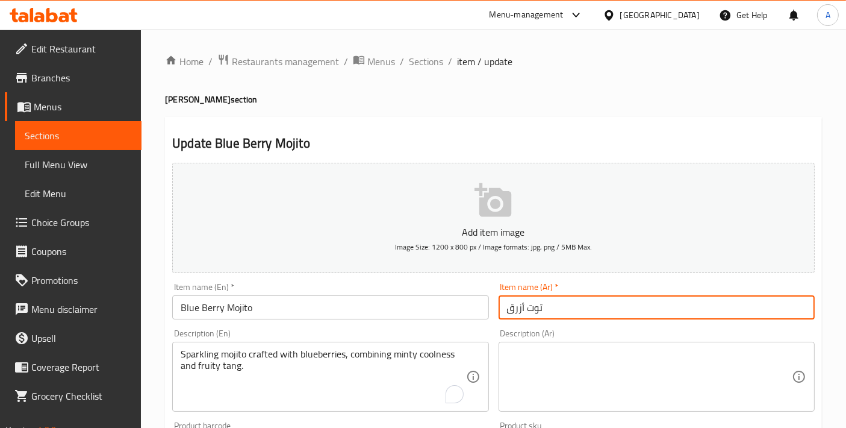
drag, startPoint x: 564, startPoint y: 309, endPoint x: 431, endPoint y: 308, distance: 133.7
click at [431, 308] on div "Add item image Image Size: 1200 x 800 px / Image formats: jpg, png / 5MB Max. I…" at bounding box center [493, 417] width 652 height 519
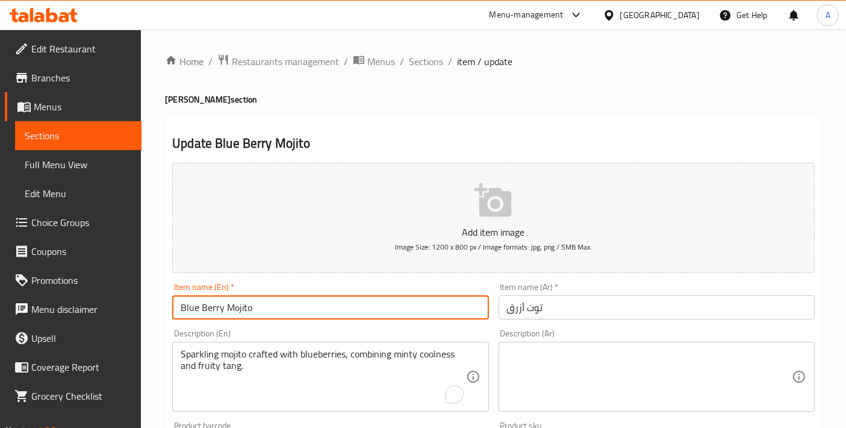
drag, startPoint x: 222, startPoint y: 311, endPoint x: 120, endPoint y: 304, distance: 101.4
paste input "b"
type input "Blueberry Mojito"
click at [502, 313] on input "توت أزرق" at bounding box center [657, 307] width 316 height 24
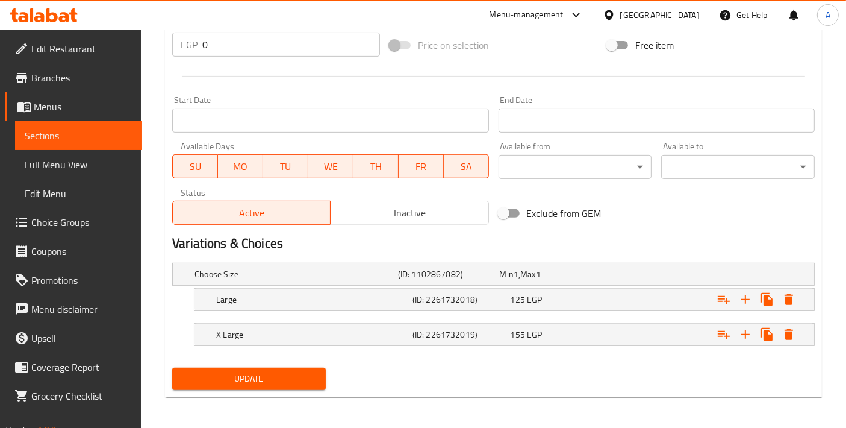
type input "موهيتو توت أزرق"
click at [272, 372] on span "Update" at bounding box center [249, 378] width 134 height 15
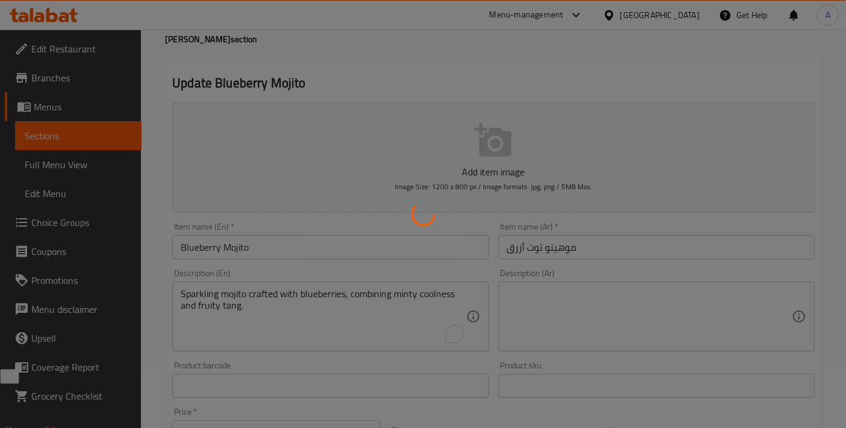
scroll to position [46, 0]
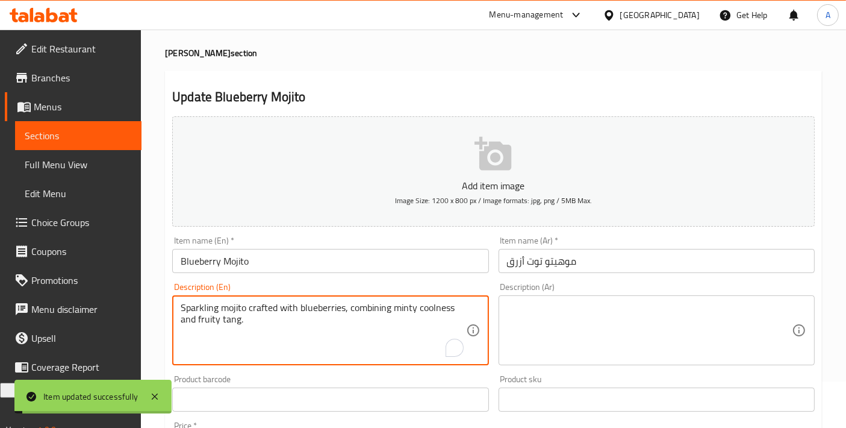
click at [310, 316] on textarea "Sparkling mojito crafted with blueberries, combining minty coolness and fruity …" at bounding box center [323, 330] width 285 height 57
click at [606, 348] on textarea at bounding box center [649, 330] width 285 height 57
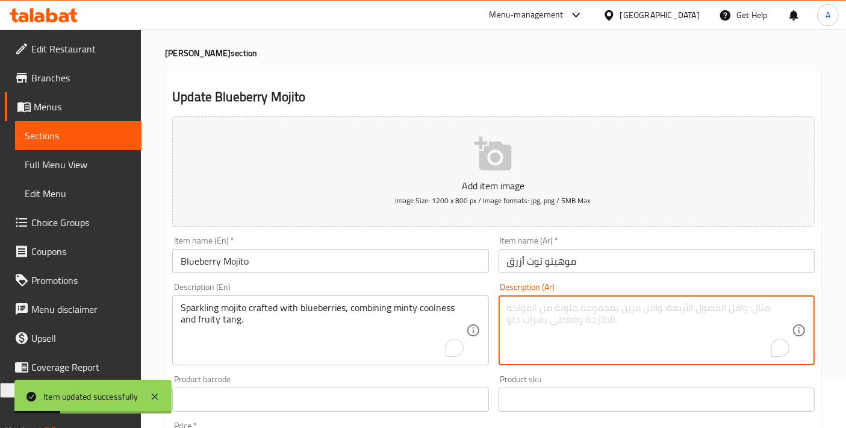
paste textarea "موخيتو فوار مصنوع من التوت الأزرق، يجمع بين نكهة النعناع الباردة والنكهة الفاكه…"
click at [562, 259] on input "موهيتو توت أزرق" at bounding box center [657, 261] width 316 height 24
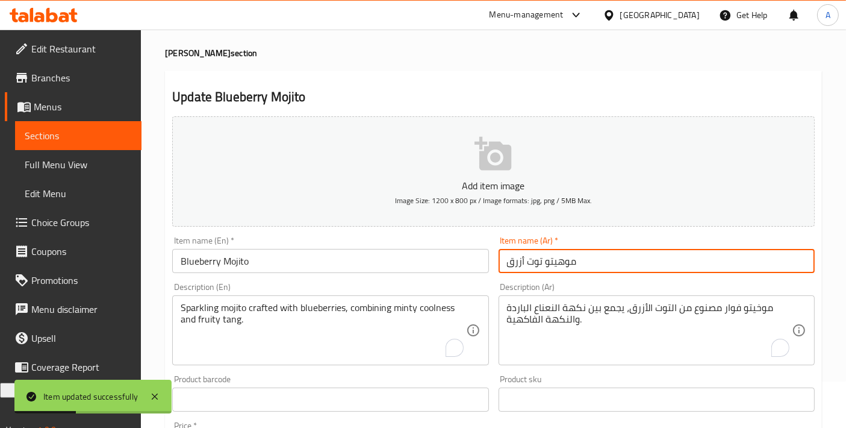
click at [562, 259] on input "موهيتو توت أزرق" at bounding box center [657, 261] width 316 height 24
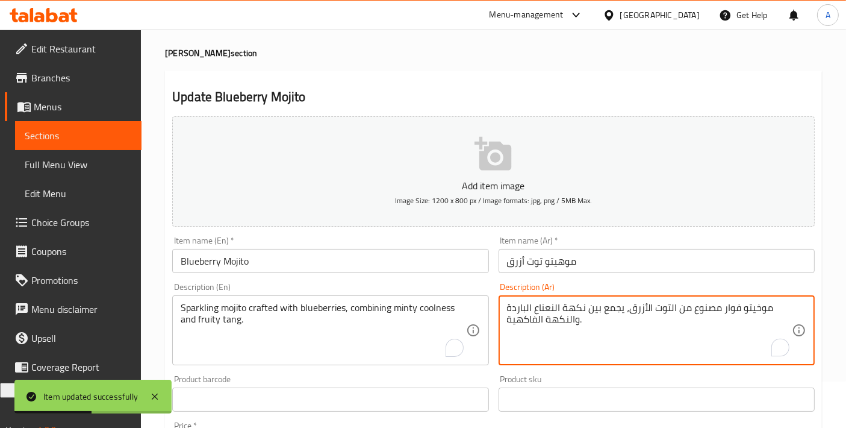
click at [753, 308] on textarea "موخيتو فوار مصنوع من التوت الأزرق، يجمع بين نكهة النعناع الباردة والنكهة الفاكه…" at bounding box center [649, 330] width 285 height 57
paste textarea "ه"
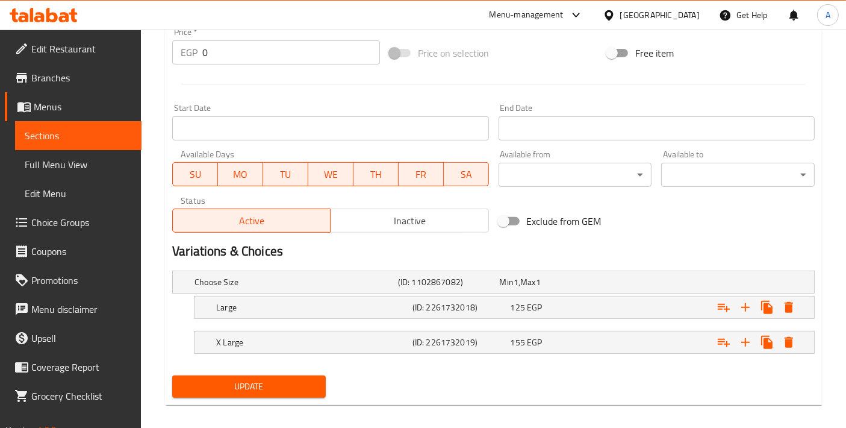
scroll to position [447, 0]
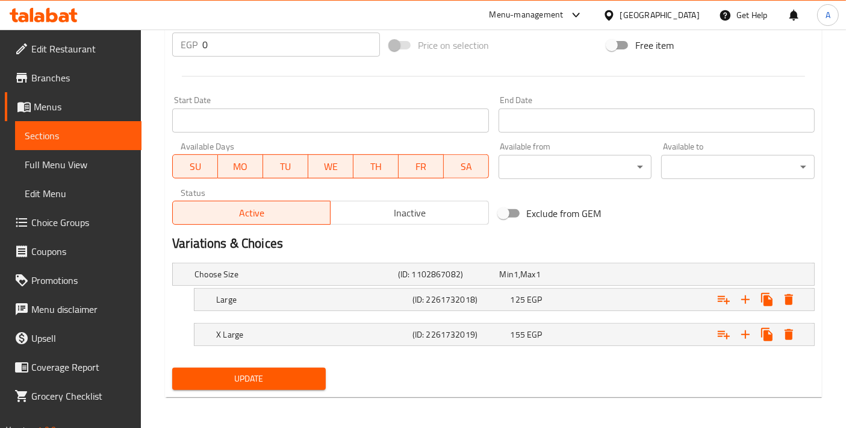
type textarea "موهيتو فوار مصنوع من التوت الأزرق، يجمع بين نكهة النعناع الباردة والنكهة الفاكه…"
click at [256, 363] on div "Update" at bounding box center [248, 379] width 163 height 32
click at [260, 367] on button "Update" at bounding box center [249, 378] width 154 height 22
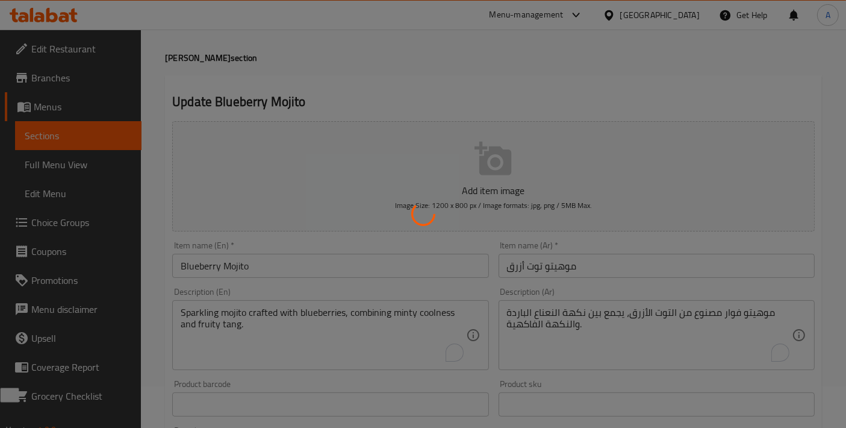
scroll to position [0, 0]
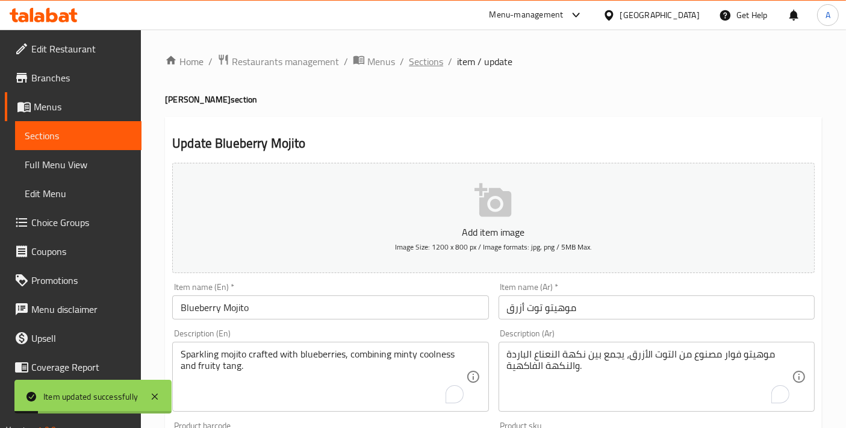
click at [426, 57] on span "Sections" at bounding box center [426, 61] width 34 height 14
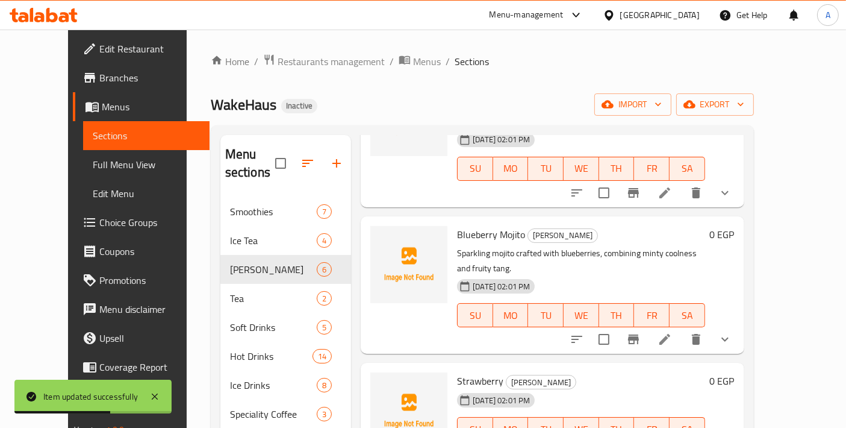
scroll to position [134, 0]
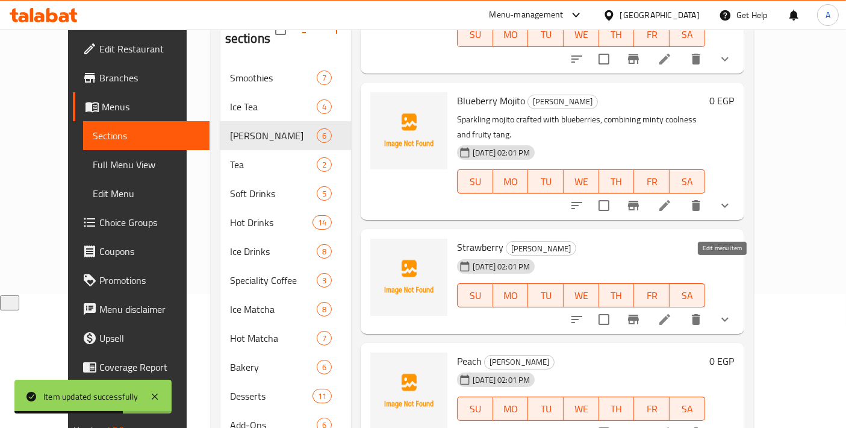
click at [670, 314] on icon at bounding box center [664, 319] width 11 height 11
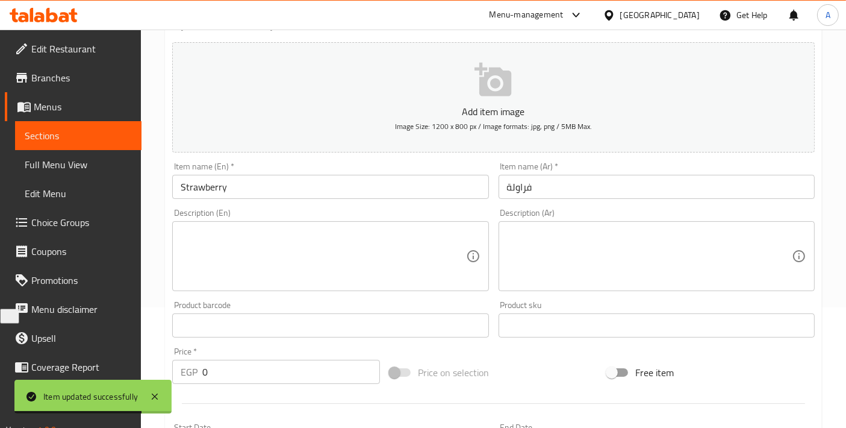
scroll to position [134, 0]
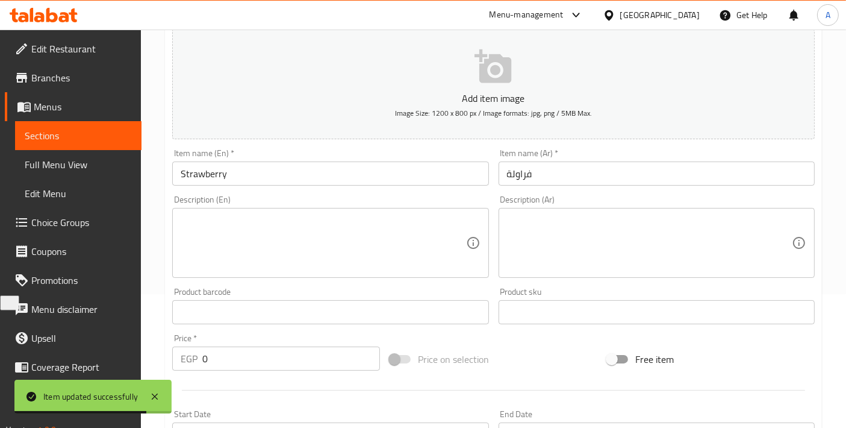
click at [266, 243] on textarea at bounding box center [323, 242] width 285 height 57
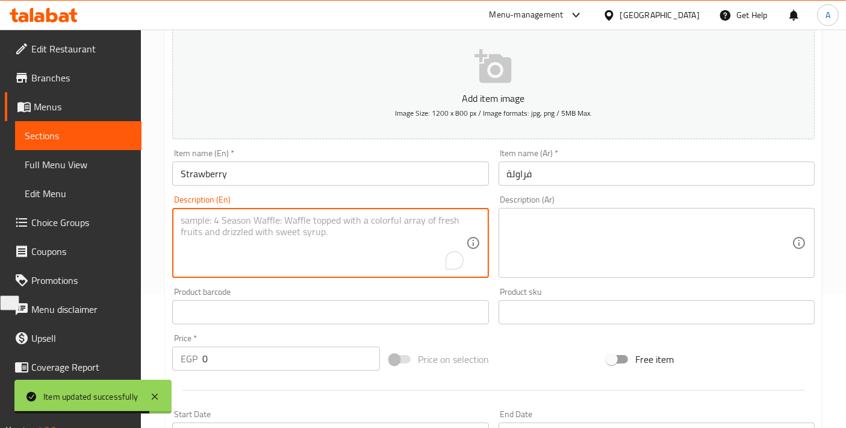
paste textarea "Sparkling mojito with strawberries, mint, and bubbles, refreshing fruity fizzy …"
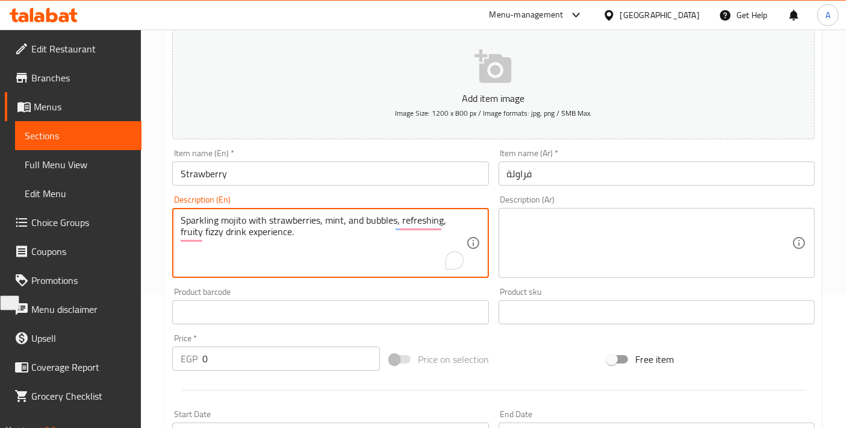
type textarea "Sparkling mojito with strawberries, mint, and bubbles, refreshing fruity fizzy …"
click at [374, 231] on textarea "Sparkling mojito with strawberries, mint, and bubbles, refreshing fruity fizzy …" at bounding box center [323, 242] width 285 height 57
paste textarea "Sparkling mojito with strawberries, mint, and bubbles, refreshing fruity fizzy …"
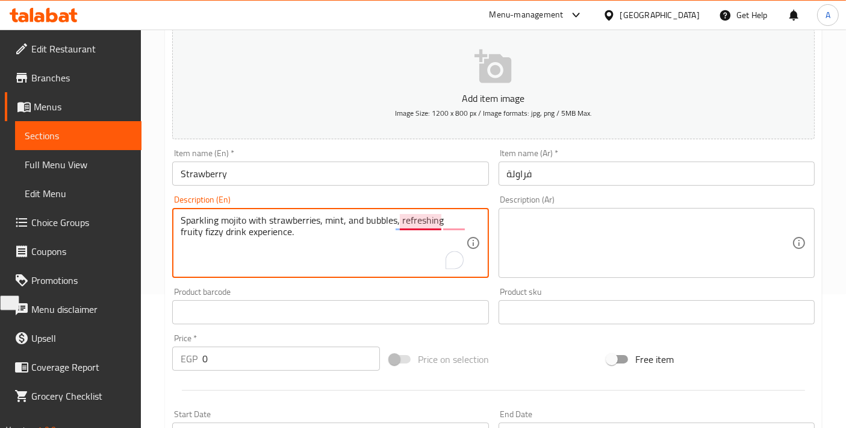
click at [402, 223] on textarea "Sparkling mojito with strawberries, mint, and bubbles, refreshing fruity fizzy …" at bounding box center [323, 242] width 285 height 57
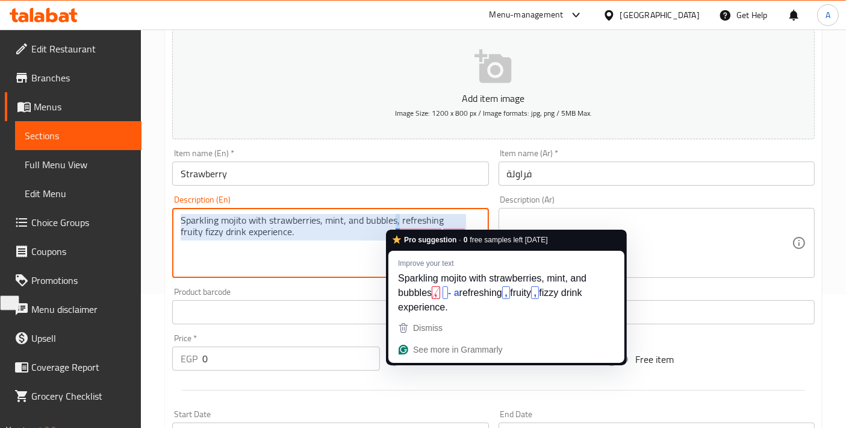
click at [399, 221] on textarea "Sparkling mojito with strawberries, mint, and bubbles, refreshing fruity fizzy …" at bounding box center [323, 242] width 285 height 57
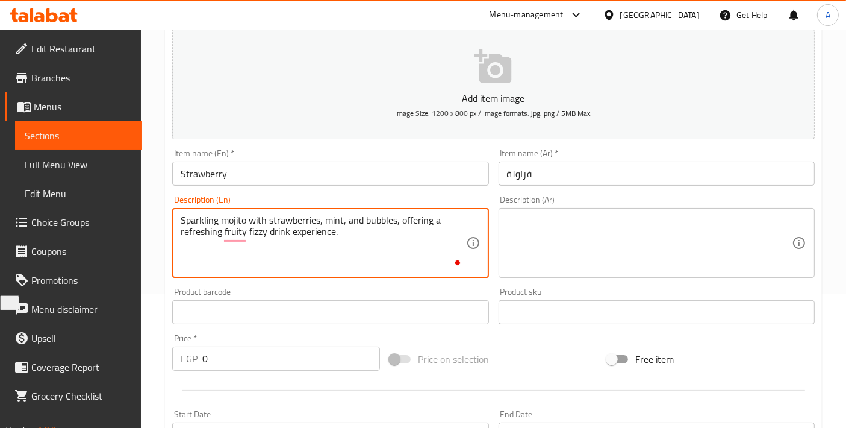
click at [346, 229] on textarea "Sparkling mojito with strawberries, mint, and bubbles, offering a refreshing fr…" at bounding box center [323, 242] width 285 height 57
click at [266, 224] on textarea "Sparkling mojito with strawberries, mint, and bubbles, offering a refreshing, f…" at bounding box center [323, 242] width 285 height 57
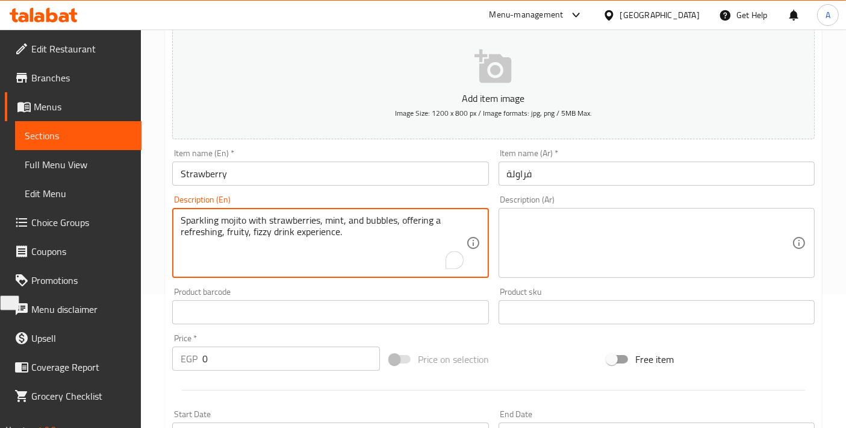
click at [266, 224] on textarea "Sparkling mojito with strawberries, mint, and bubbles, offering a refreshing, f…" at bounding box center [323, 242] width 285 height 57
type textarea "Sparkling mojito with strawberries, mint, and bubbles, offering a refreshing, f…"
click at [590, 243] on textarea at bounding box center [649, 242] width 285 height 57
paste textarea "موخيتو فوار مع الفراولة والنعناع والفقاعات، يقدم تجربة مشروب منعش وفاكهي وفوار."
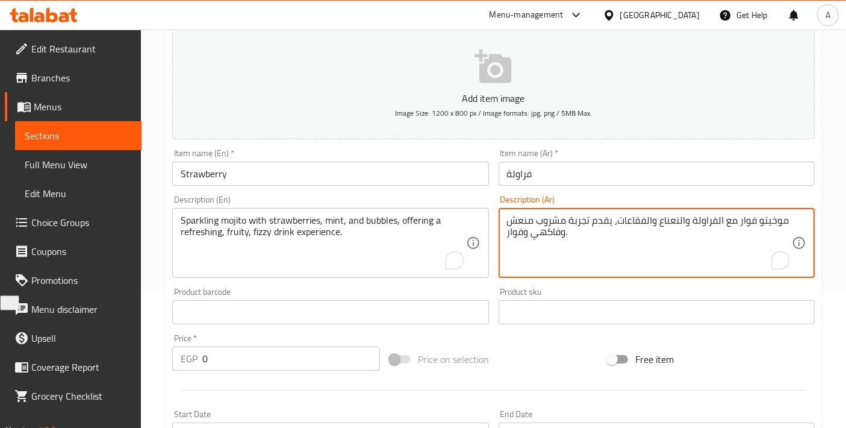
click at [773, 218] on textarea "موخيتو فوار مع الفراولة والنعناع والفقاعات، يقدم تجربة مشروب منعش وفاكهي وفوار." at bounding box center [649, 242] width 285 height 57
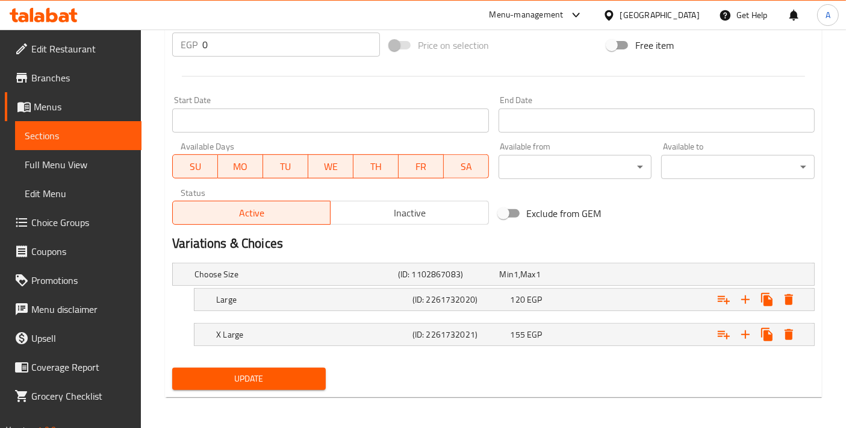
type textarea "موهيتو فوار مع الفراولة والنعناع والفقاعات، يقدم تجربة مشروب منعش وفاكهي وفوار."
click at [294, 367] on button "Update" at bounding box center [249, 378] width 154 height 22
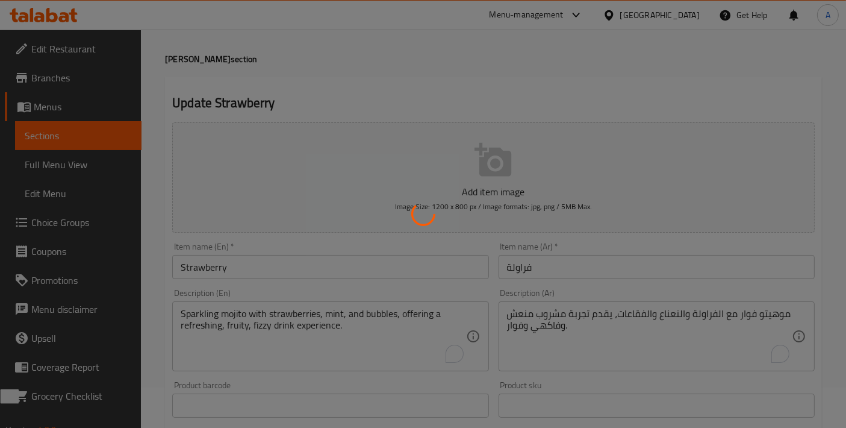
scroll to position [0, 0]
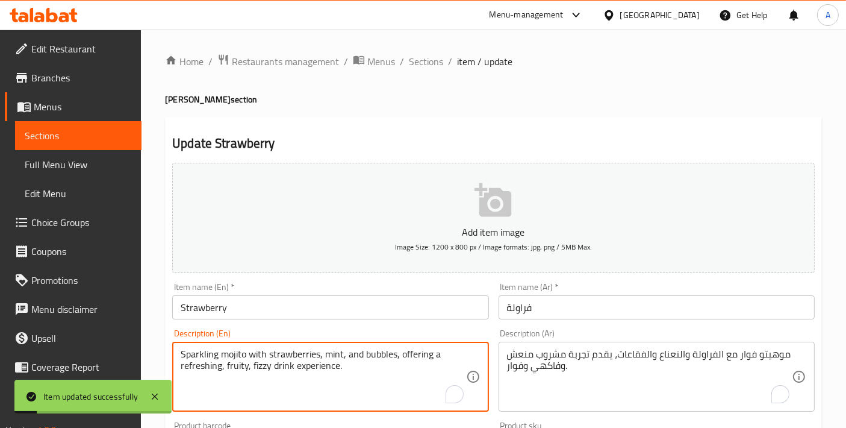
click at [263, 367] on textarea "Sparkling mojito with strawberries, mint, and bubbles, offering a refreshing, f…" at bounding box center [323, 376] width 285 height 57
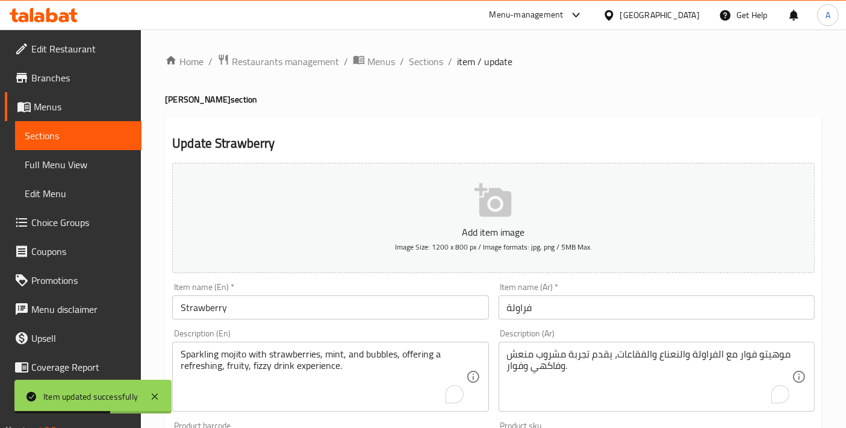
click at [203, 99] on h4 "Fizzy Mojito section" at bounding box center [493, 99] width 657 height 12
copy h4 "Mojito"
click at [257, 308] on input "Strawberry" at bounding box center [330, 307] width 316 height 24
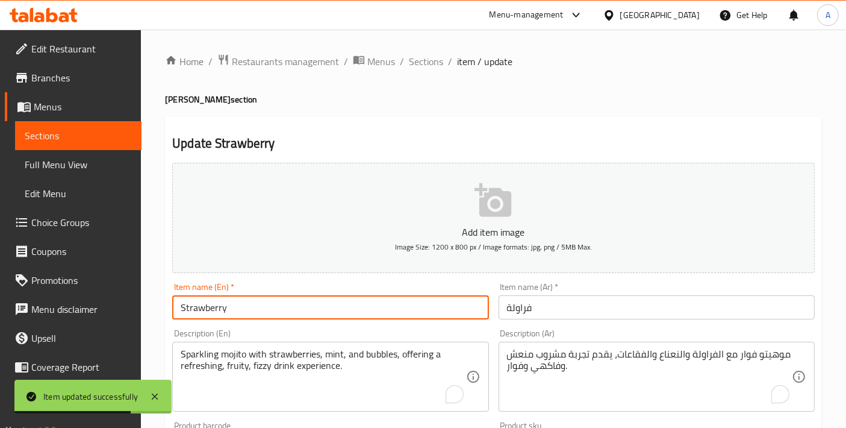
paste input "Mojito"
type input "Strawberry Mojito"
click at [502, 310] on input "فراولة" at bounding box center [657, 307] width 316 height 24
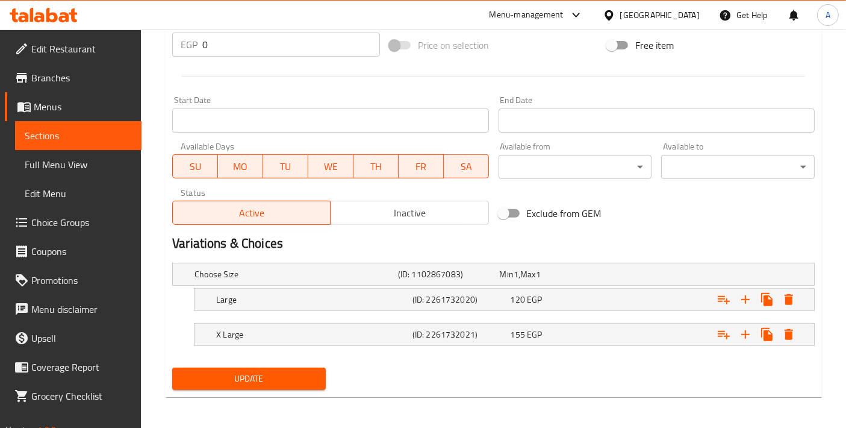
type input "موهيتو فراولة"
click at [237, 378] on span "Update" at bounding box center [249, 378] width 134 height 15
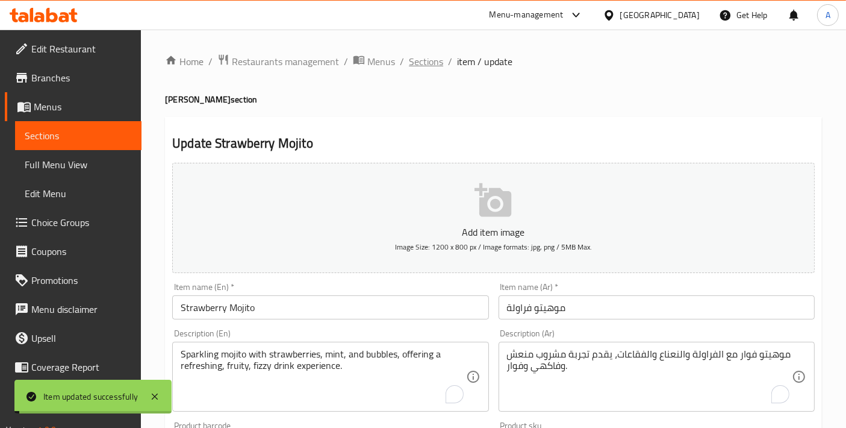
click at [428, 69] on span "Sections" at bounding box center [426, 61] width 34 height 14
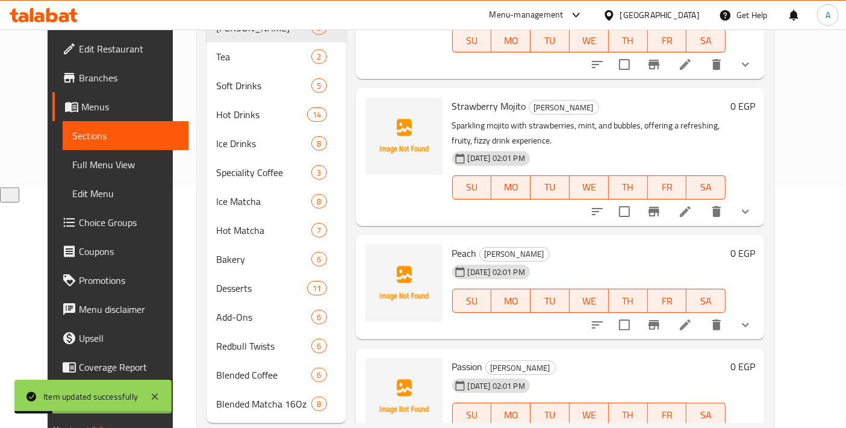
scroll to position [251, 0]
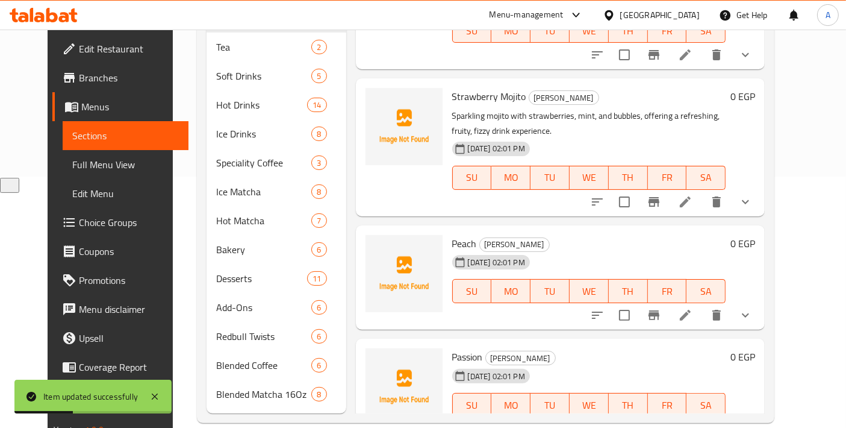
click at [702, 304] on li at bounding box center [686, 315] width 34 height 22
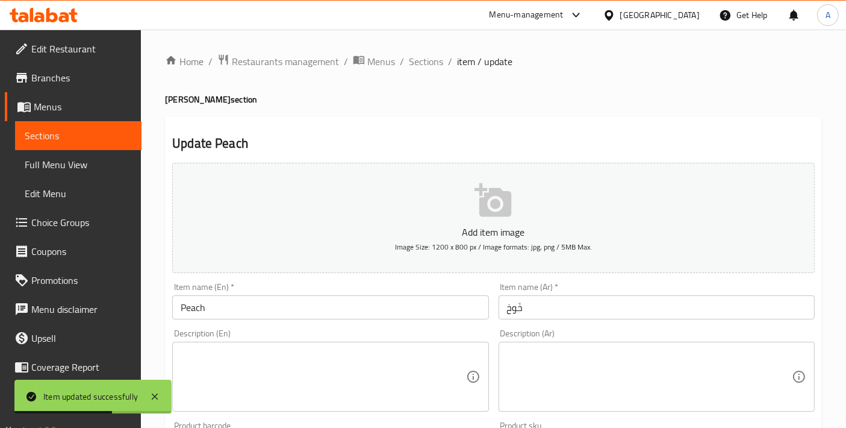
click at [199, 99] on h4 "Fizzy Mojito section" at bounding box center [493, 99] width 657 height 12
copy h4 "Mojito"
click at [252, 305] on input "Peach" at bounding box center [330, 307] width 316 height 24
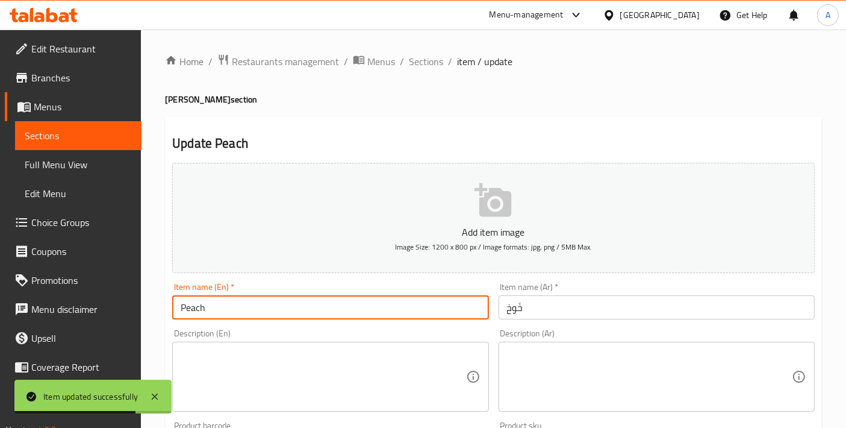
paste input "Mojito"
type input "Peach Mojito"
click at [500, 307] on input "خَوخ" at bounding box center [657, 307] width 316 height 24
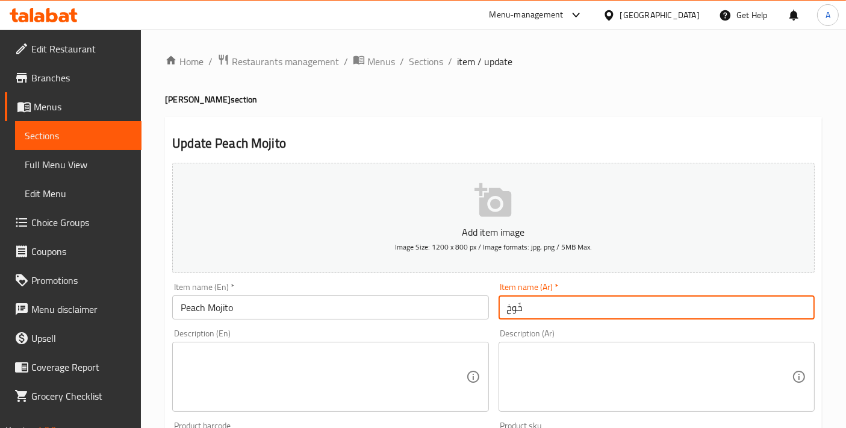
click at [502, 307] on input "خَوخ" at bounding box center [657, 307] width 316 height 24
type input "موهيتو خوخ"
click at [271, 360] on textarea at bounding box center [323, 376] width 285 height 57
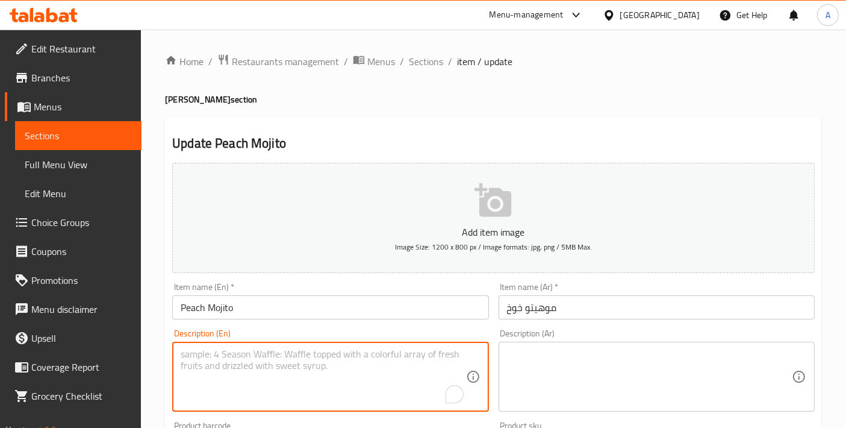
paste textarea "Fizzy mojito flavored with peach, delivering fruity sweetness balanced with min…"
click at [302, 360] on textarea "Fizzy mojito flavored with peach, delivering fruity sweetness balanced with min…" at bounding box center [323, 376] width 285 height 57
type textarea "Fizzy mojito flavored with peach, delivering fruity sweetness balanced with min…"
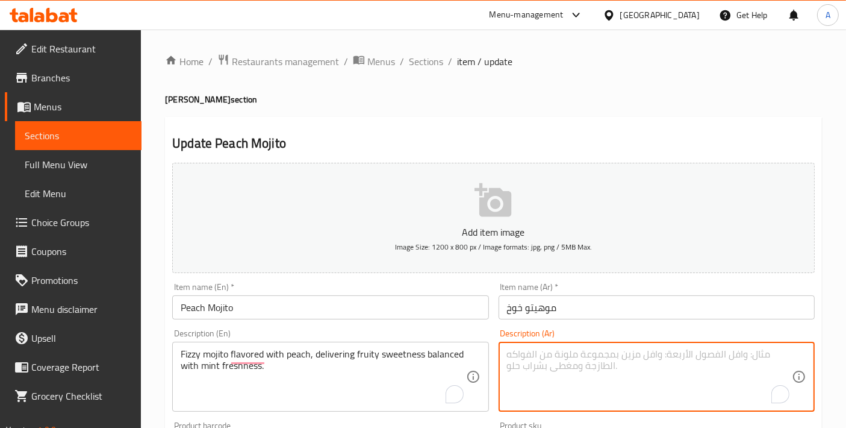
click at [592, 370] on textarea "To enrich screen reader interactions, please activate Accessibility in Grammarl…" at bounding box center [649, 376] width 285 height 57
paste textarea "موخيتو فوار بنكهة الخوخ، يقدم حلاوة فاكهية متوازنة مع نضارة النعناع."
click at [541, 308] on input "موهيتو خوخ" at bounding box center [657, 307] width 316 height 24
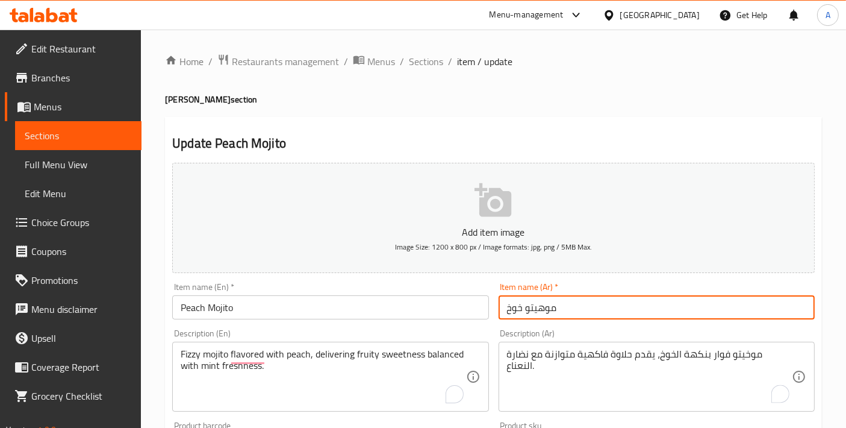
click at [541, 308] on input "موهيتو خوخ" at bounding box center [657, 307] width 316 height 24
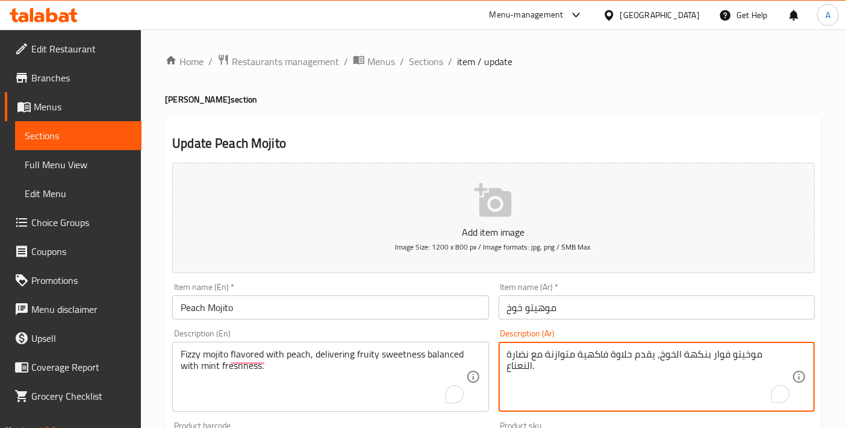
click at [766, 360] on textarea "موخيتو فوار بنكهة الخوخ، يقدم حلاوة فاكهية متوازنة مع نضارة النعناع." at bounding box center [649, 376] width 285 height 57
paste textarea "ه"
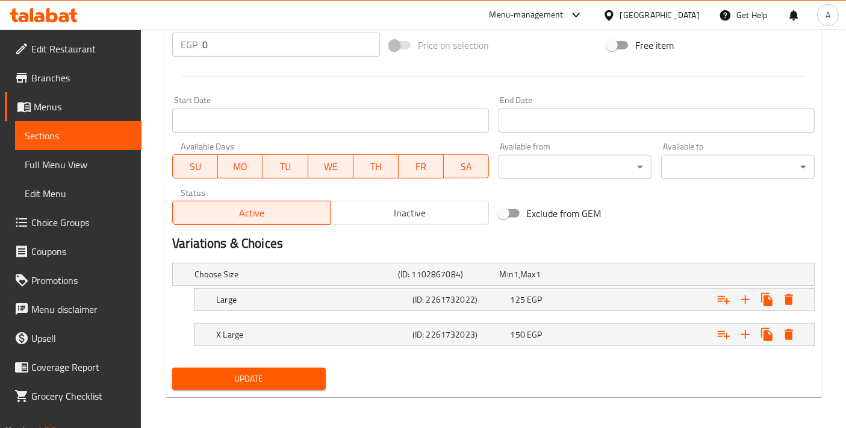
type textarea "موهيتو فوار بنكهة الخوخ، يقدم حلاوة فاكهية متوازنة مع نضارة النعناع."
click at [193, 375] on span "Update" at bounding box center [249, 378] width 134 height 15
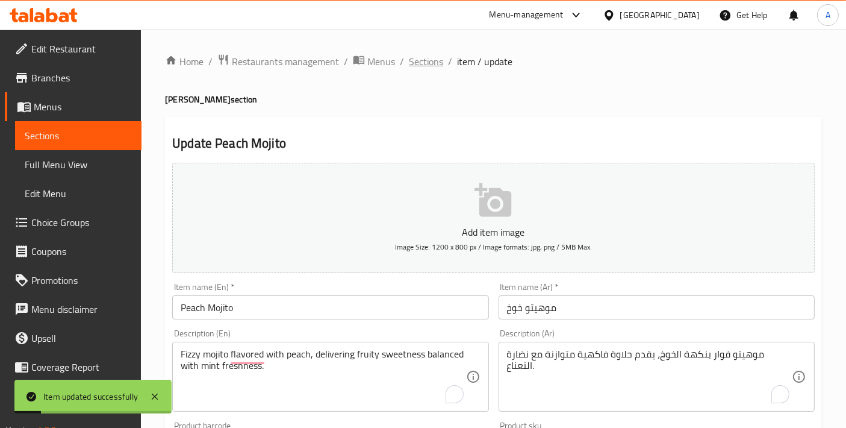
click at [440, 66] on span "Sections" at bounding box center [426, 61] width 34 height 14
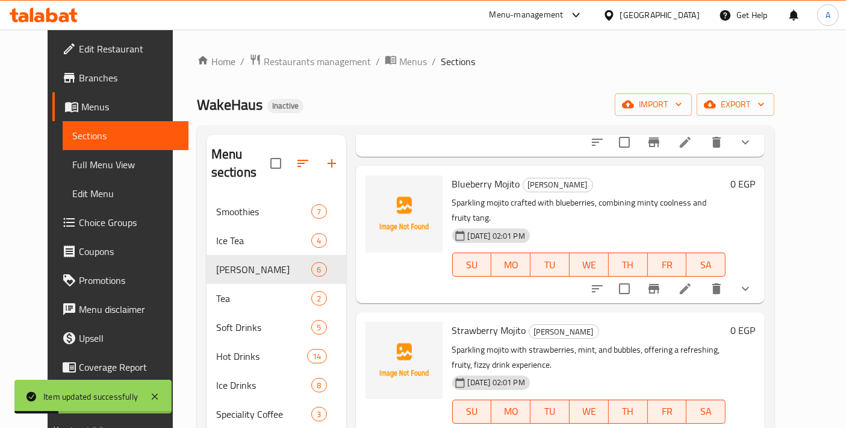
scroll to position [251, 0]
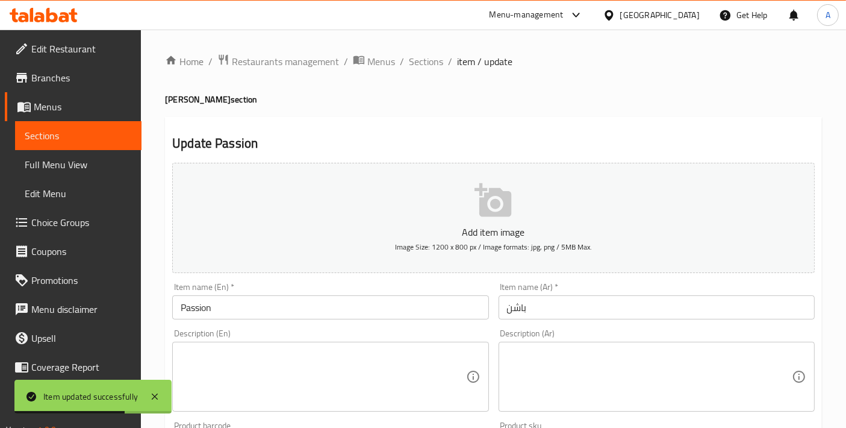
click at [322, 366] on textarea at bounding box center [323, 376] width 285 height 57
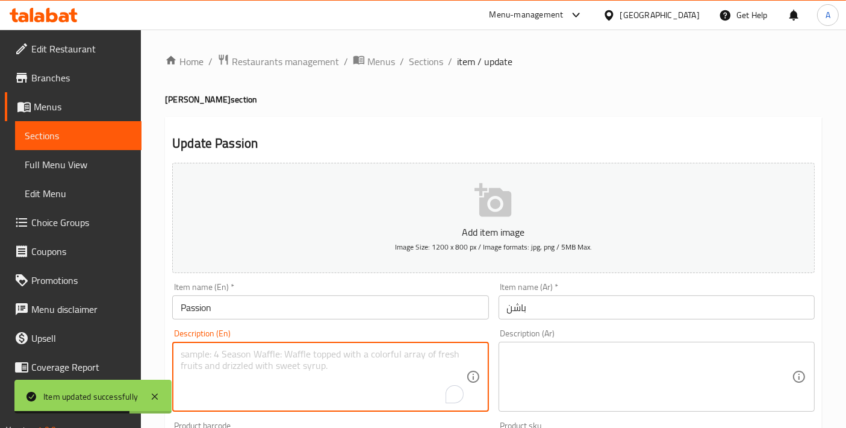
paste textarea "Sparkling mojito infused with passion fruit, creating tropical refreshing fizzy…"
type textarea "Sparkling mojito infused with passion fruit, creating tropical refreshing fizzy…"
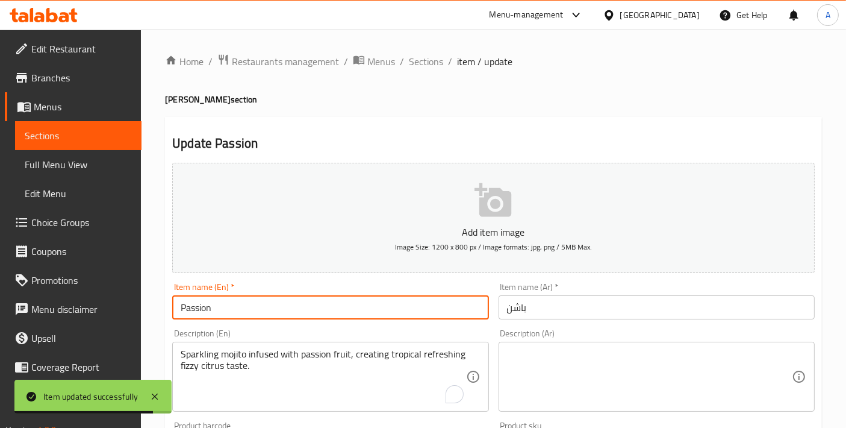
click at [211, 309] on input "Passion" at bounding box center [330, 307] width 316 height 24
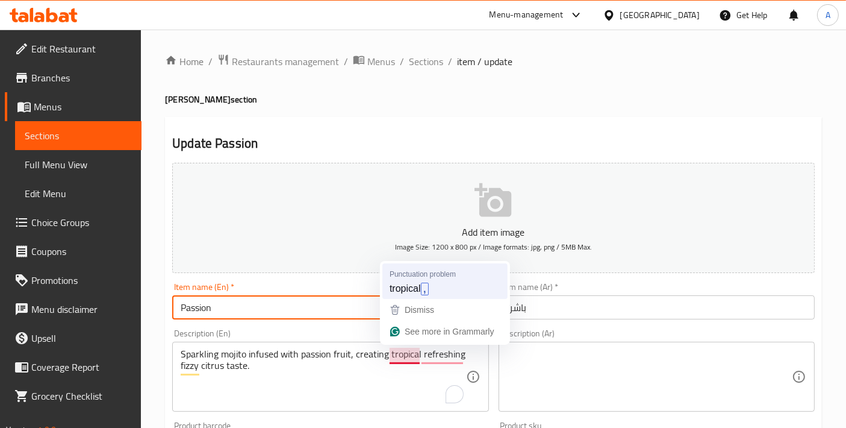
type input "Passion"
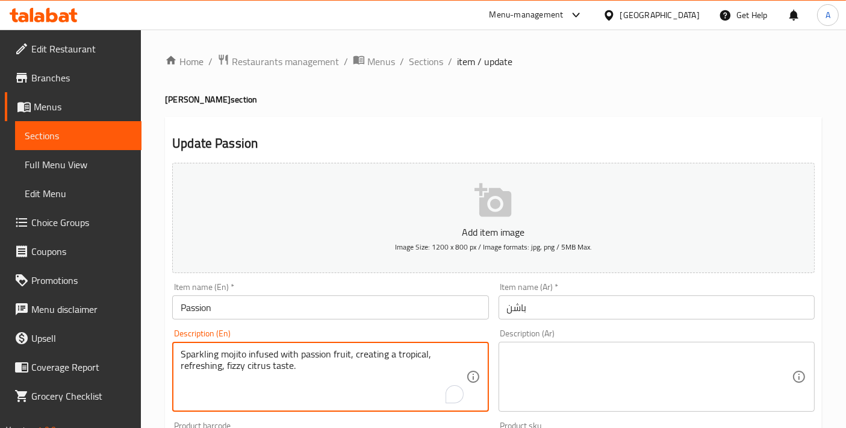
click at [360, 351] on textarea "Sparkling mojito infused with passion fruit, creating a tropical, refreshing, f…" at bounding box center [323, 376] width 285 height 57
type textarea "Sparkling mojito infused with passion fruit, creating a tropical, refreshing, f…"
click at [578, 381] on textarea at bounding box center [649, 376] width 285 height 57
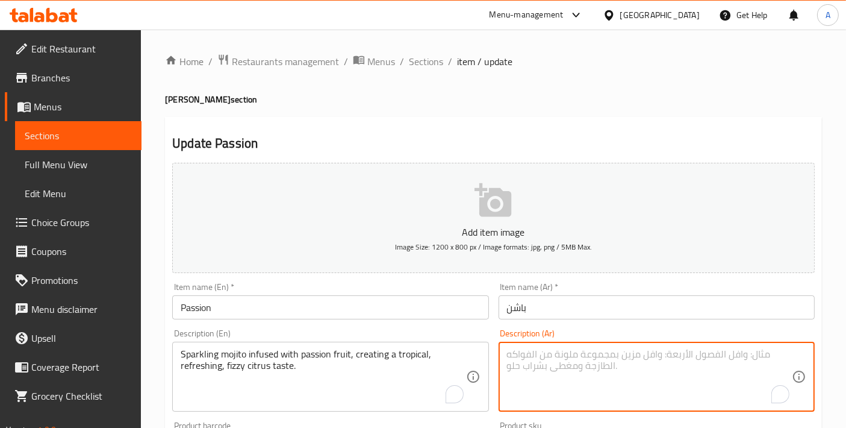
paste textarea "موخيتو فوار مع فاكهة العاطفة، يخلق طعمًا استوائيًا منعشًا وغازيًا من الحمضيات."
drag, startPoint x: 658, startPoint y: 350, endPoint x: 716, endPoint y: 354, distance: 58.0
click at [716, 354] on textarea "موخيتو فوار مع فاكهة العاطفة، يخلق طعمًا استوائيًا منعشًا وغازيًا من الحمضيات." at bounding box center [649, 376] width 285 height 57
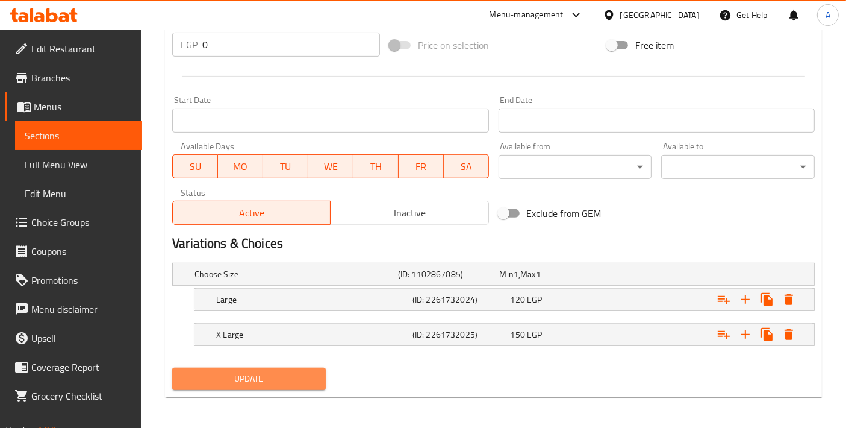
click at [289, 384] on button "Update" at bounding box center [249, 378] width 154 height 22
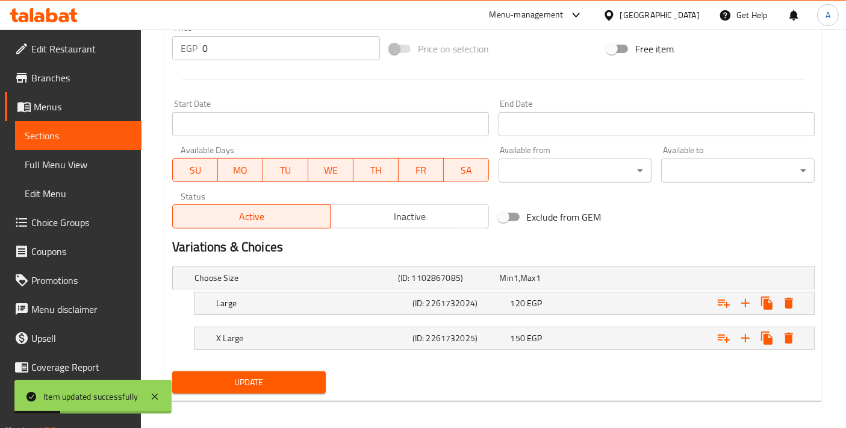
scroll to position [447, 0]
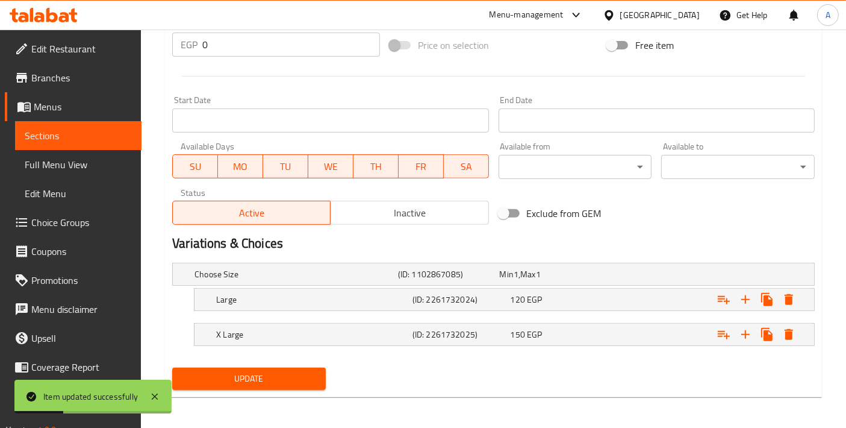
type textarea "موخيتو فوار مع باشون فروت، مما يخلق طعمًا استوائيًا منعشًا وغازيًا من الحمضيات."
click at [316, 367] on button "Update" at bounding box center [249, 378] width 154 height 22
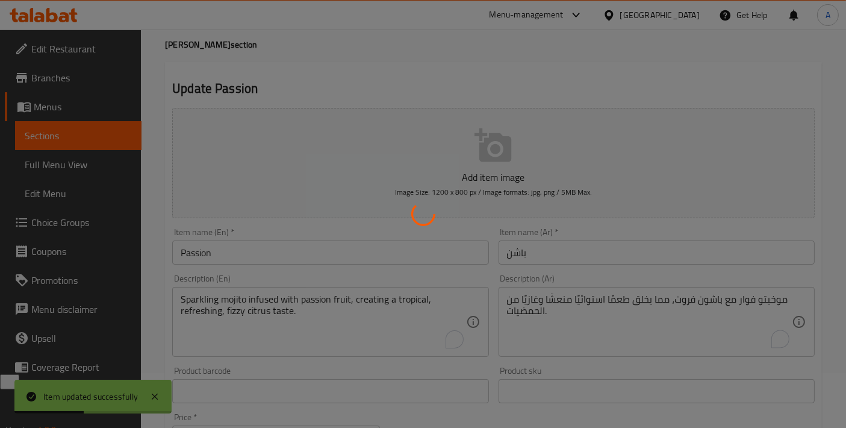
scroll to position [0, 0]
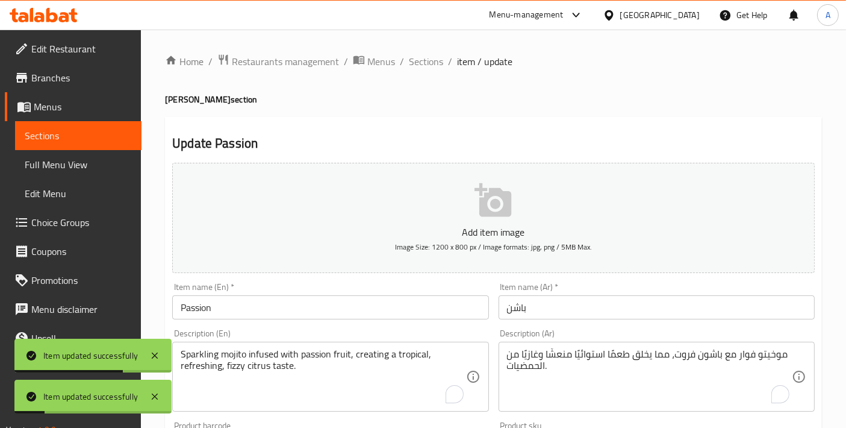
click at [196, 101] on h4 "Fizzy Mojito section" at bounding box center [493, 99] width 657 height 12
copy h4 "Mojito"
click at [238, 322] on div "Item name (En)   * Passion Item name (En) *" at bounding box center [330, 301] width 326 height 46
click at [239, 309] on input "Passion" at bounding box center [330, 307] width 316 height 24
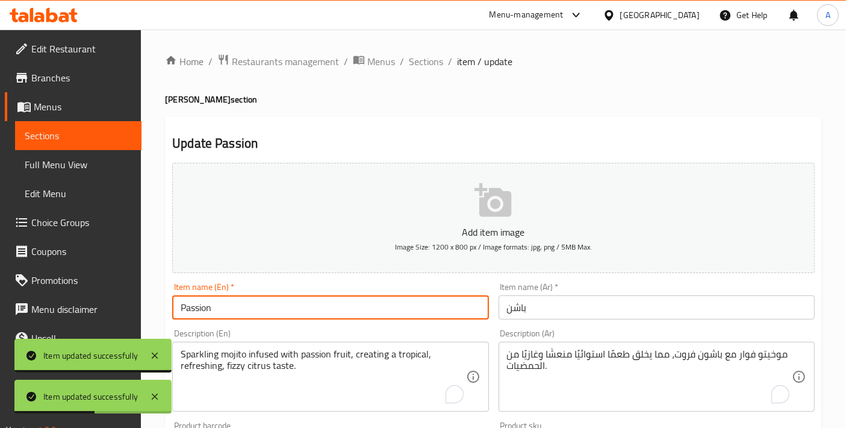
paste input "Mojito"
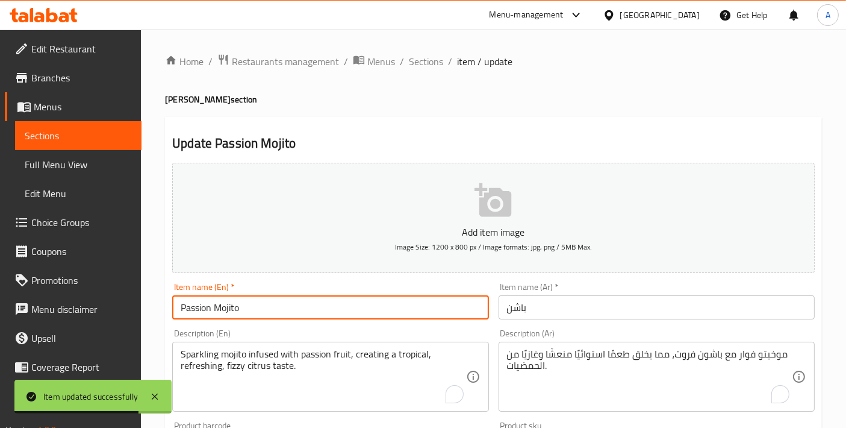
type input "Passion Mojito"
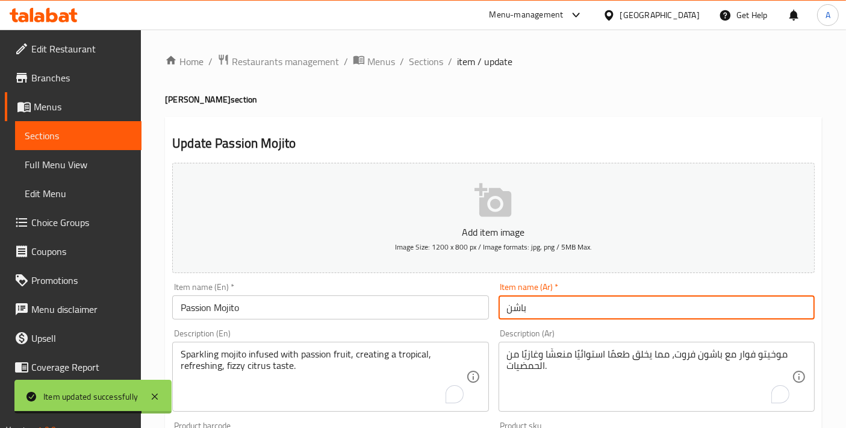
drag, startPoint x: 512, startPoint y: 307, endPoint x: 431, endPoint y: 304, distance: 81.4
click at [431, 304] on div "Add item image Image Size: 1200 x 800 px / Image formats: jpg, png / 5MB Max. I…" at bounding box center [493, 417] width 652 height 519
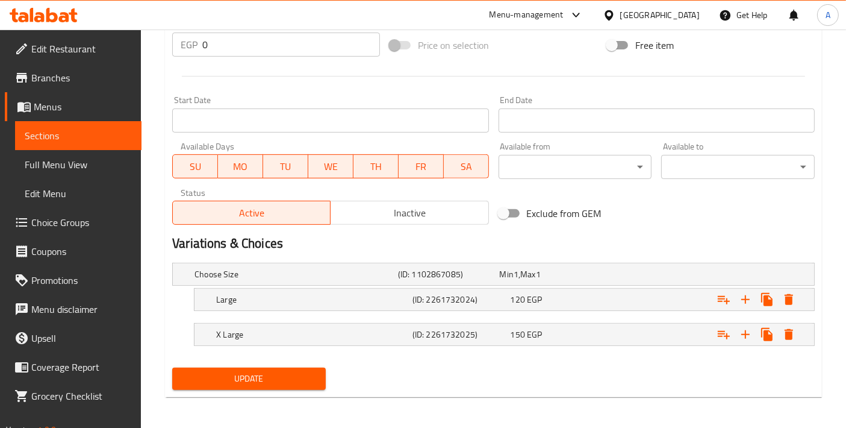
type input "موهيتو باشون"
click at [266, 378] on span "Update" at bounding box center [249, 378] width 134 height 15
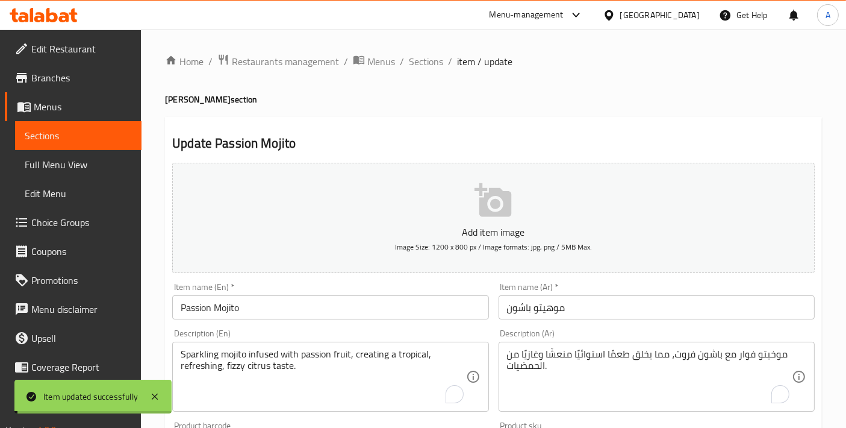
click at [421, 64] on span "Sections" at bounding box center [426, 61] width 34 height 14
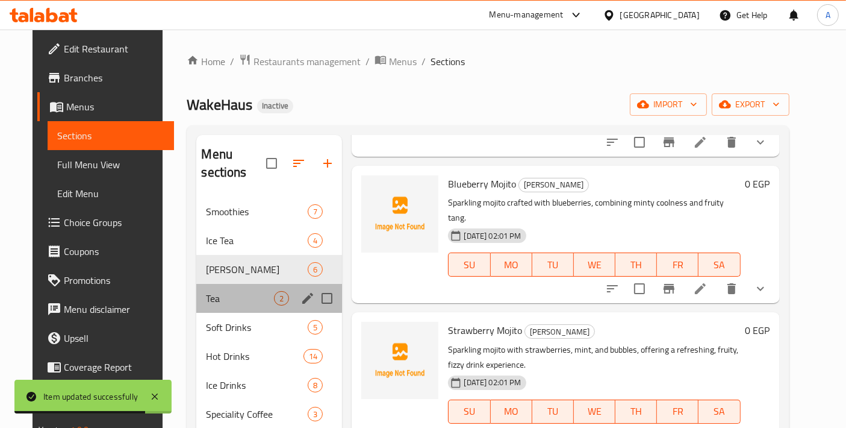
click at [223, 290] on div "Tea 2" at bounding box center [269, 298] width 146 height 29
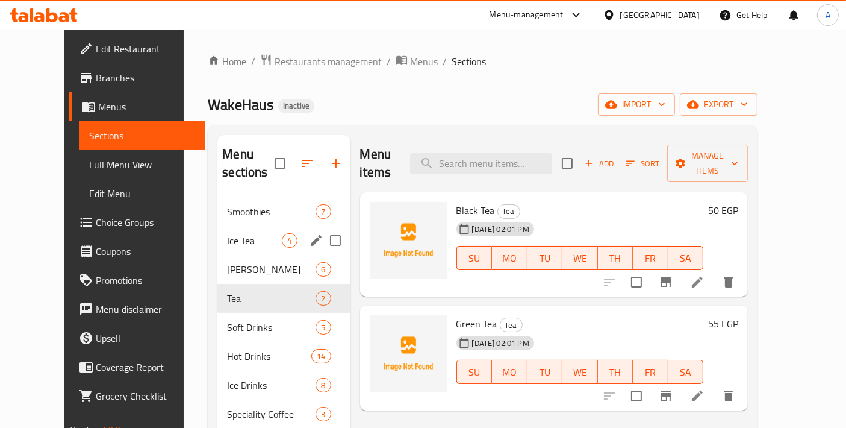
click at [227, 255] on div "Fizzy Mojito 6" at bounding box center [283, 269] width 133 height 29
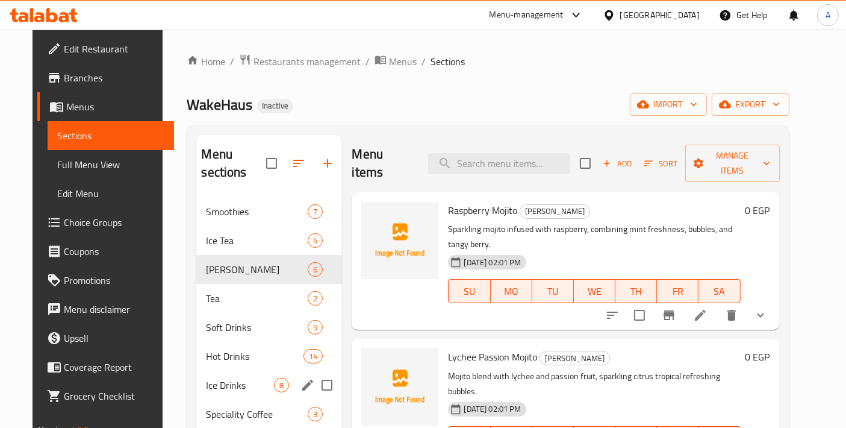
click at [210, 370] on div "Ice Drinks 8" at bounding box center [269, 384] width 146 height 29
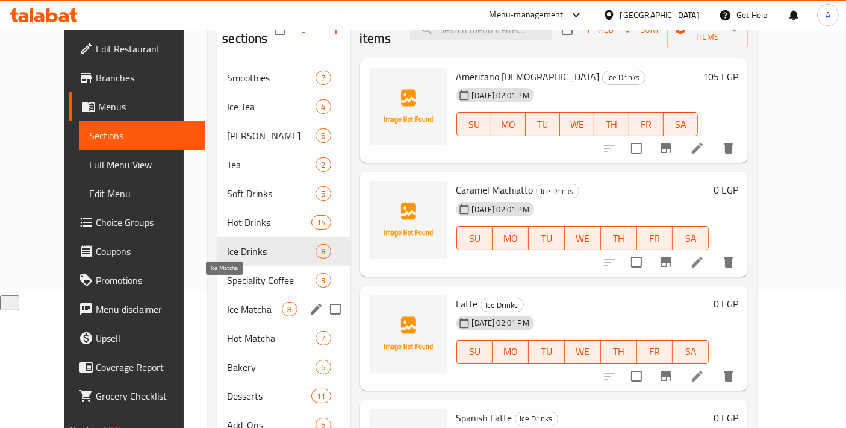
scroll to position [251, 0]
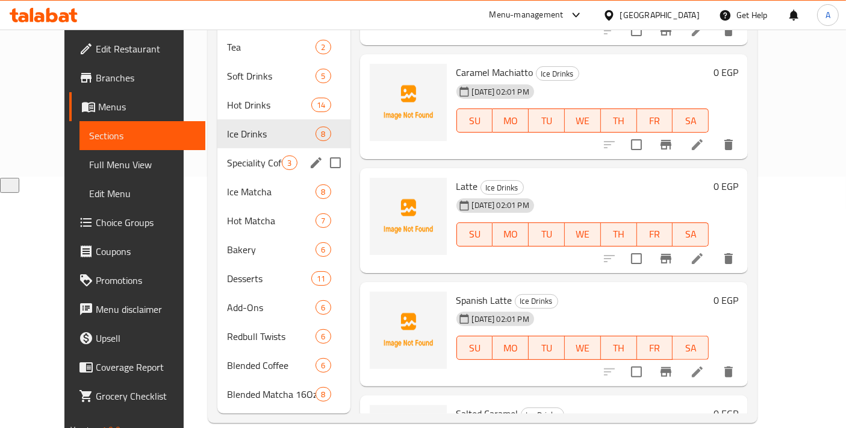
click at [323, 150] on input "Menu sections" at bounding box center [335, 162] width 25 height 25
checkbox input "true"
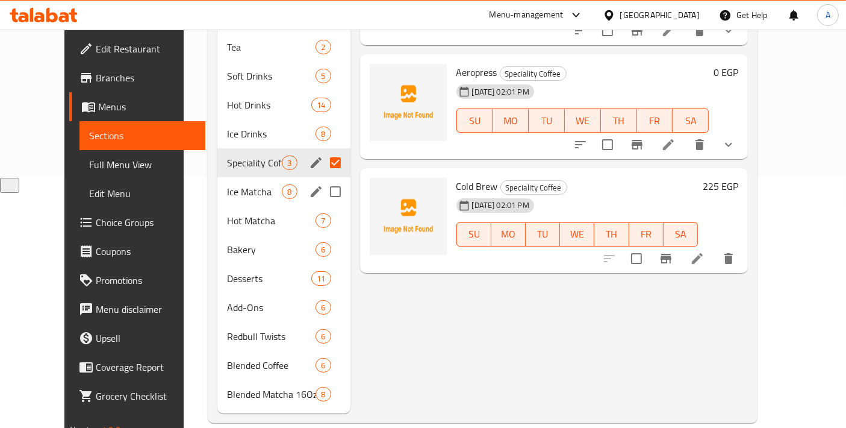
click at [323, 188] on input "Menu sections" at bounding box center [335, 191] width 25 height 25
checkbox input "true"
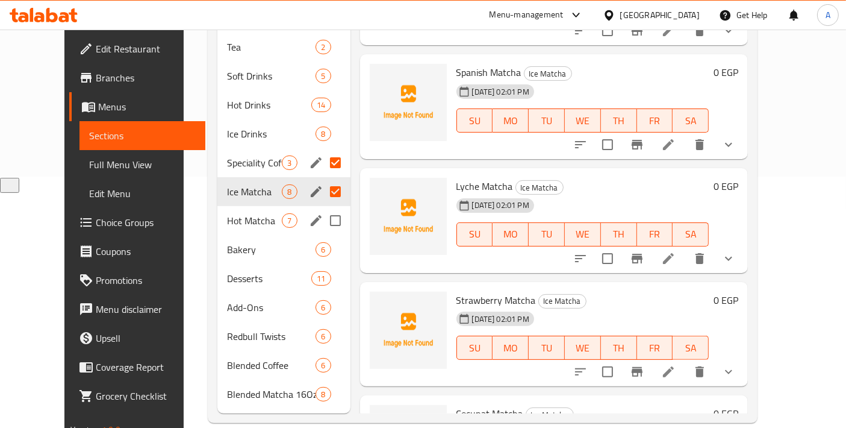
click at [323, 216] on input "Menu sections" at bounding box center [335, 220] width 25 height 25
checkbox input "true"
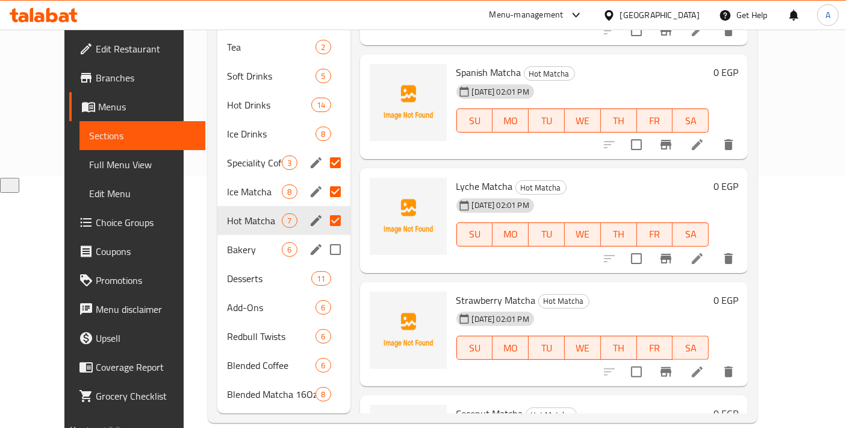
click at [323, 252] on input "Menu sections" at bounding box center [335, 249] width 25 height 25
checkbox input "true"
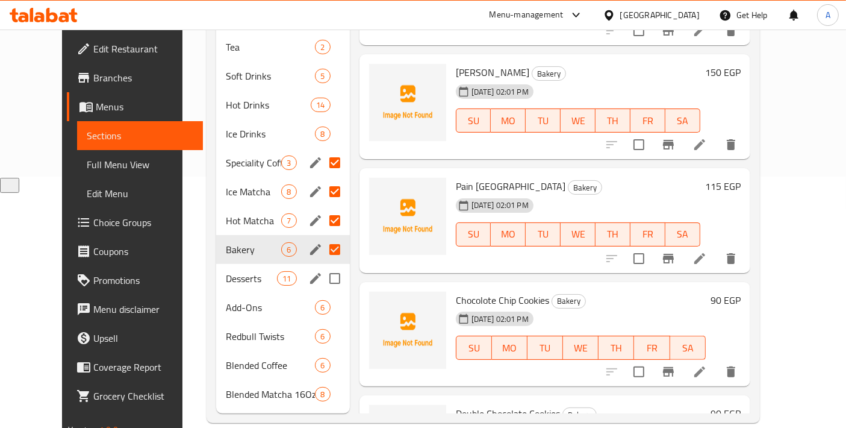
click at [322, 275] on input "Menu sections" at bounding box center [334, 278] width 25 height 25
checkbox input "true"
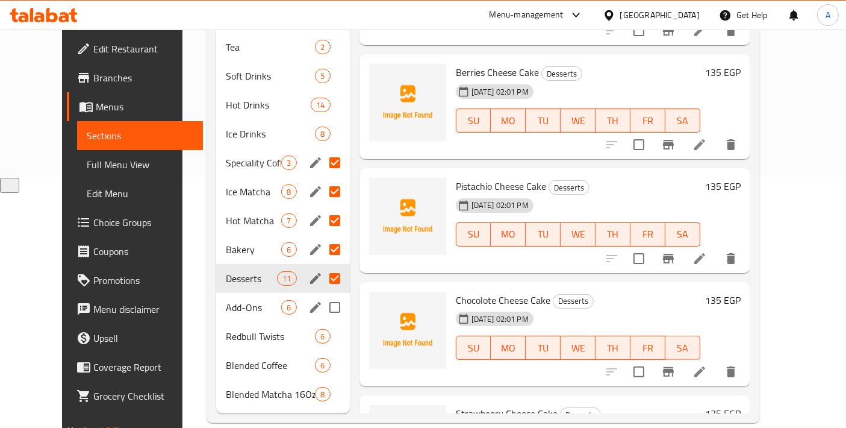
click at [322, 311] on input "Menu sections" at bounding box center [334, 307] width 25 height 25
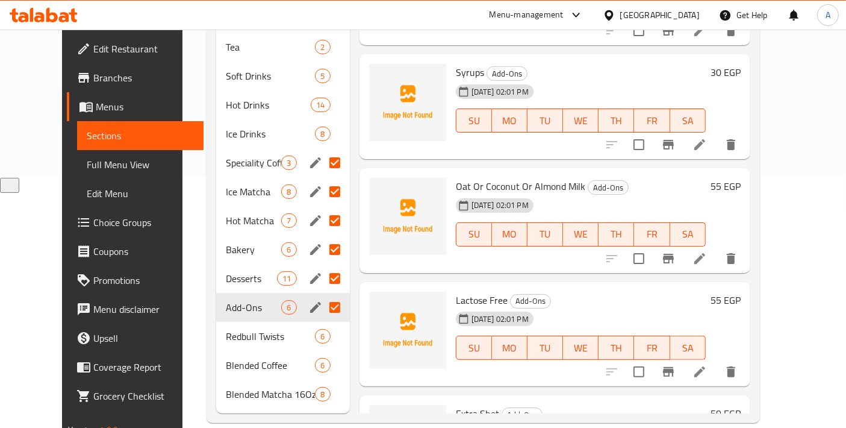
click at [229, 307] on span "Add-Ons" at bounding box center [254, 307] width 56 height 14
click at [322, 308] on input "Menu sections" at bounding box center [334, 307] width 25 height 25
checkbox input "false"
click at [229, 311] on span "Add-Ons" at bounding box center [254, 307] width 56 height 14
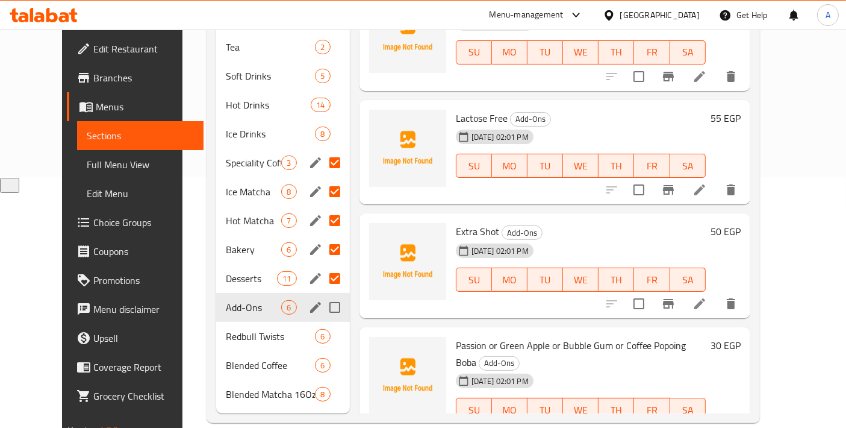
click at [322, 308] on input "Menu sections" at bounding box center [334, 307] width 25 height 25
checkbox input "true"
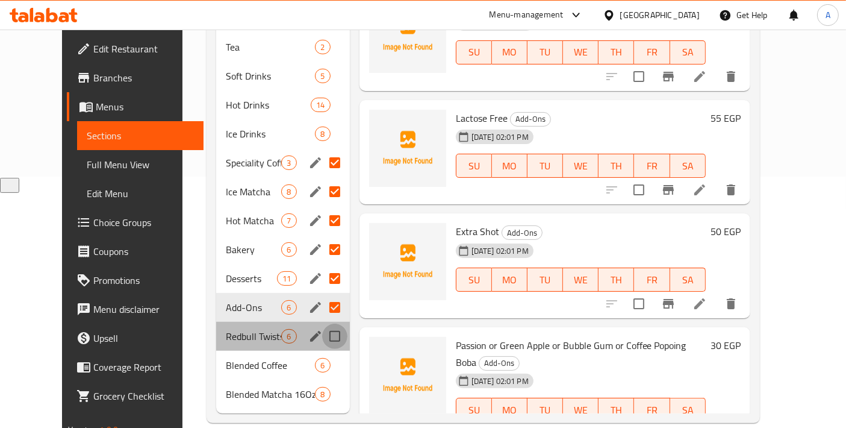
drag, startPoint x: 321, startPoint y: 326, endPoint x: 322, endPoint y: 336, distance: 9.7
click at [322, 328] on input "Menu sections" at bounding box center [334, 335] width 25 height 25
checkbox input "true"
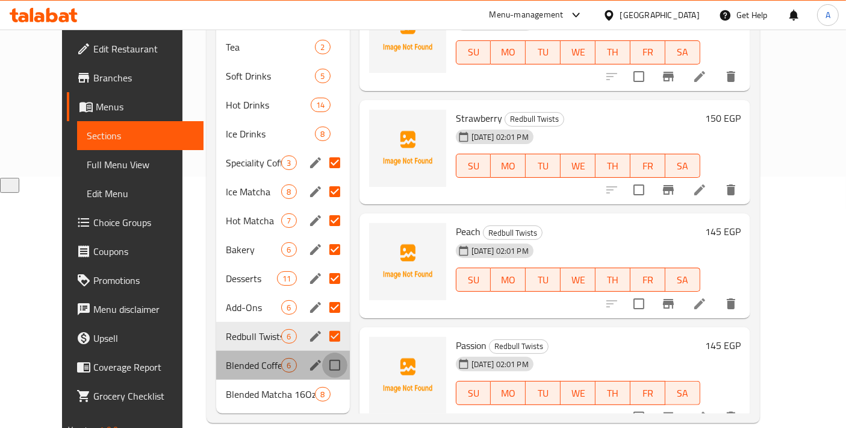
click at [322, 364] on input "Menu sections" at bounding box center [334, 364] width 25 height 25
checkbox input "true"
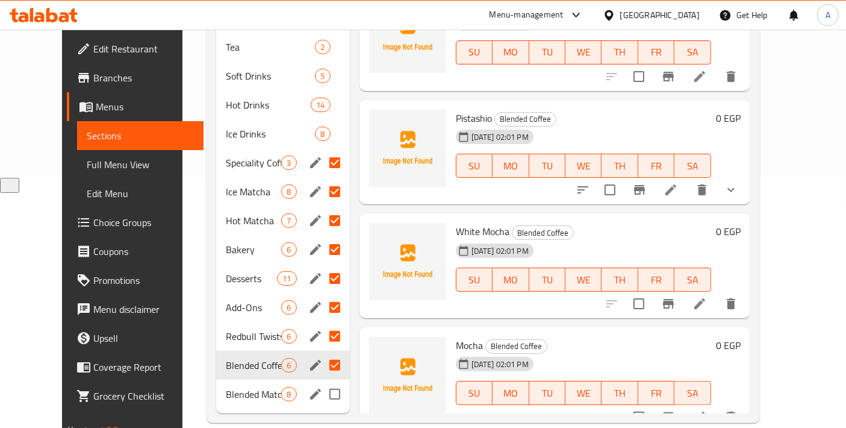
click at [322, 398] on input "Menu sections" at bounding box center [334, 393] width 25 height 25
checkbox input "true"
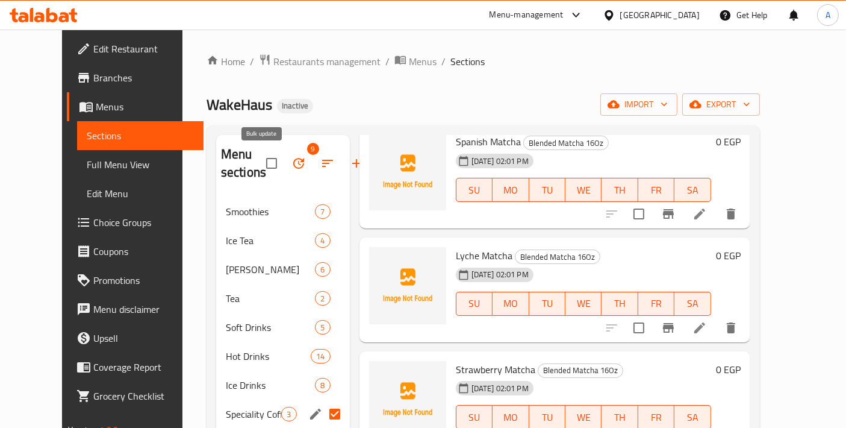
click at [284, 160] on button "button" at bounding box center [298, 163] width 29 height 29
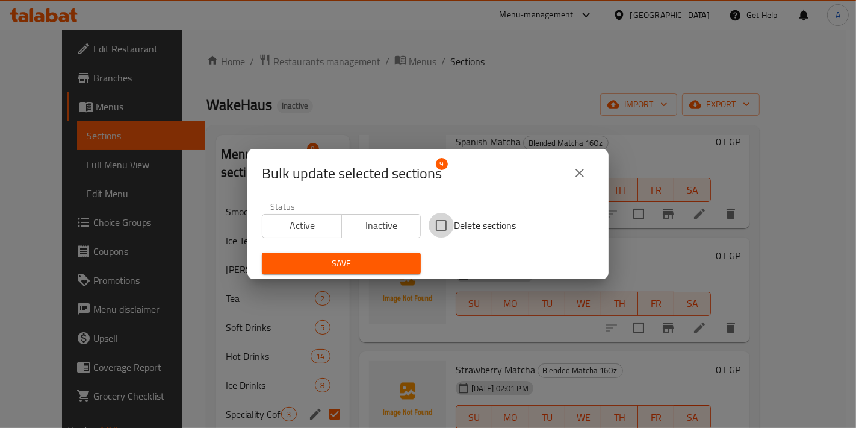
click at [439, 226] on input "Delete sections" at bounding box center [441, 225] width 25 height 25
checkbox input "true"
click at [386, 267] on span "Save" at bounding box center [342, 263] width 140 height 15
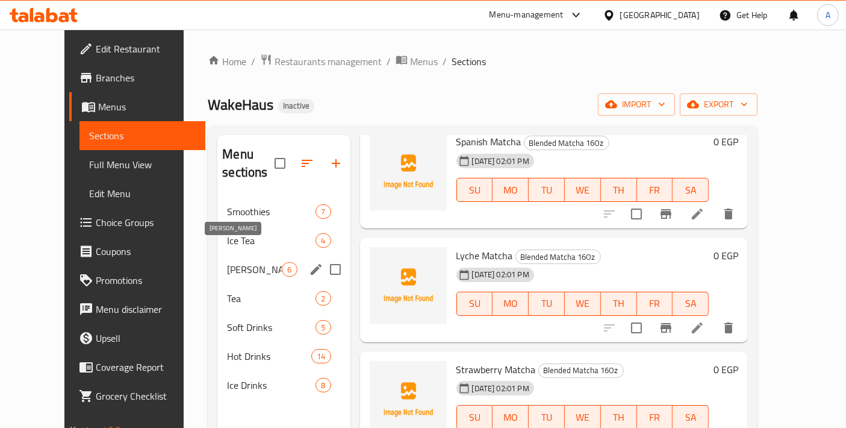
click at [230, 262] on span "[PERSON_NAME]" at bounding box center [254, 269] width 55 height 14
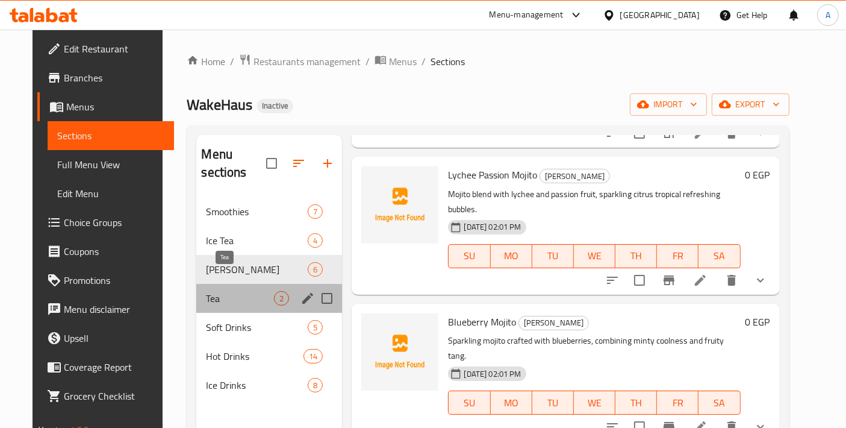
click at [231, 291] on span "Tea" at bounding box center [240, 298] width 68 height 14
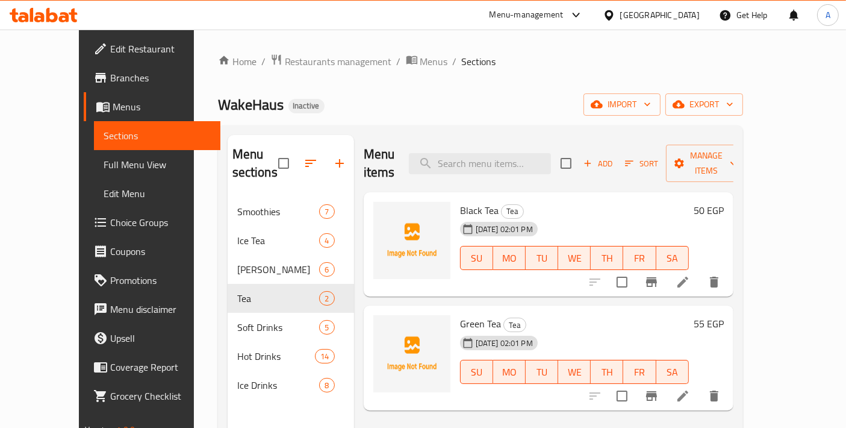
click at [688, 276] on icon at bounding box center [683, 281] width 11 height 11
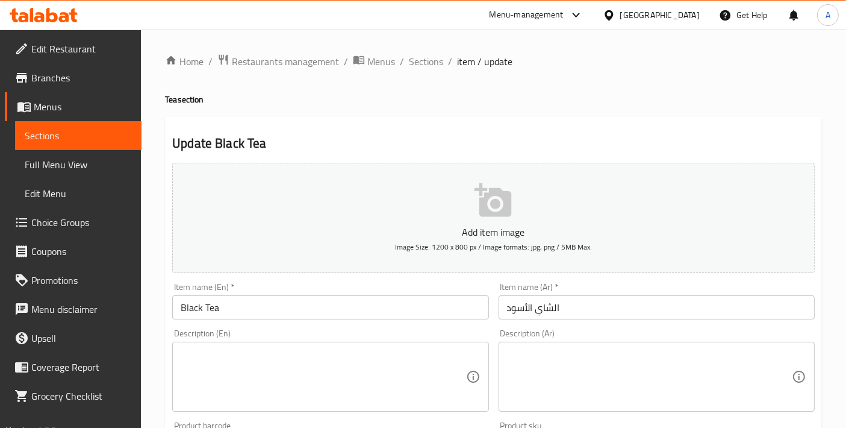
click at [276, 375] on textarea at bounding box center [323, 376] width 285 height 57
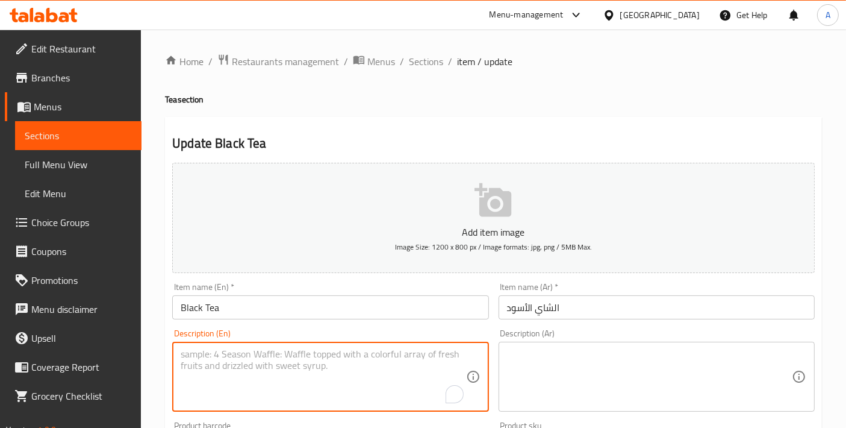
paste textarea "Strong black tea brewed hot, offering bold earthy flavor with classic aromatic …"
click at [276, 375] on textarea "Strong black tea brewed hot, offering bold earthy flavor with classic aromatic …" at bounding box center [323, 376] width 285 height 57
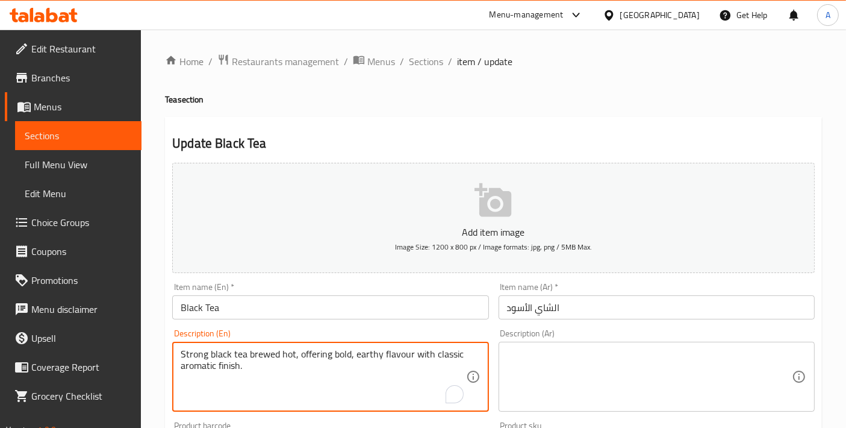
click at [343, 366] on textarea "Strong black tea brewed hot, offering bold, earthy flavour with classic aromati…" at bounding box center [323, 376] width 285 height 57
type textarea "Strong black tea brewed hot, offering bold, earthy flavour with classic aromati…"
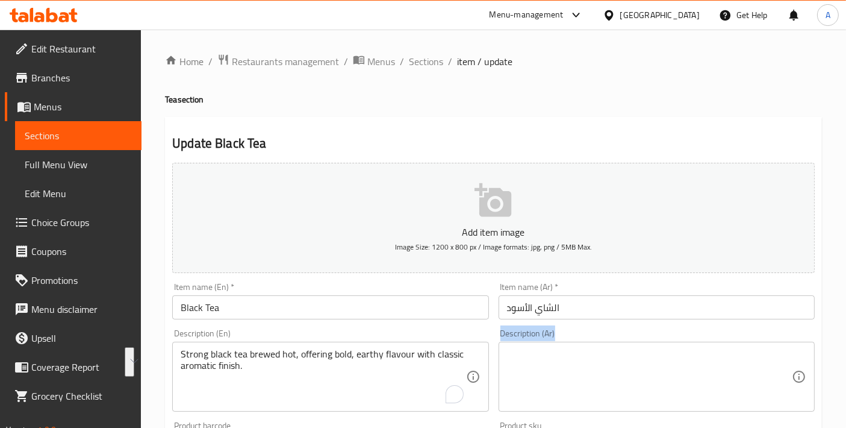
drag, startPoint x: 579, startPoint y: 332, endPoint x: 581, endPoint y: 366, distance: 33.2
click at [581, 355] on div "Description (Ar) Description (Ar)" at bounding box center [657, 370] width 316 height 83
click at [581, 370] on textarea at bounding box center [649, 376] width 285 height 57
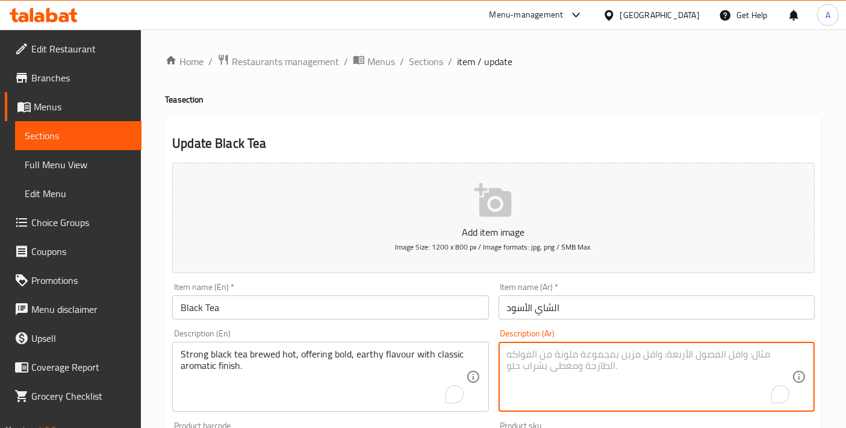
paste textarea "شاي أسود قوي يتم تحضيره ساخنًا، يقدم نكهة ترابية جريئة مع لمسة عطرية كلاسيكية."
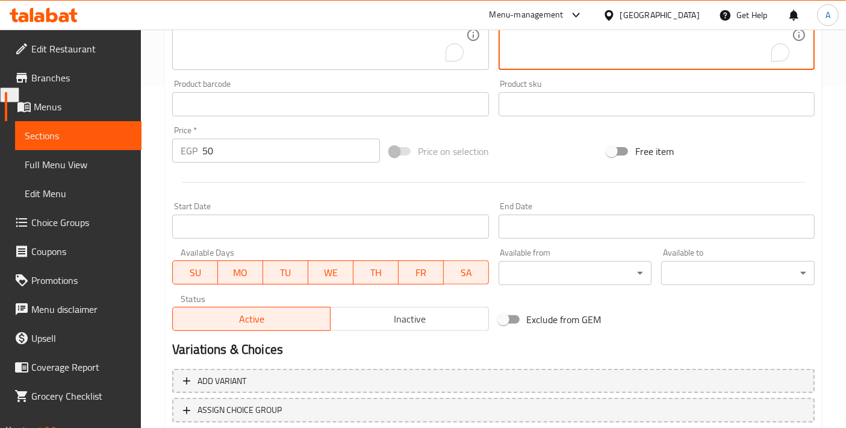
scroll to position [401, 0]
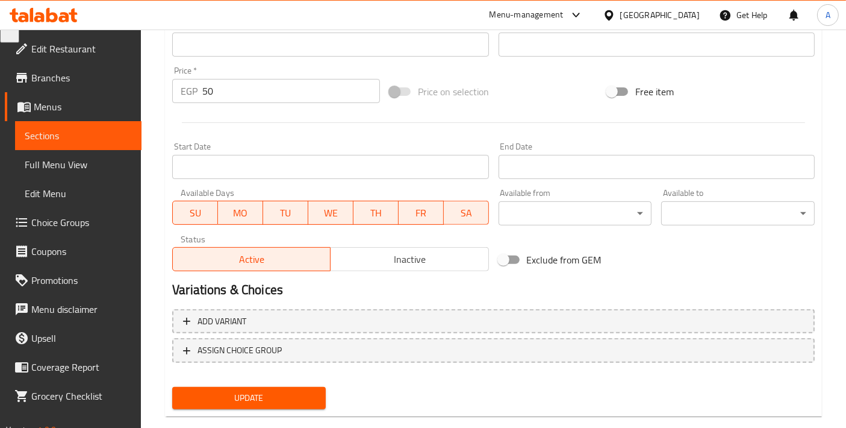
type textarea "شاي أسود قوي يتم تحضيره ساخنًا، يقدم نكهة ترابية جريئة مع لمسة عطرية كلاسيكية."
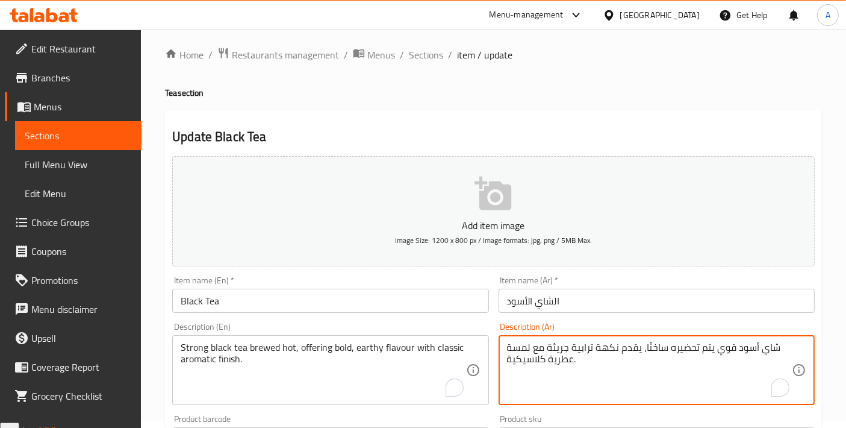
scroll to position [0, 0]
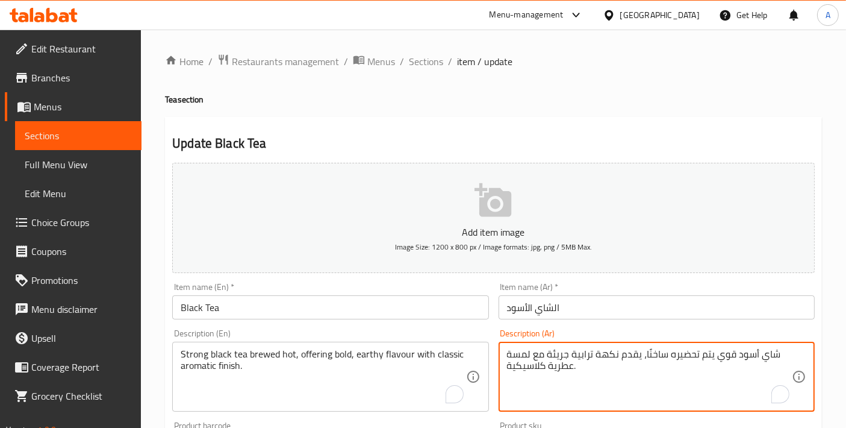
click at [328, 302] on input "Black Tea" at bounding box center [330, 307] width 316 height 24
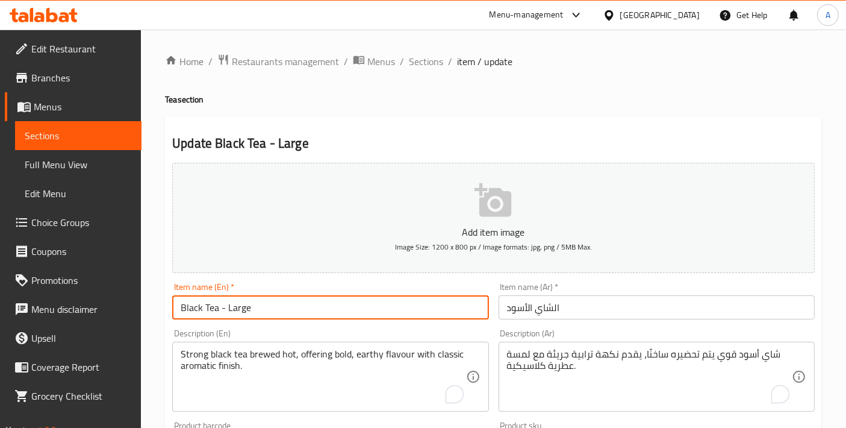
type input "Black Tea - Large"
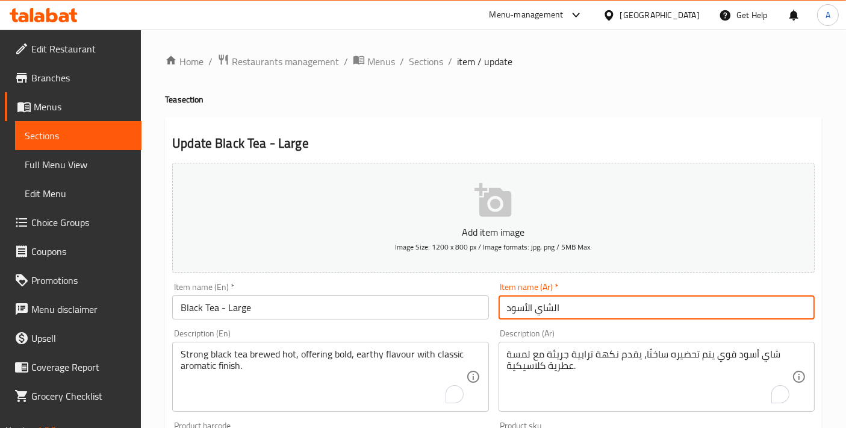
drag, startPoint x: 579, startPoint y: 303, endPoint x: 432, endPoint y: 315, distance: 148.1
click at [432, 315] on div "Add item image Image Size: 1200 x 800 px / Image formats: jpg, png / 5MB Max. I…" at bounding box center [493, 417] width 652 height 519
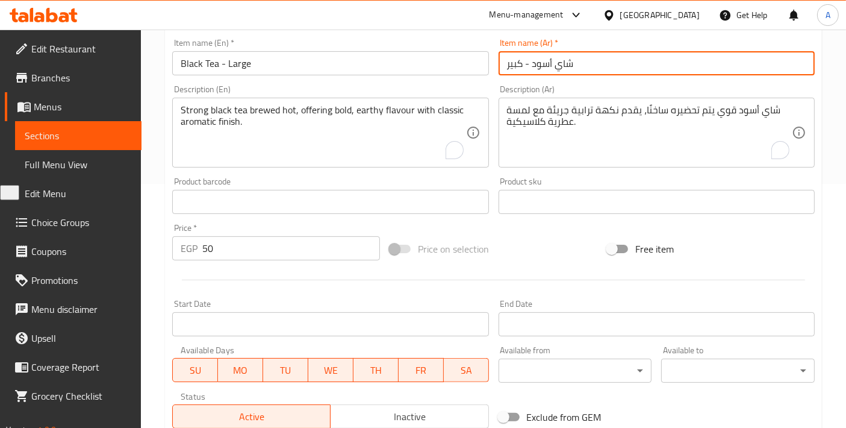
scroll to position [401, 0]
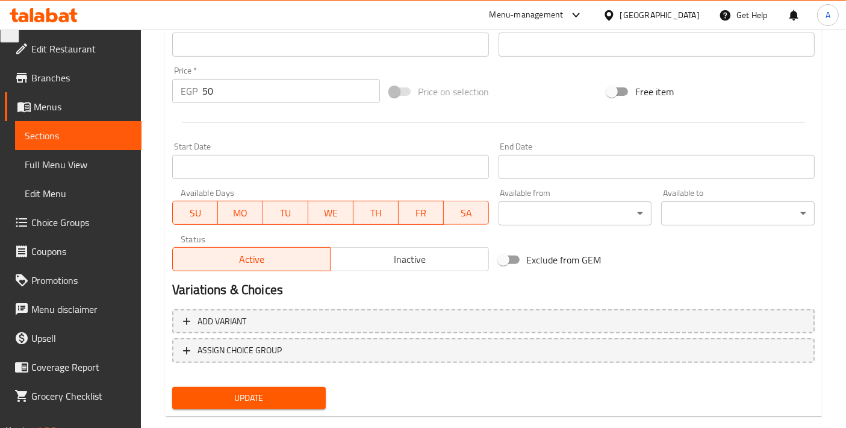
type input "شاي أسود - كبير"
drag, startPoint x: 230, startPoint y: 374, endPoint x: 217, endPoint y: 414, distance: 42.5
click at [227, 385] on div "Add item image Image Size: 1200 x 800 px / Image formats: jpg, png / 5MB Max. I…" at bounding box center [493, 85] width 652 height 657
click at [213, 398] on span "Update" at bounding box center [249, 397] width 134 height 15
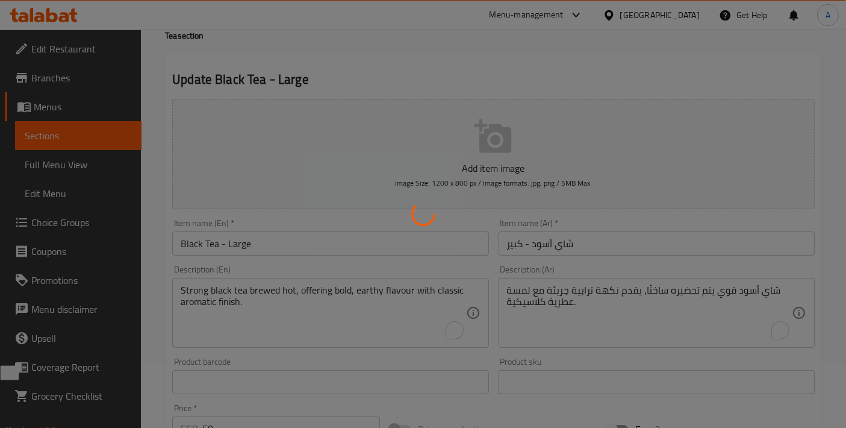
scroll to position [0, 0]
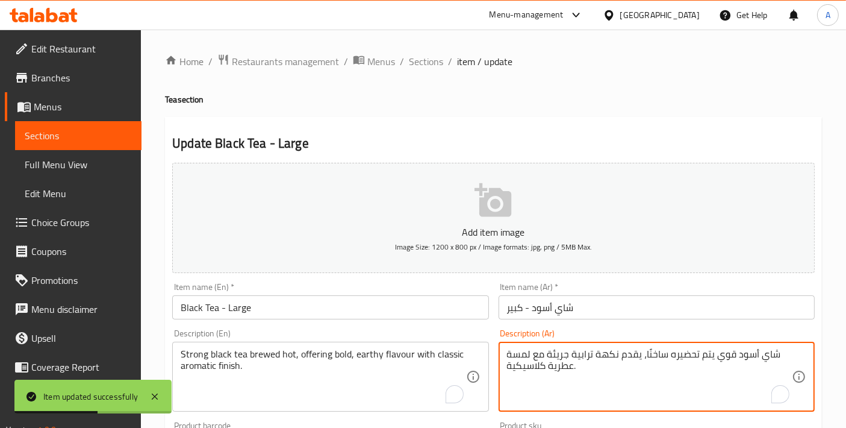
click at [681, 358] on textarea "شاي أسود قوي يتم تحضيره ساخنًا، يقدم نكهة ترابية جريئة مع لمسة عطرية كلاسيكية." at bounding box center [649, 376] width 285 height 57
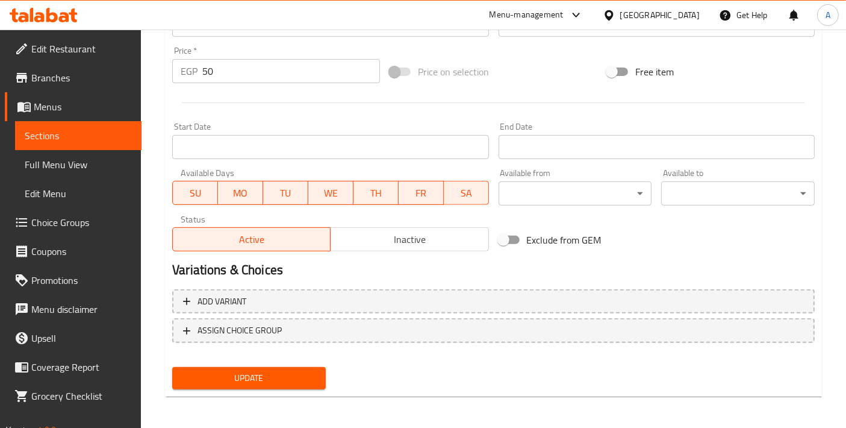
type textarea "شاي أسود قوي يتم تخميره ساخنًا، يقدم نكهة ترابية جريئة مع لمسة عطرية كلاسيكية."
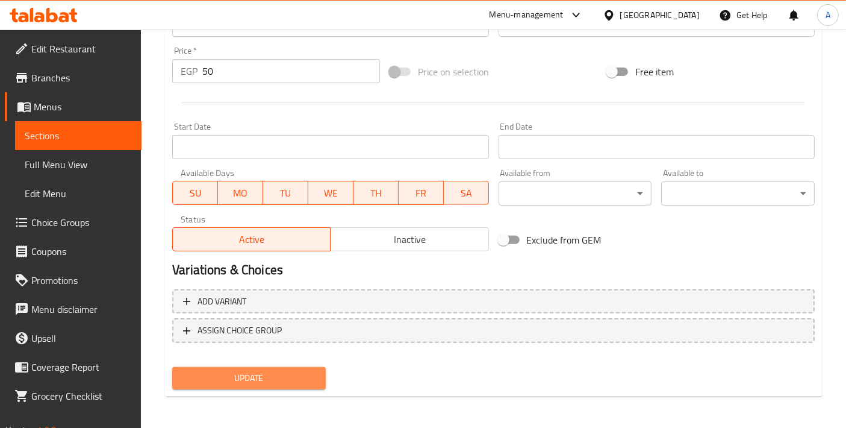
click at [266, 378] on span "Update" at bounding box center [249, 377] width 134 height 15
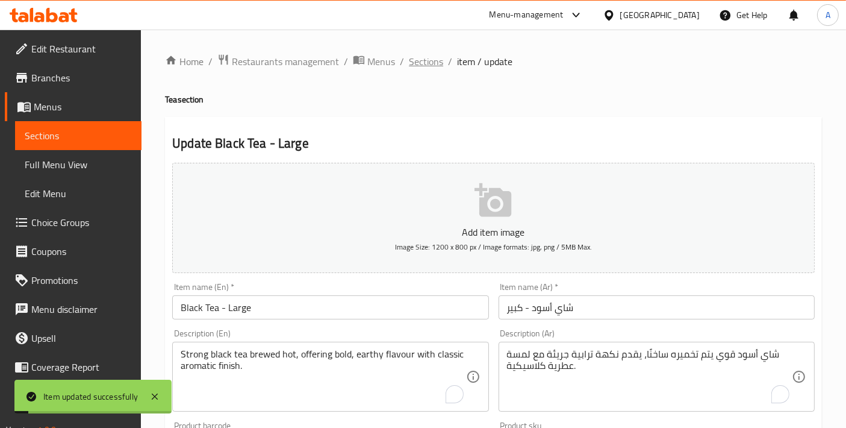
click at [425, 69] on span "Sections" at bounding box center [426, 61] width 34 height 14
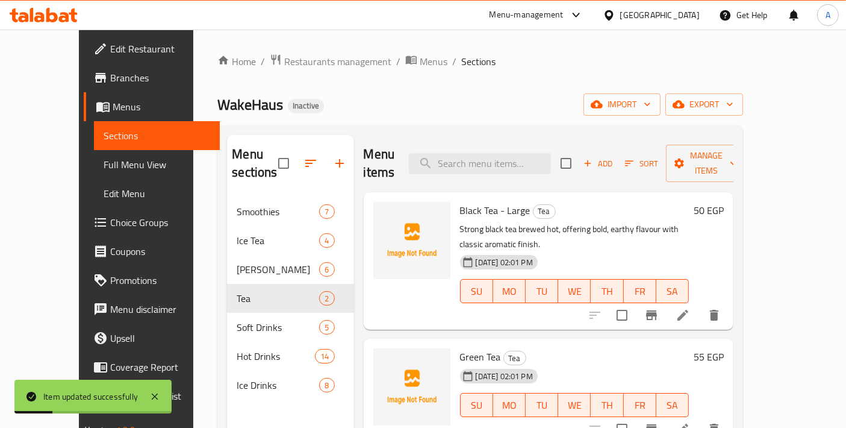
scroll to position [134, 0]
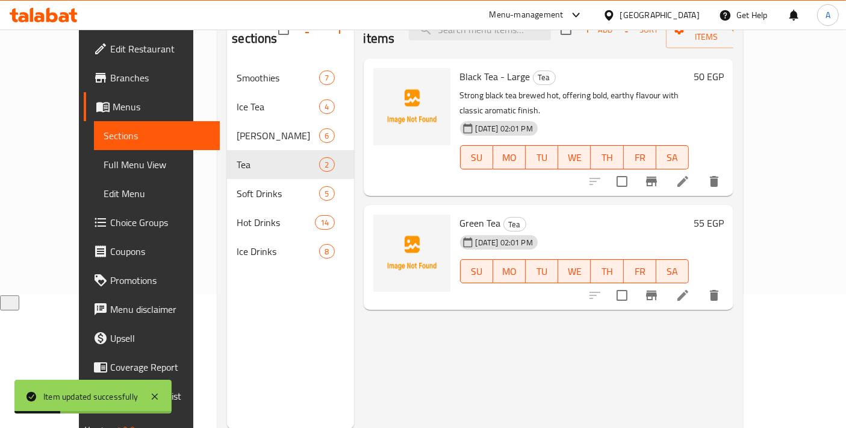
click at [700, 284] on li at bounding box center [683, 295] width 34 height 22
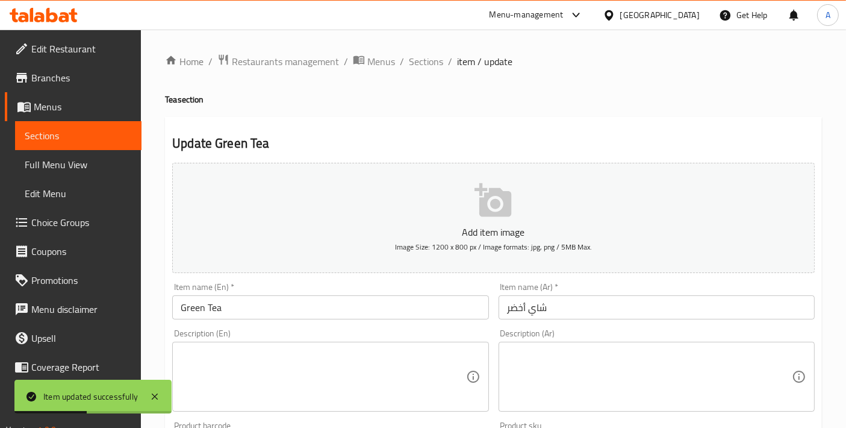
click at [273, 304] on input "Green Tea" at bounding box center [330, 307] width 316 height 24
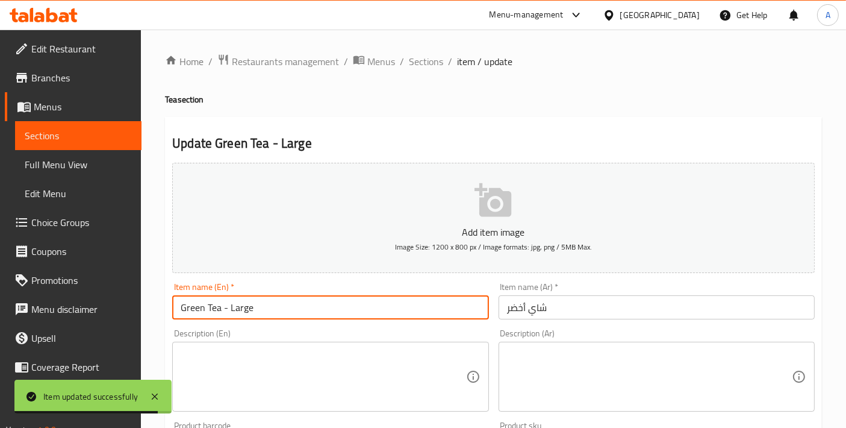
type input "Green Tea - Large"
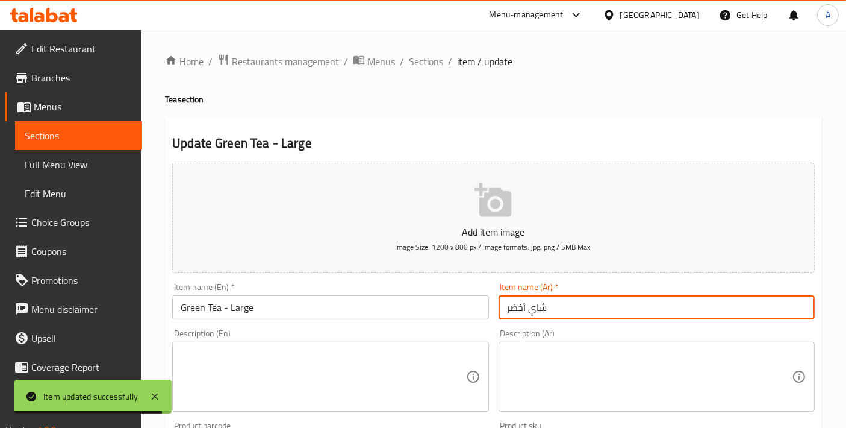
click at [584, 311] on input "شاي أخضر" at bounding box center [657, 307] width 316 height 24
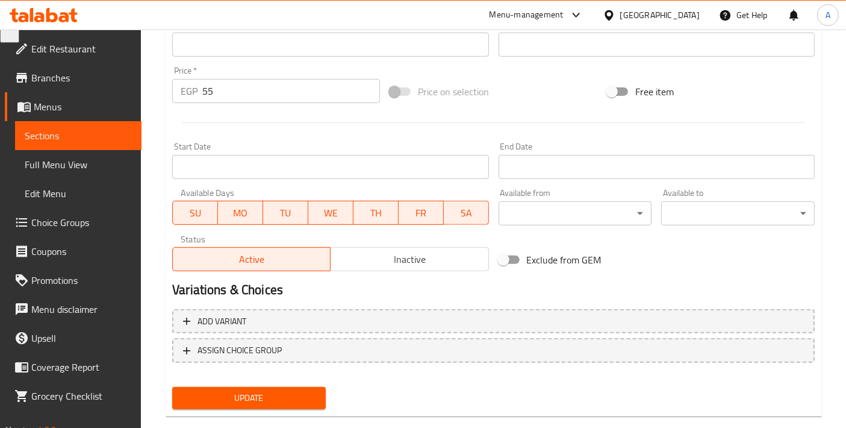
type input "شاي أخضر - كبير"
click at [241, 387] on button "Update" at bounding box center [249, 398] width 154 height 22
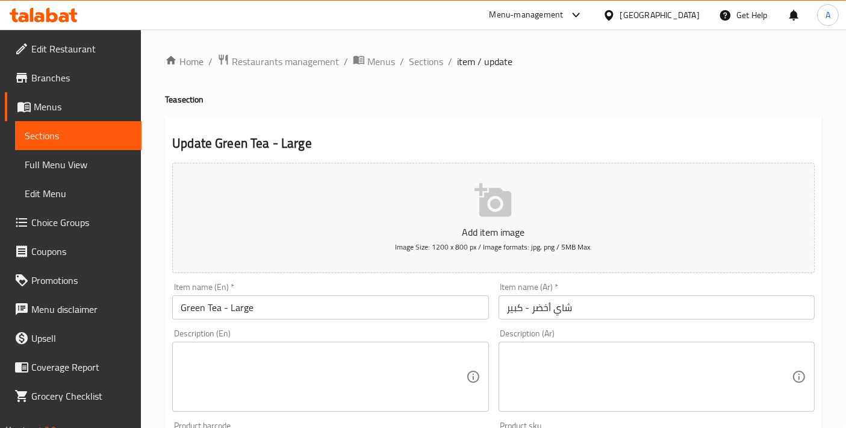
click at [364, 363] on textarea at bounding box center [323, 376] width 285 height 57
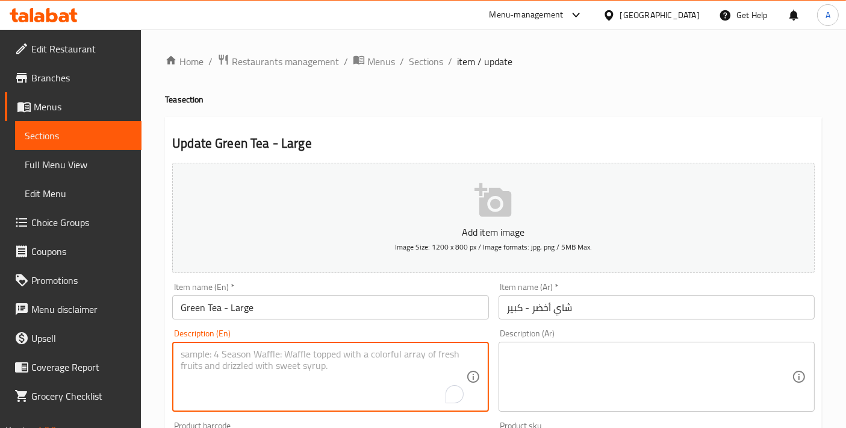
paste textarea "Refreshing green tea with light grassy notes, offering soothing warmth and deli…"
click at [364, 363] on textarea "Refreshing green tea with light grassy notes, offering soothing warmth and deli…" at bounding box center [323, 376] width 285 height 57
type textarea "Refreshing green tea with light grassy notes, offering soothing warmth and deli…"
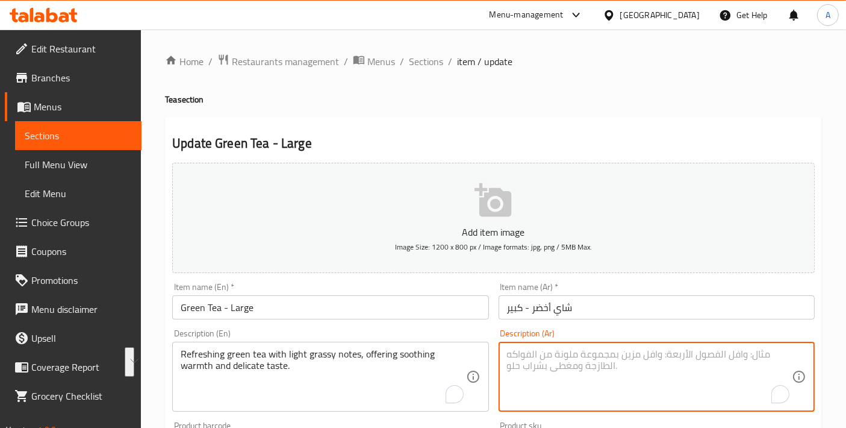
click at [572, 384] on textarea "To enrich screen reader interactions, please activate Accessibility in Grammarl…" at bounding box center [649, 376] width 285 height 57
paste textarea "شاي أخضر منعش مع نكهات عشبية خفيفة، يوفر الدفء المهدئ والمذاق الرقيق."
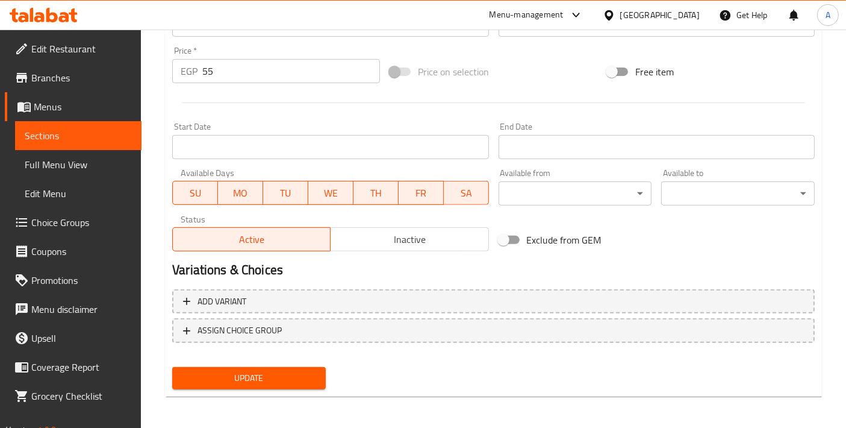
type textarea "شاي أخضر منعش مع نكهات عشبية خفيفة، يوفر الدفء المهدئ والمذاق الرقيق."
click at [308, 388] on div "Update" at bounding box center [248, 378] width 163 height 32
click at [305, 384] on button "Update" at bounding box center [249, 378] width 154 height 22
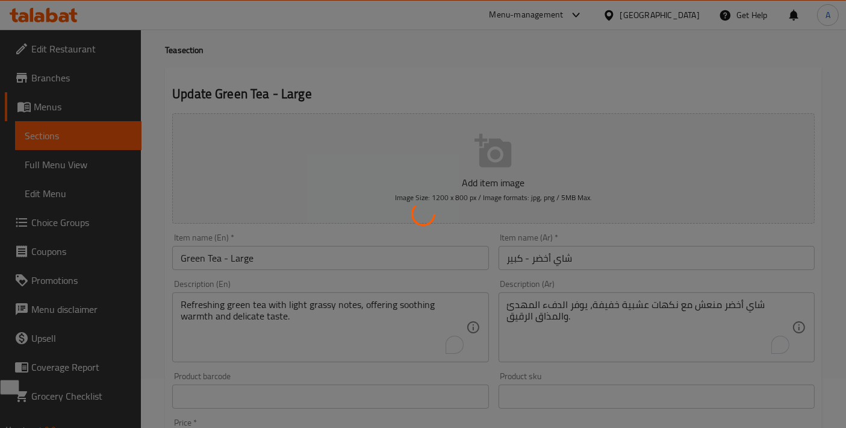
scroll to position [0, 0]
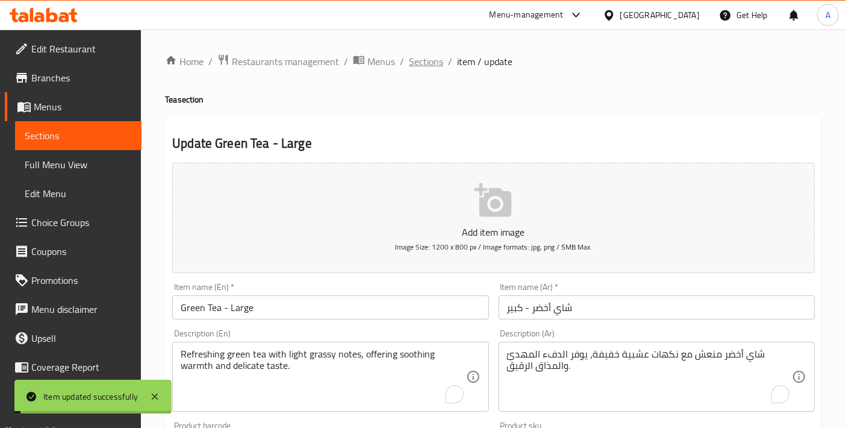
click at [421, 69] on span "Sections" at bounding box center [426, 61] width 34 height 14
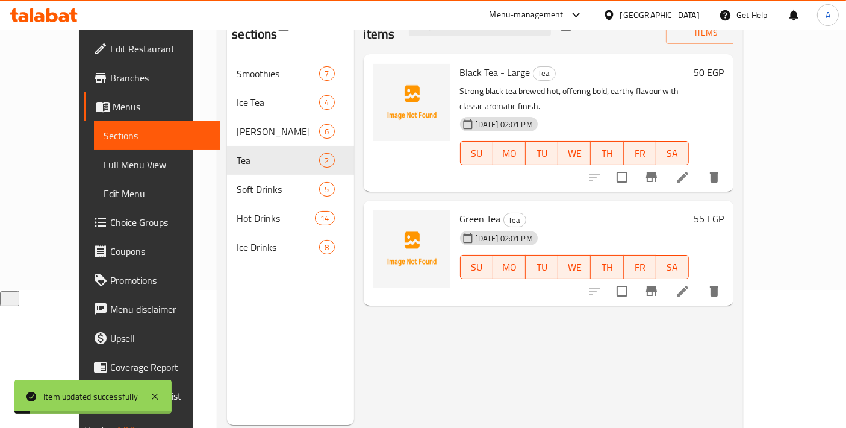
scroll to position [168, 0]
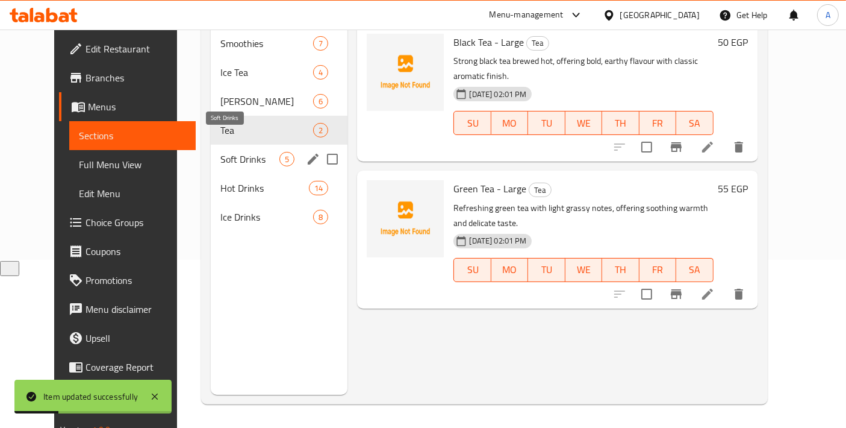
click at [230, 152] on span "Soft Drinks" at bounding box center [249, 159] width 59 height 14
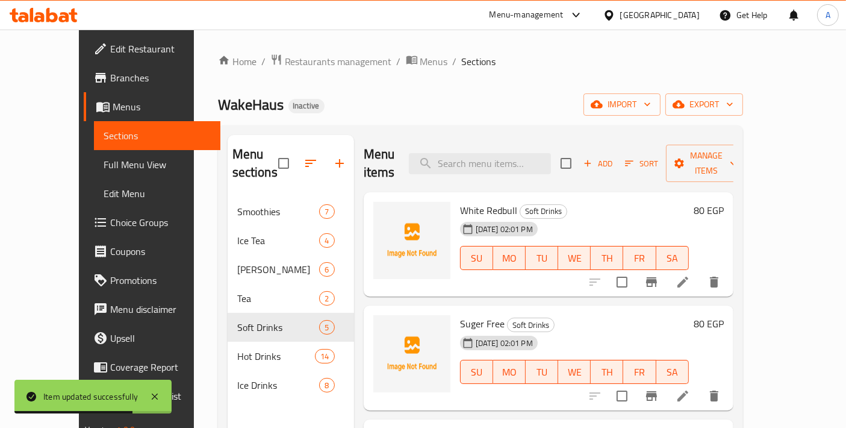
click at [729, 275] on div at bounding box center [655, 281] width 148 height 29
click at [700, 272] on li at bounding box center [683, 282] width 34 height 22
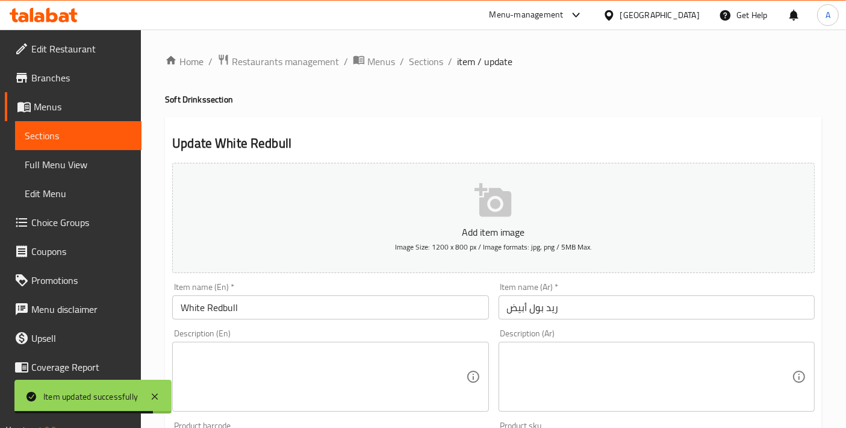
click at [270, 381] on textarea at bounding box center [323, 376] width 285 height 57
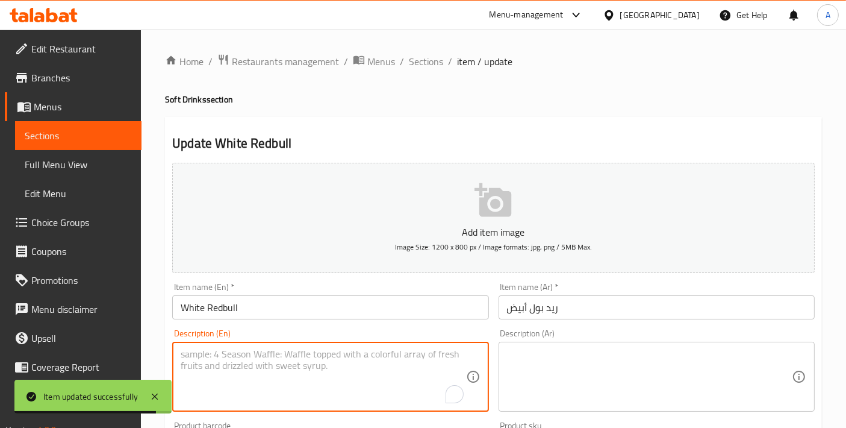
paste textarea "Energy drink Redbull with white edition flavor, offering refreshing boost and e…"
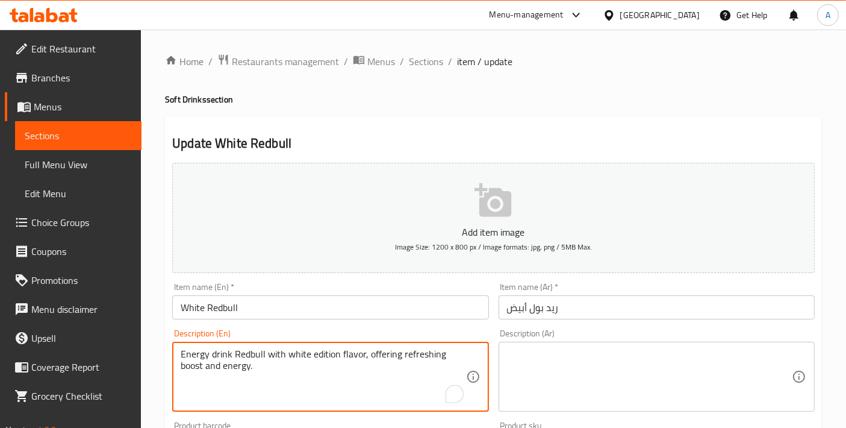
type textarea "Energy drink Redbull with white edition flavor, offering refreshing boost and e…"
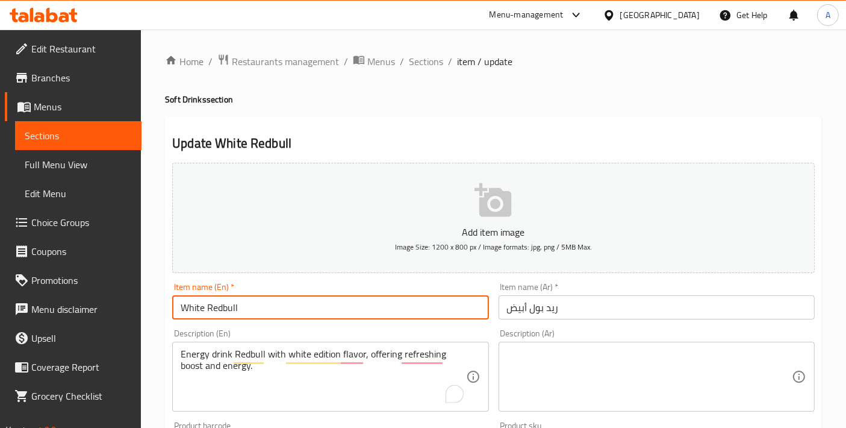
click at [285, 308] on input "White Redbull" at bounding box center [330, 307] width 316 height 24
drag, startPoint x: 226, startPoint y: 303, endPoint x: 222, endPoint y: 310, distance: 8.1
click at [222, 310] on input "White Redbull - Large" at bounding box center [330, 307] width 316 height 24
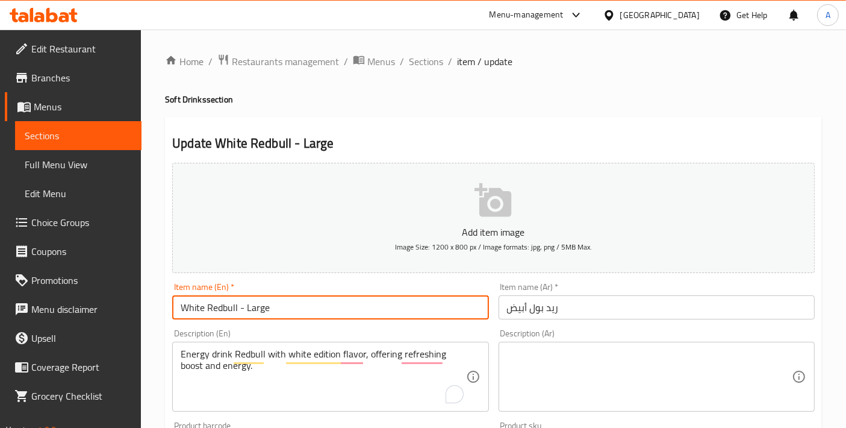
click at [225, 306] on input "White Redbull - Large" at bounding box center [330, 307] width 316 height 24
click at [224, 310] on input "White Red Bull - Large" at bounding box center [330, 307] width 316 height 24
click at [226, 308] on input "White Red Bull - Large" at bounding box center [330, 307] width 316 height 24
click at [263, 305] on input "White RedBull - Large" at bounding box center [330, 307] width 316 height 24
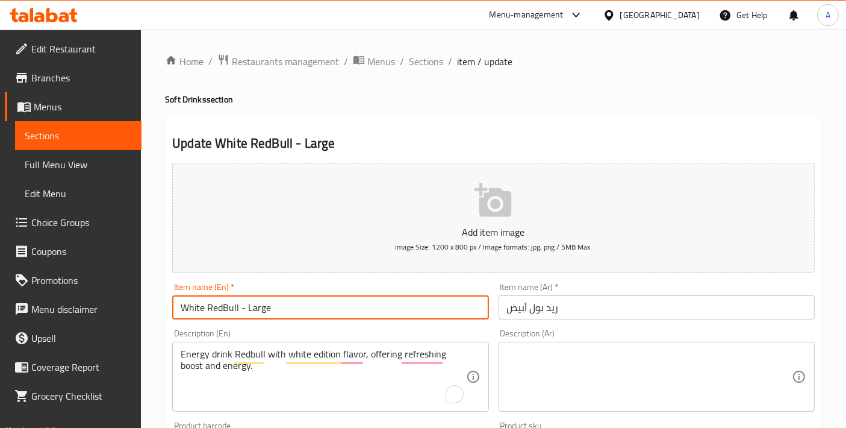
click at [263, 305] on input "White RedBull - Large" at bounding box center [330, 307] width 316 height 24
type input "White RedBull - Large"
drag, startPoint x: 581, startPoint y: 308, endPoint x: 433, endPoint y: 307, distance: 147.6
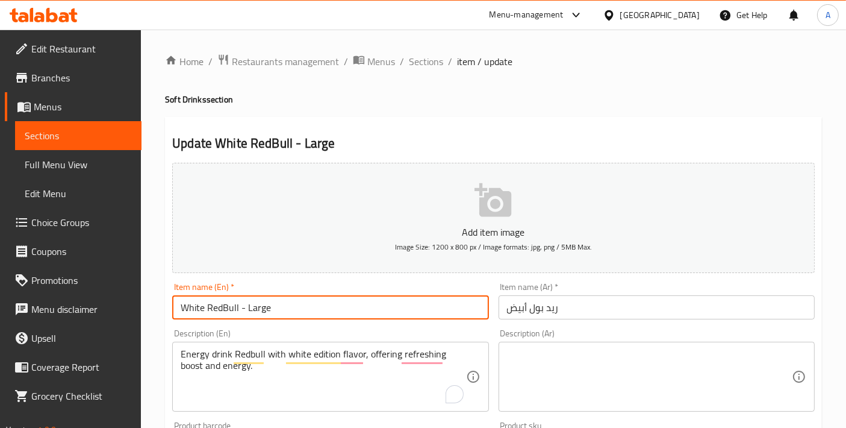
click at [433, 307] on div "Add item image Image Size: 1200 x 800 px / Image formats: jpg, png / 5MB Max. I…" at bounding box center [493, 417] width 652 height 519
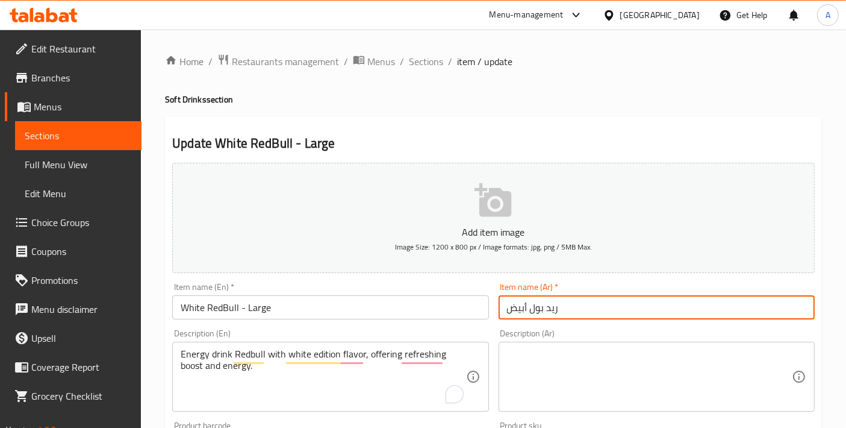
paste input "- كبير"
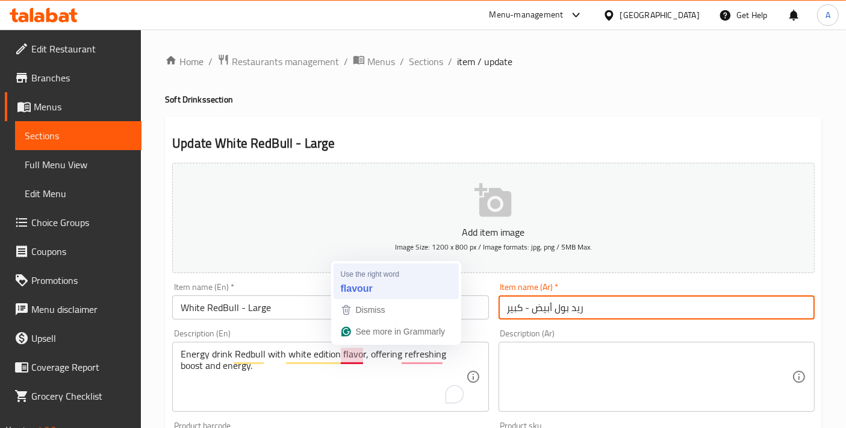
type input "ريد بول أبيض - كبير"
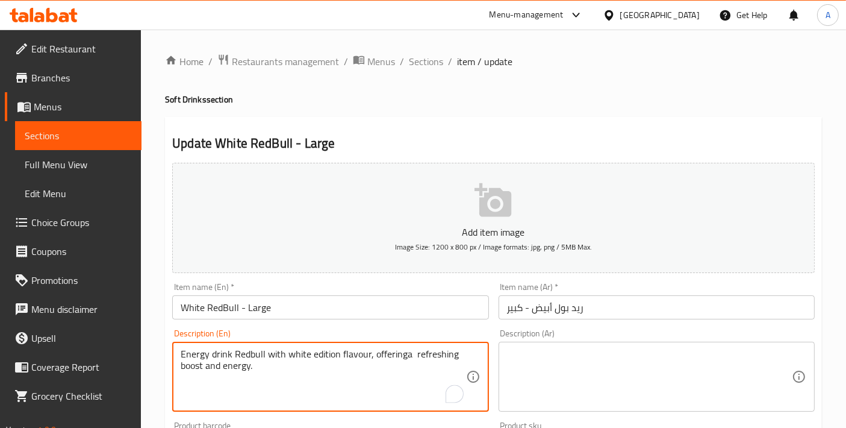
click at [302, 373] on textarea "Energy drink Redbull with white edition flavour, offeringa refreshing boost and…" at bounding box center [323, 376] width 285 height 57
paste textarea "a"
type textarea "Energy drink Redbull with white edition flavour, offering a refreshing boost an…"
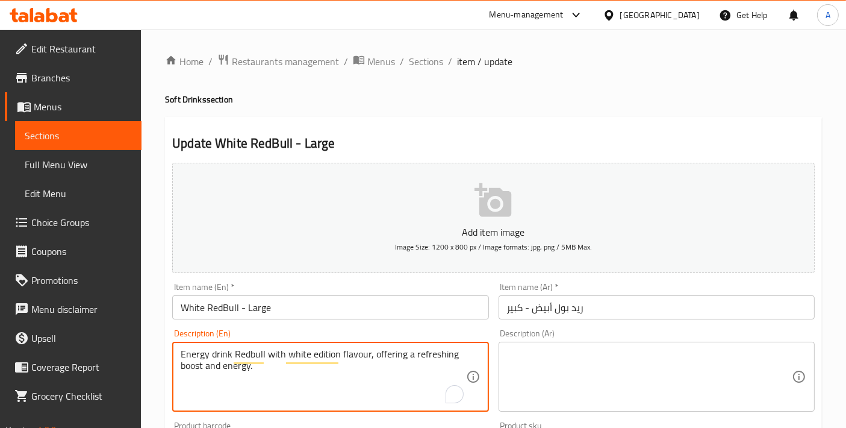
click at [563, 364] on textarea at bounding box center [649, 376] width 285 height 57
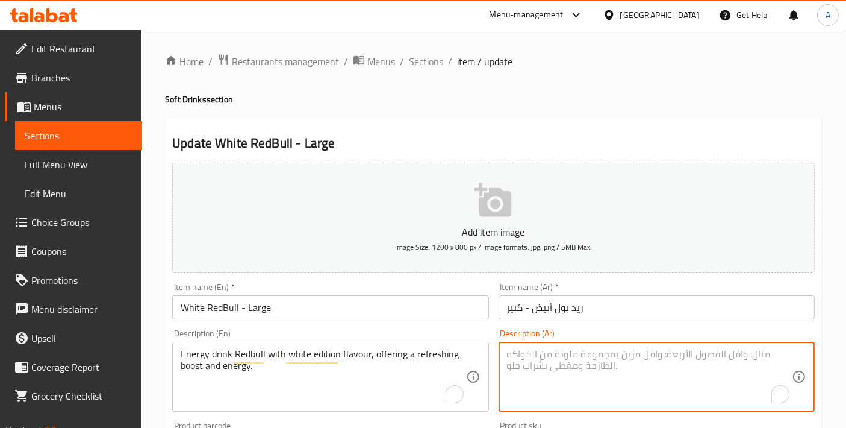
paste textarea "مشروب الطاقة ريد بول بنكهة الإصدار الأبيض، يقدم دفعة منعشة من الطاقة."
type textarea "مشروب الطاقة ريد بول بنكهة الإصدار الأبيض، يقدم دفعة منعشة من الطاقة."
drag, startPoint x: 602, startPoint y: 354, endPoint x: 672, endPoint y: 357, distance: 69.9
click at [672, 357] on textarea "مشروب الطاقة ريد بول بنكهة الإصدار الأبيض، يقدم دفعة منعشة من الطاقة." at bounding box center [649, 376] width 285 height 57
click at [670, 357] on textarea "مشروب الطاقة ريد بول بنكهة الإصدار الأبيض، يقدم دفعة منعشة من الطاقة." at bounding box center [649, 376] width 285 height 57
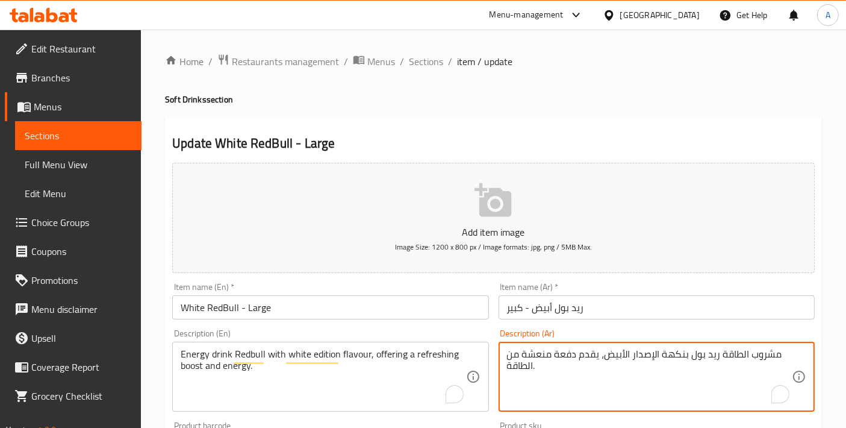
type textarea "مشروب الطاقة ريد بول بنكهة الإصدار الأبيض، يقدم دفعة منعشة من الطاقة."
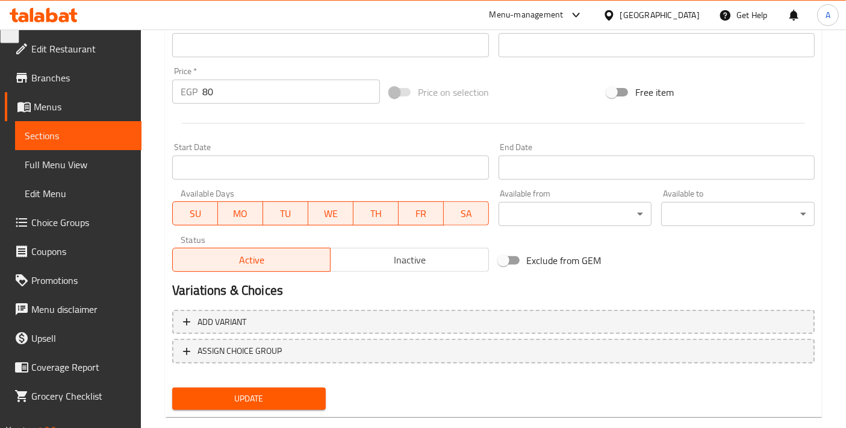
scroll to position [421, 0]
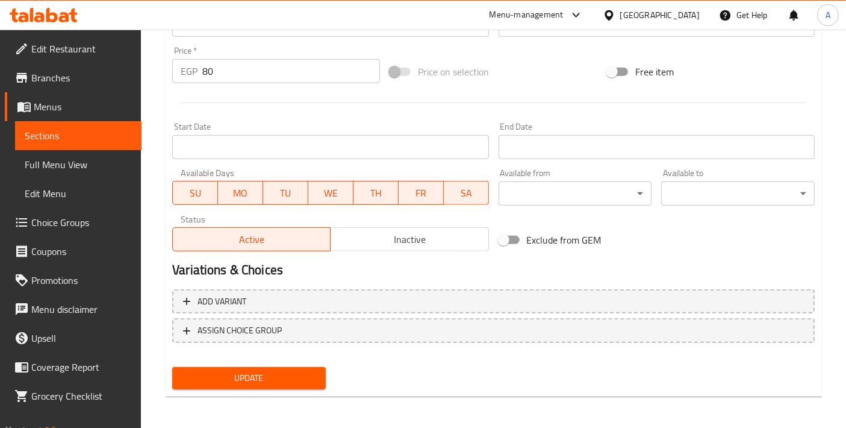
click at [280, 387] on div "Update" at bounding box center [248, 378] width 163 height 32
click at [279, 384] on button "Update" at bounding box center [249, 378] width 154 height 22
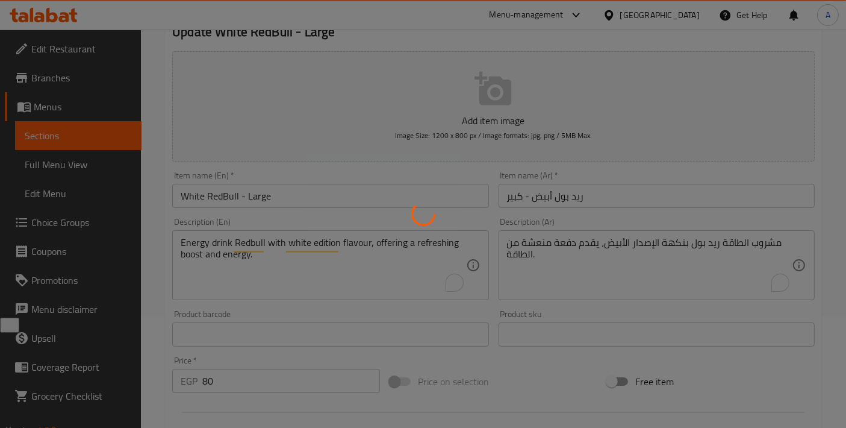
scroll to position [0, 0]
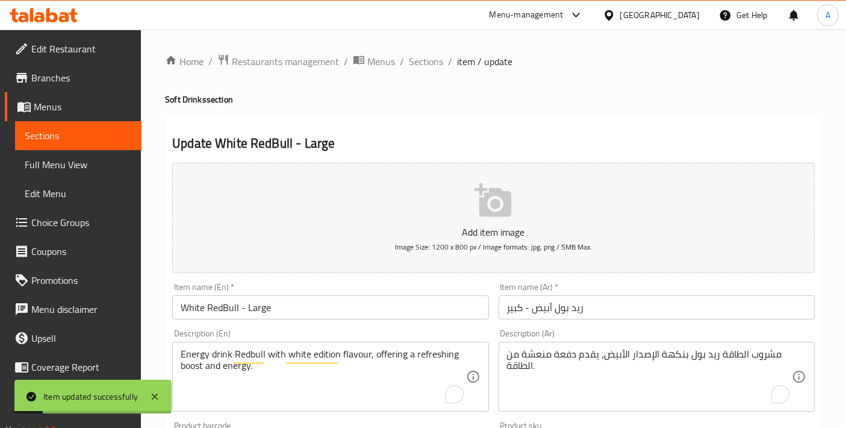
click at [432, 69] on span "Sections" at bounding box center [426, 61] width 34 height 14
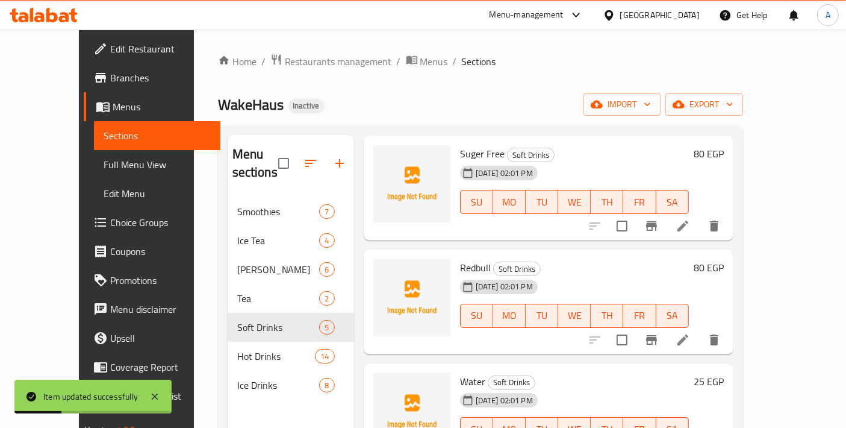
scroll to position [134, 0]
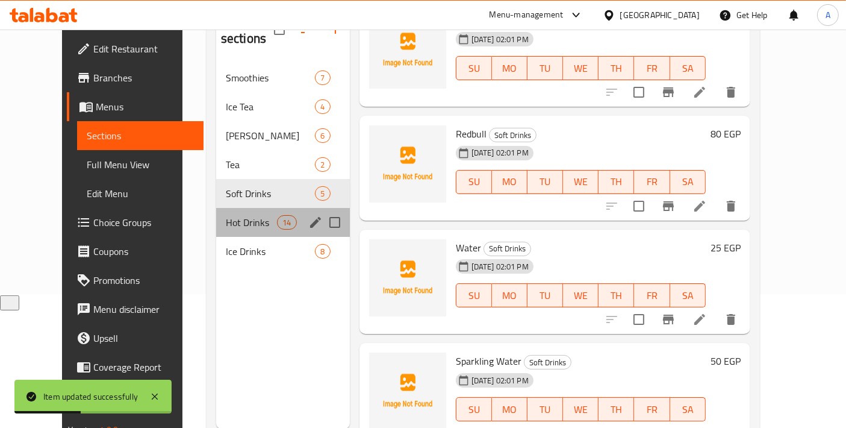
click at [217, 208] on div "Hot Drinks 14" at bounding box center [283, 222] width 134 height 29
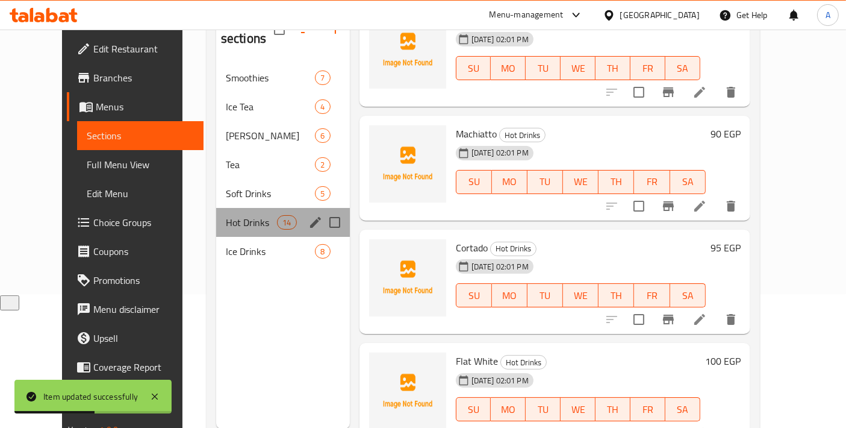
click at [221, 212] on div "Hot Drinks 14" at bounding box center [283, 222] width 134 height 29
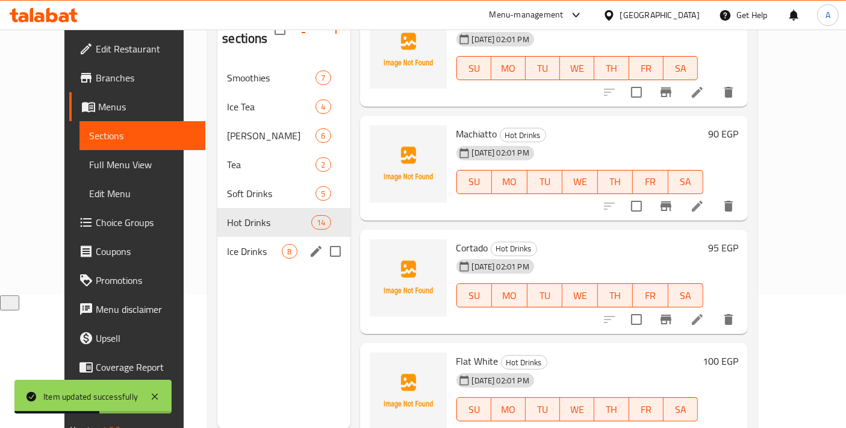
click at [221, 240] on div "Ice Drinks 8" at bounding box center [283, 251] width 133 height 29
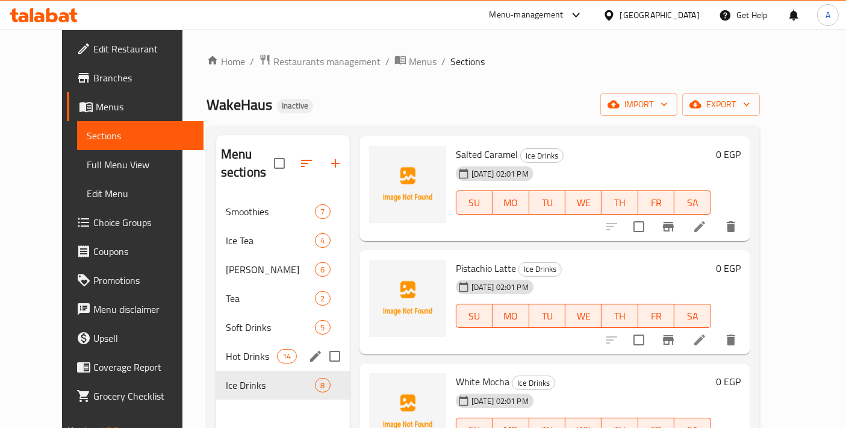
click at [229, 349] on span "Hot Drinks" at bounding box center [251, 356] width 51 height 14
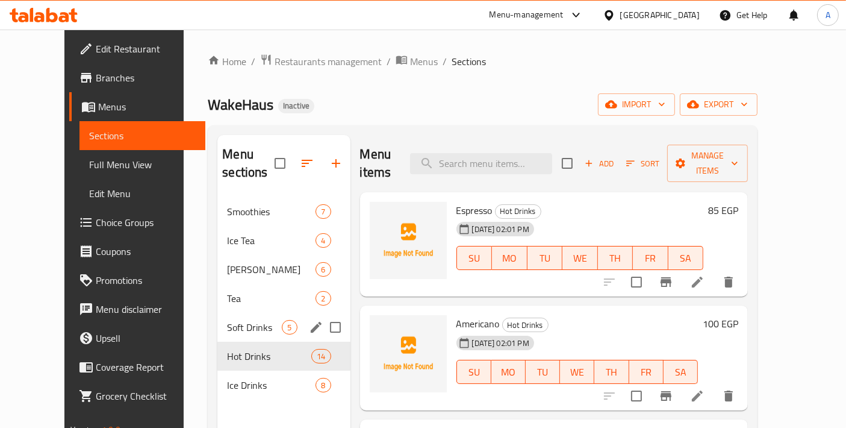
click at [237, 320] on span "Soft Drinks" at bounding box center [254, 327] width 55 height 14
